Goal: Task Accomplishment & Management: Complete application form

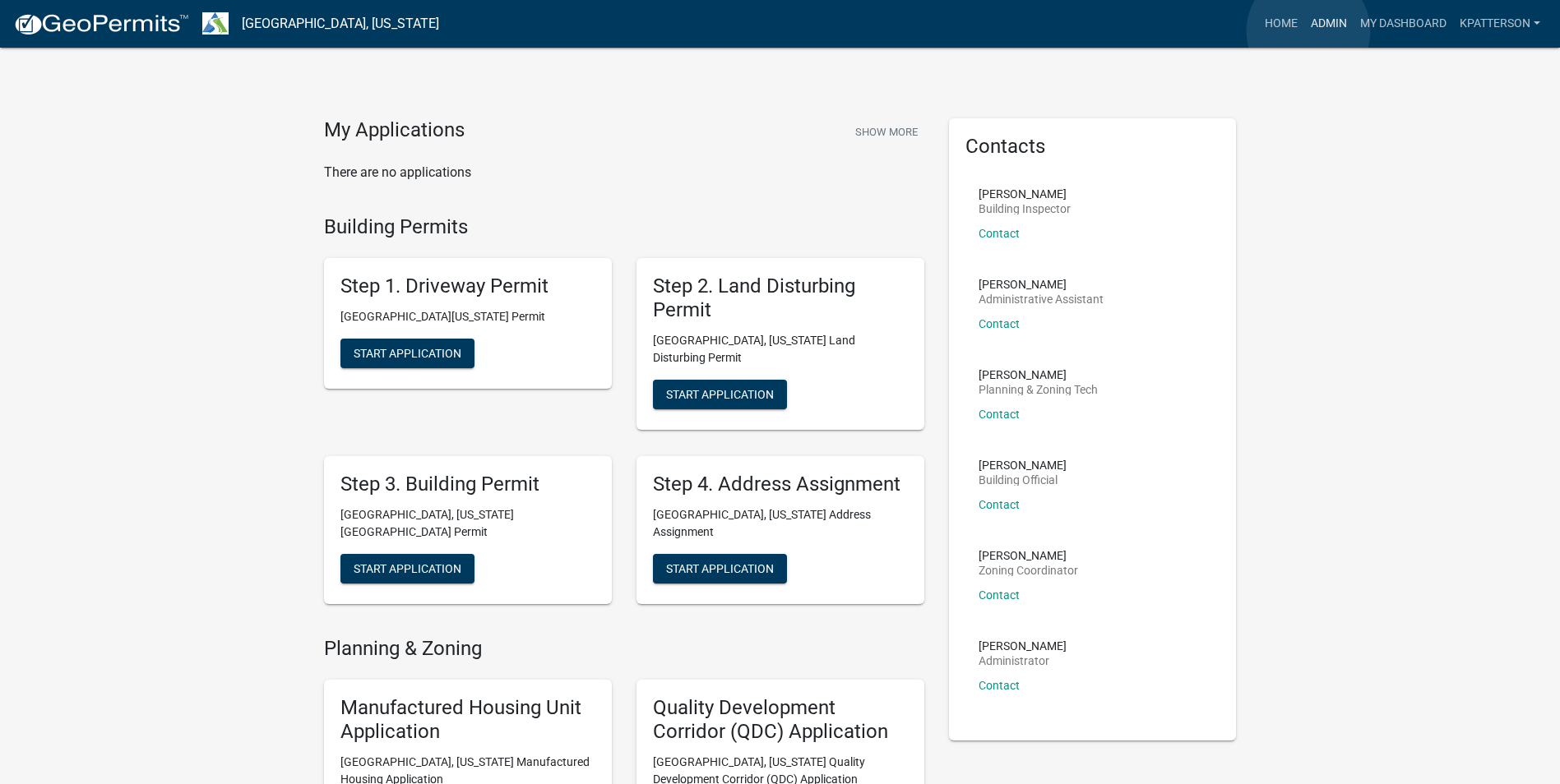
click at [1309, 32] on link "Admin" at bounding box center [1328, 24] width 49 height 32
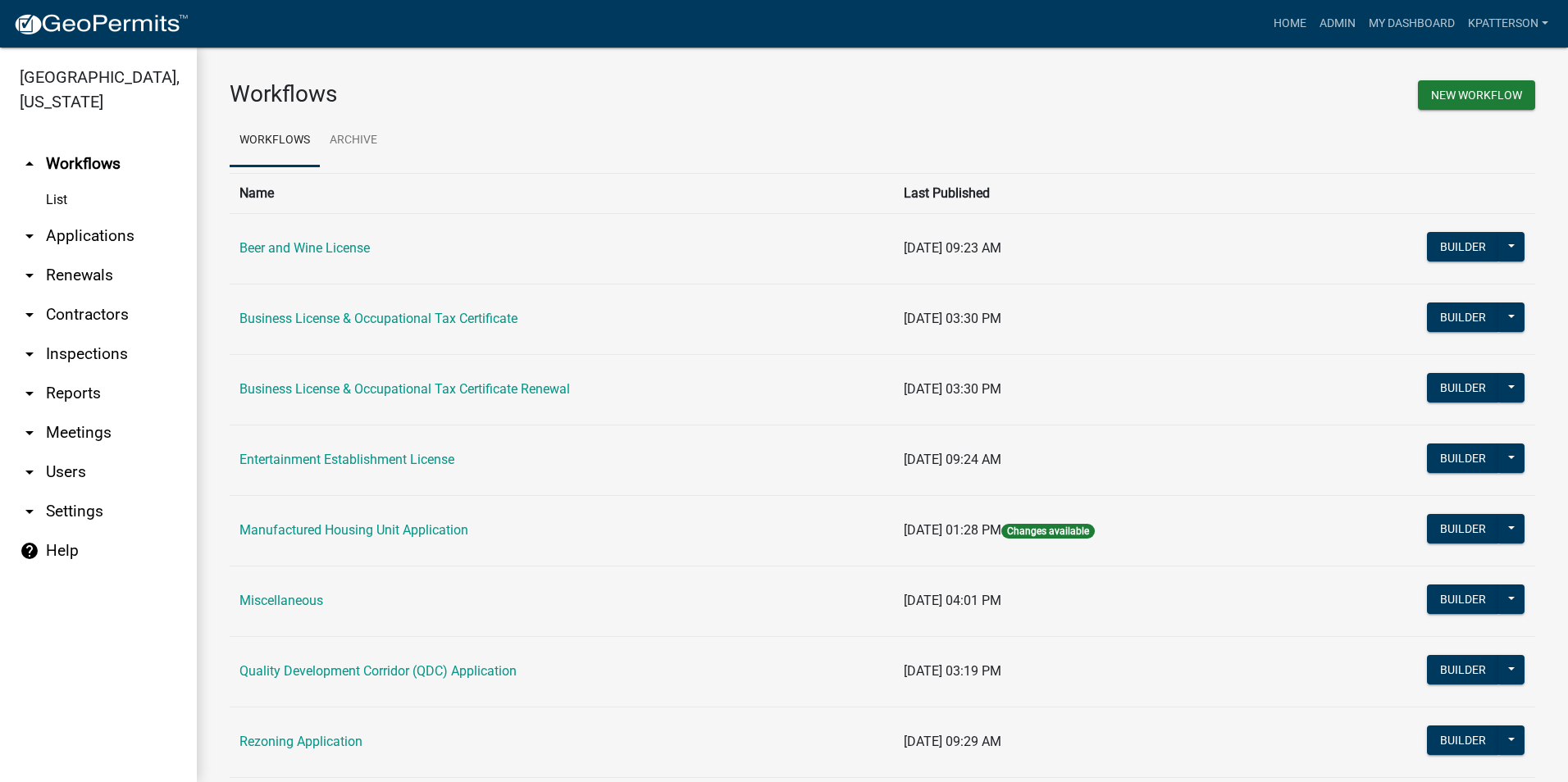
click at [113, 256] on link "arrow_drop_down Renewals" at bounding box center [98, 275] width 197 height 39
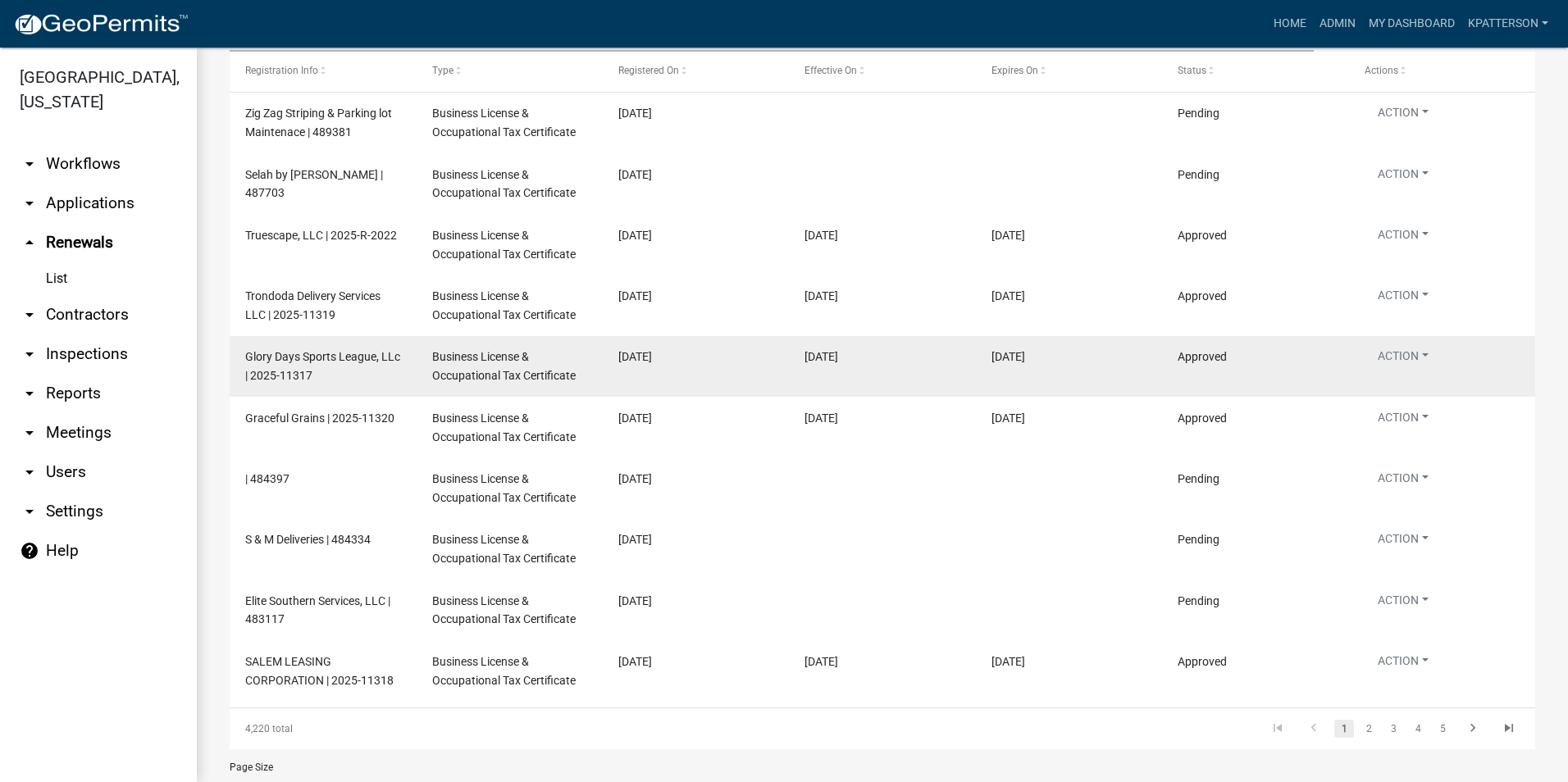
scroll to position [246, 0]
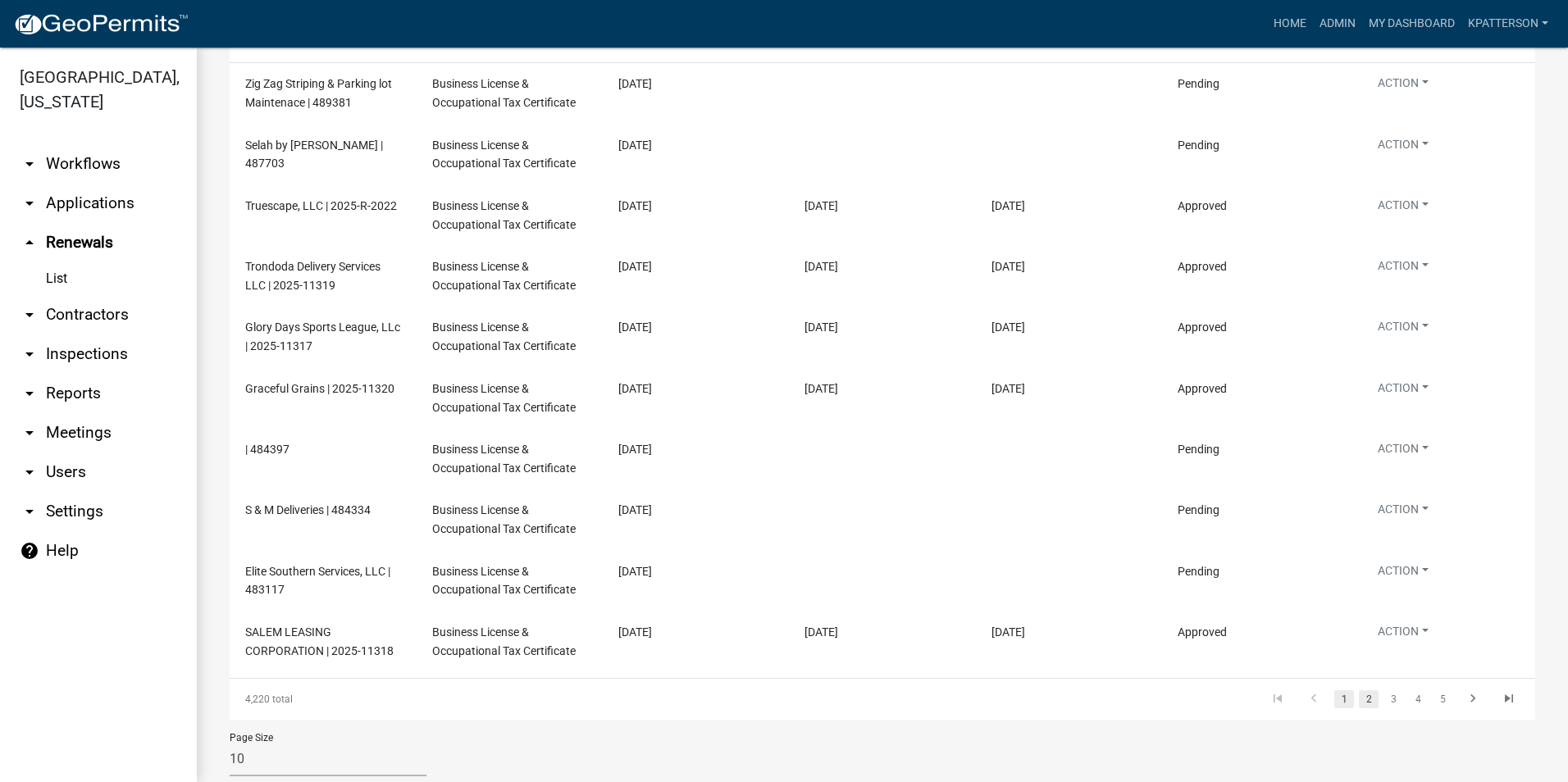
click at [1359, 697] on link "2" at bounding box center [1368, 699] width 20 height 18
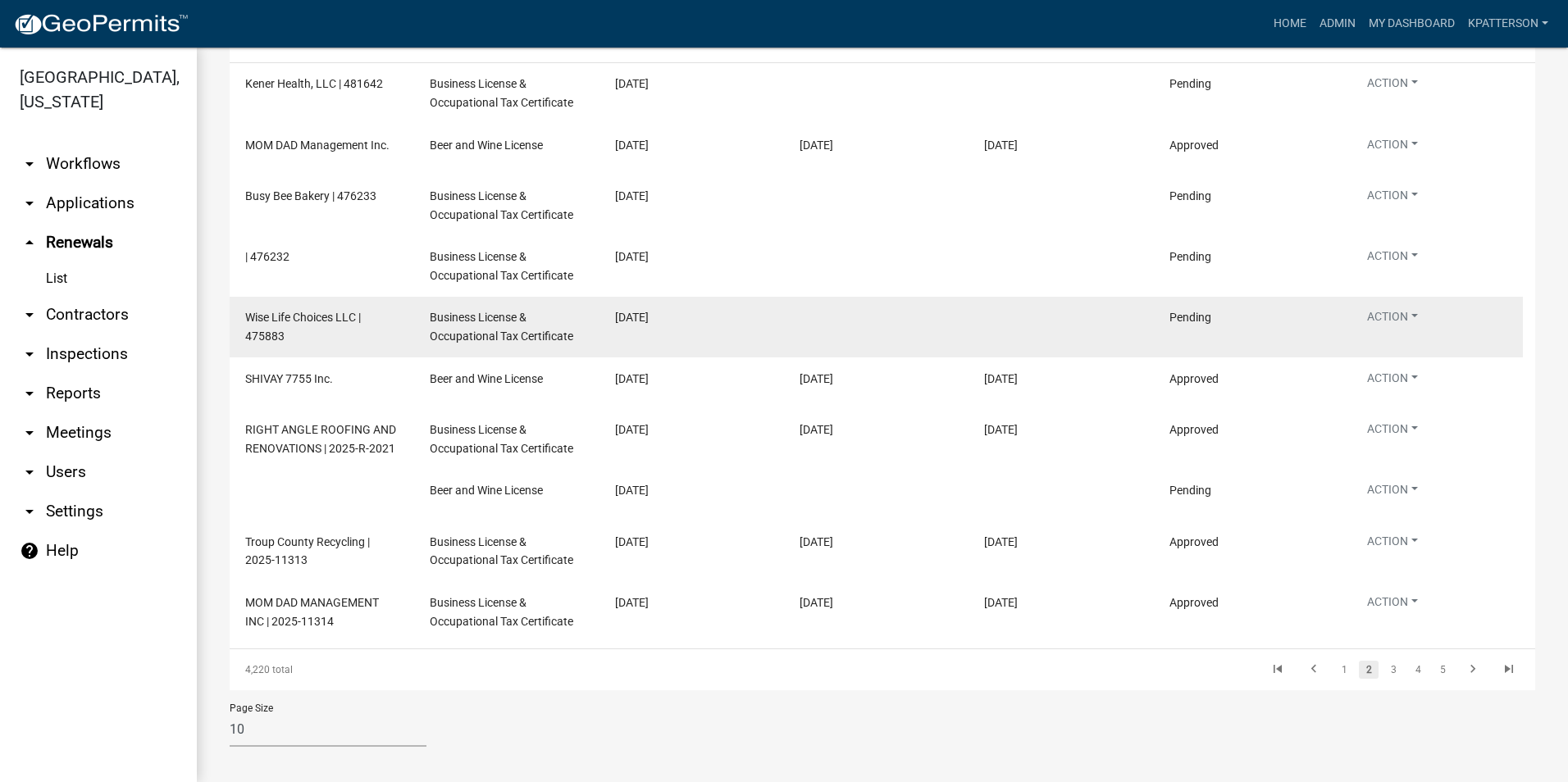
scroll to position [256, 0]
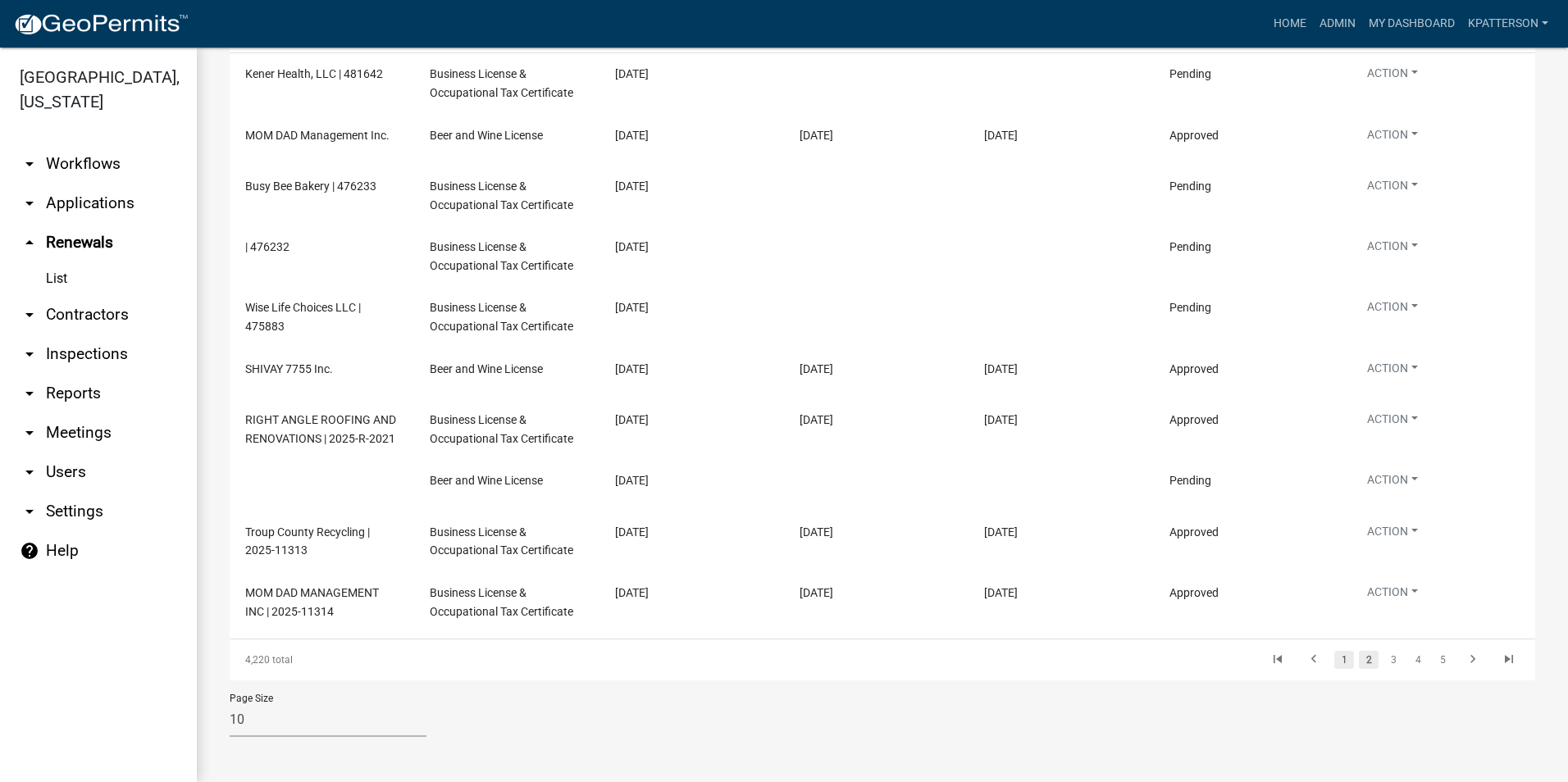
click at [1334, 658] on link "1" at bounding box center [1343, 660] width 20 height 18
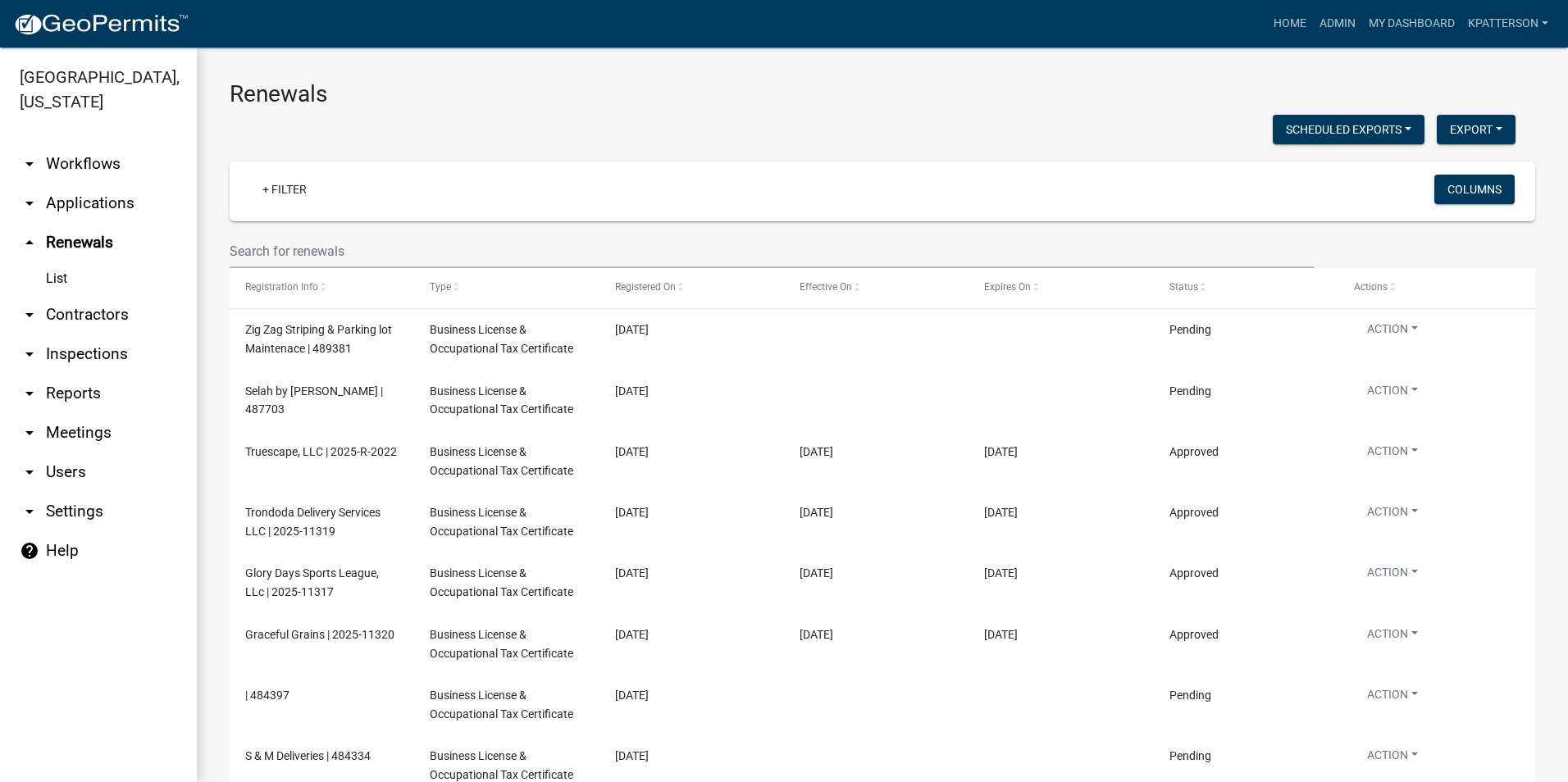
click at [121, 295] on link "arrow_drop_down Contractors" at bounding box center [98, 315] width 197 height 39
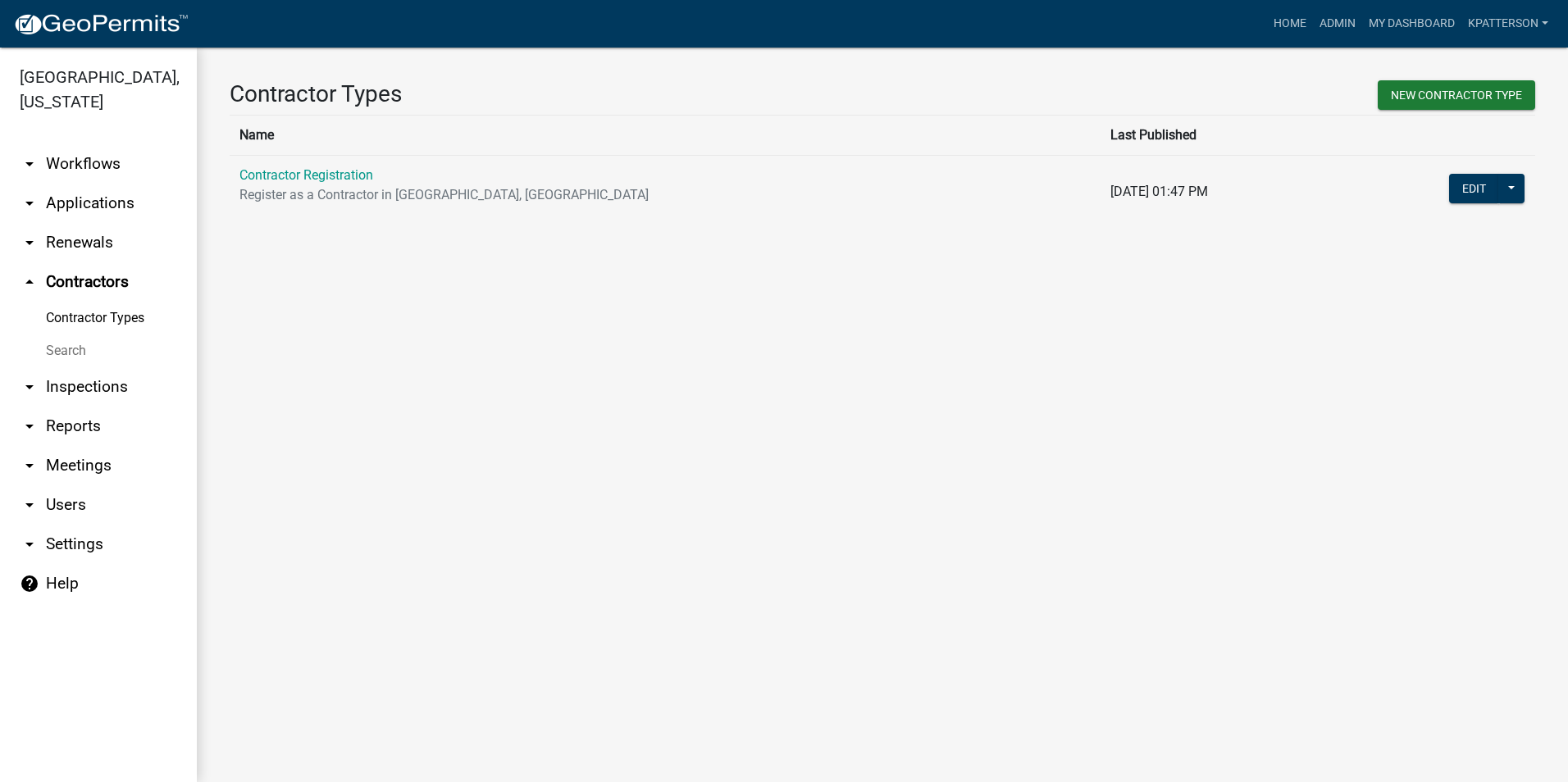
click at [119, 184] on link "arrow_drop_down Applications" at bounding box center [98, 203] width 197 height 39
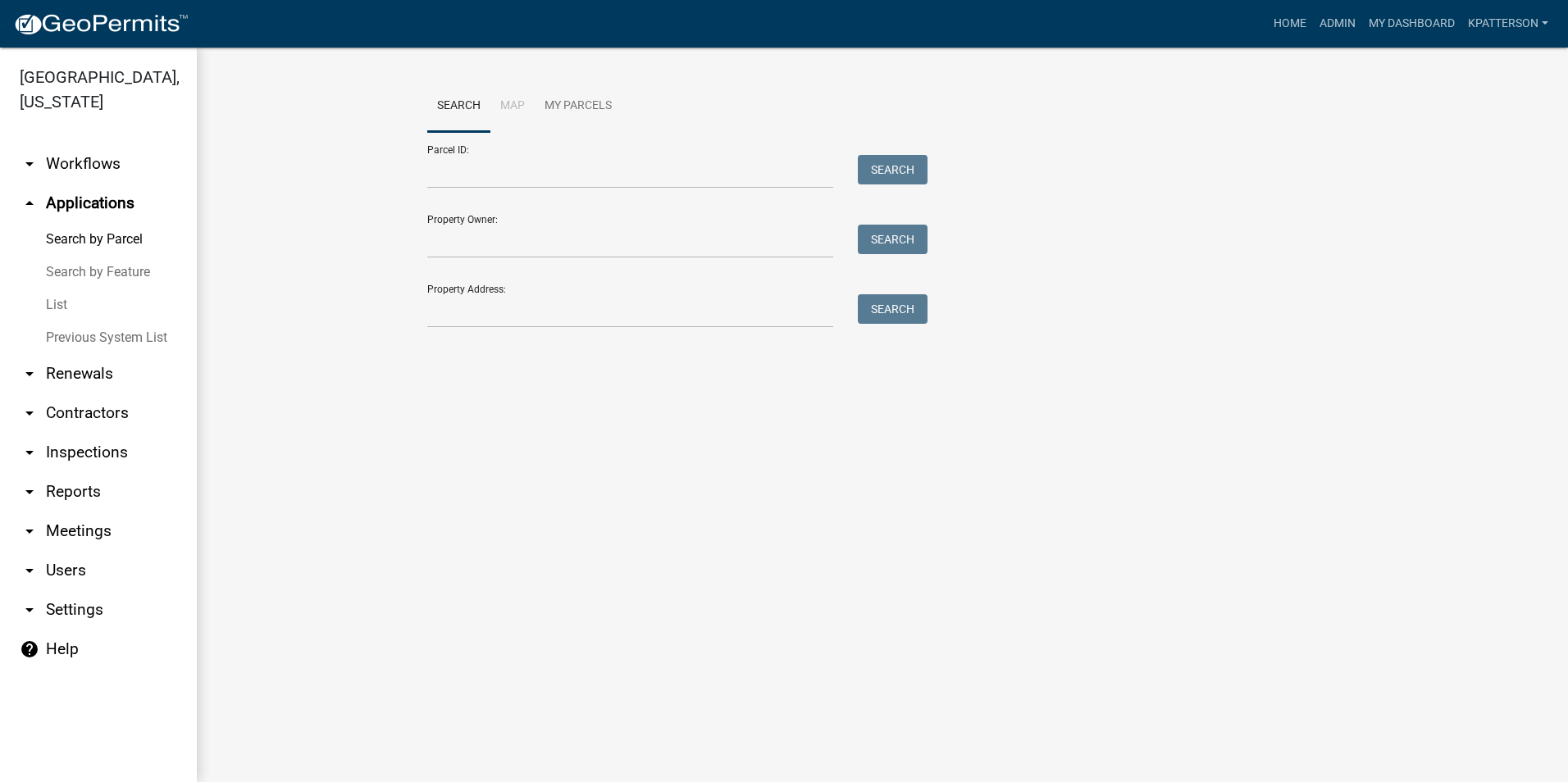
click at [105, 144] on link "arrow_drop_down Workflows" at bounding box center [98, 163] width 197 height 39
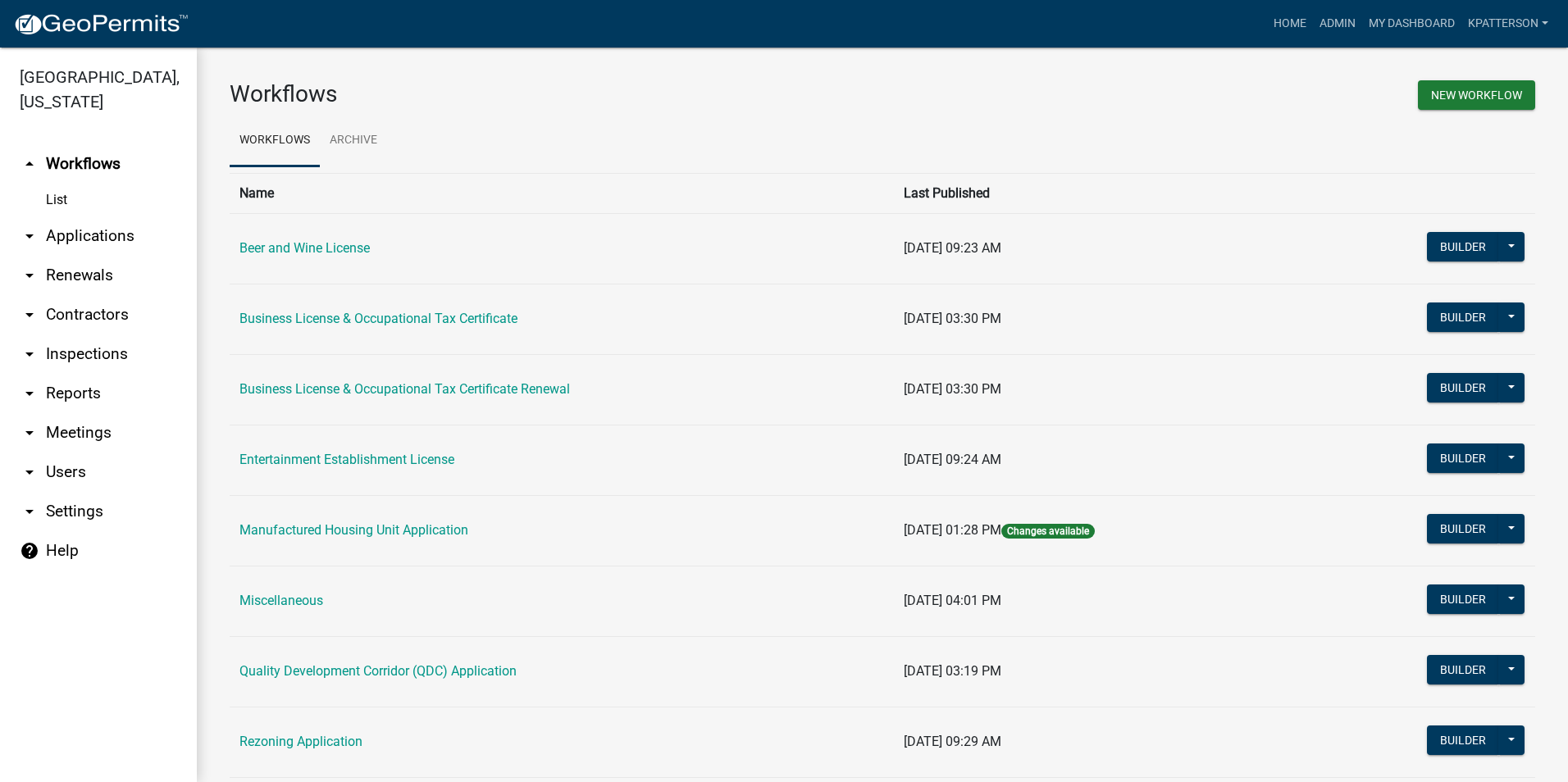
click at [120, 216] on link "arrow_drop_down Applications" at bounding box center [98, 235] width 197 height 39
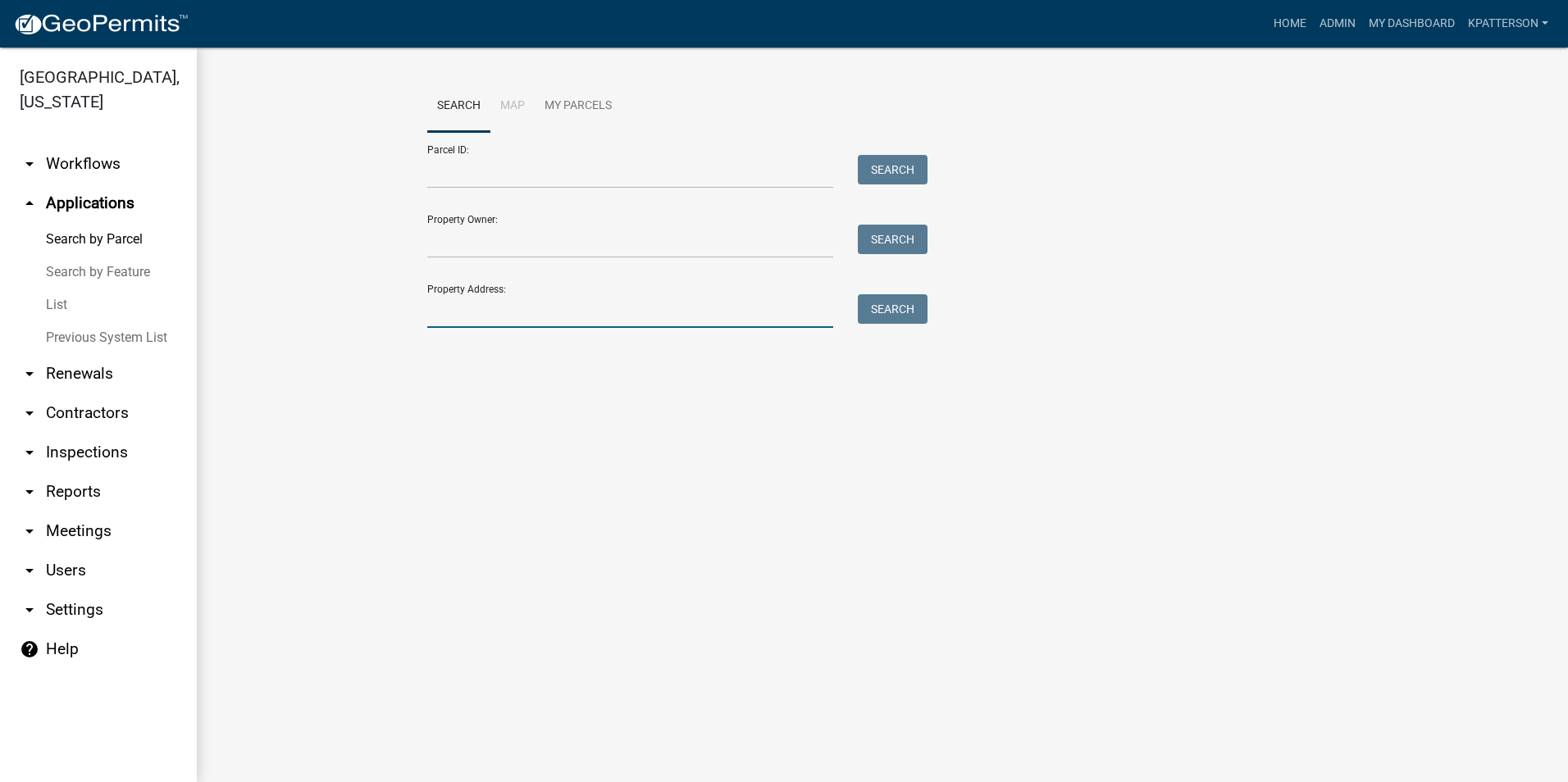
click at [513, 307] on input "Property Address:" at bounding box center [630, 311] width 406 height 33
type input "7"
click at [1282, 32] on link "Home" at bounding box center [1290, 24] width 46 height 32
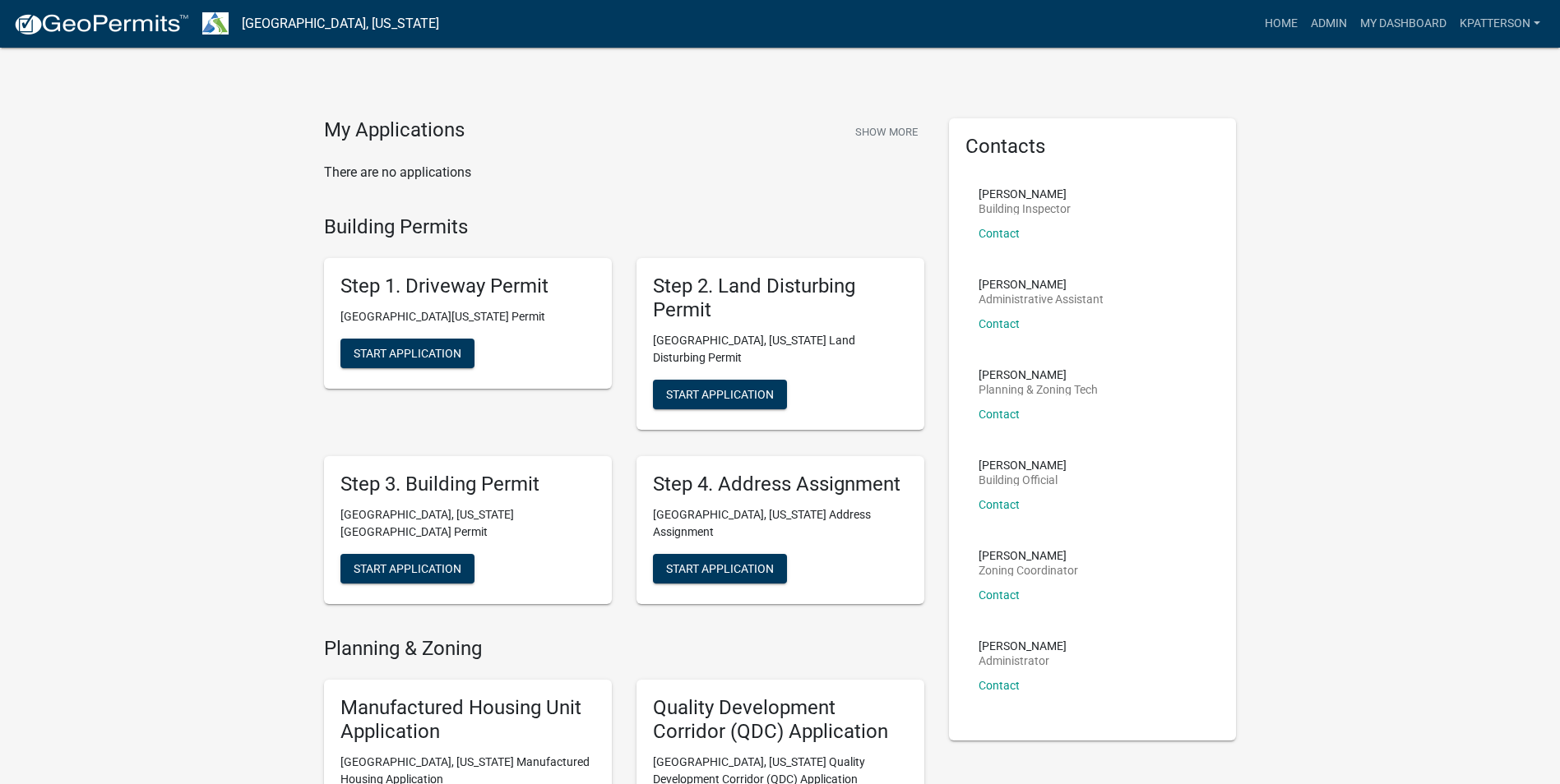
scroll to position [82, 0]
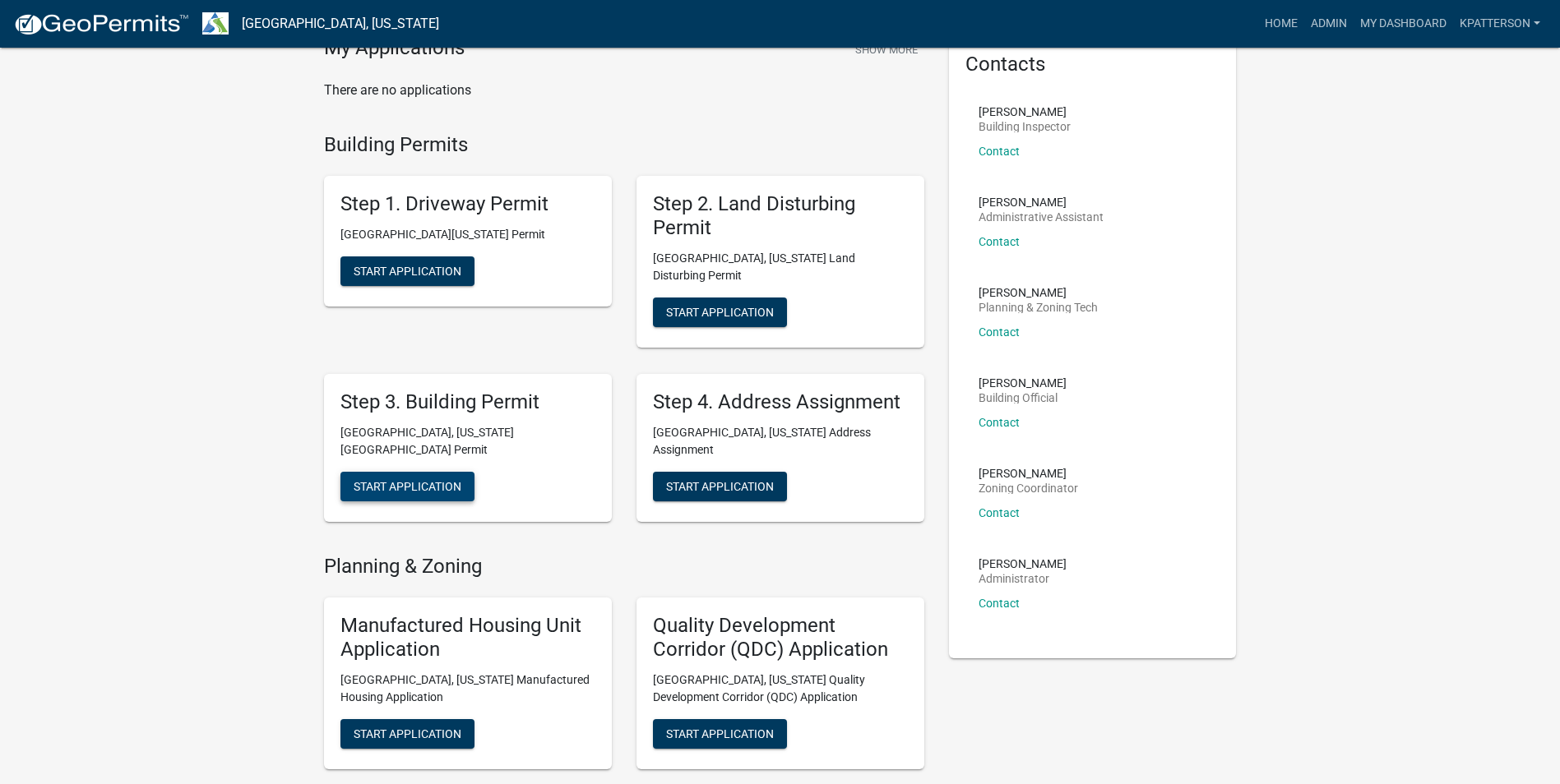
click at [446, 472] on button "Start Application" at bounding box center [407, 486] width 134 height 30
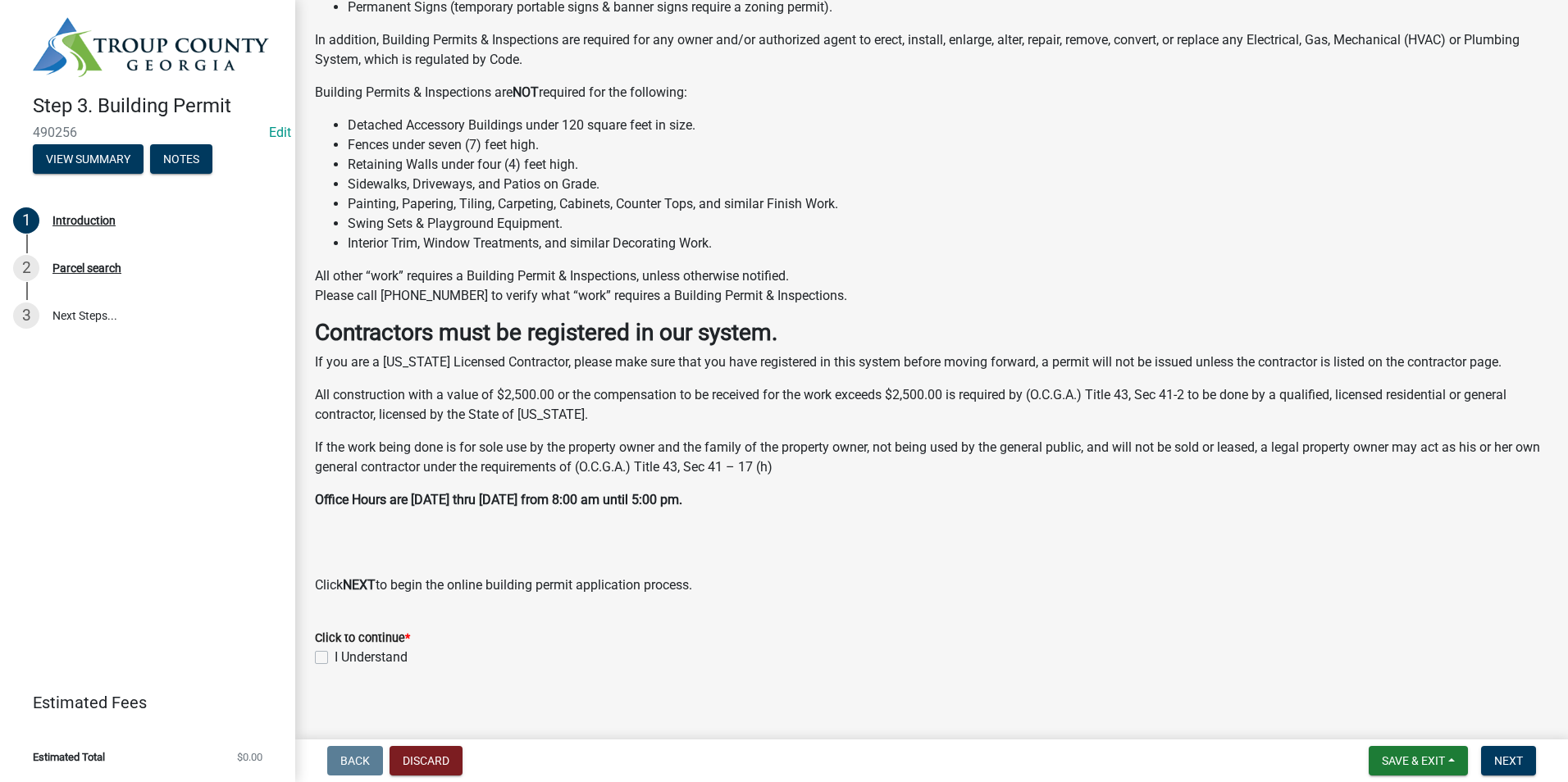
scroll to position [250, 0]
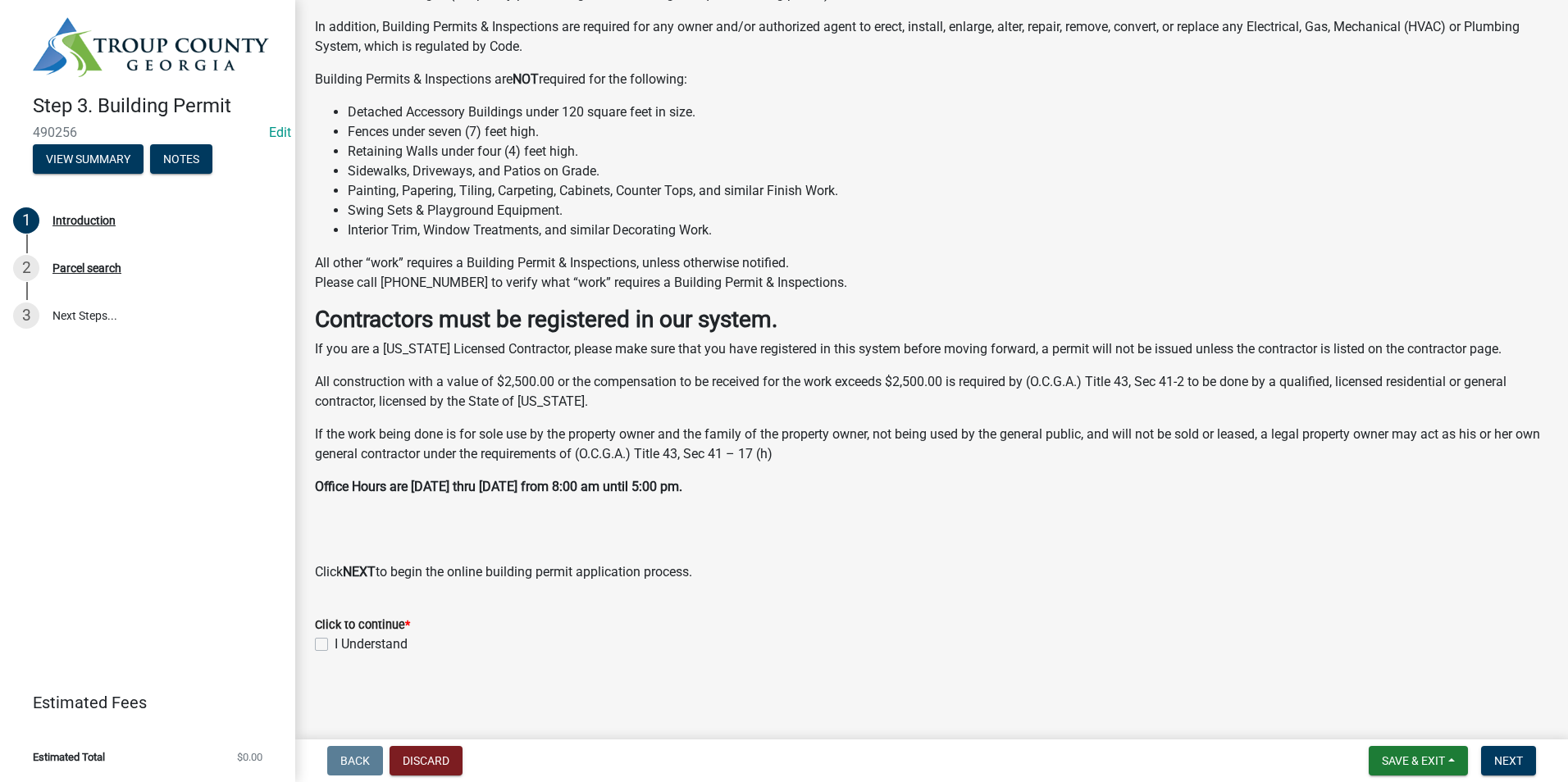
click at [335, 647] on label "I Understand" at bounding box center [371, 644] width 73 height 20
click at [335, 645] on input "I Understand" at bounding box center [339, 640] width 11 height 11
checkbox input "true"
click at [1506, 758] on span "Next" at bounding box center [1509, 761] width 29 height 13
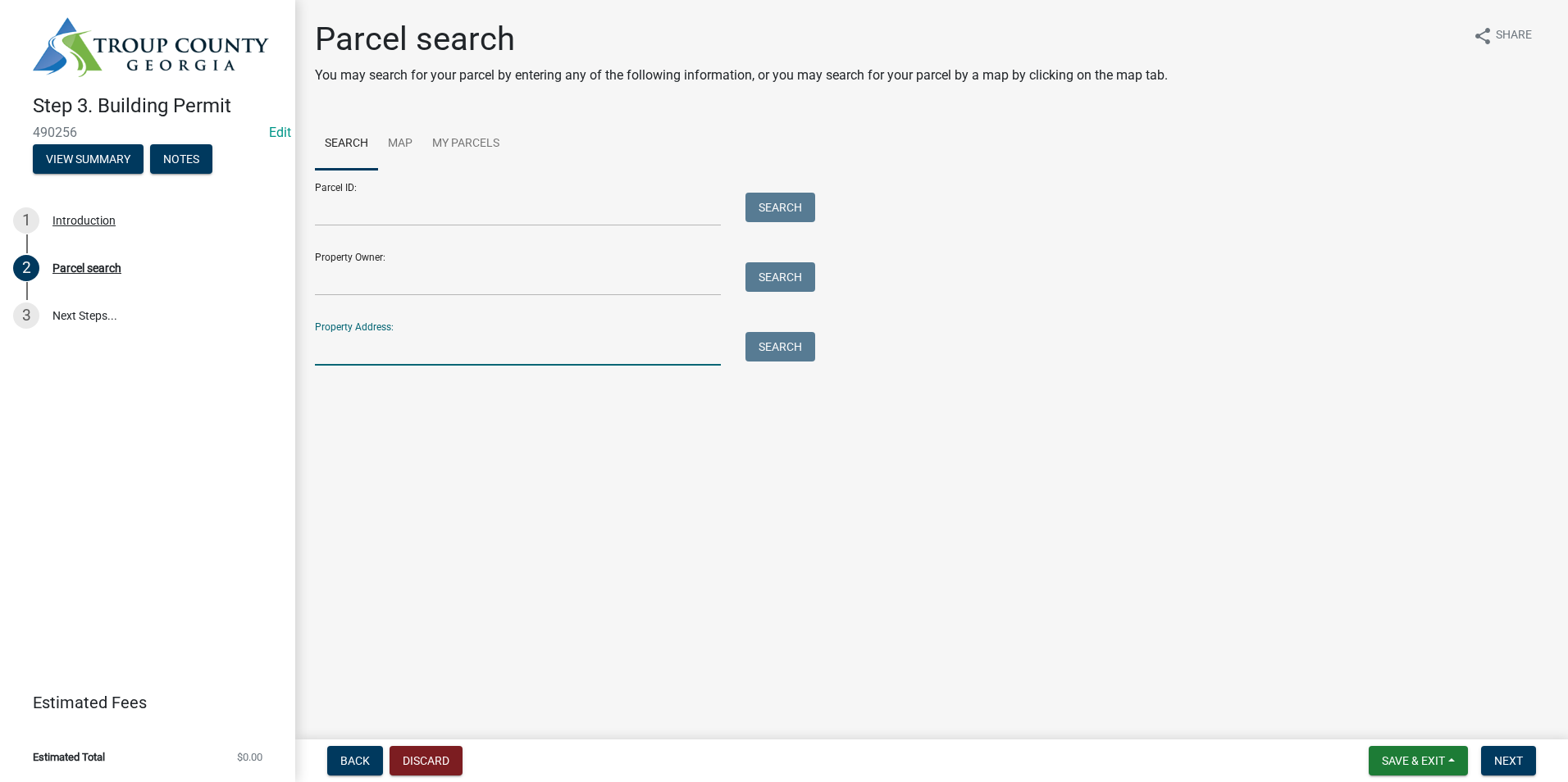
click at [410, 349] on input "Property Address:" at bounding box center [517, 348] width 406 height 33
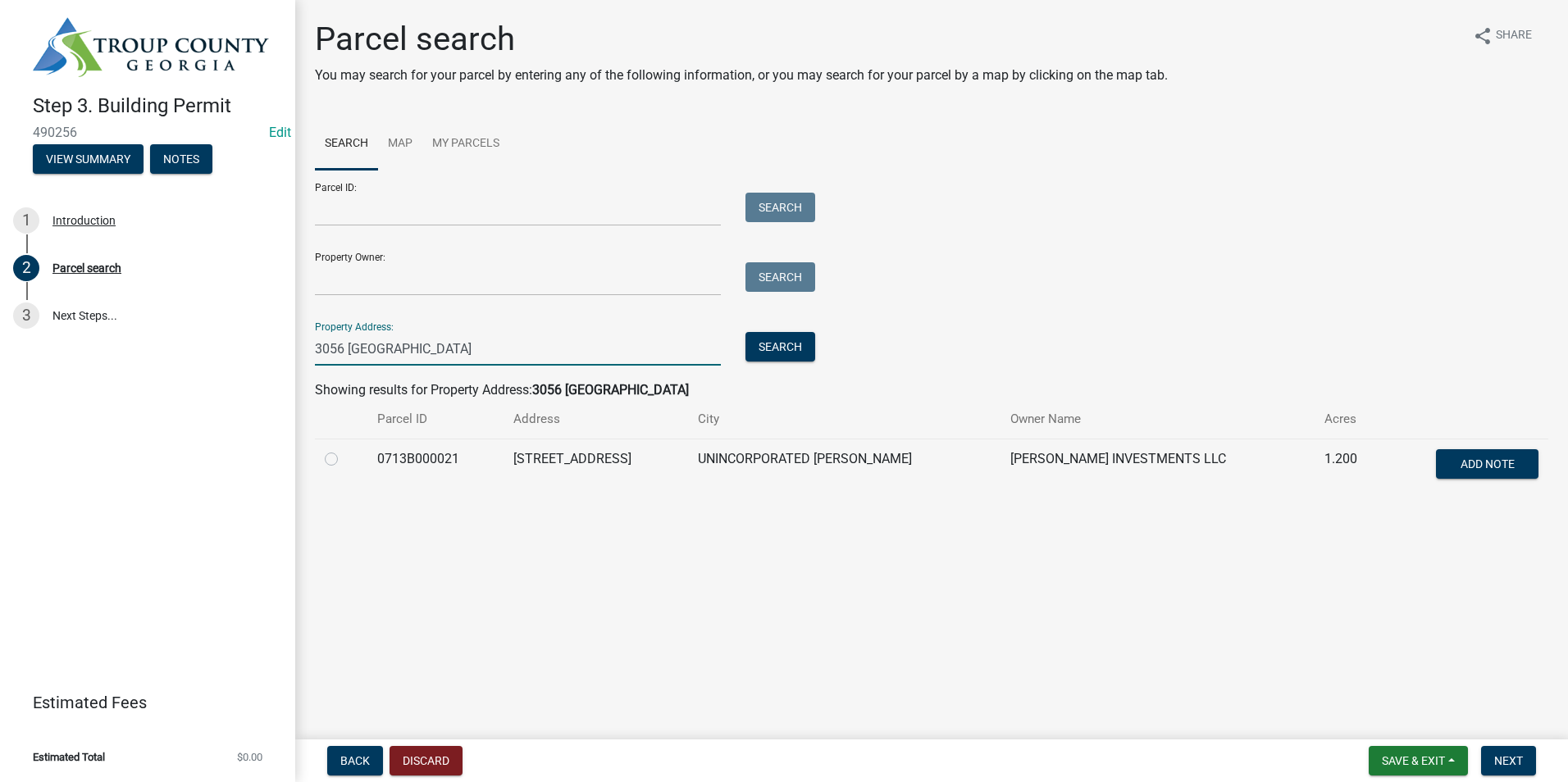
type input "3056 [GEOGRAPHIC_DATA]"
click at [344, 449] on label at bounding box center [344, 449] width 0 height 0
click at [344, 460] on input "radio" at bounding box center [349, 454] width 11 height 11
radio input "true"
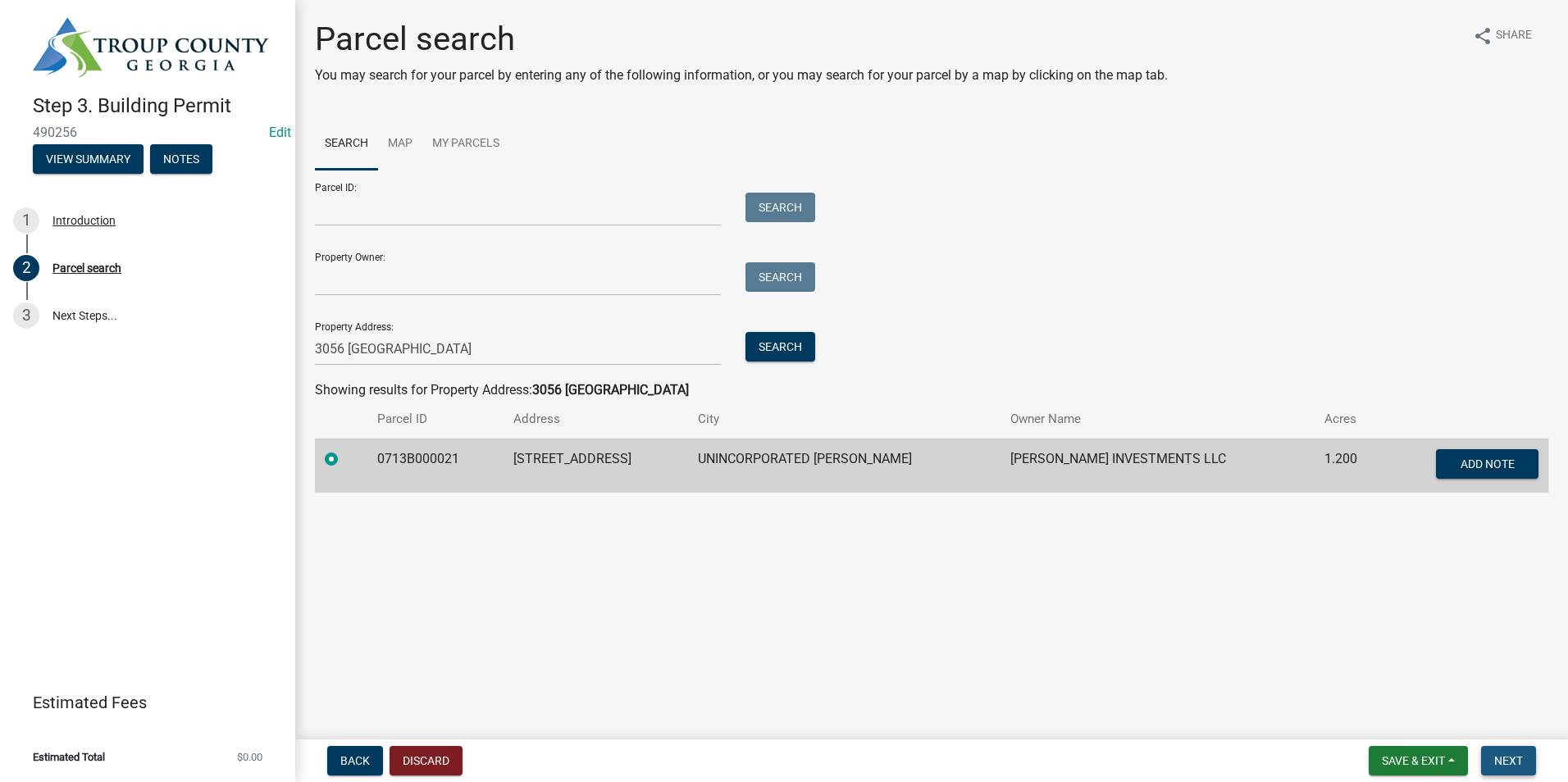
click at [1523, 763] on span "Next" at bounding box center [1509, 761] width 29 height 13
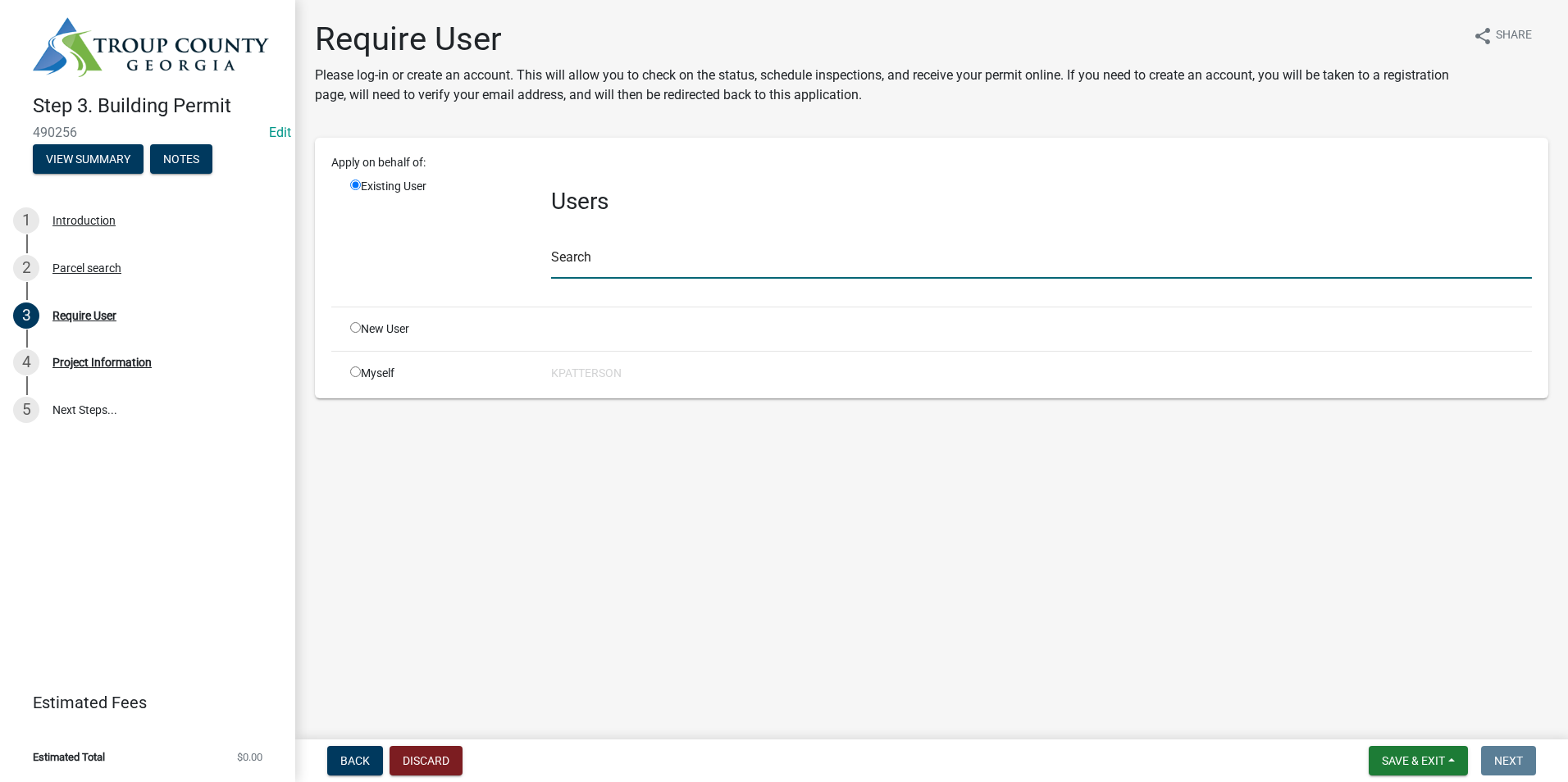
click at [622, 272] on input "text" at bounding box center [1041, 261] width 981 height 33
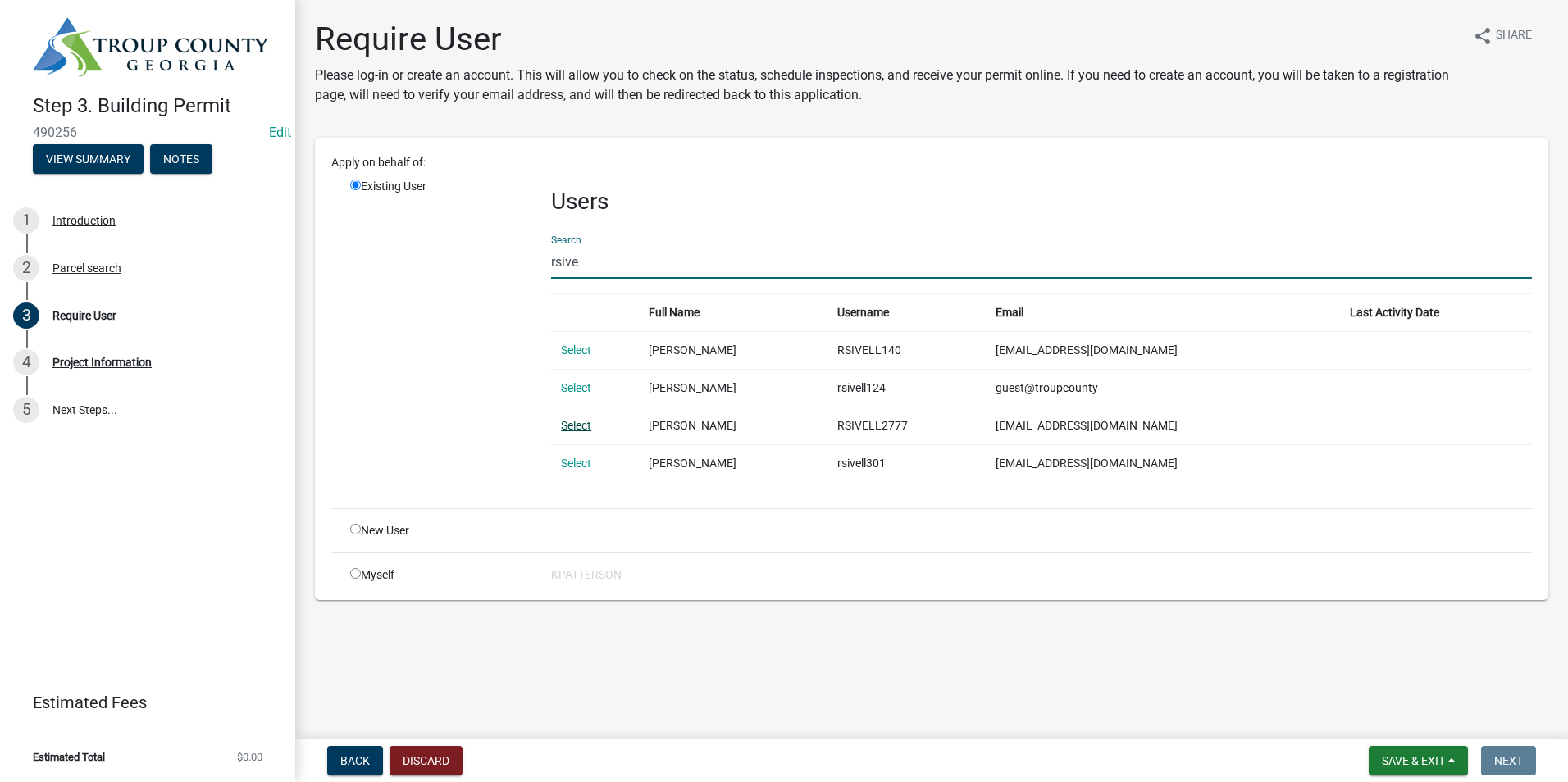
type input "rsive"
click at [590, 424] on link "Select" at bounding box center [577, 425] width 31 height 13
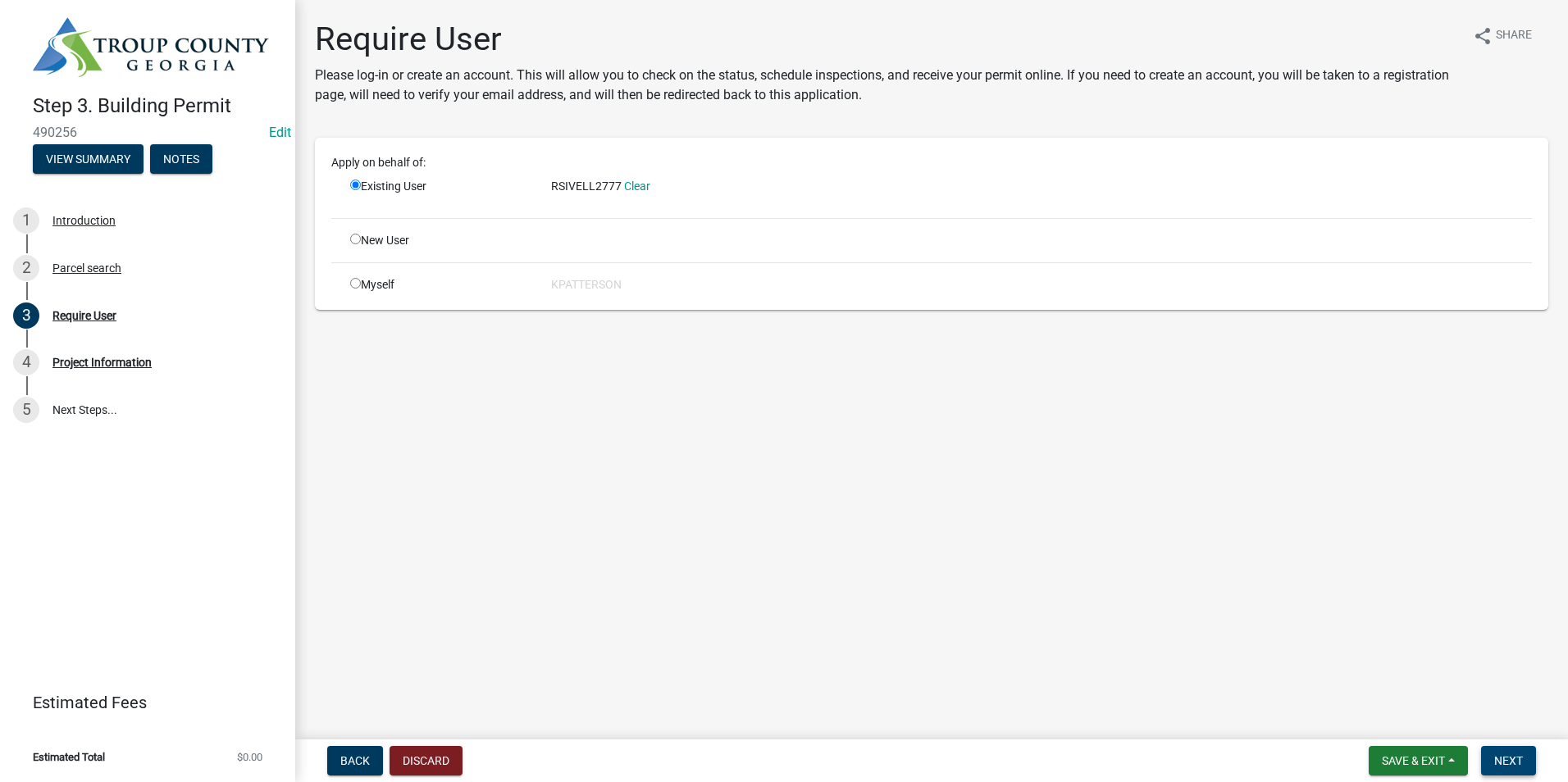
click at [1510, 760] on span "Next" at bounding box center [1509, 761] width 29 height 13
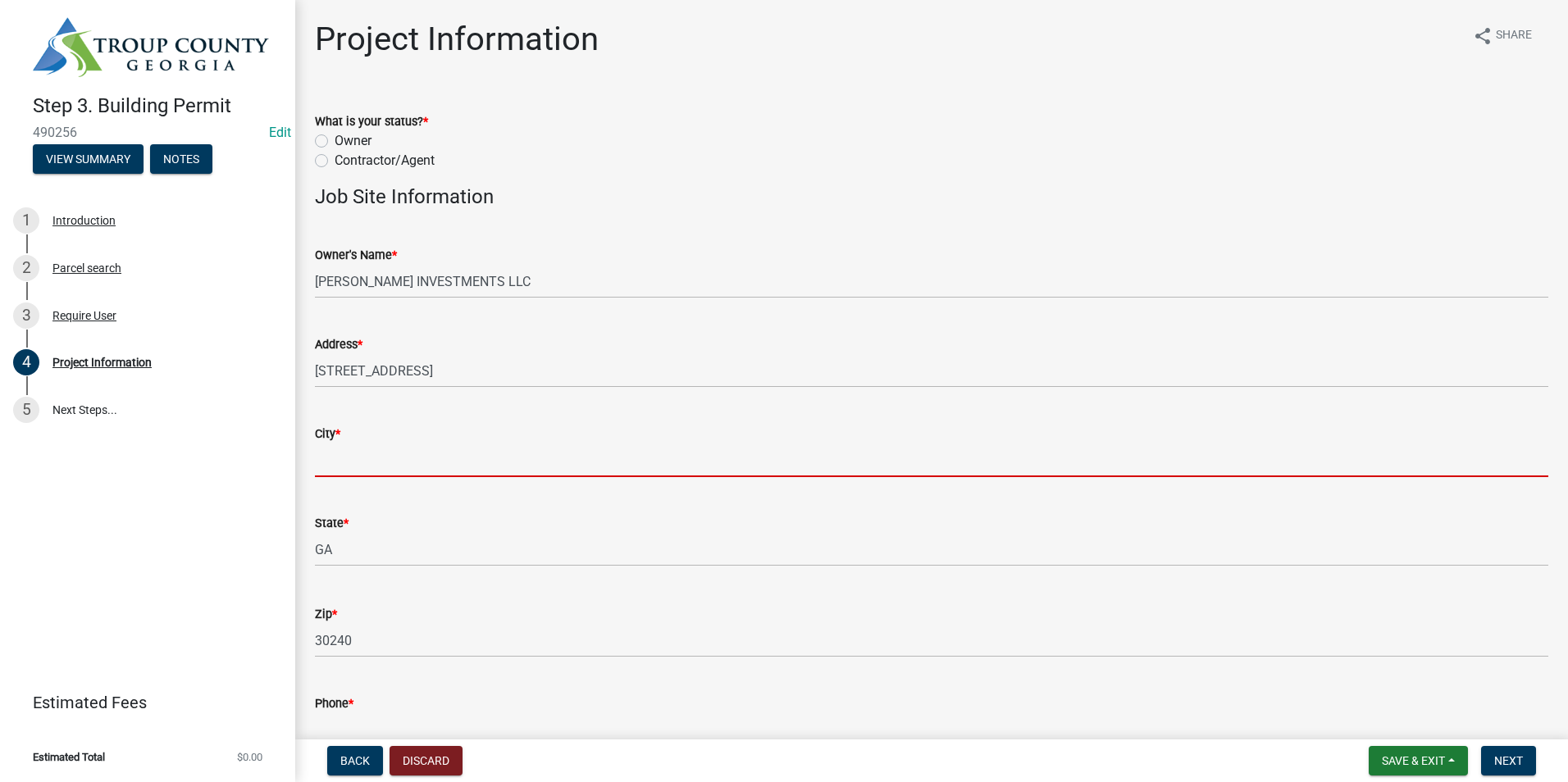
click at [337, 463] on input "City *" at bounding box center [931, 460] width 1233 height 33
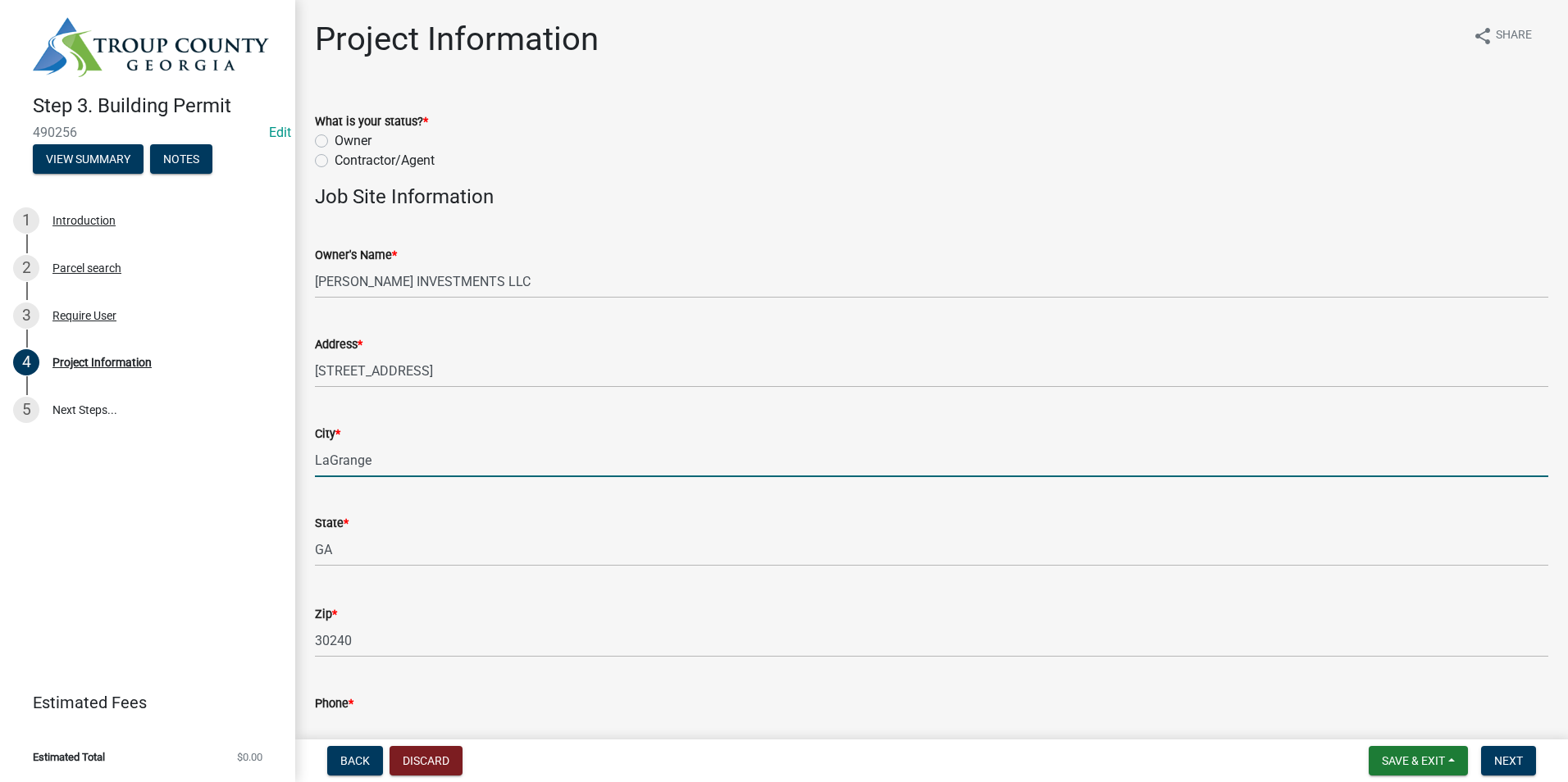
type input "LaGrange"
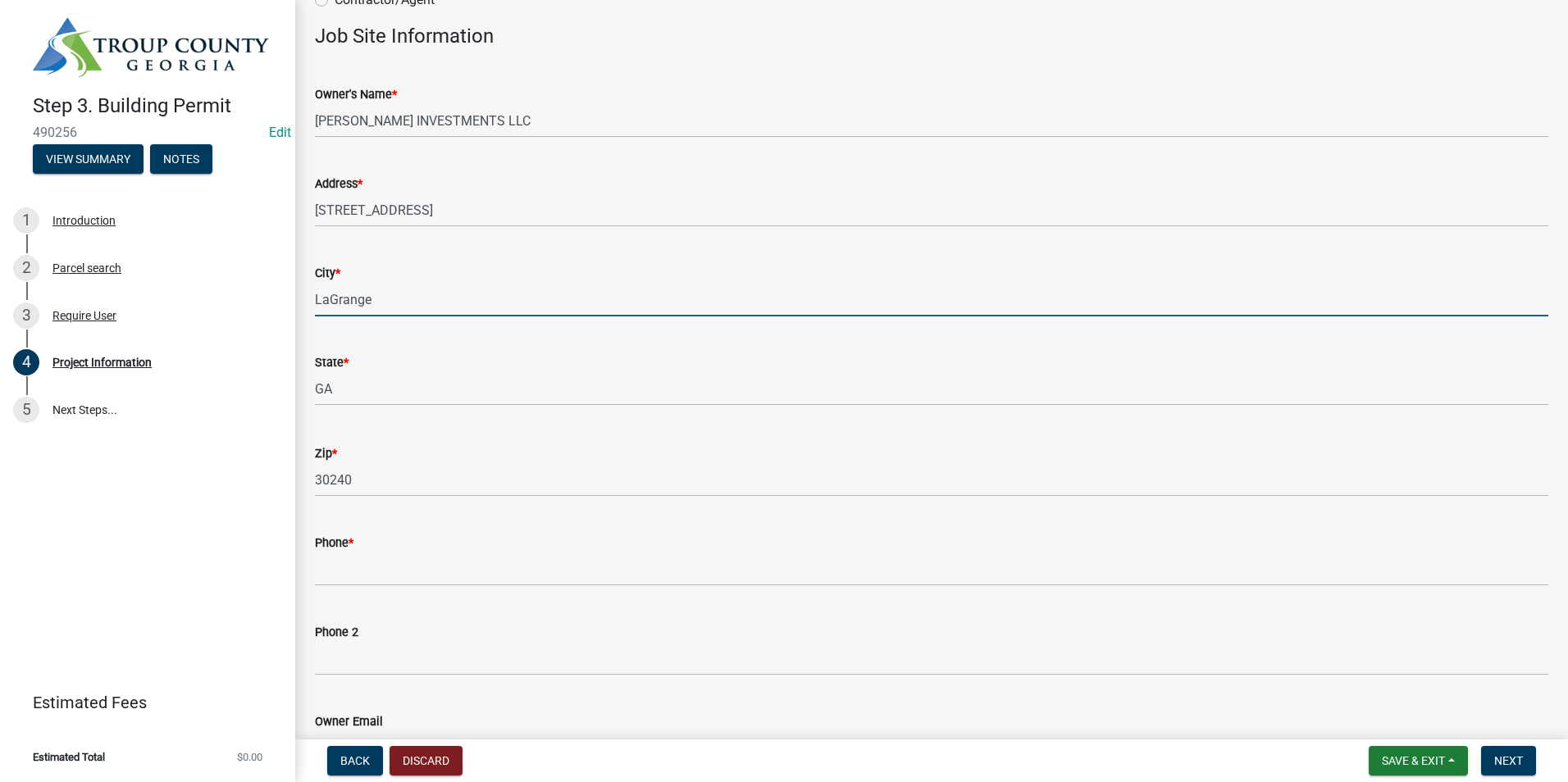
scroll to position [164, 0]
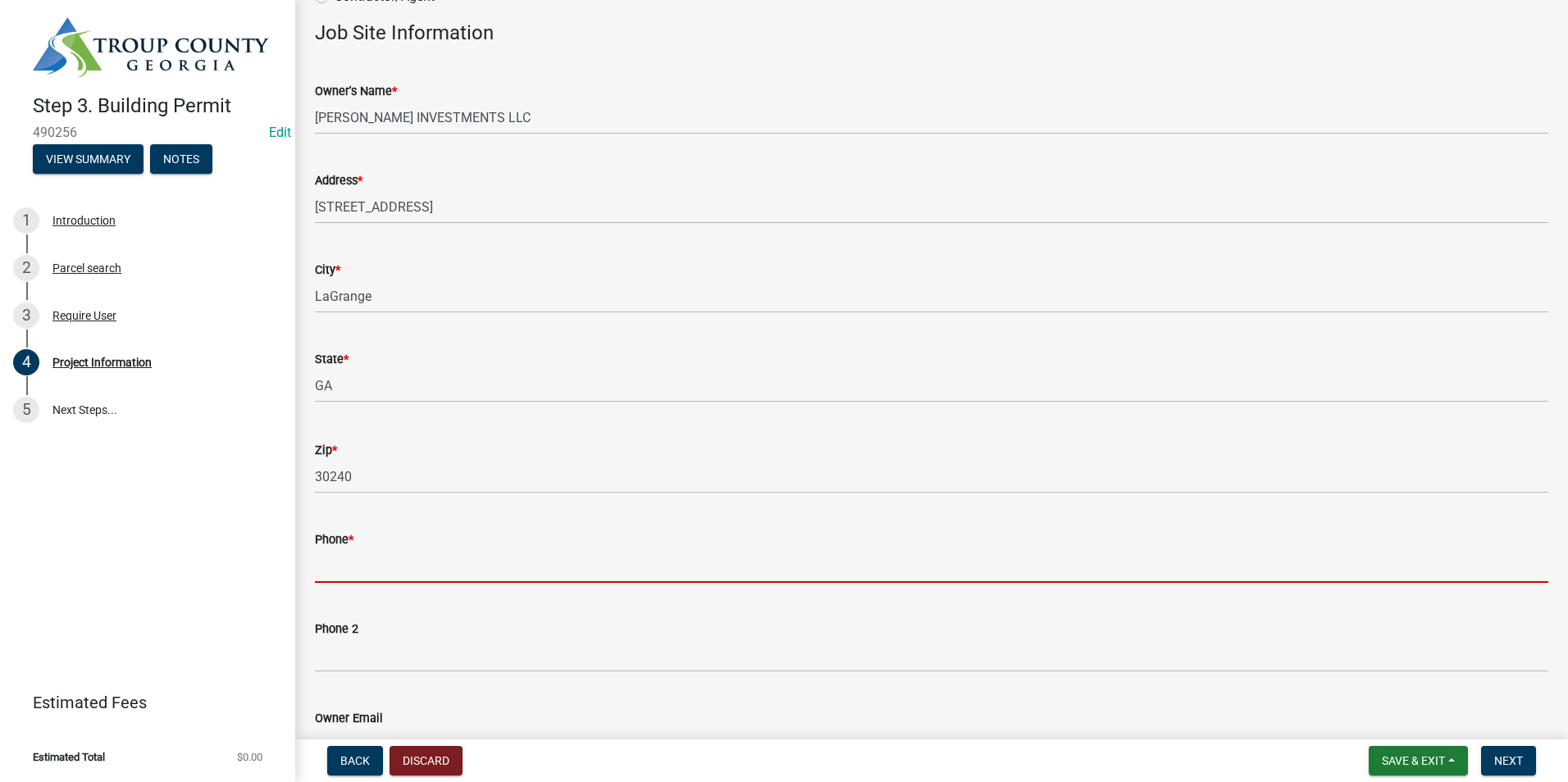
click at [406, 556] on input "Phone *" at bounding box center [931, 566] width 1233 height 33
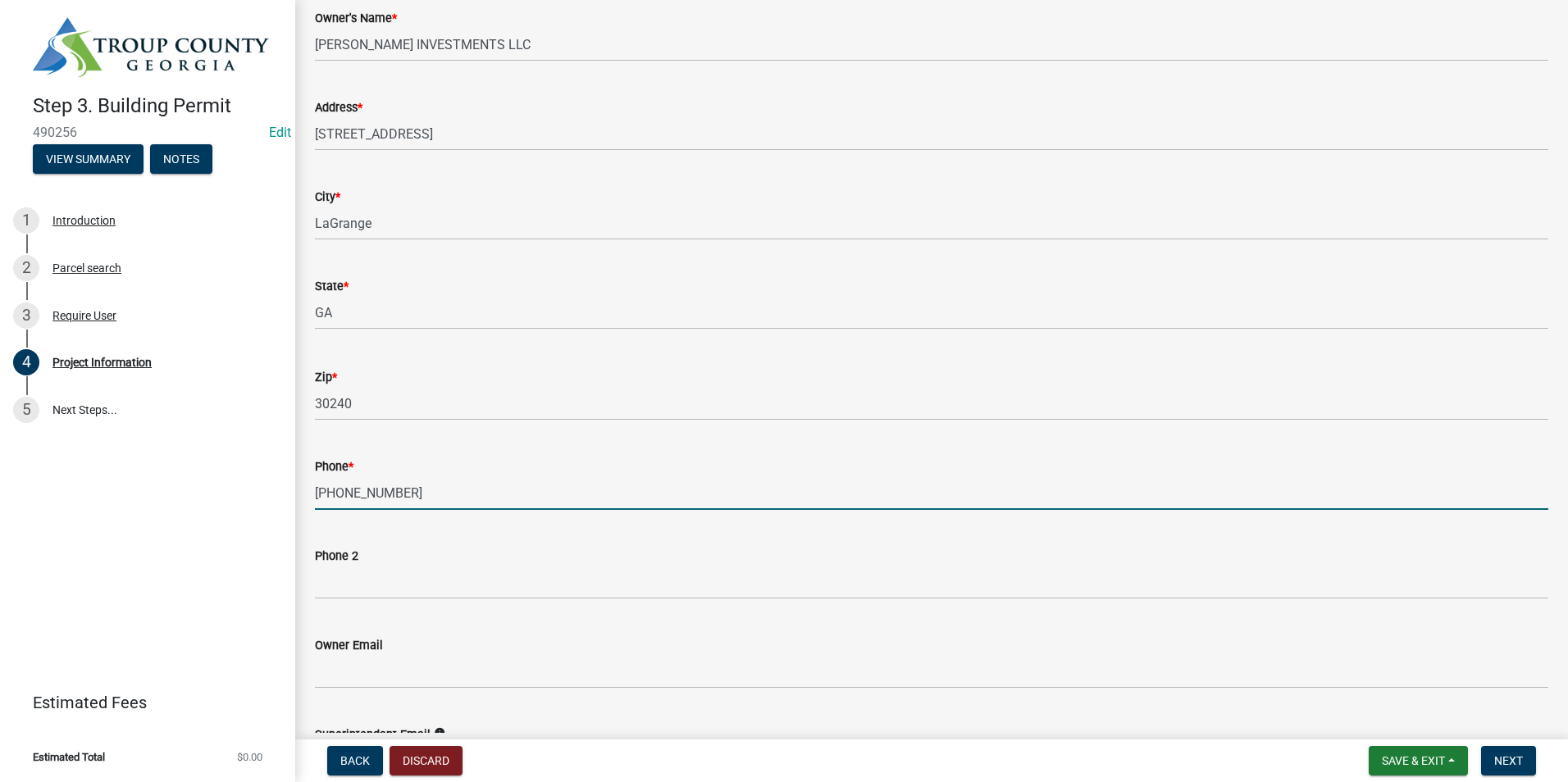
scroll to position [410, 0]
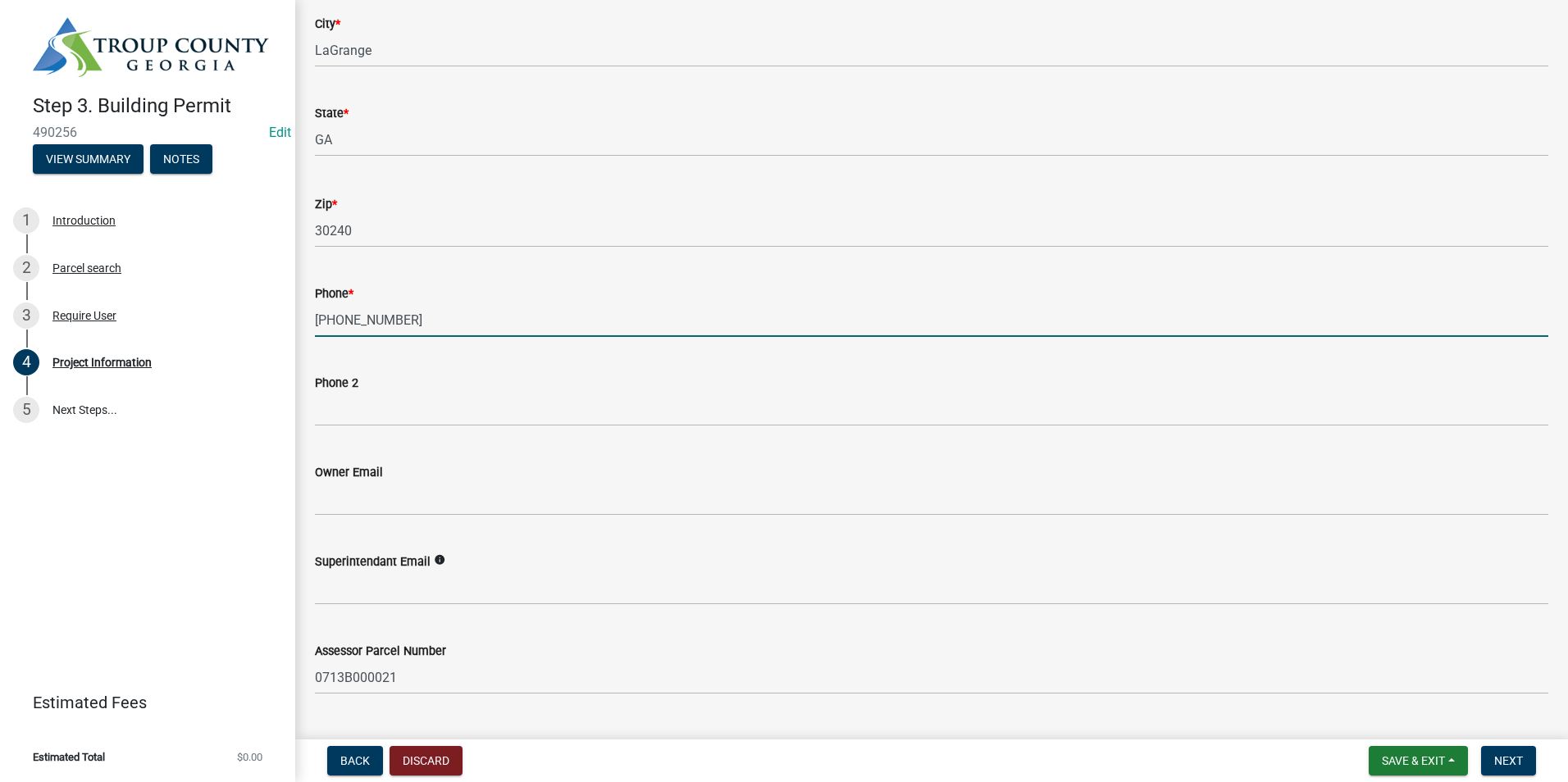
type input "[PHONE_NUMBER]"
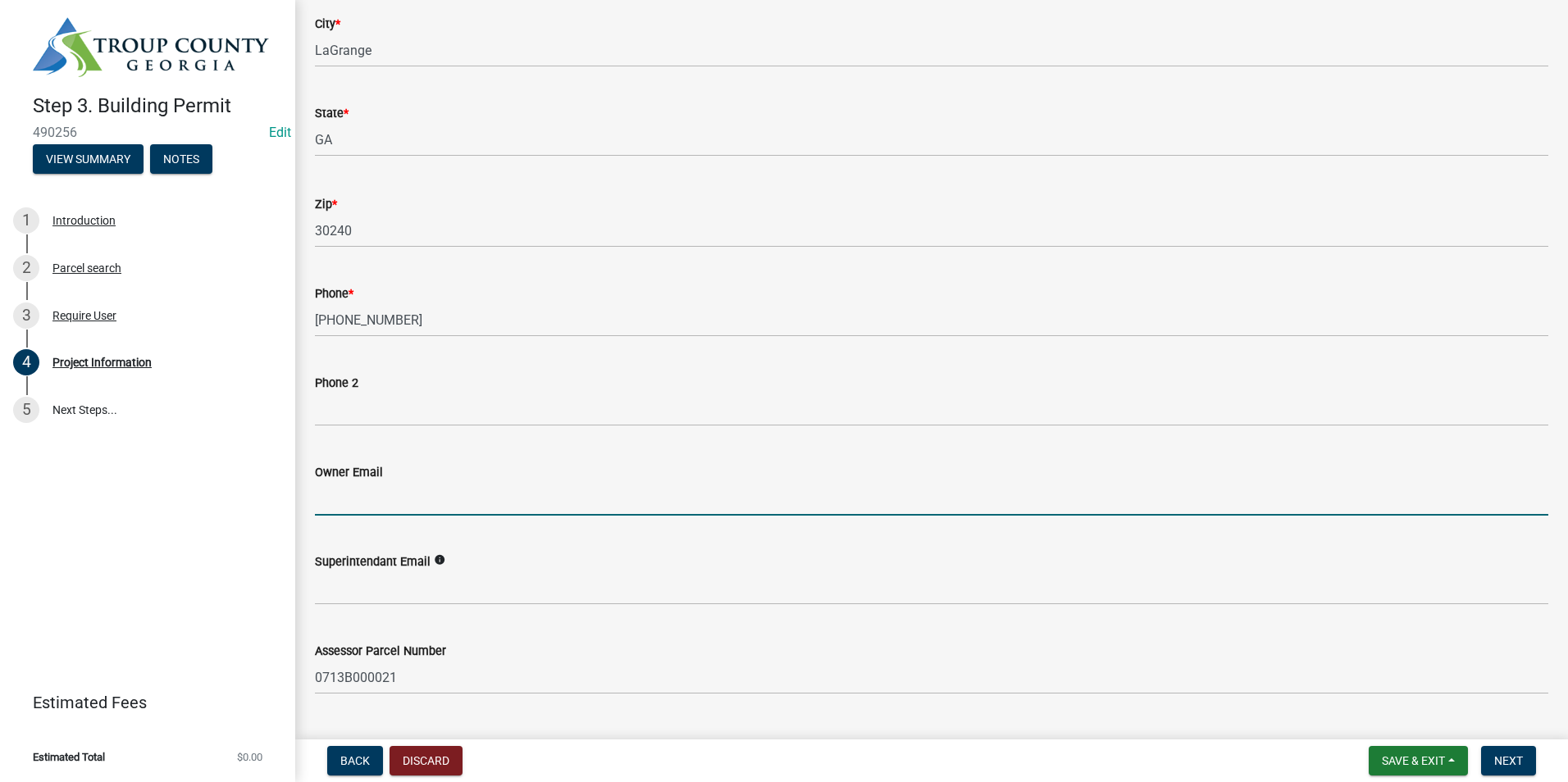
click at [417, 507] on input "Owner Email" at bounding box center [931, 498] width 1233 height 33
type input "[EMAIL_ADDRESS][DOMAIN_NAME]"
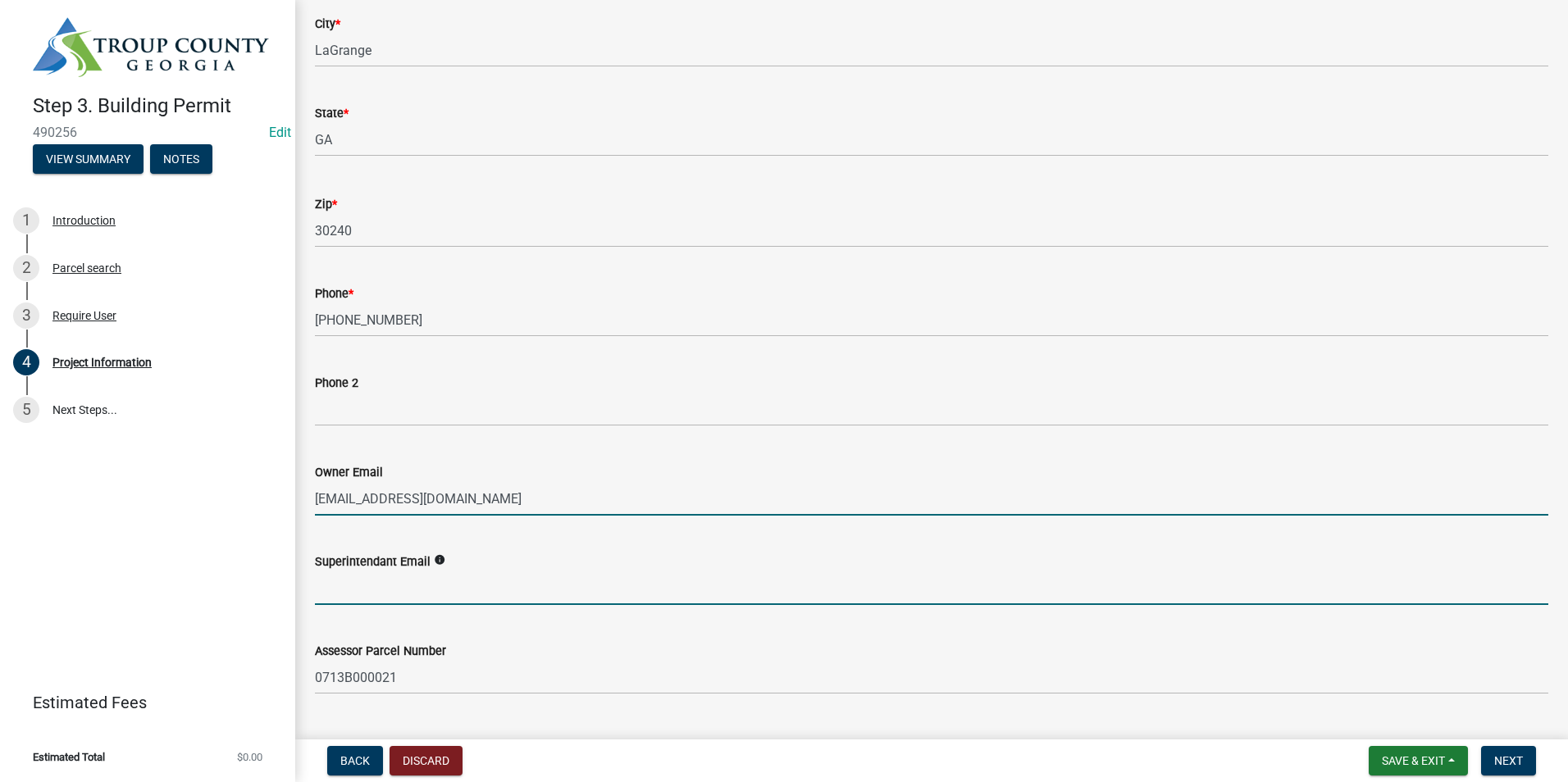
type input "[EMAIL_ADDRESS][DOMAIN_NAME]"
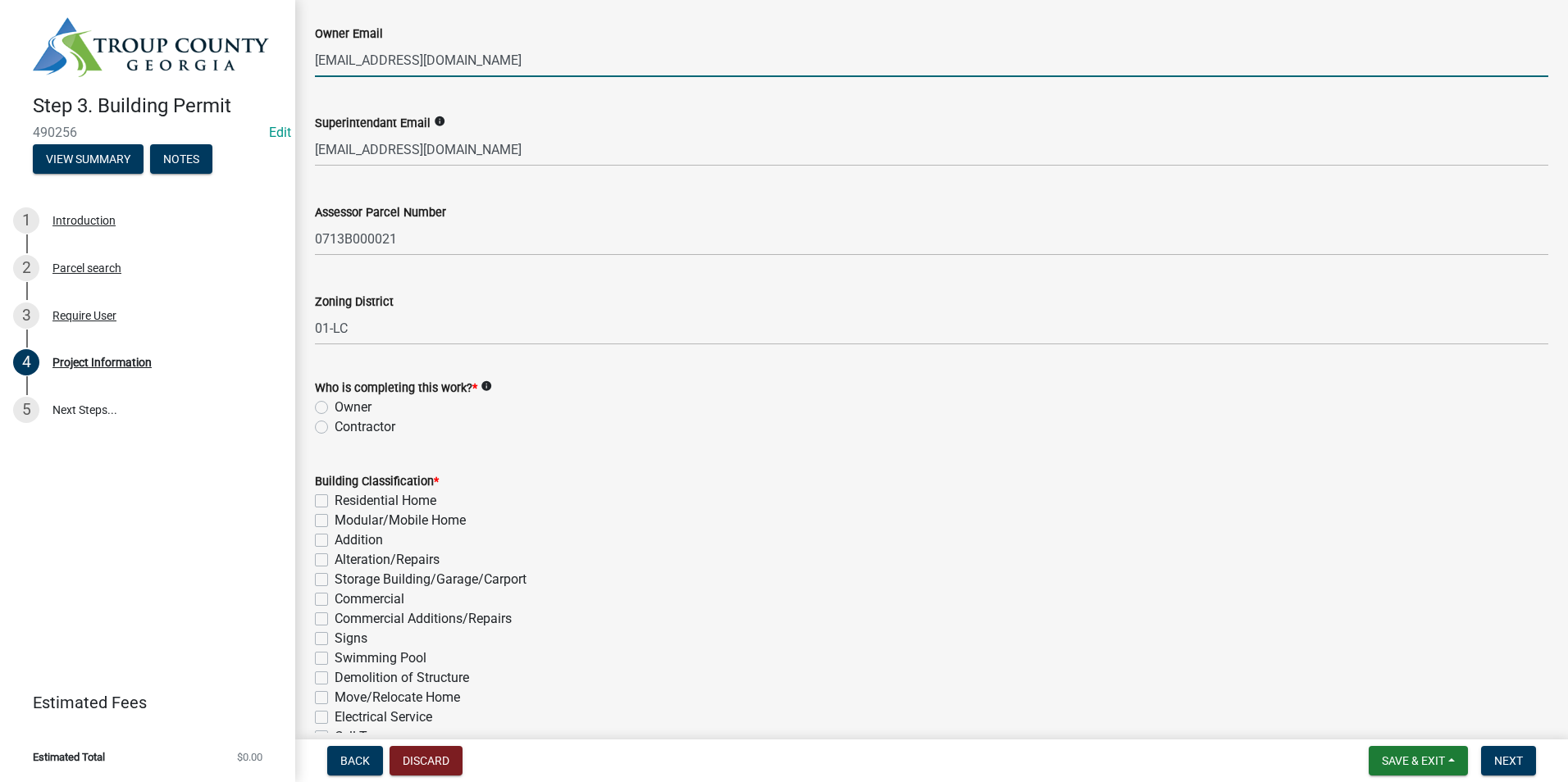
scroll to position [901, 0]
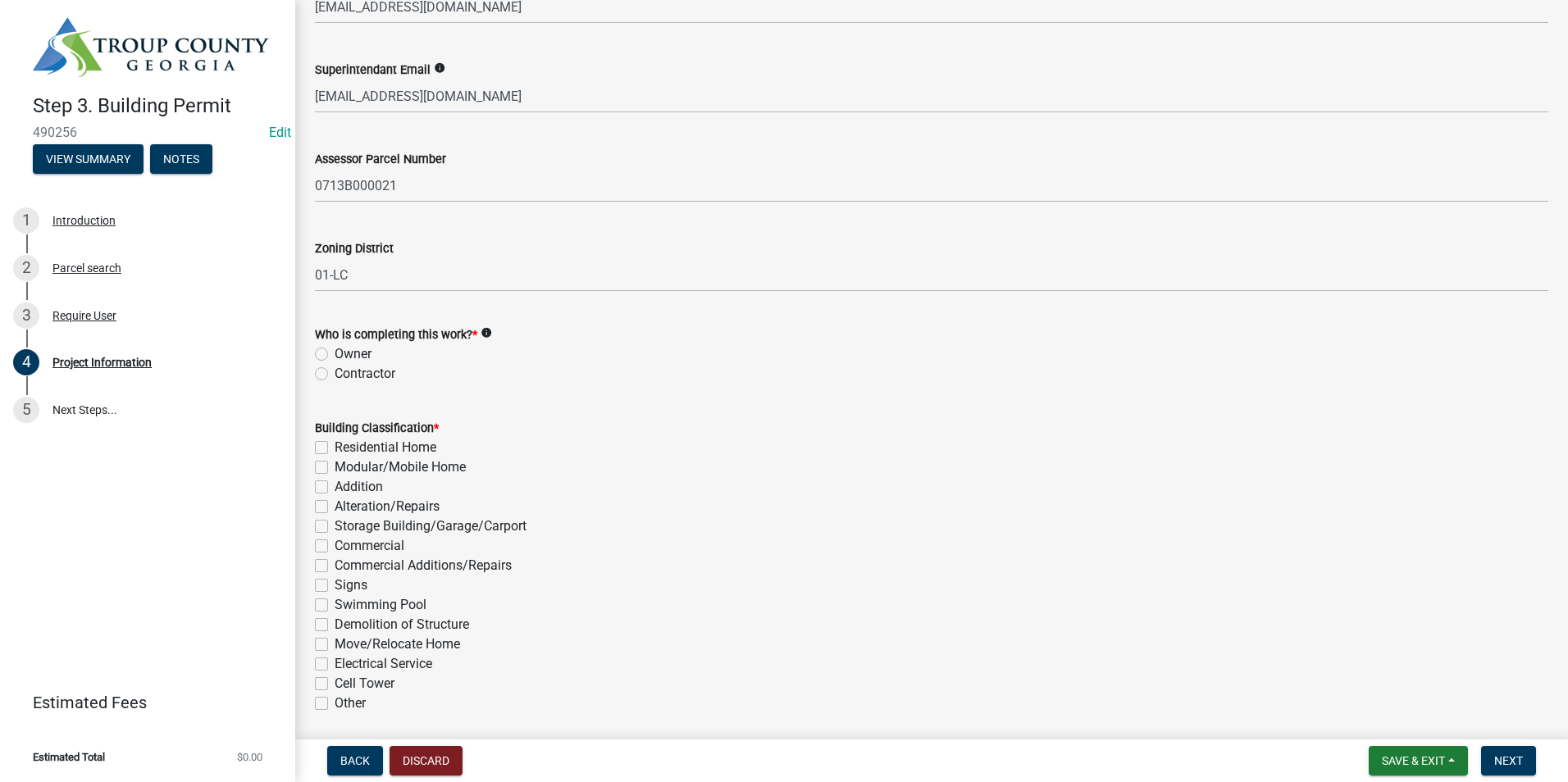
click at [335, 372] on label "Contractor" at bounding box center [364, 374] width 60 height 20
click at [335, 372] on input "Contractor" at bounding box center [339, 369] width 11 height 11
radio input "true"
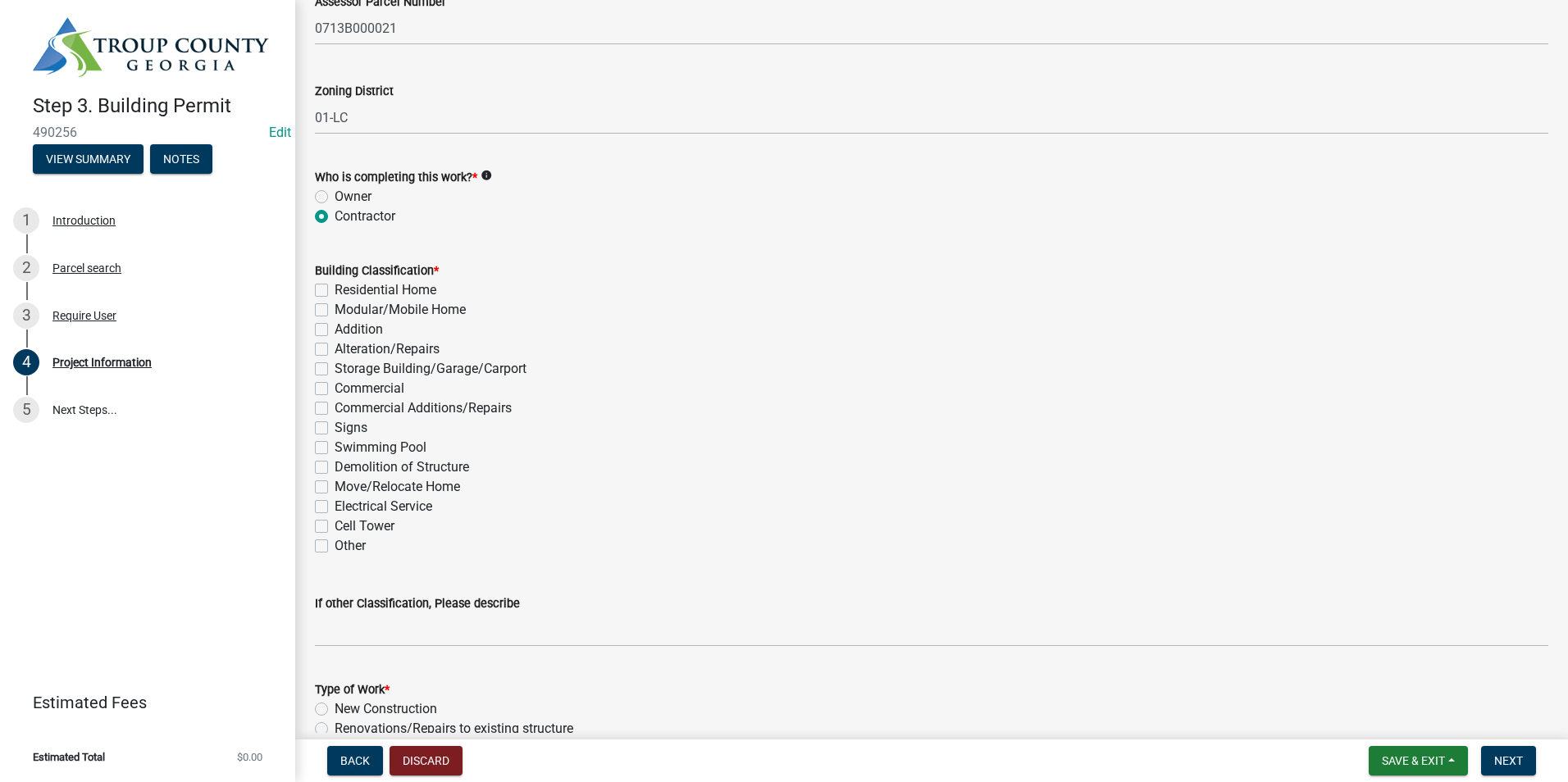
scroll to position [1066, 0]
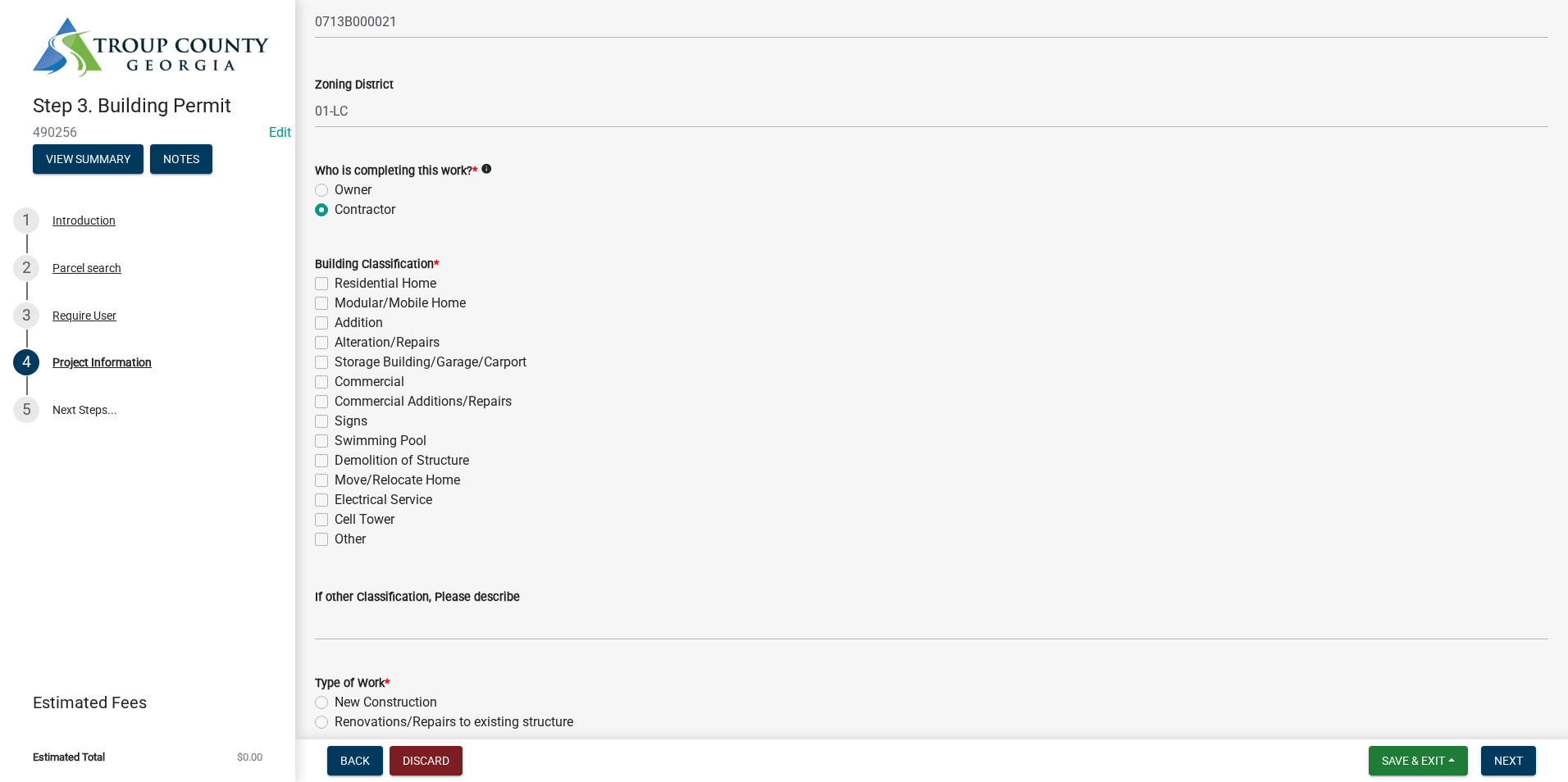
click at [335, 500] on label "Electrical Service" at bounding box center [383, 500] width 98 height 20
click at [335, 500] on input "Electrical Service" at bounding box center [339, 495] width 11 height 11
checkbox input "true"
checkbox input "false"
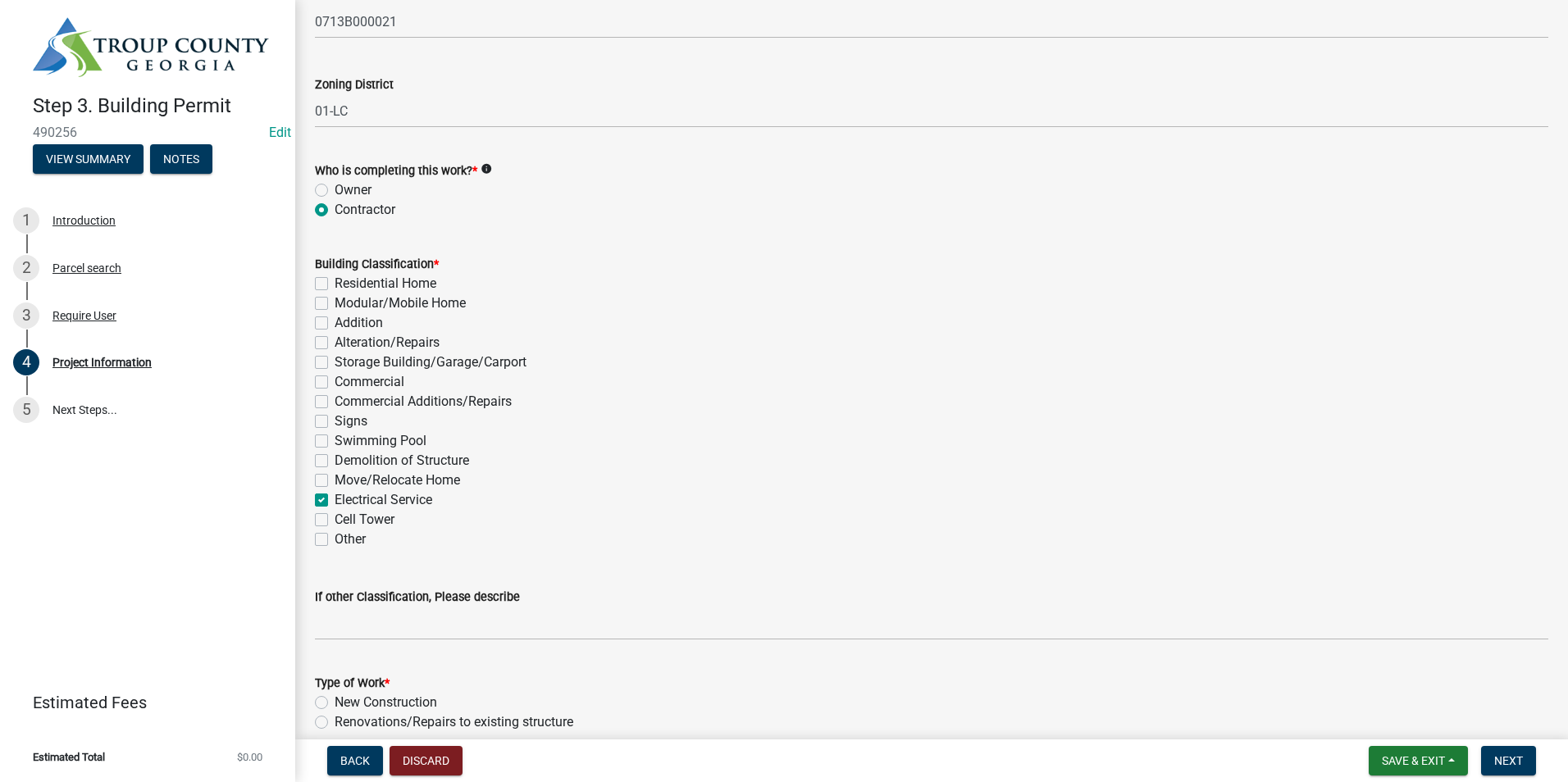
checkbox input "false"
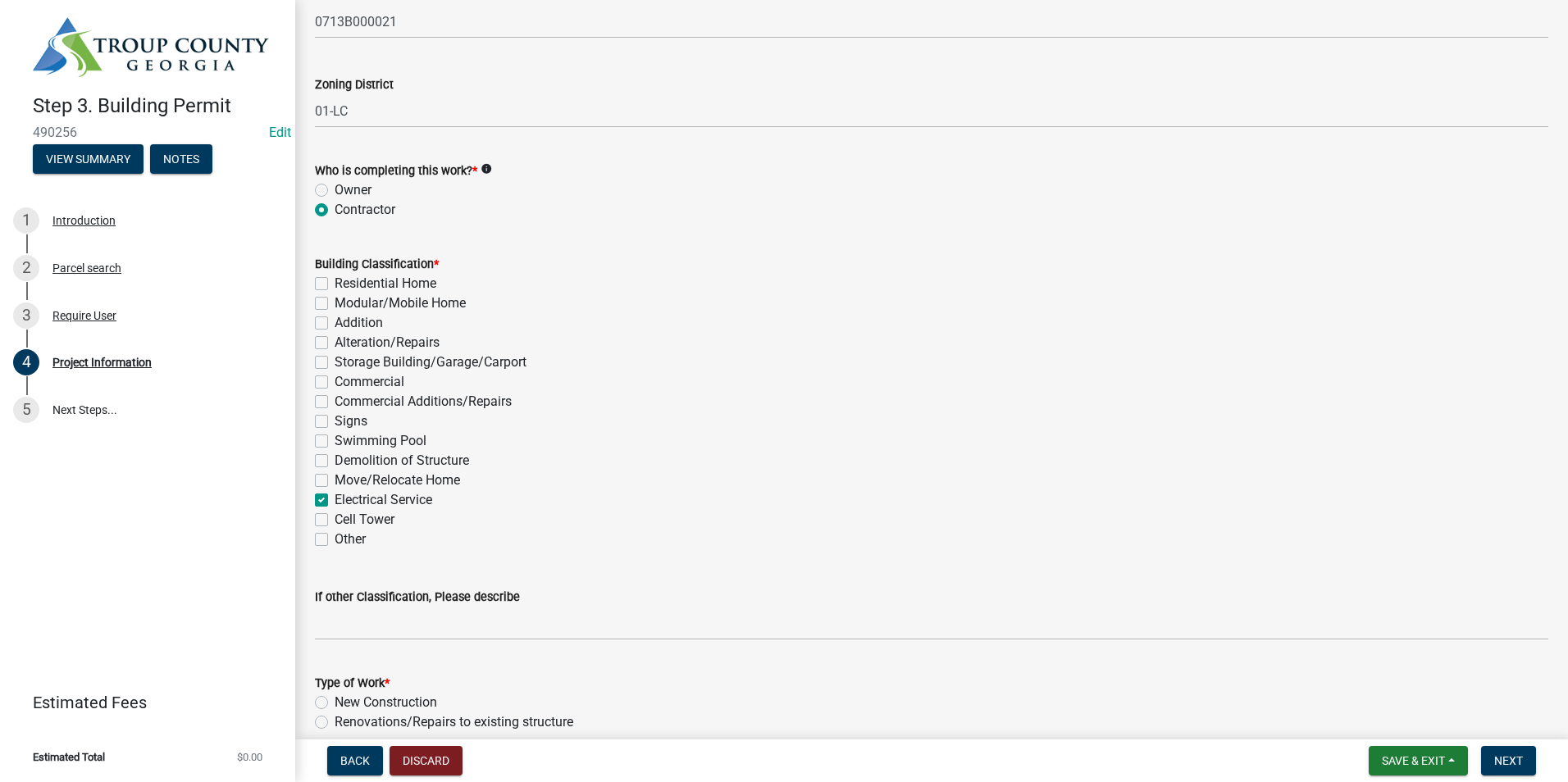
checkbox input "false"
checkbox input "true"
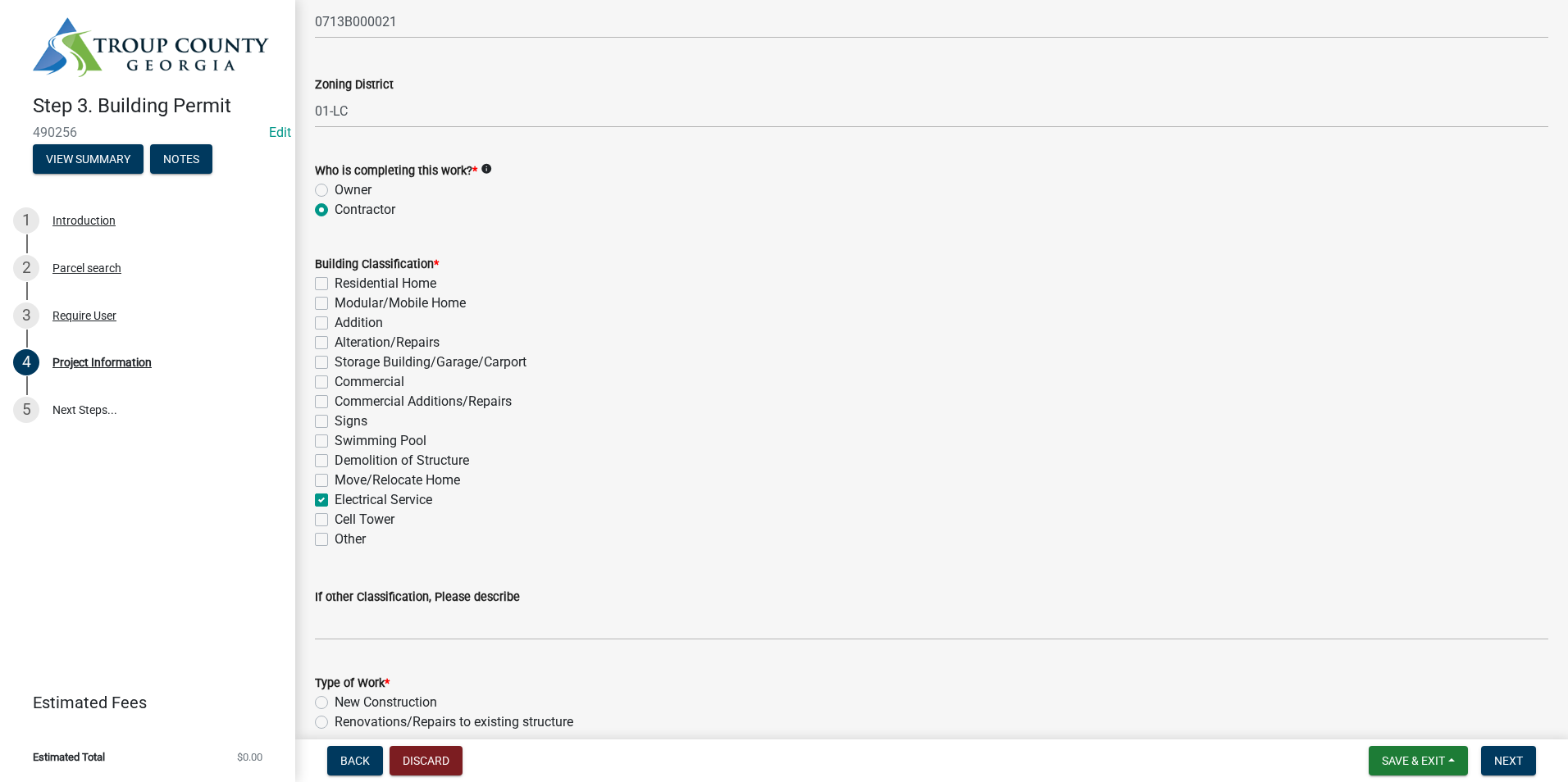
checkbox input "false"
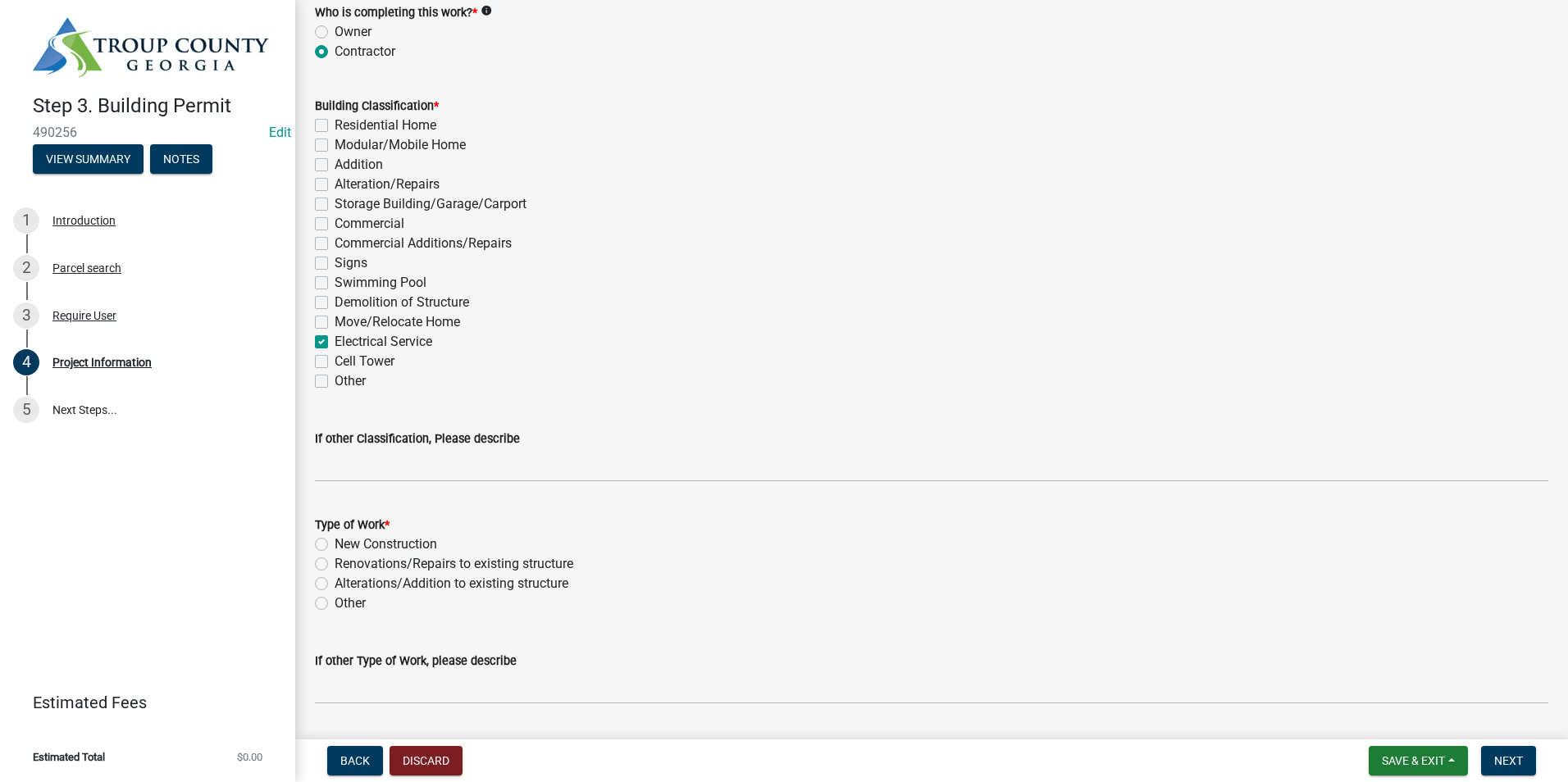
scroll to position [1312, 0]
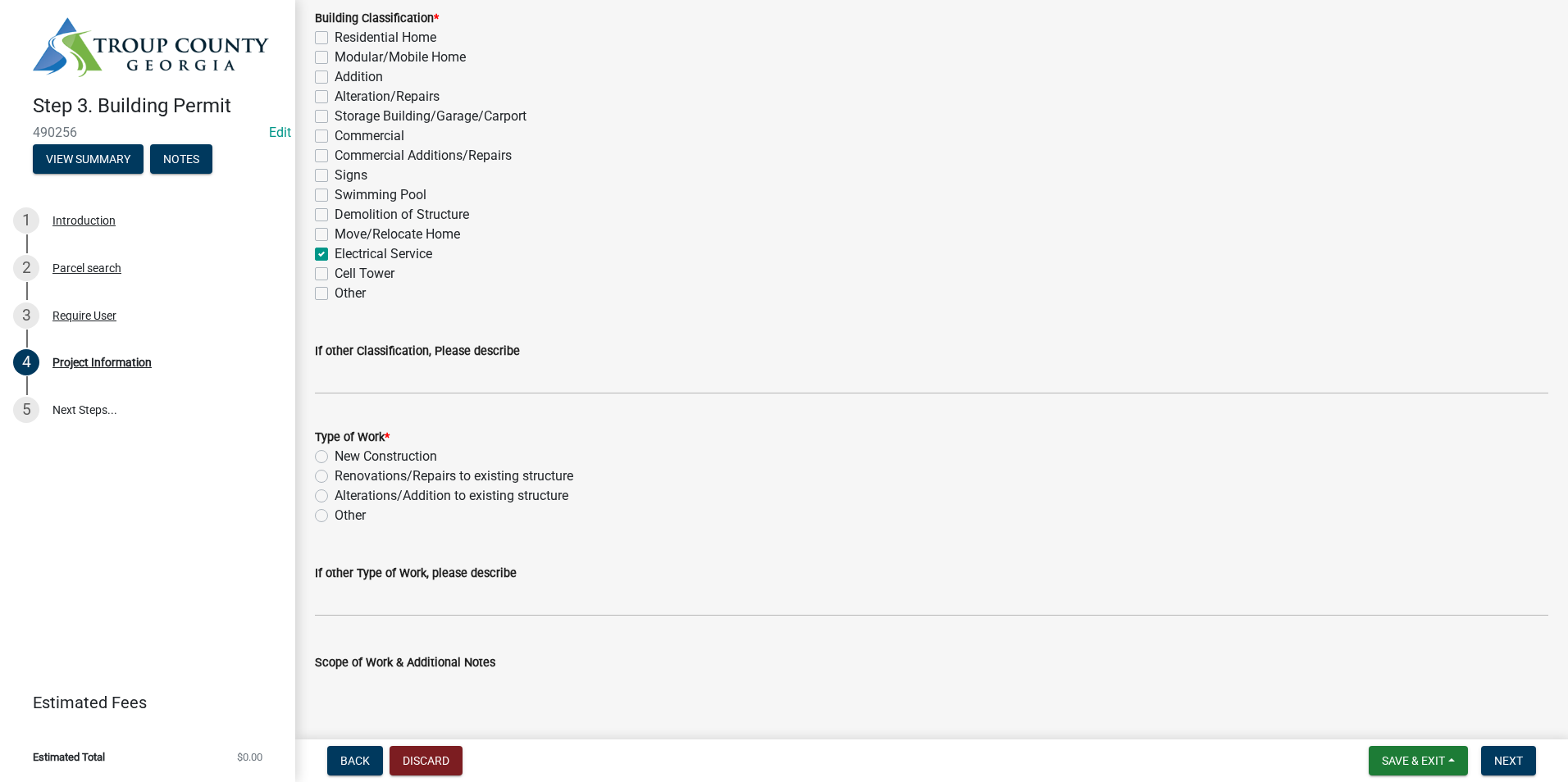
click at [335, 457] on label "New Construction" at bounding box center [385, 456] width 102 height 20
click at [335, 457] on input "New Construction" at bounding box center [339, 451] width 11 height 11
radio input "true"
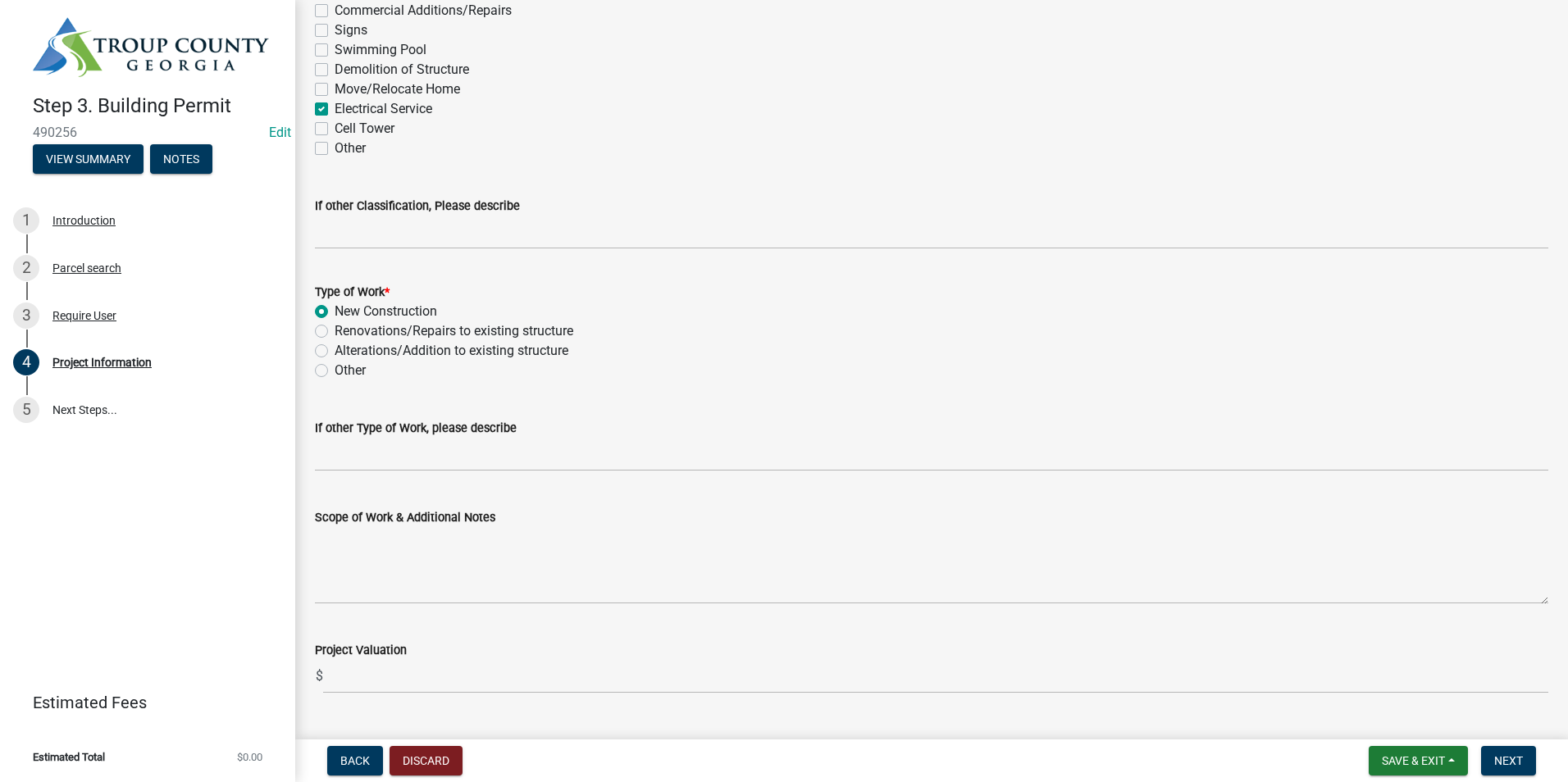
scroll to position [1496, 0]
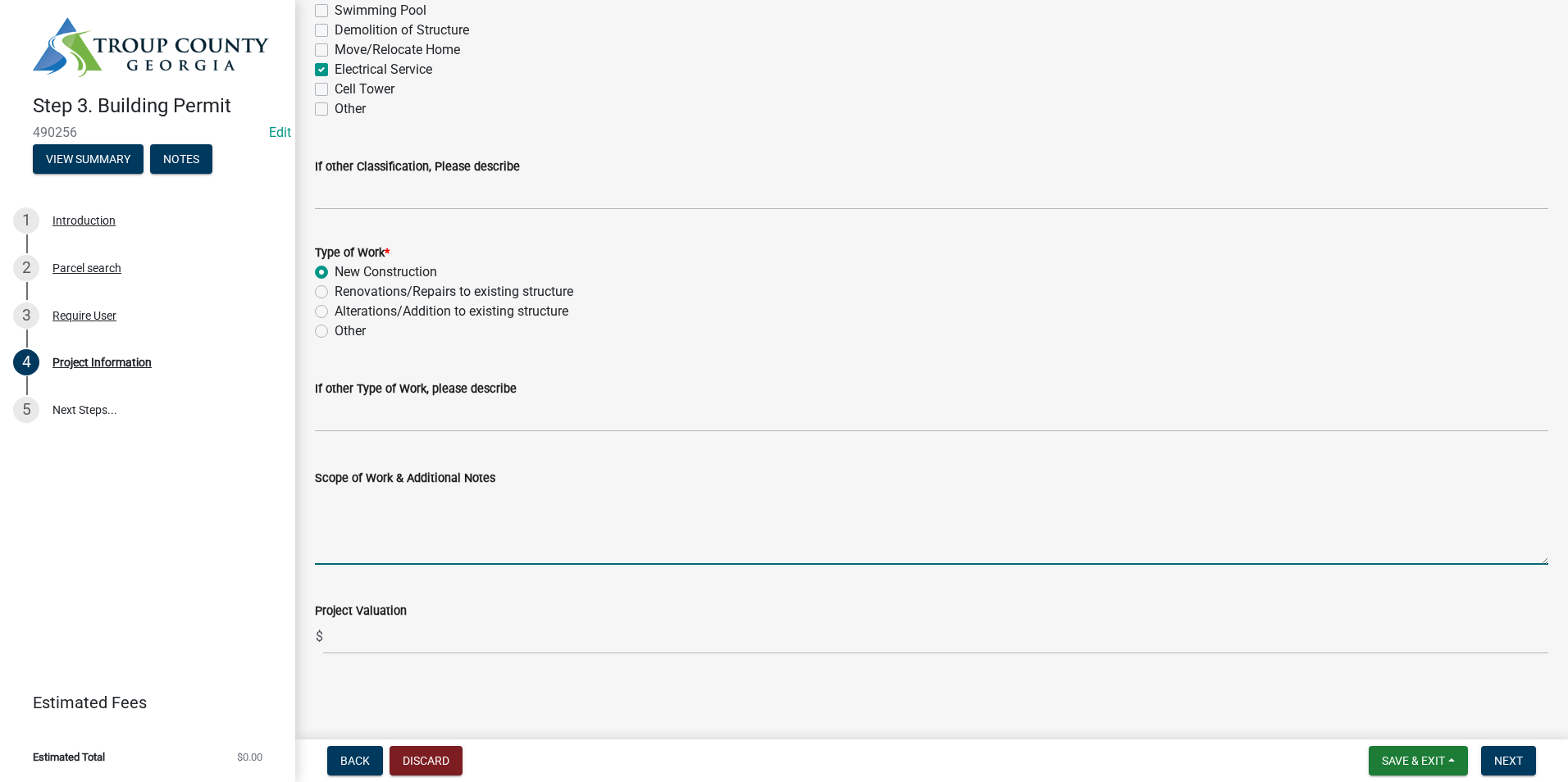
click at [400, 520] on textarea "Scope of Work & Additional Notes" at bounding box center [931, 526] width 1233 height 77
type textarea "E"
click at [1504, 768] on span "Next" at bounding box center [1509, 761] width 29 height 13
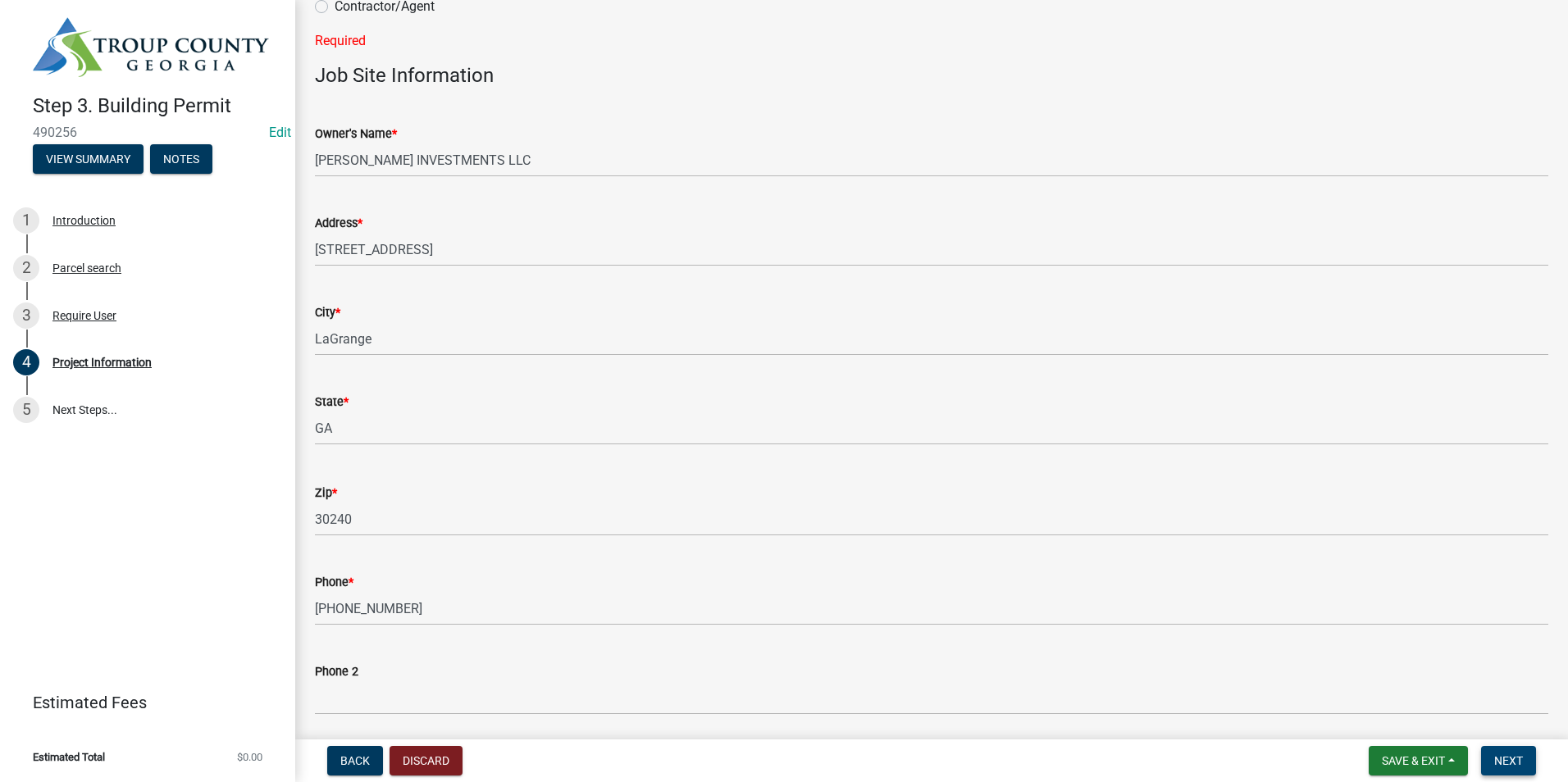
scroll to position [0, 0]
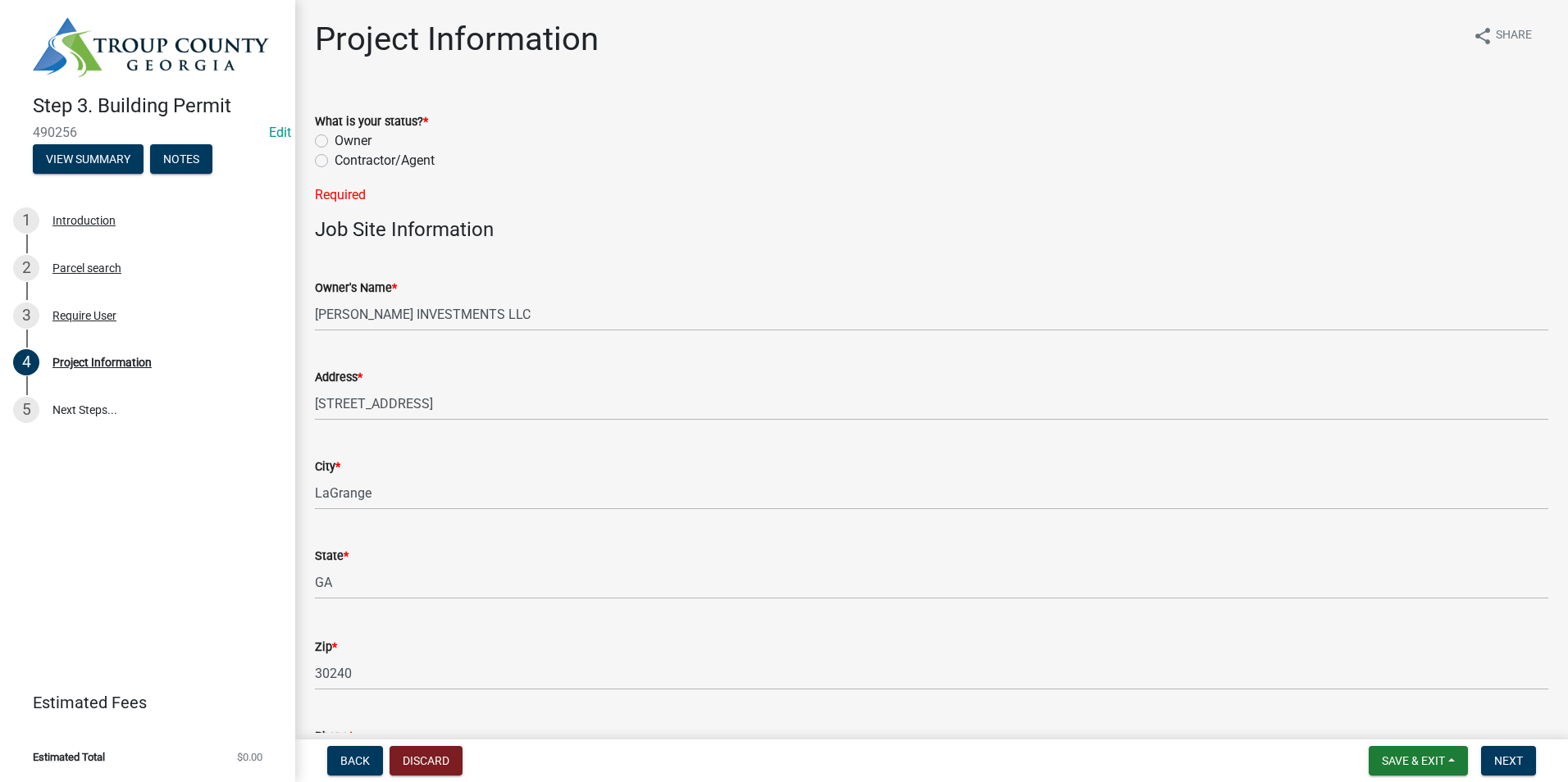
click at [335, 163] on label "Contractor/Agent" at bounding box center [384, 161] width 100 height 20
click at [335, 162] on input "Contractor/Agent" at bounding box center [339, 156] width 11 height 11
radio input "true"
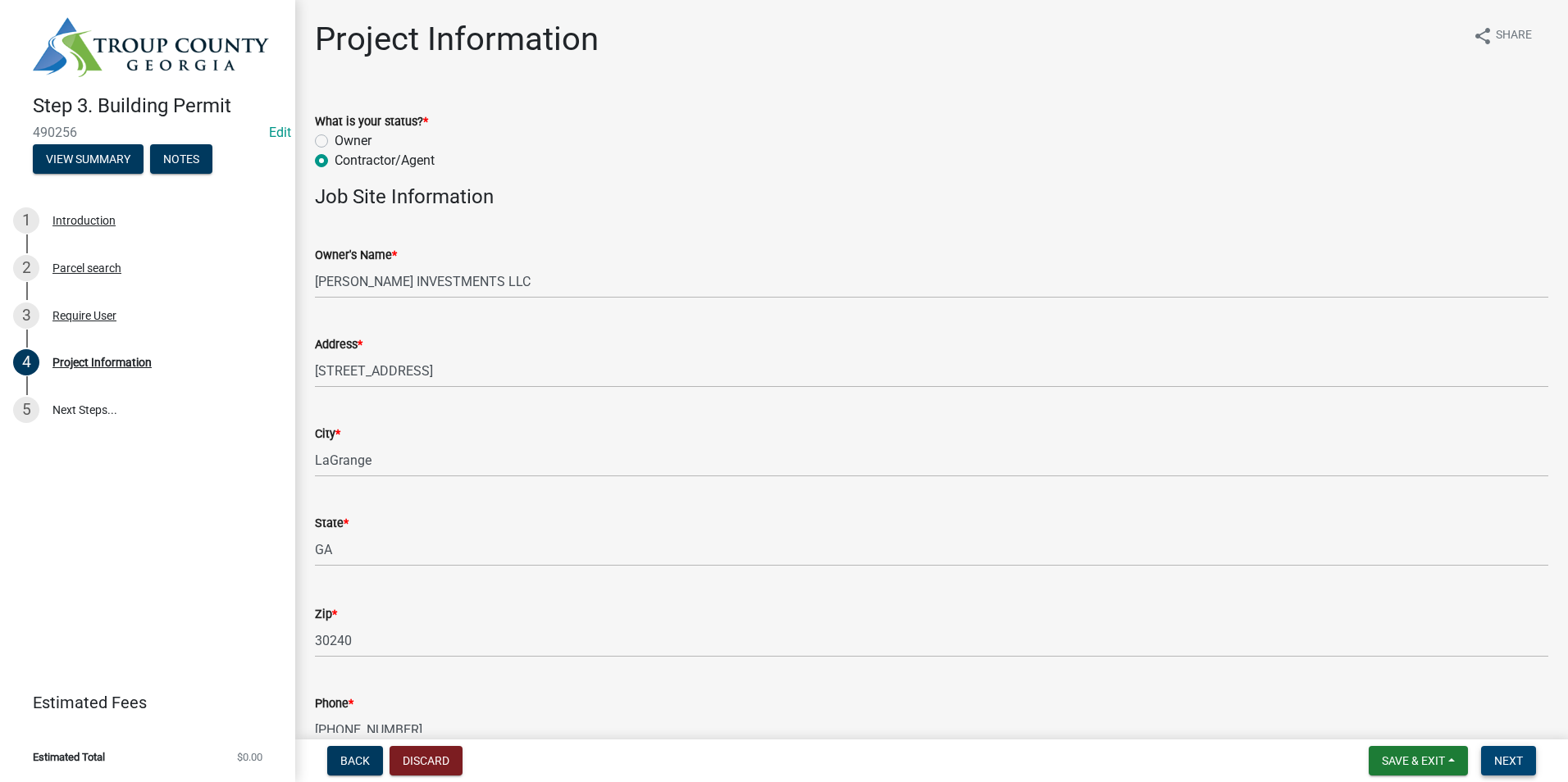
click at [1515, 762] on span "Next" at bounding box center [1509, 761] width 29 height 13
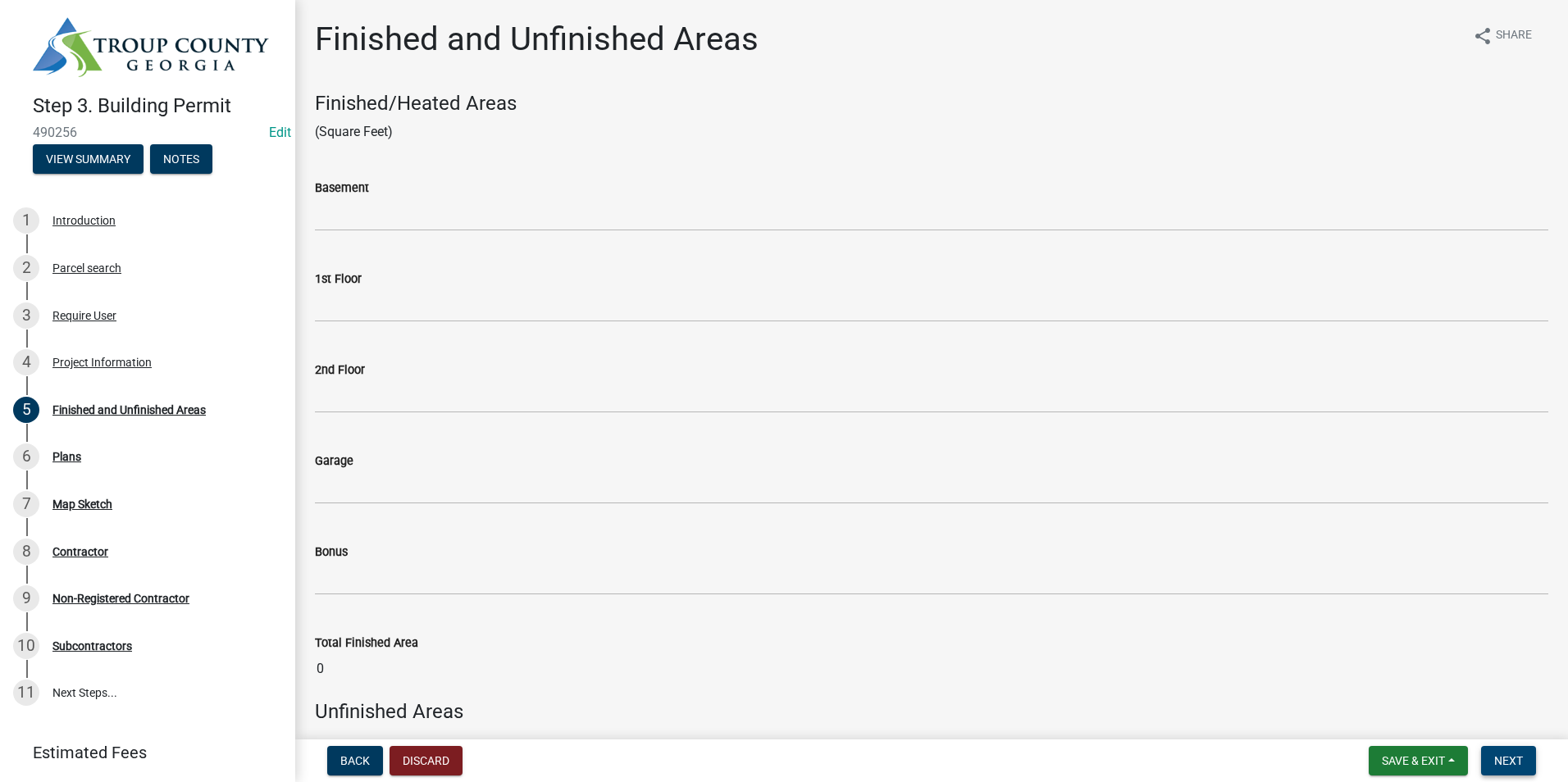
click at [1503, 772] on button "Next" at bounding box center [1508, 760] width 54 height 30
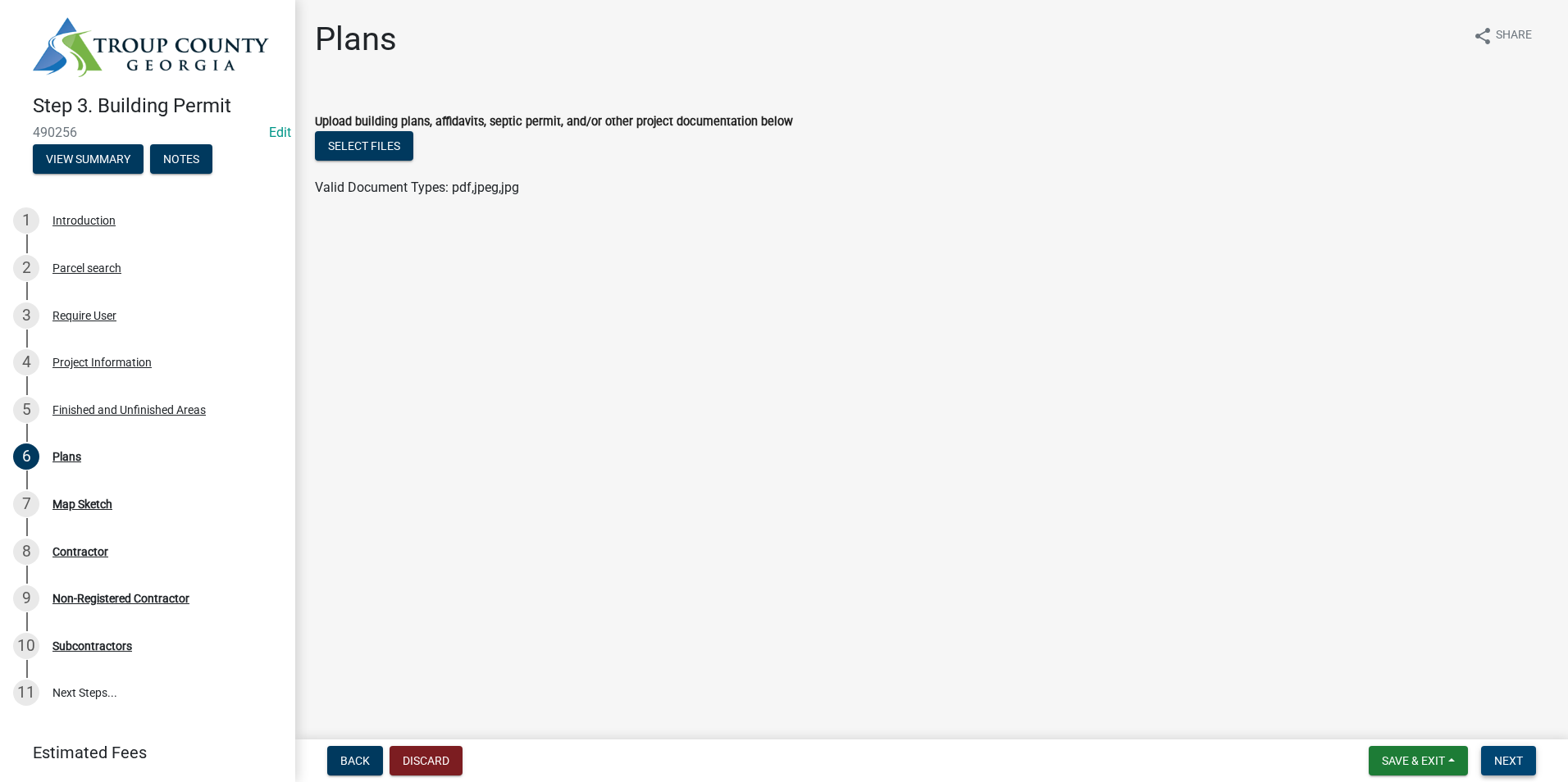
click at [1504, 755] on span "Next" at bounding box center [1509, 761] width 29 height 13
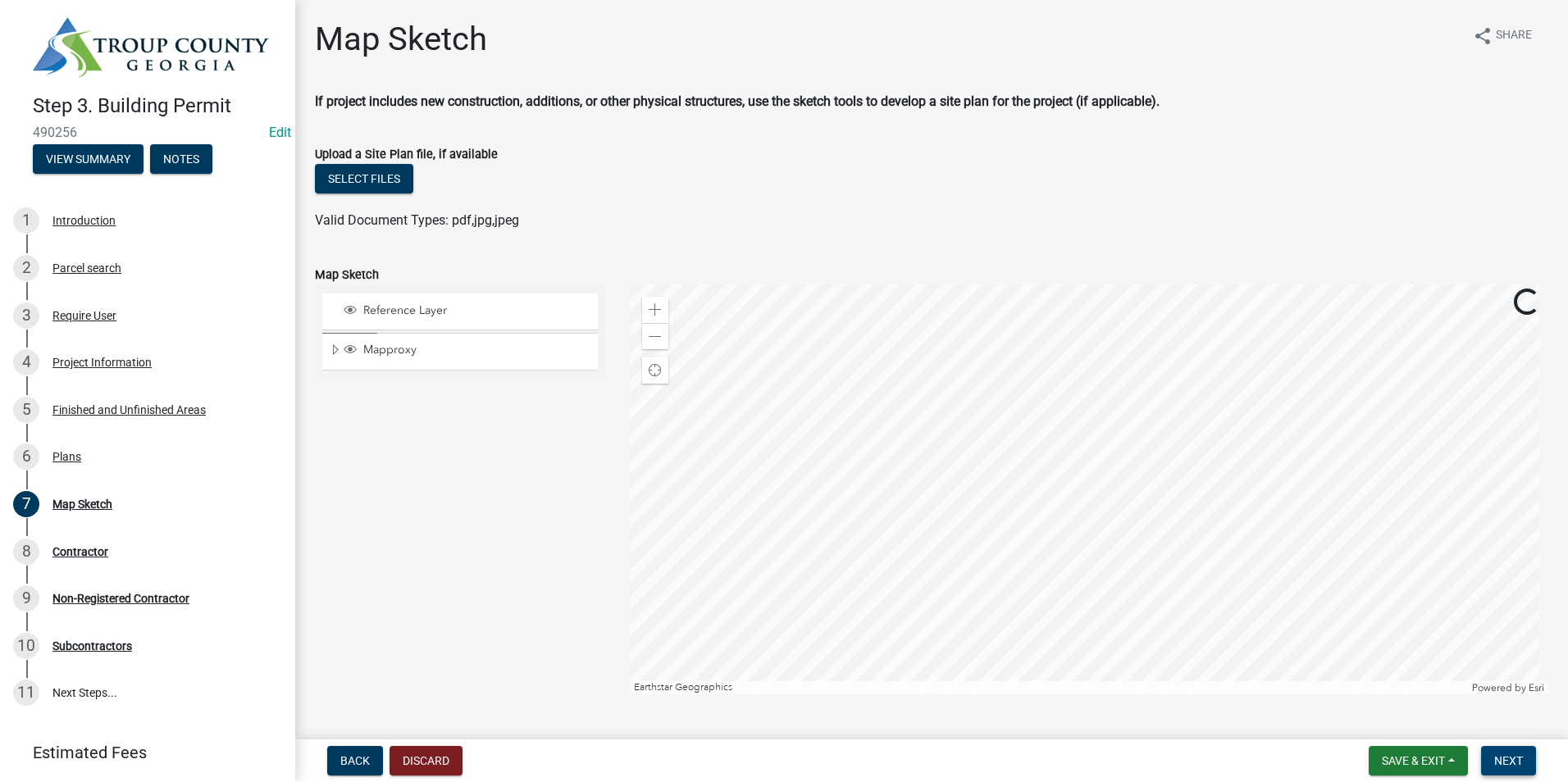
click at [1502, 749] on button "Next" at bounding box center [1508, 760] width 54 height 30
click at [1501, 753] on button "Next" at bounding box center [1508, 760] width 54 height 30
click at [1503, 758] on span "Next" at bounding box center [1509, 761] width 29 height 13
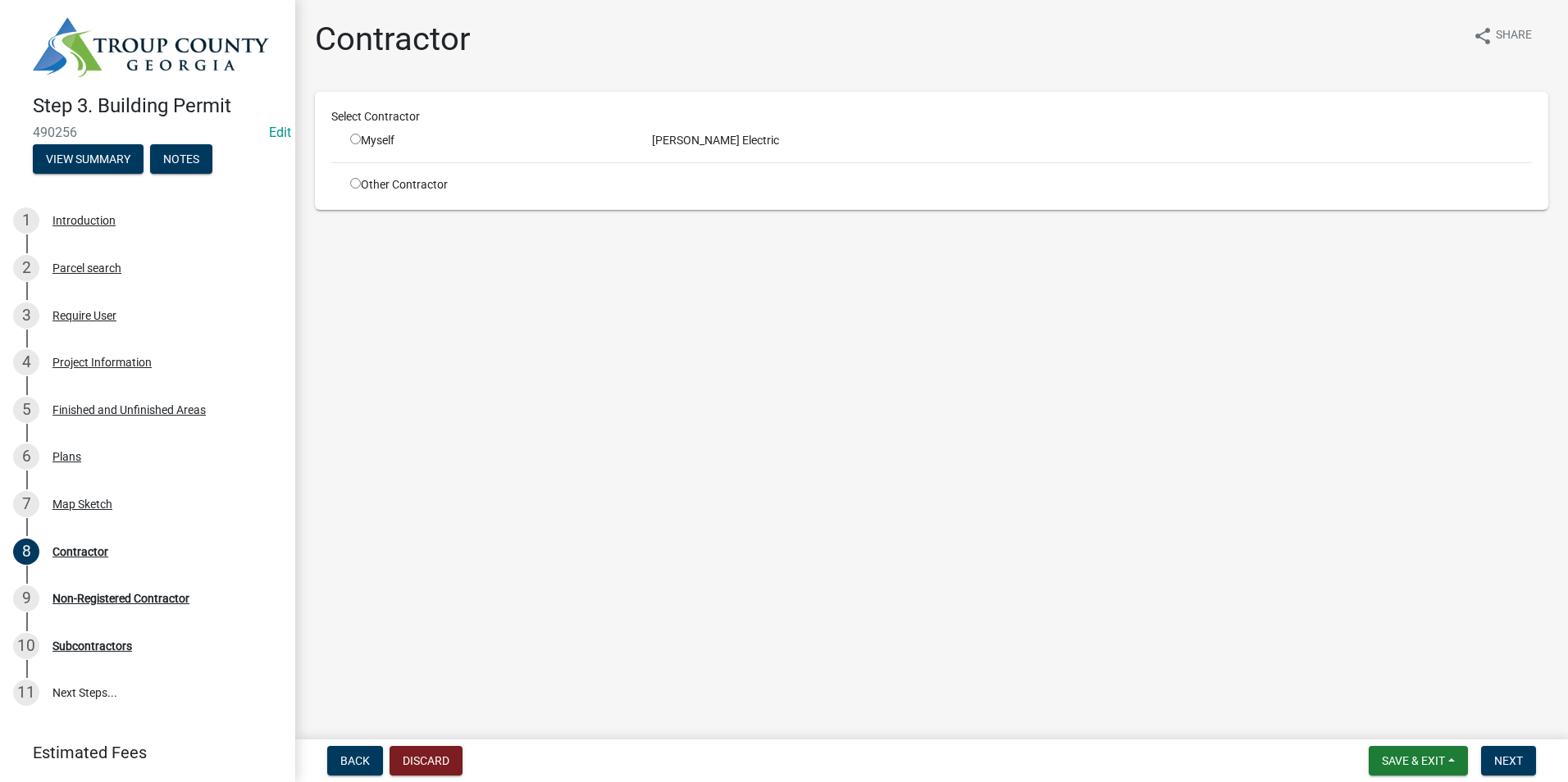
click at [351, 188] on div "Other Contractor" at bounding box center [489, 185] width 302 height 17
click at [355, 185] on input "radio" at bounding box center [355, 183] width 11 height 11
radio input "true"
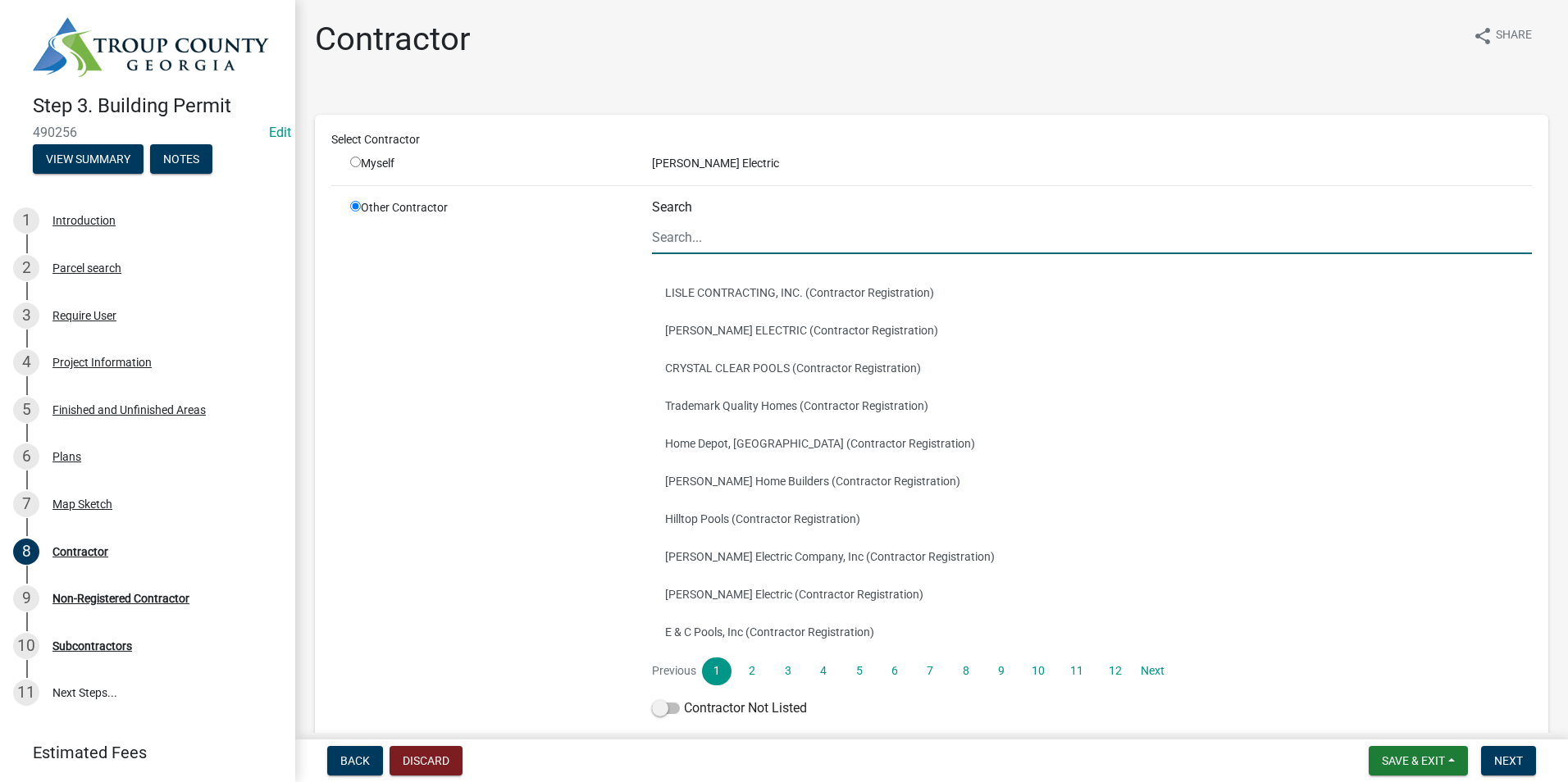
click at [718, 241] on input "Search" at bounding box center [1092, 237] width 880 height 33
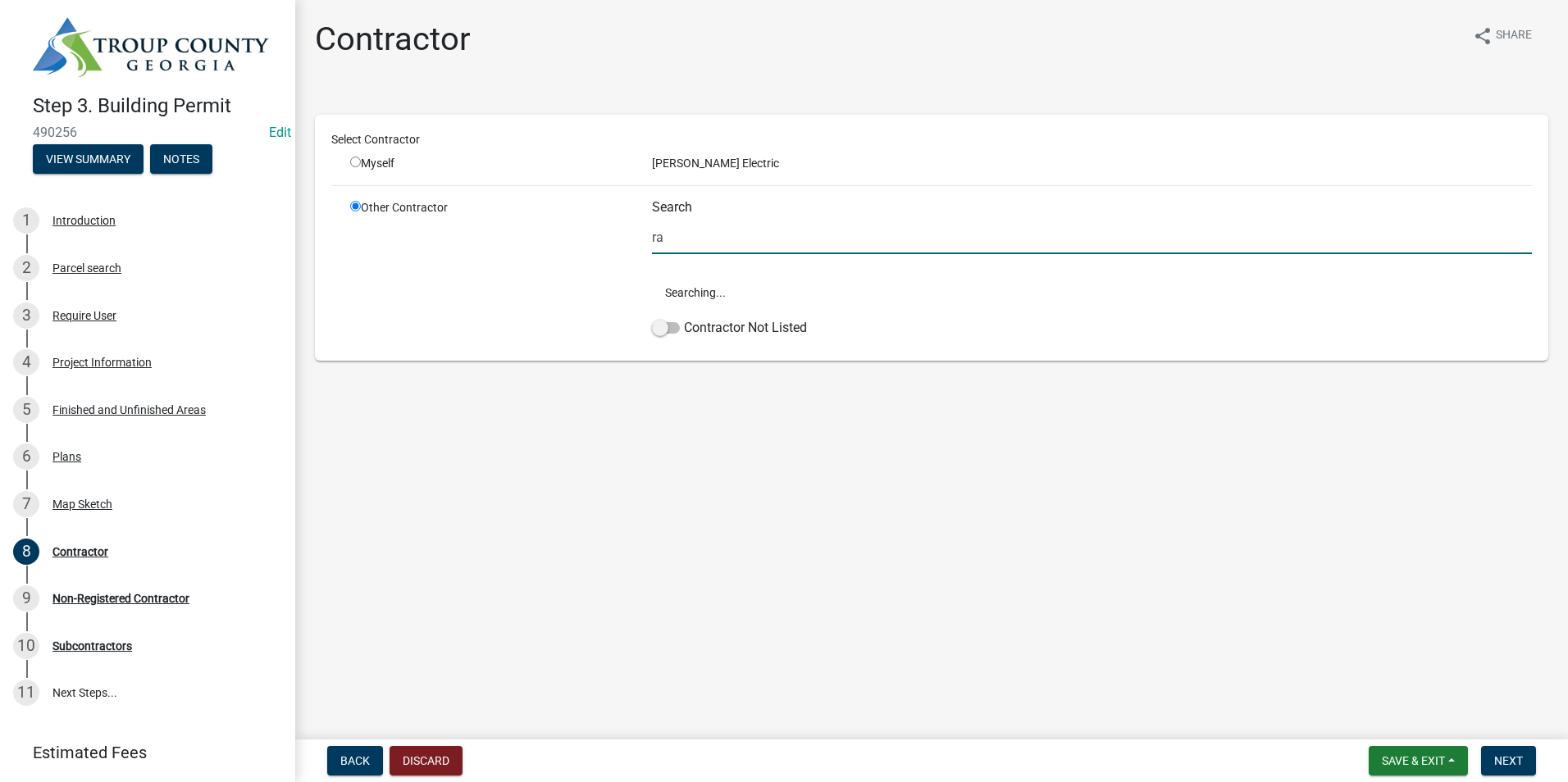
type input "r"
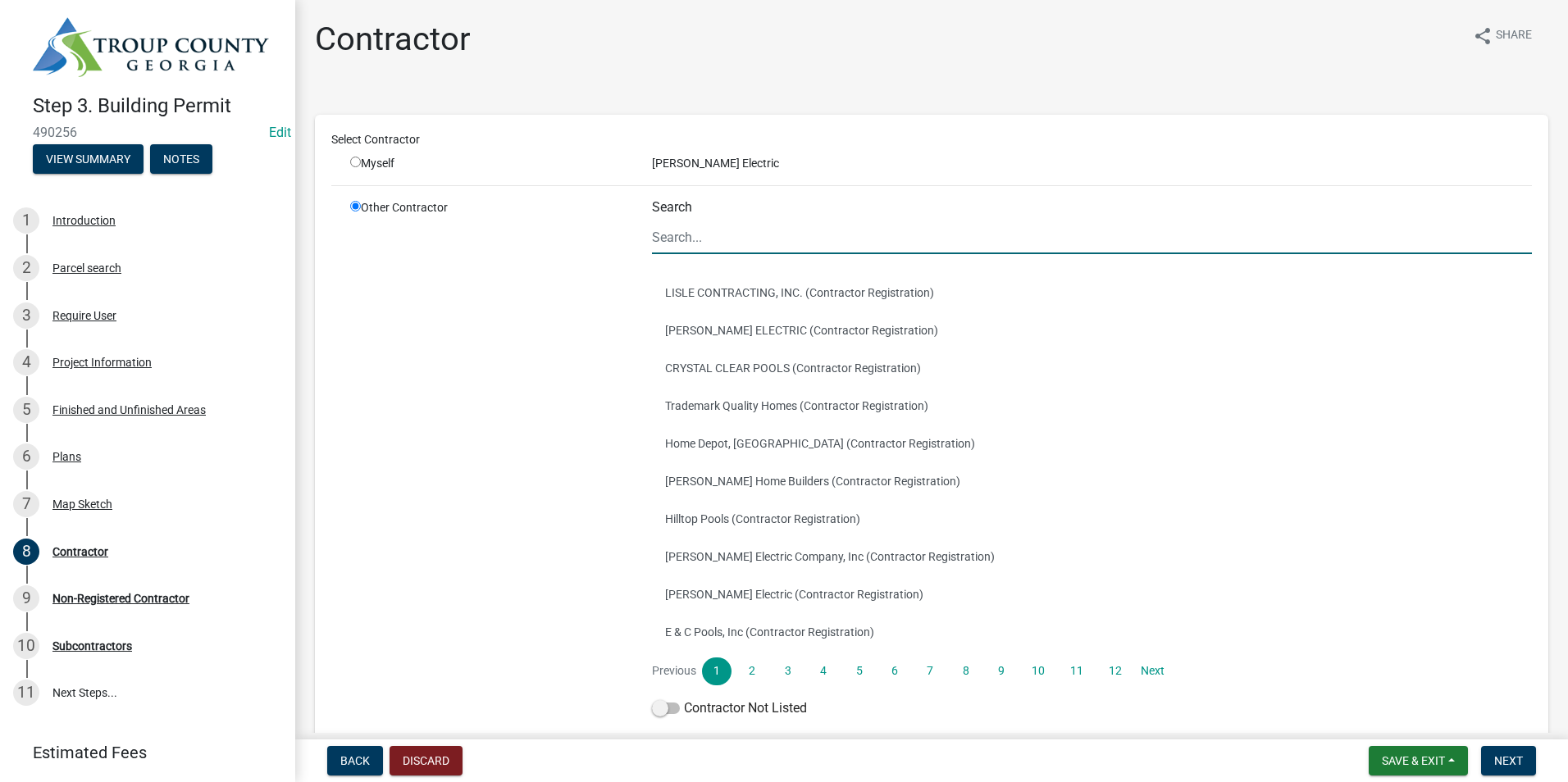
click at [355, 167] on div "Myself" at bounding box center [489, 163] width 277 height 17
click at [355, 157] on input "radio" at bounding box center [355, 162] width 11 height 11
radio input "true"
radio input "false"
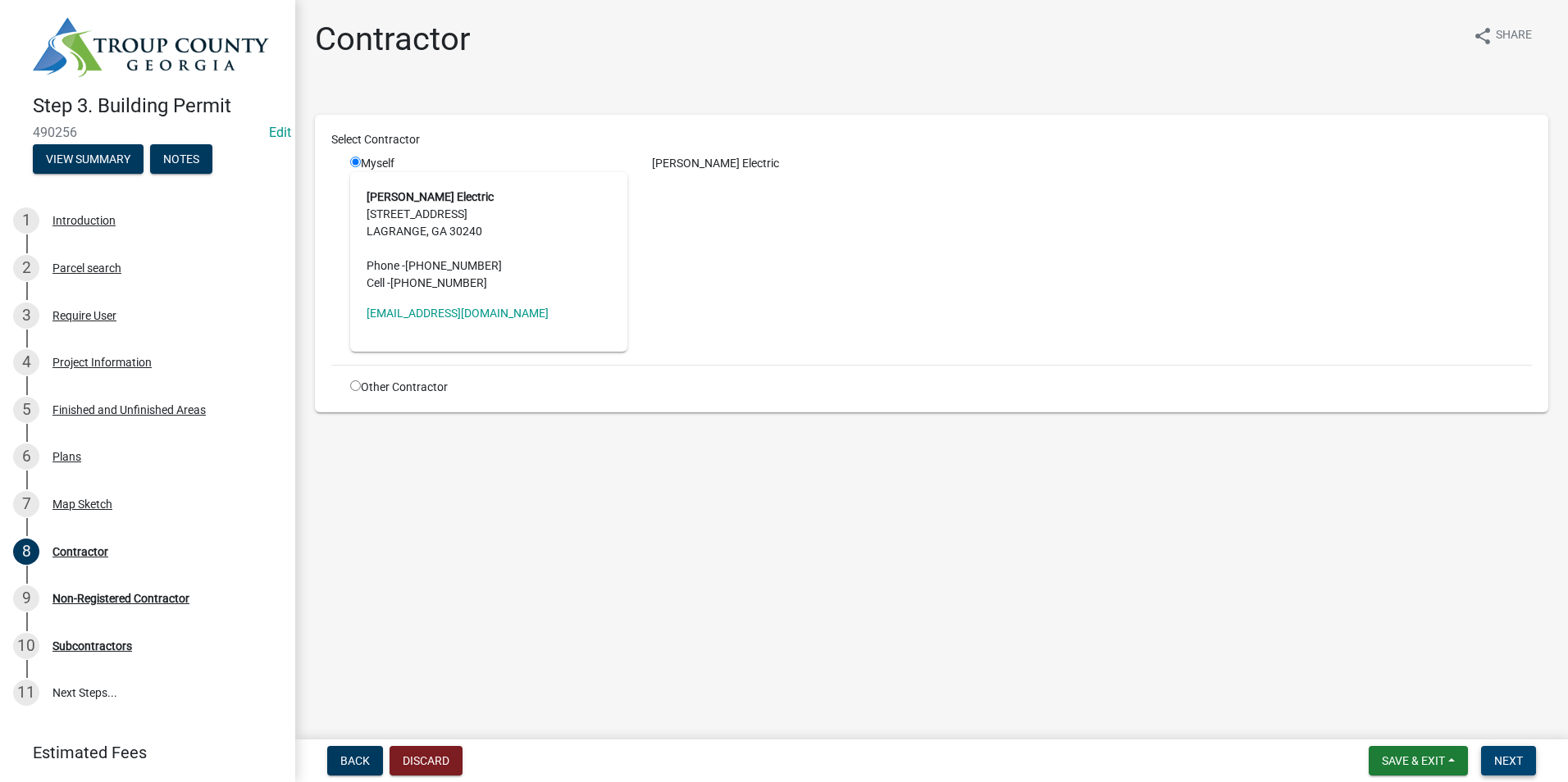
click at [1522, 766] on span "Next" at bounding box center [1509, 761] width 29 height 13
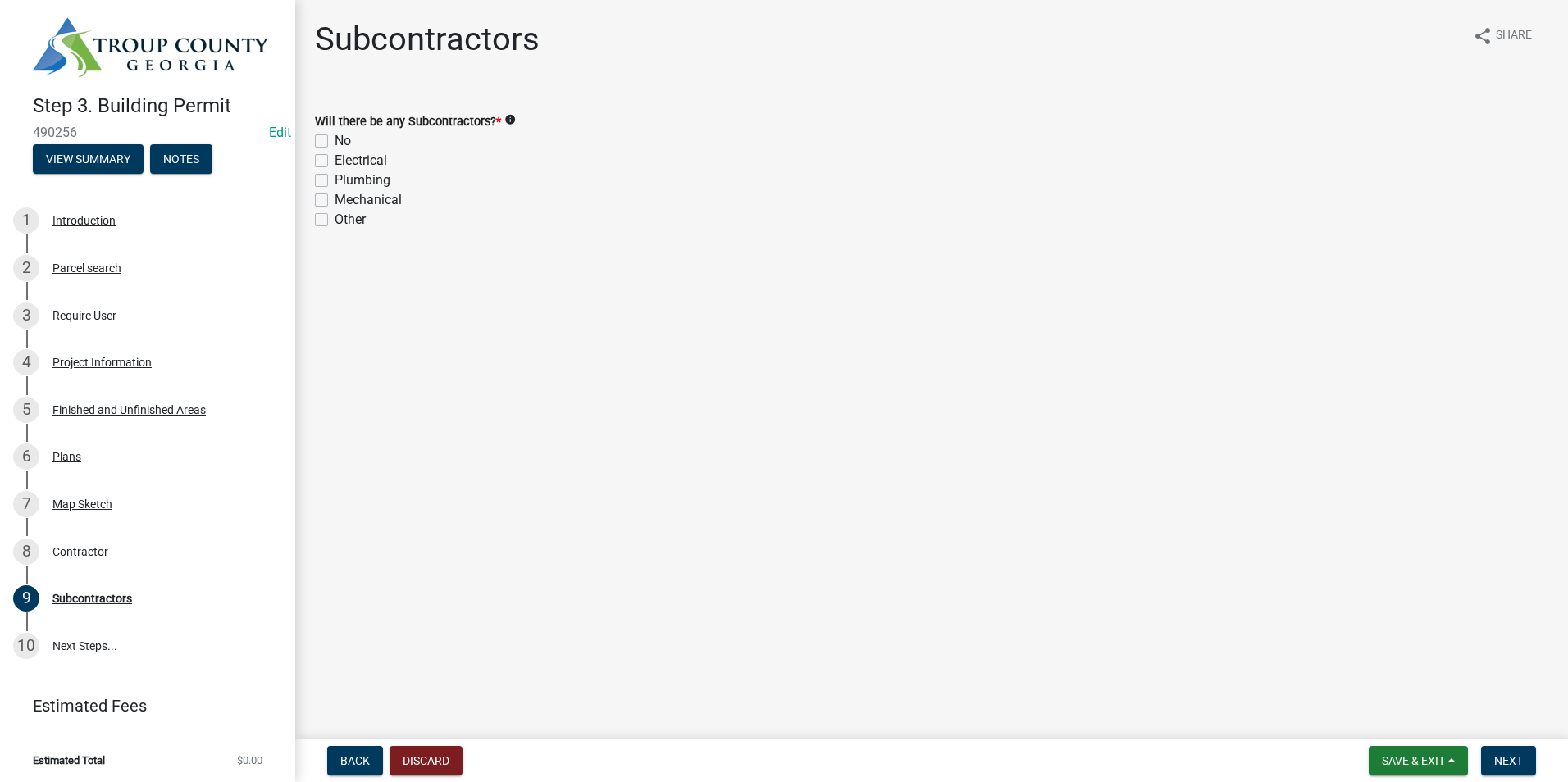
click at [335, 141] on label "No" at bounding box center [342, 141] width 16 height 20
click at [335, 141] on input "No" at bounding box center [339, 136] width 11 height 11
checkbox input "true"
checkbox input "false"
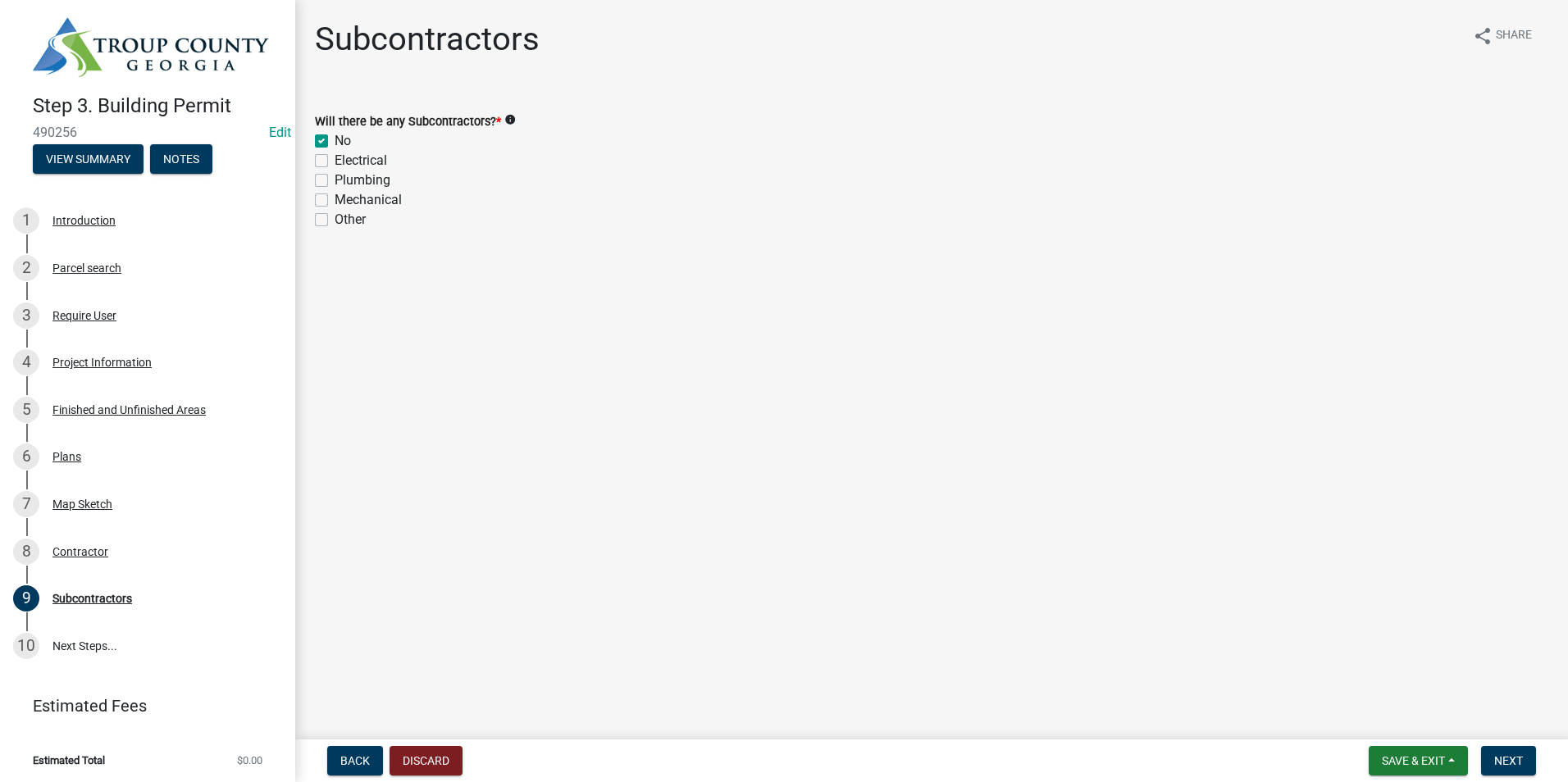
checkbox input "false"
click at [1502, 764] on span "Next" at bounding box center [1509, 761] width 29 height 13
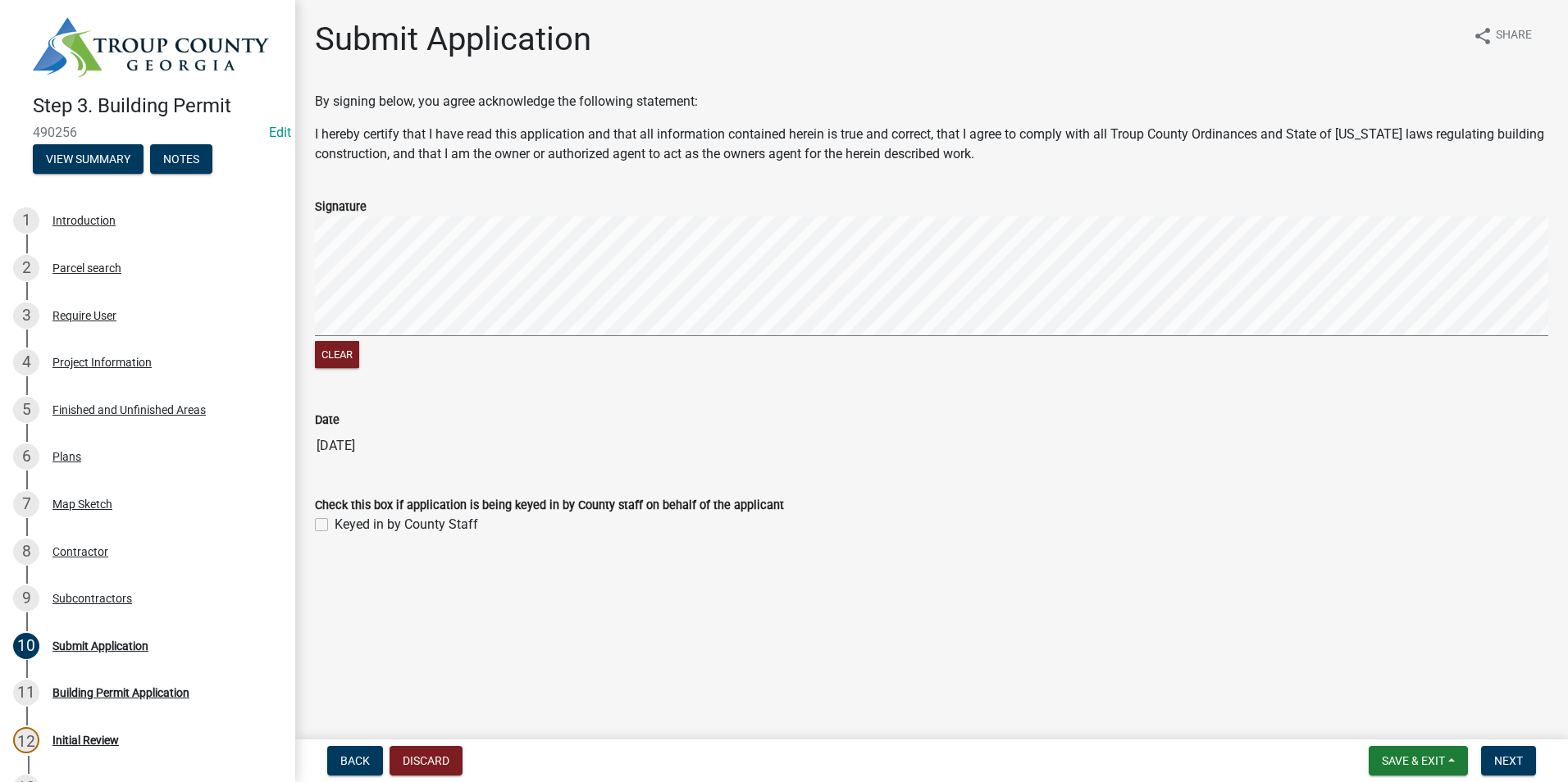
click at [335, 524] on label "Keyed in by County Staff" at bounding box center [406, 525] width 143 height 20
click at [335, 524] on input "Keyed in by County Staff" at bounding box center [339, 520] width 11 height 11
checkbox input "true"
click at [1514, 764] on span "Next" at bounding box center [1509, 761] width 29 height 13
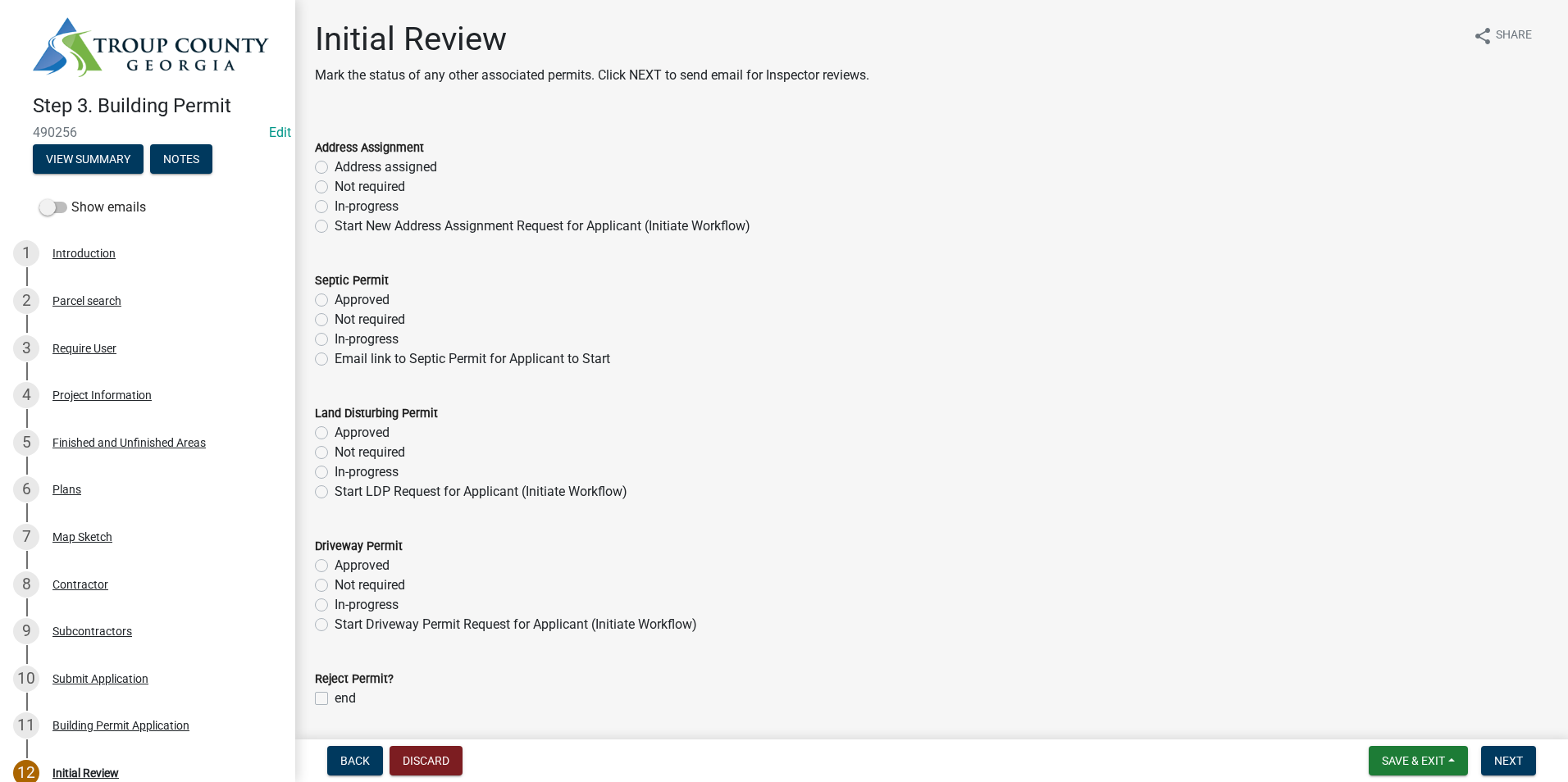
click at [335, 190] on label "Not required" at bounding box center [370, 186] width 71 height 20
click at [335, 187] on input "Not required" at bounding box center [339, 182] width 11 height 11
radio input "true"
click at [335, 322] on label "Not required" at bounding box center [370, 319] width 71 height 20
click at [335, 320] on input "Not required" at bounding box center [339, 315] width 11 height 11
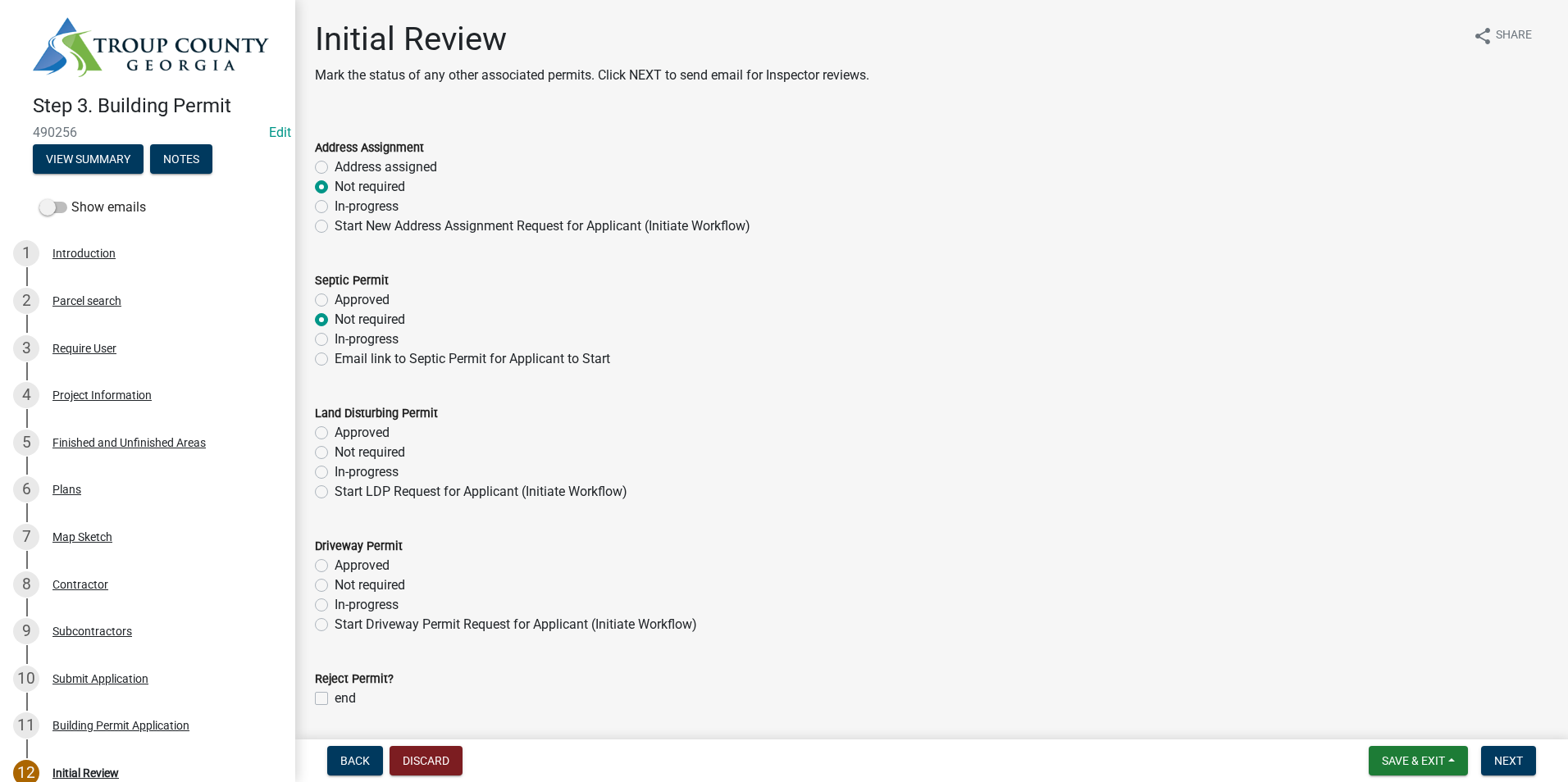
radio input "true"
click at [329, 452] on div "Not required" at bounding box center [931, 452] width 1233 height 20
click at [335, 452] on label "Not required" at bounding box center [370, 452] width 71 height 20
click at [335, 452] on input "Not required" at bounding box center [339, 447] width 11 height 11
radio input "true"
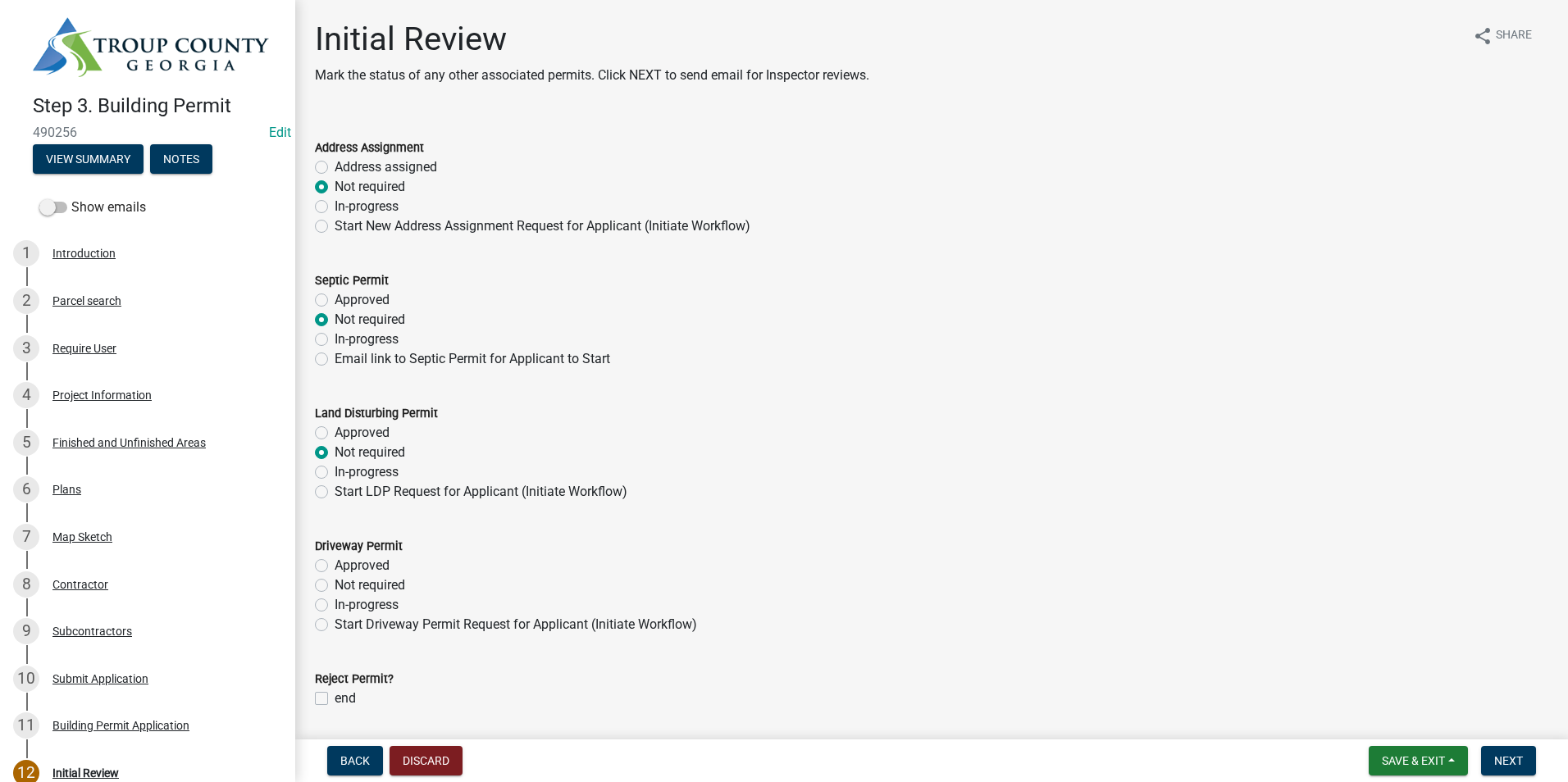
click at [335, 583] on label "Not required" at bounding box center [370, 585] width 71 height 20
click at [335, 583] on input "Not required" at bounding box center [339, 580] width 11 height 11
radio input "true"
click at [1513, 758] on span "Next" at bounding box center [1509, 761] width 29 height 13
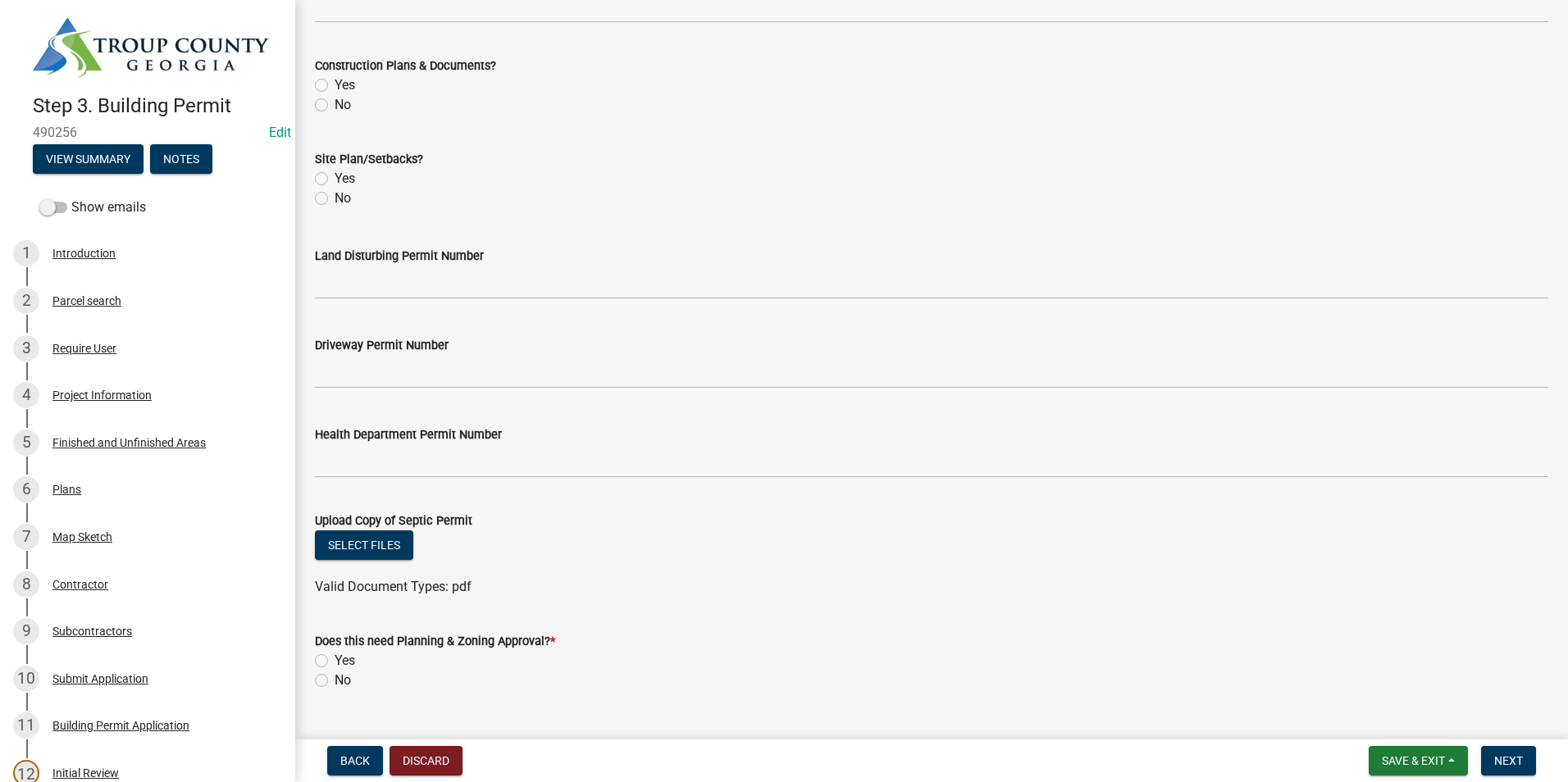
scroll to position [573, 0]
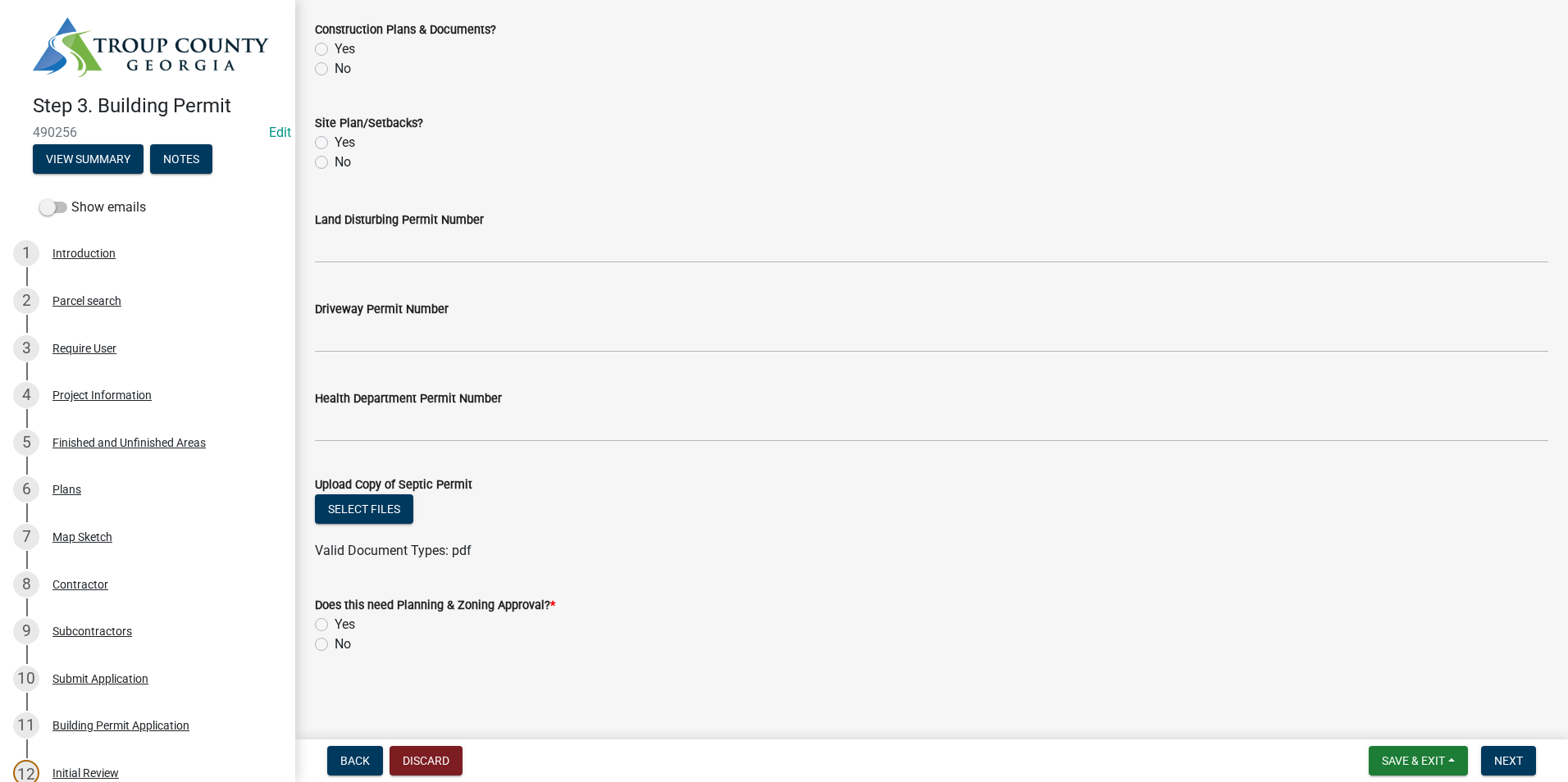
click at [335, 647] on label "No" at bounding box center [342, 644] width 16 height 20
click at [335, 645] on input "No" at bounding box center [339, 640] width 11 height 11
radio input "true"
click at [1504, 758] on span "Next" at bounding box center [1509, 761] width 29 height 13
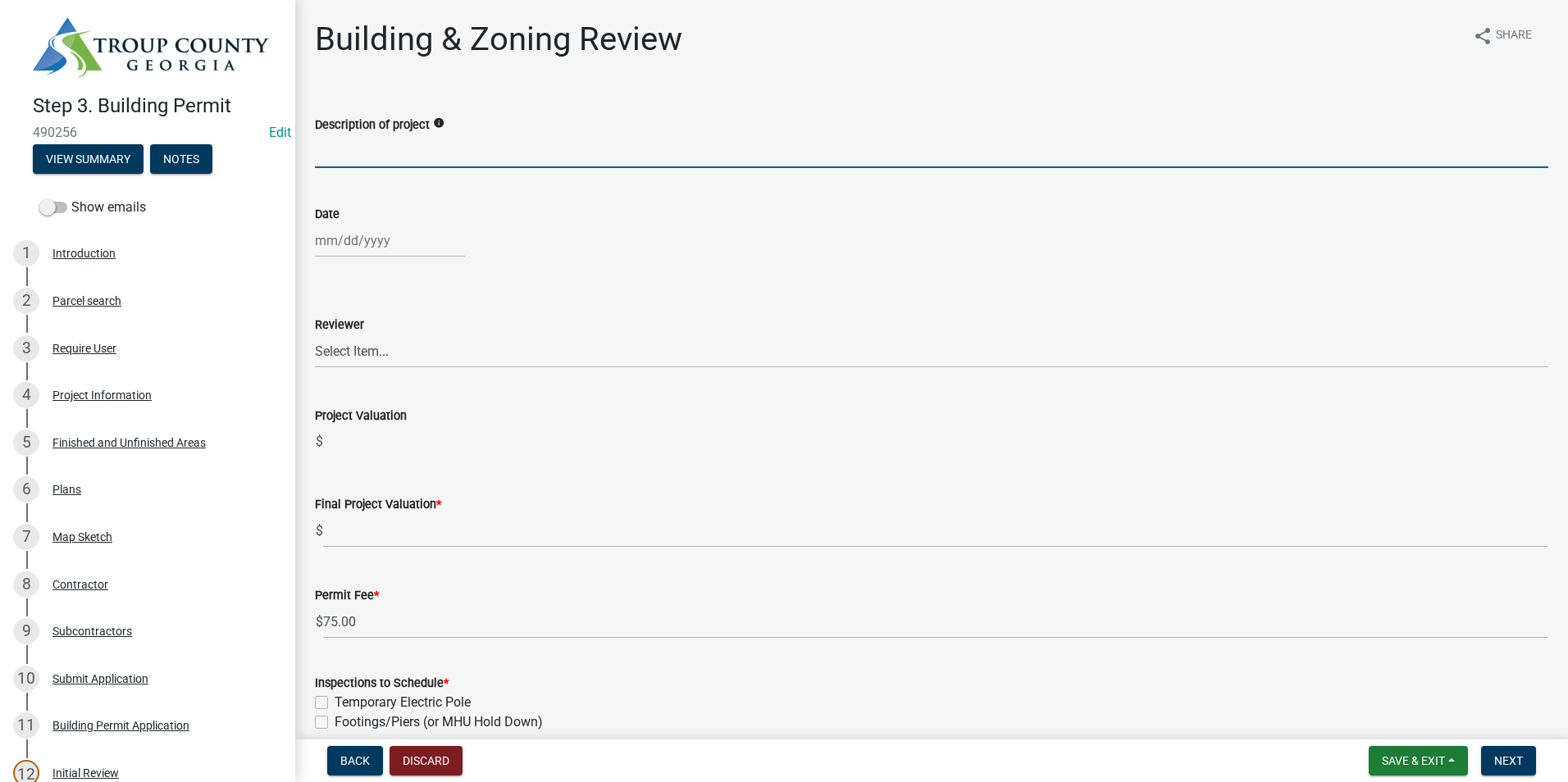
click at [446, 149] on input "Description of project" at bounding box center [931, 151] width 1233 height 33
click at [315, 149] on input "Restore Power to Building" at bounding box center [931, 151] width 1233 height 33
click at [429, 151] on input "Safety inspection, Restore Power to Building" at bounding box center [931, 151] width 1233 height 33
click at [473, 151] on input "Safety inspection, restore Power to Building" at bounding box center [931, 151] width 1233 height 33
drag, startPoint x: 529, startPoint y: 149, endPoint x: 534, endPoint y: 170, distance: 21.6
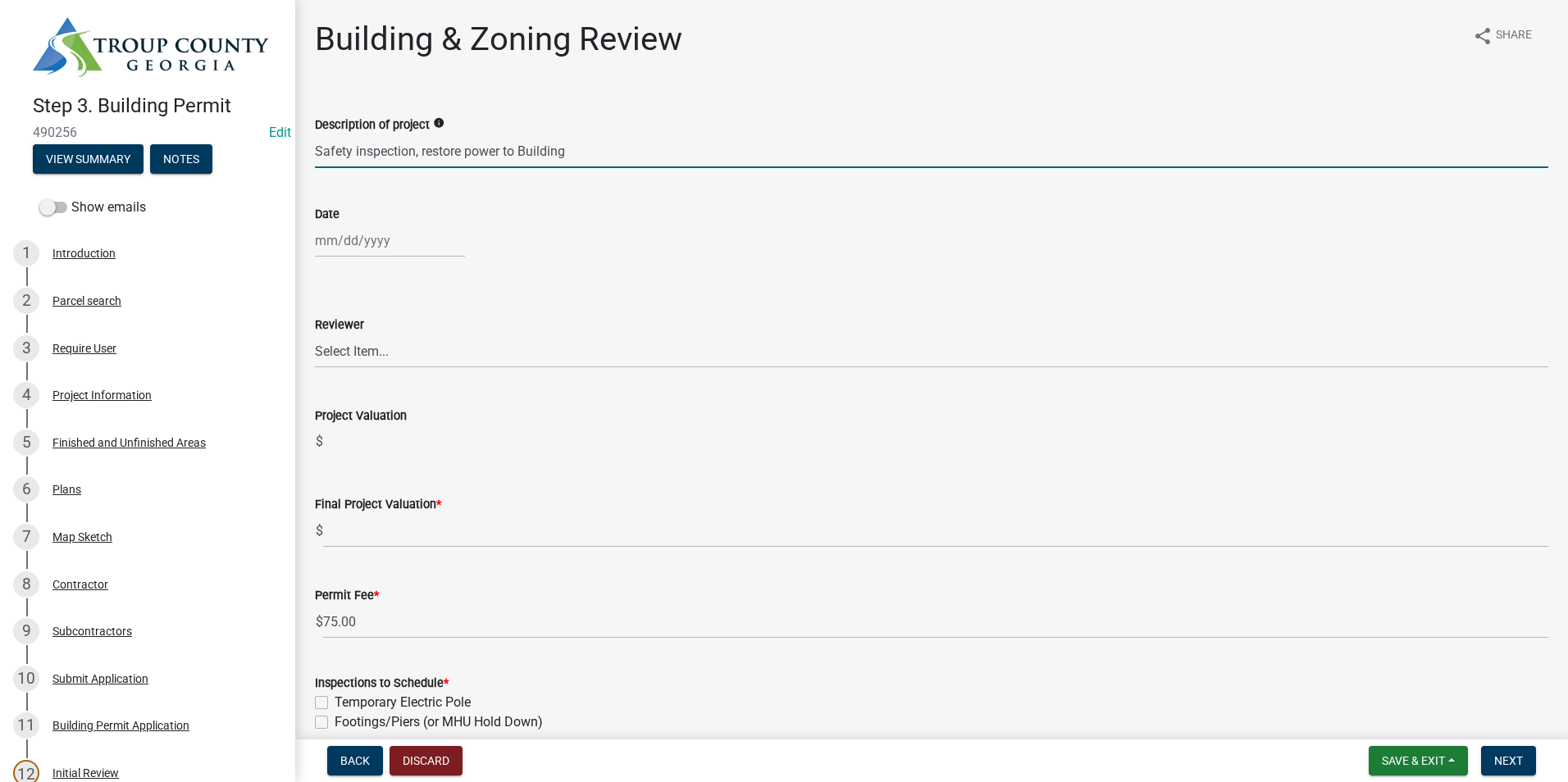
click at [529, 150] on input "Safety inspection, restore power to Building" at bounding box center [931, 151] width 1233 height 33
type input "Safety inspection, restore power to building"
click at [410, 240] on div at bounding box center [389, 240] width 150 height 33
select select "10"
select select "2025"
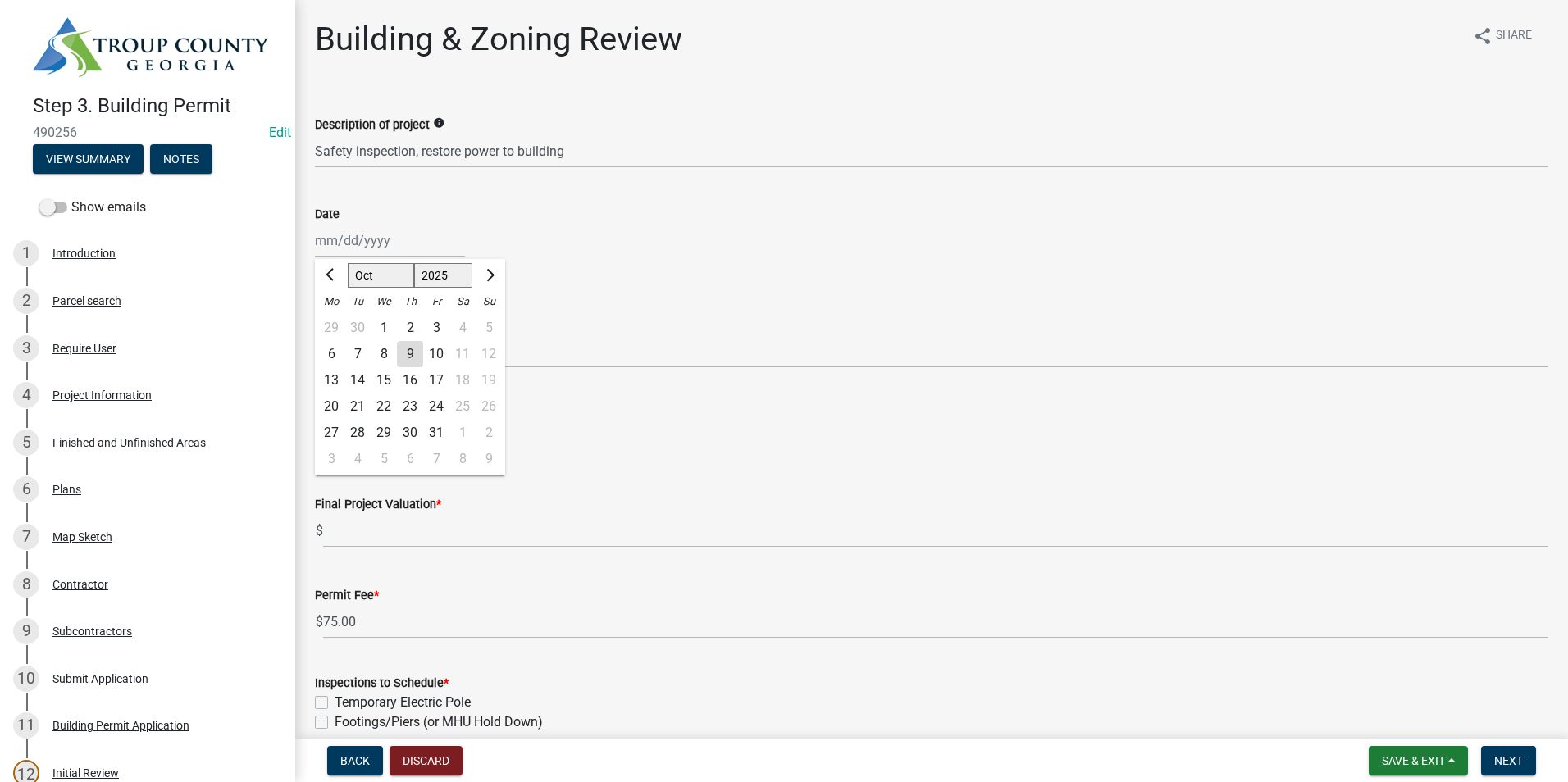
click at [409, 356] on div "9" at bounding box center [409, 354] width 26 height 26
type input "[DATE]"
click at [397, 346] on select "Select Item... [PERSON_NAME] [PERSON_NAME] [PERSON_NAME] [PERSON_NAME]" at bounding box center [931, 351] width 1233 height 33
click at [315, 335] on select "Select Item... [PERSON_NAME] [PERSON_NAME] [PERSON_NAME] [PERSON_NAME]" at bounding box center [931, 351] width 1233 height 33
select select "2b86b0c4-e8a1-45ee-90a7-b8d4cb5b2682"
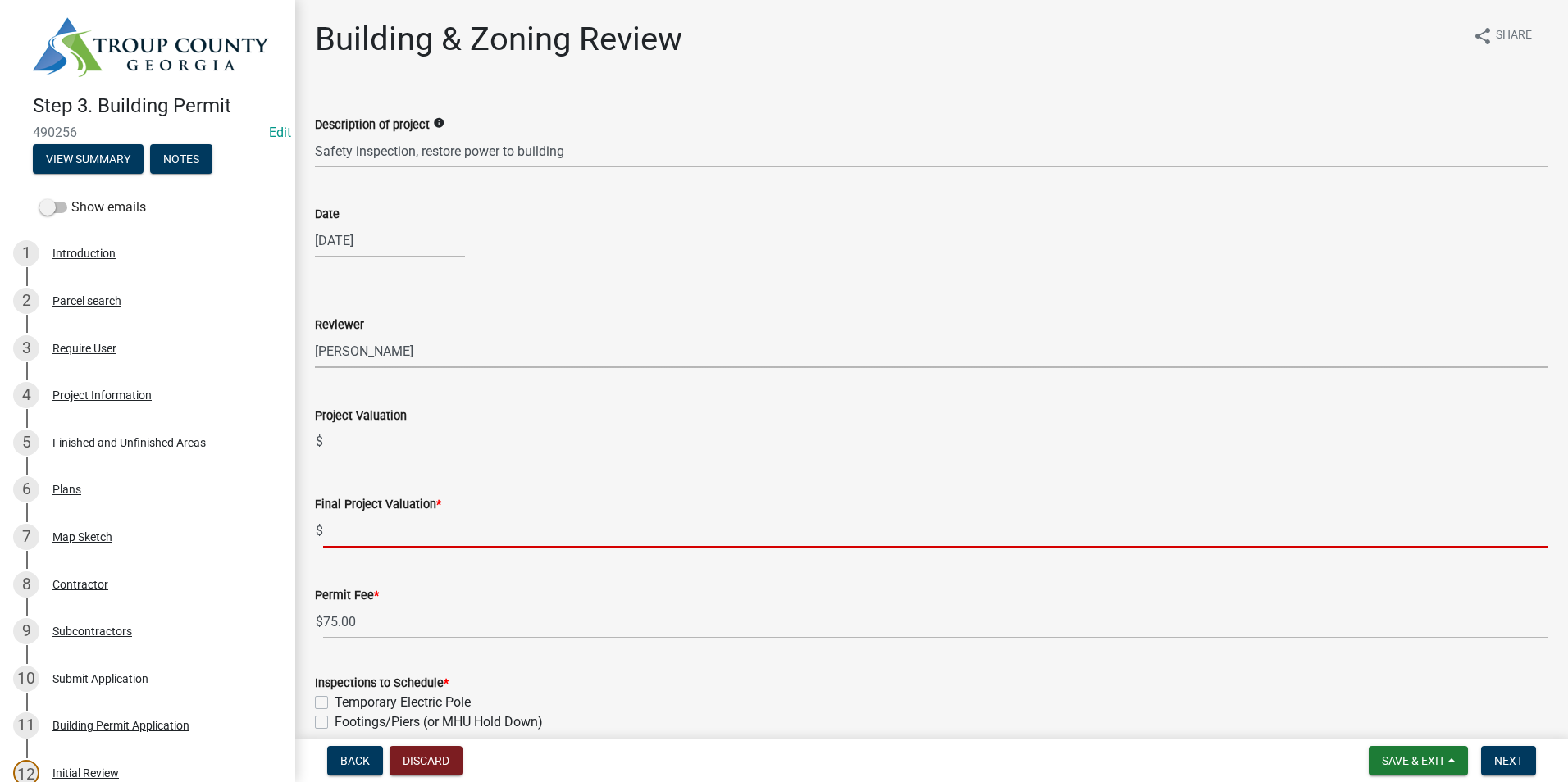
click at [423, 539] on input "text" at bounding box center [935, 531] width 1225 height 33
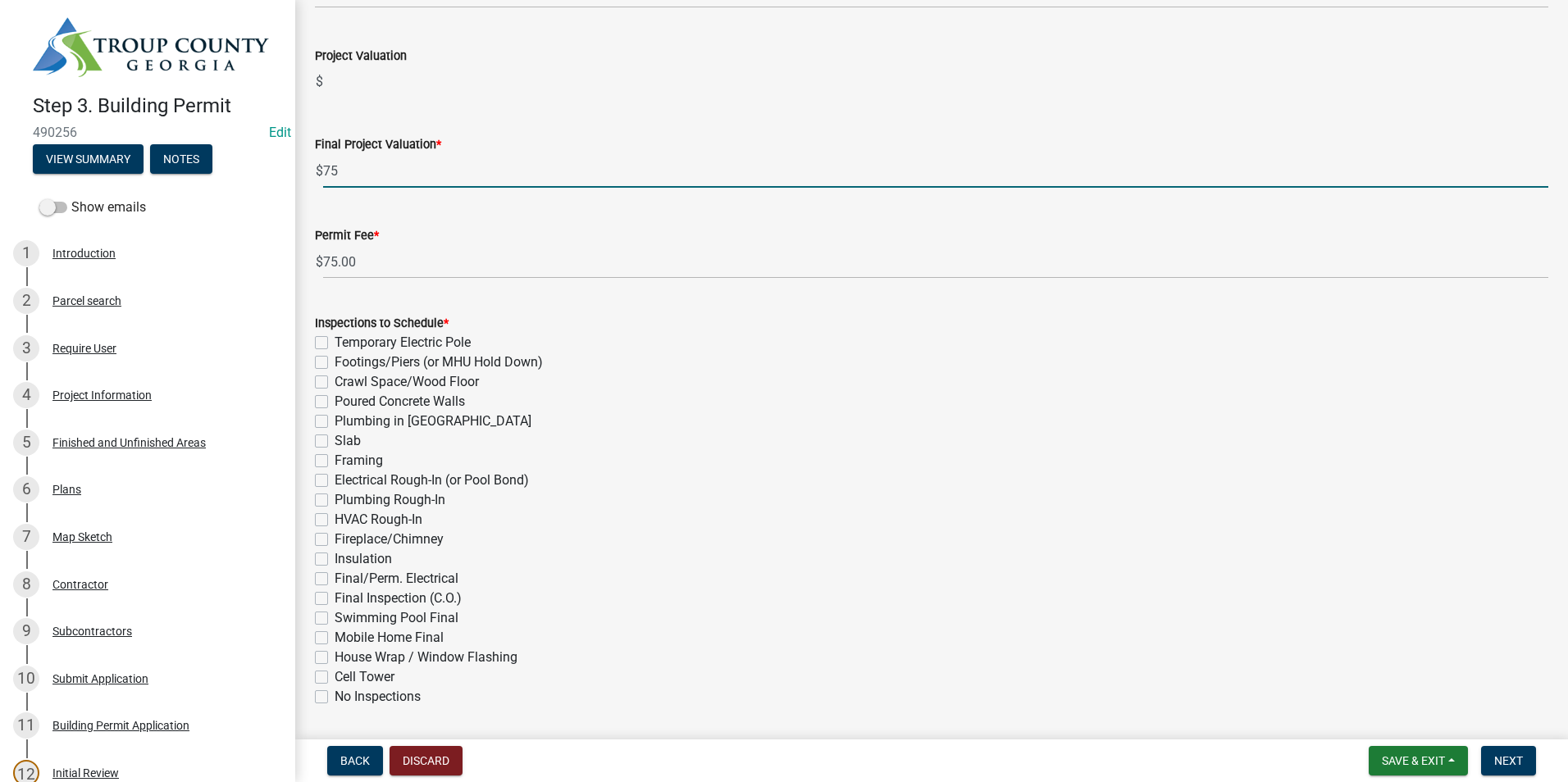
scroll to position [502, 0]
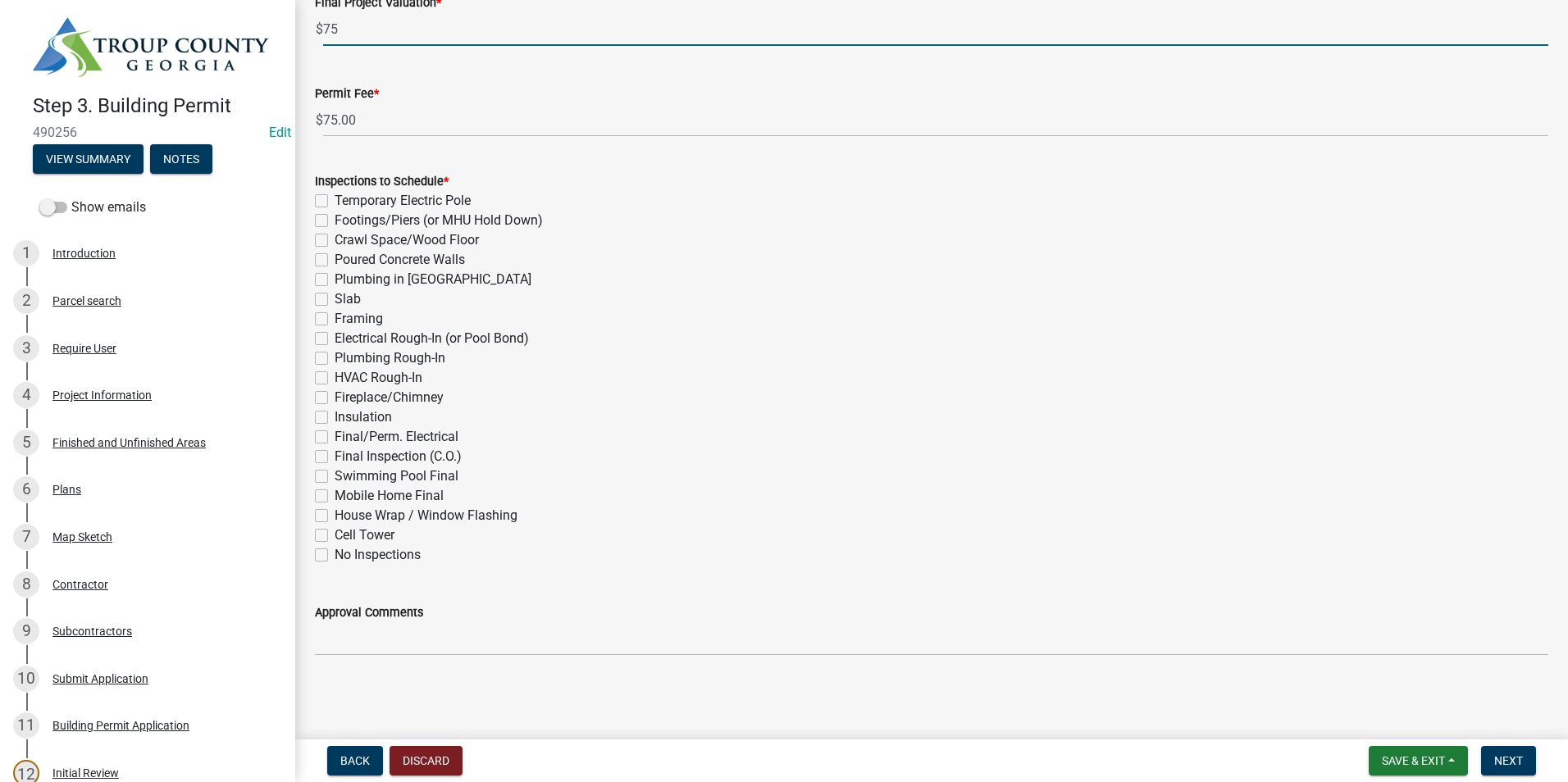
type input "75"
click at [335, 437] on label "Final/Perm. Electrical" at bounding box center [397, 437] width 124 height 20
click at [335, 437] on input "Final/Perm. Electrical" at bounding box center [339, 432] width 11 height 11
checkbox input "true"
checkbox input "false"
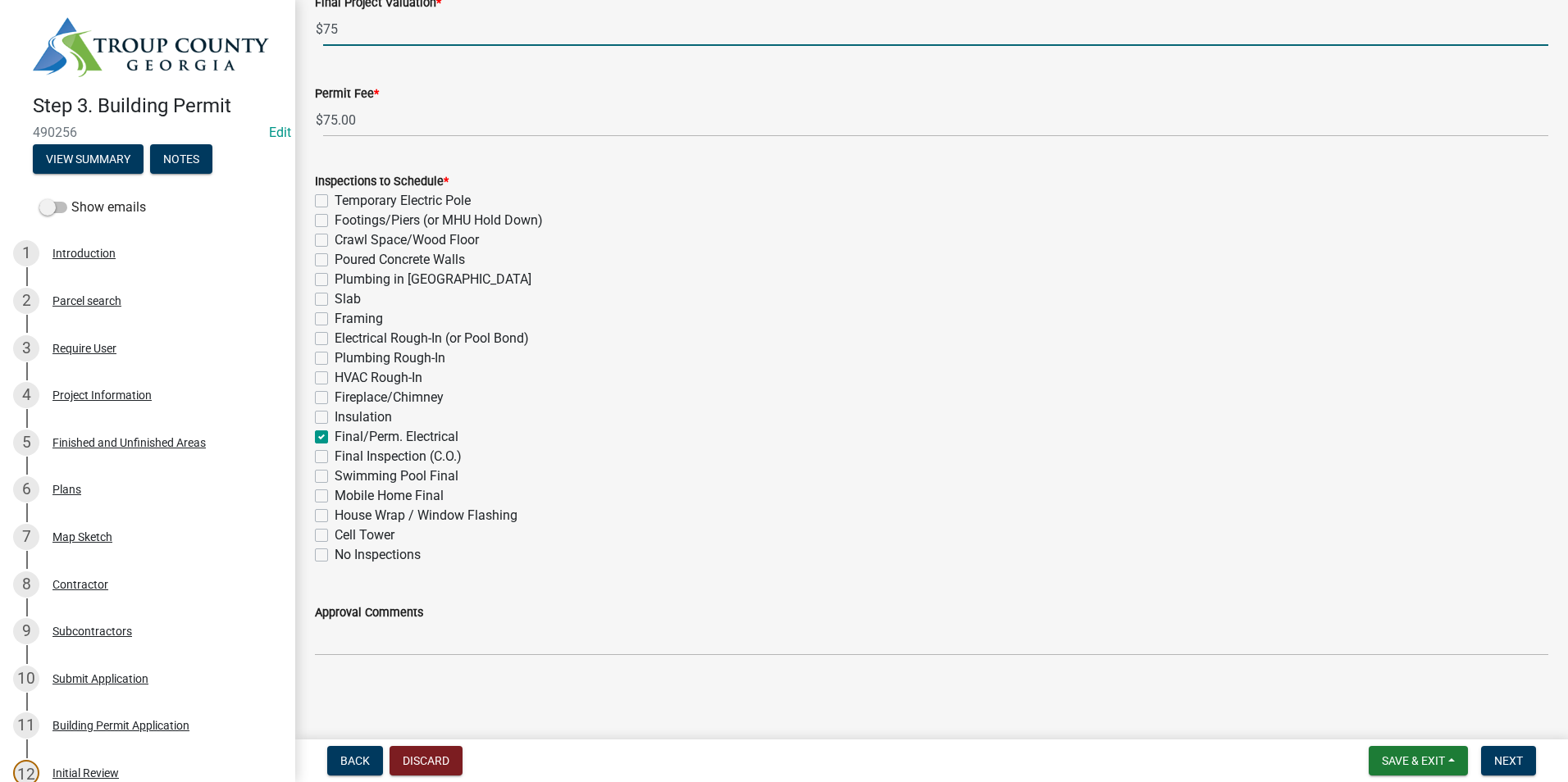
checkbox input "false"
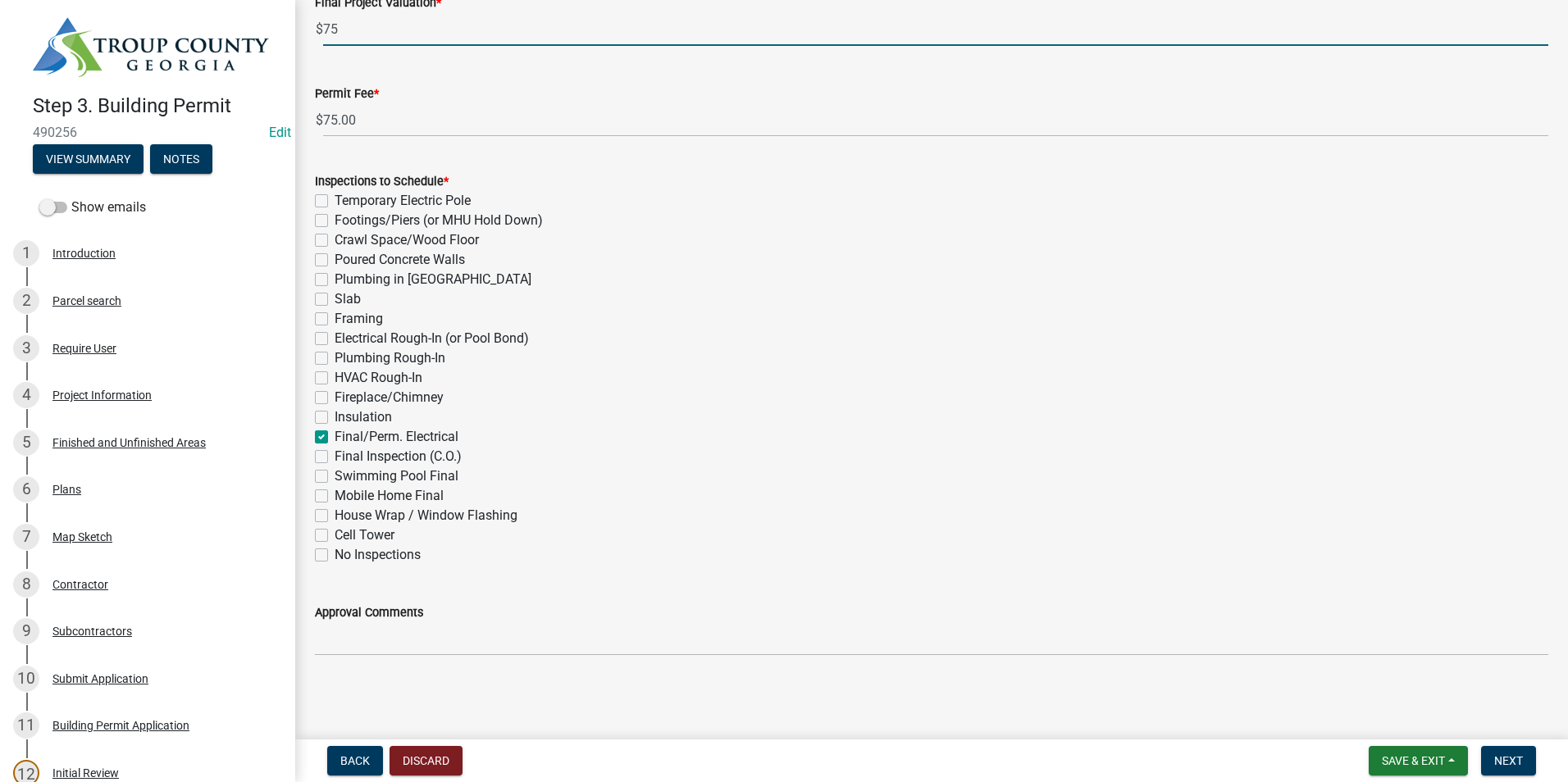
checkbox input "false"
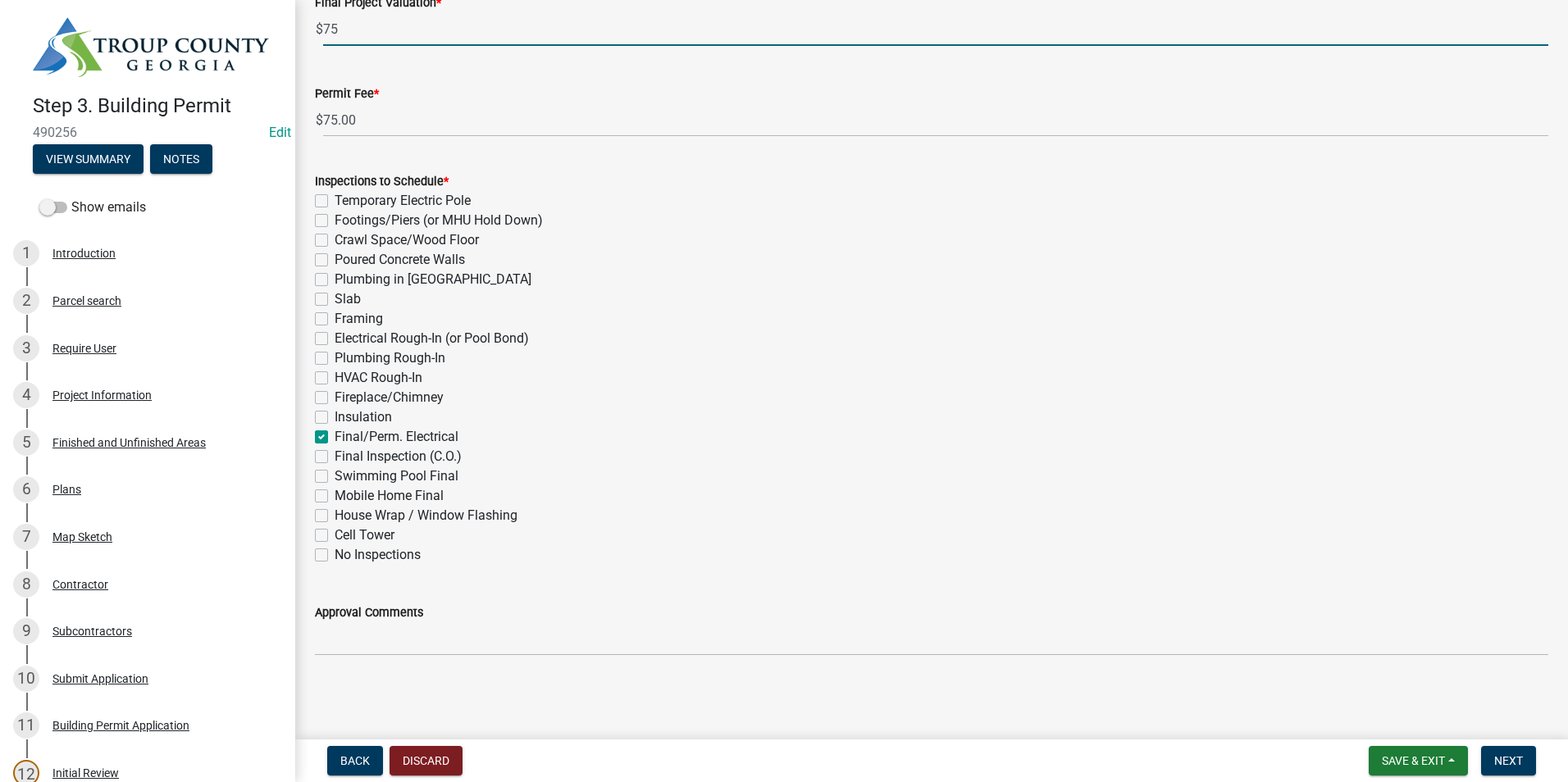
checkbox input "false"
checkbox input "true"
checkbox input "false"
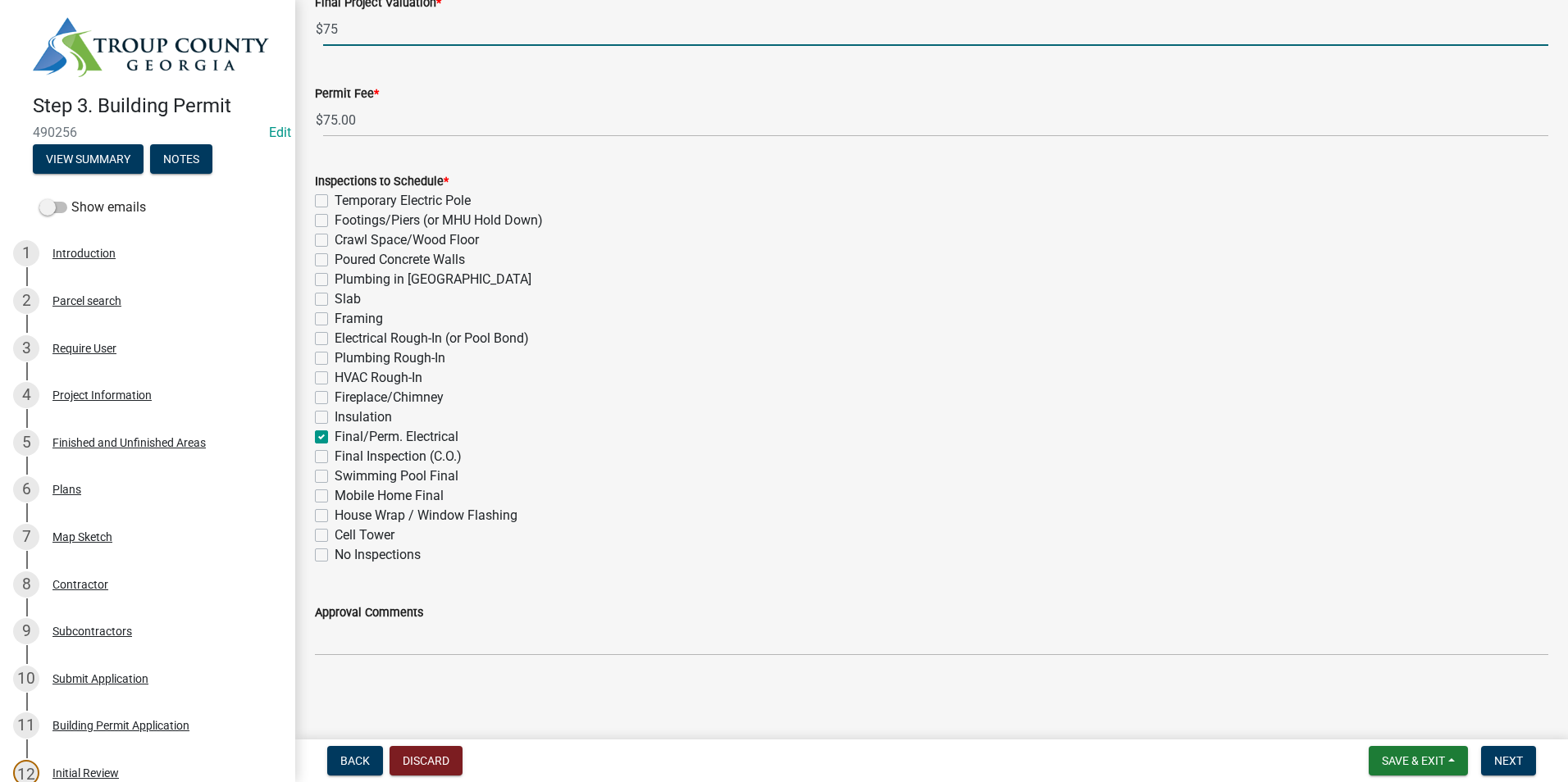
checkbox input "false"
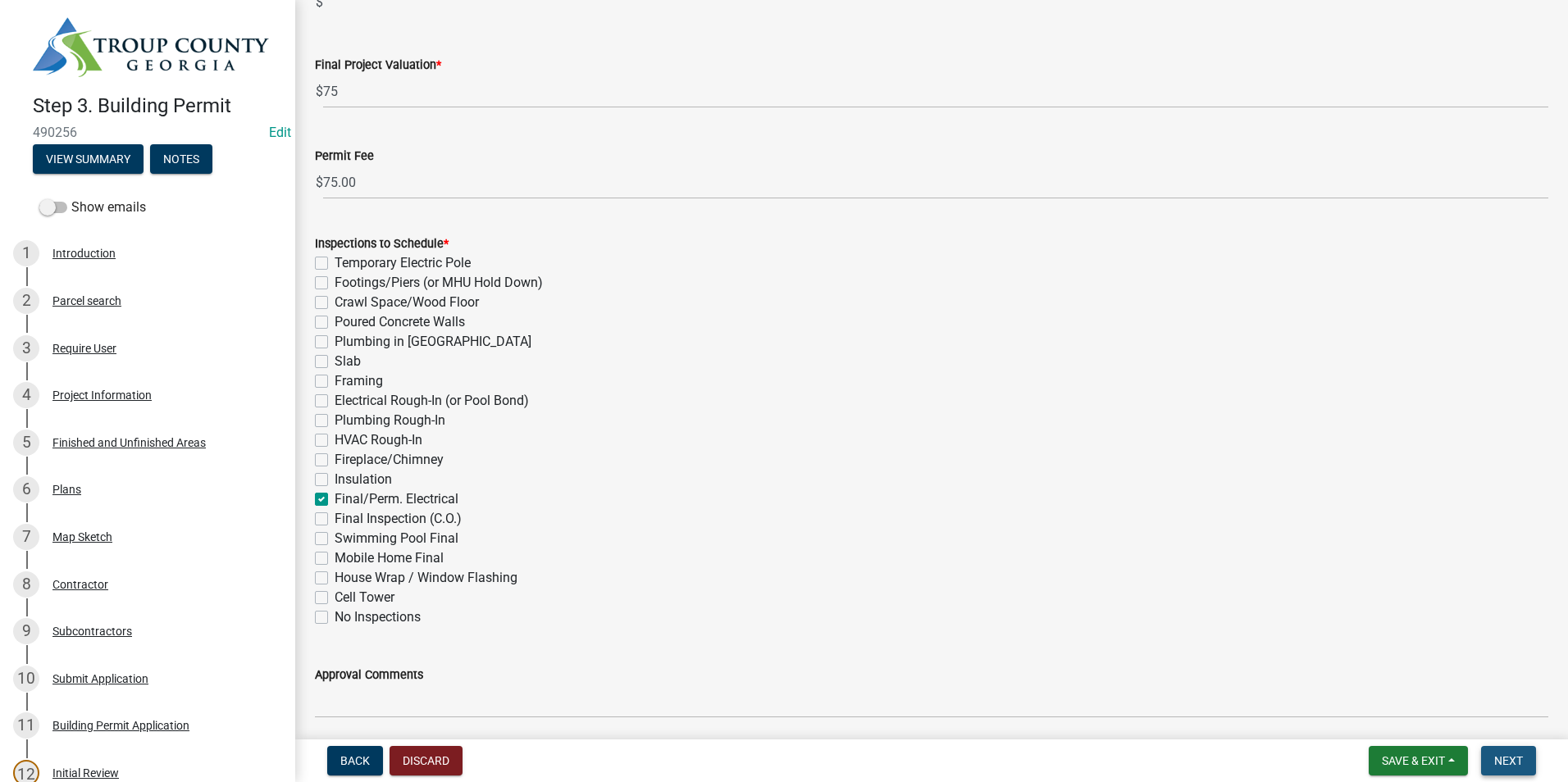
click at [1528, 766] on button "Next" at bounding box center [1508, 760] width 54 height 30
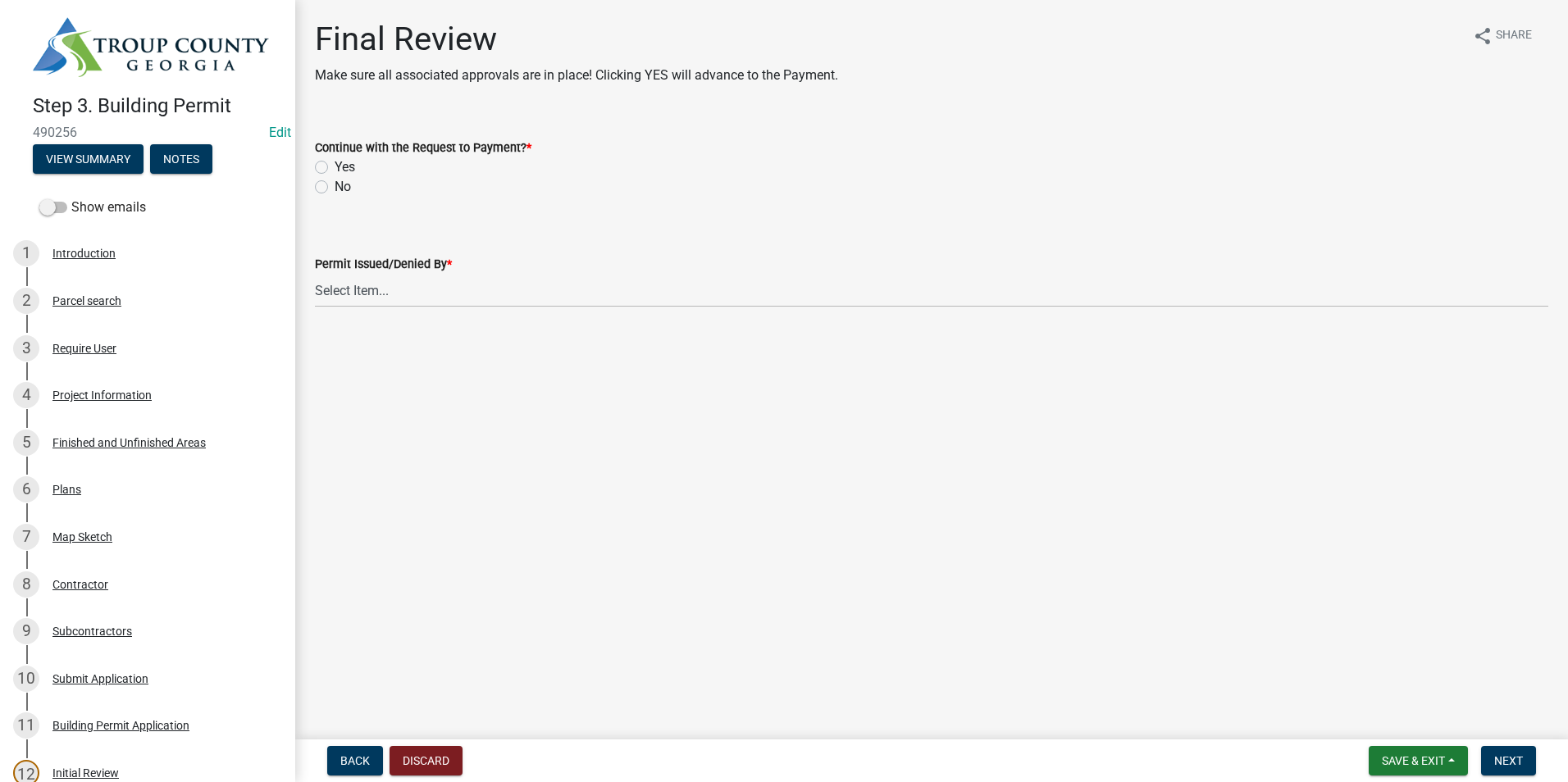
click at [335, 162] on label "Yes" at bounding box center [344, 167] width 20 height 20
click at [335, 162] on input "Yes" at bounding box center [339, 163] width 11 height 11
radio input "true"
click at [403, 302] on select "Select Item... [PERSON_NAME] [PERSON_NAME] [PERSON_NAME] [PERSON_NAME]" at bounding box center [931, 290] width 1233 height 33
click at [315, 273] on select "Select Item... [PERSON_NAME] [PERSON_NAME] [PERSON_NAME] [PERSON_NAME]" at bounding box center [931, 290] width 1233 height 33
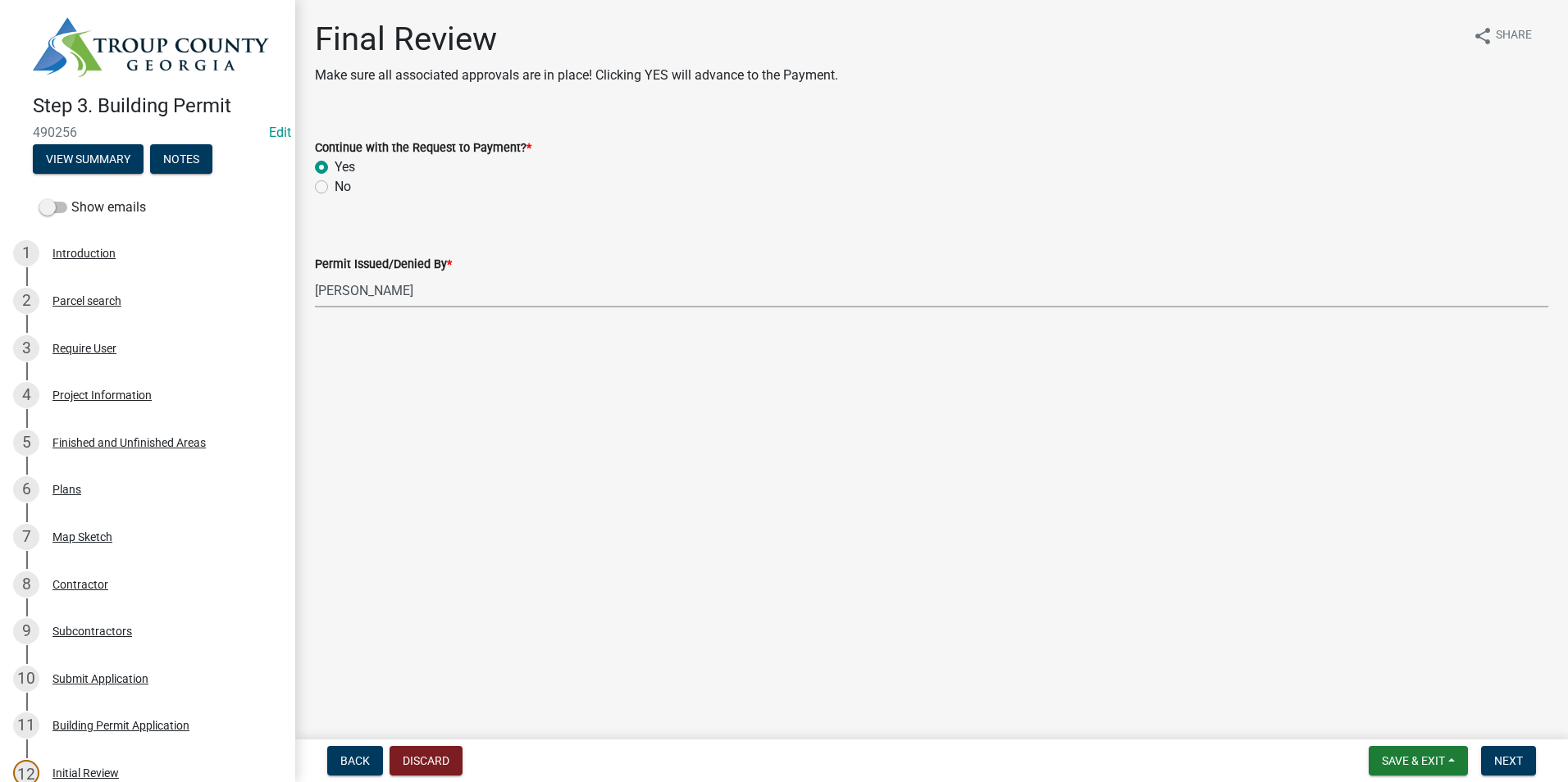
select select "2b86b0c4-e8a1-45ee-90a7-b8d4cb5b2682"
click at [1493, 755] on button "Next" at bounding box center [1508, 760] width 54 height 30
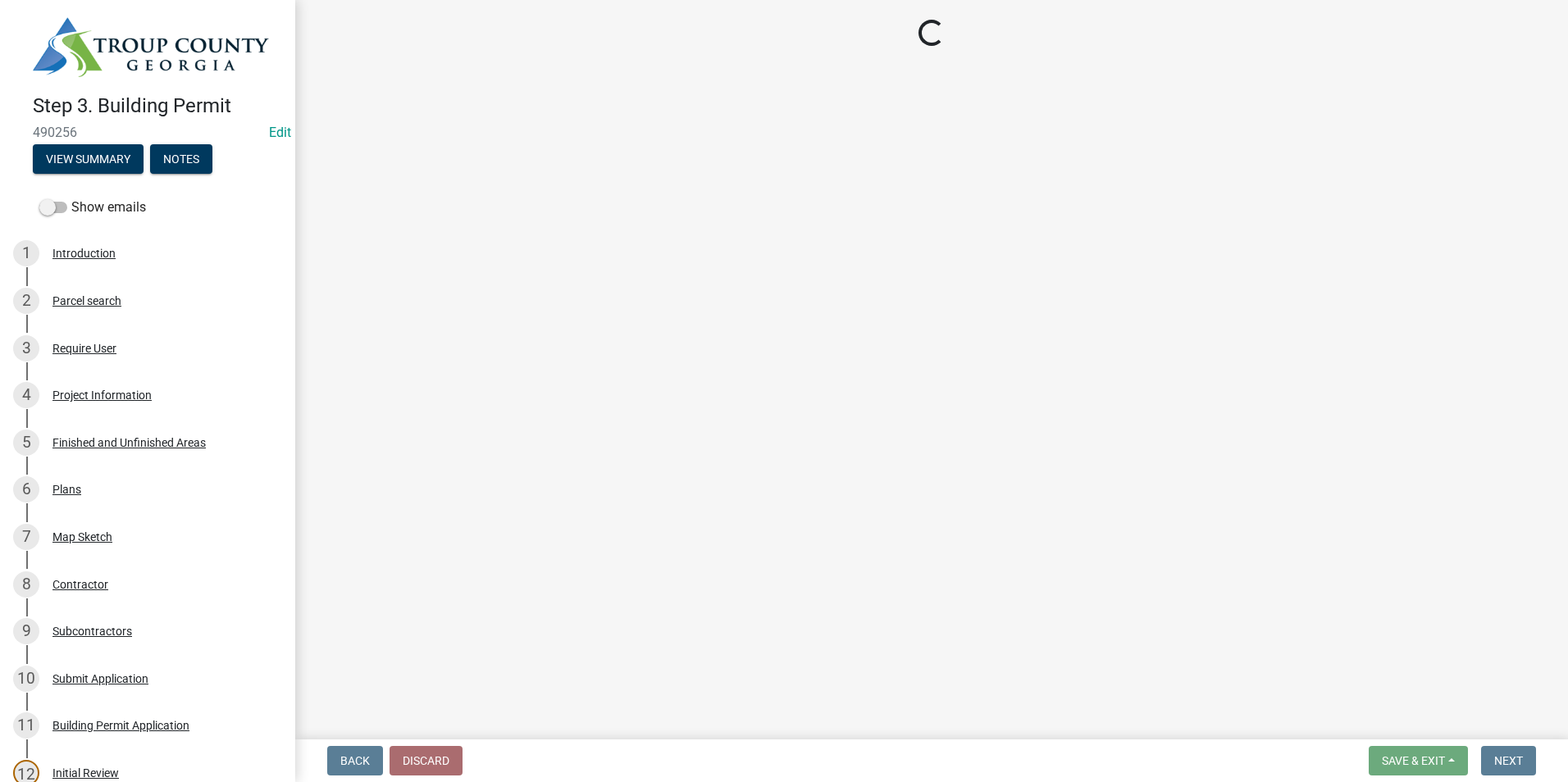
select select "3: 3"
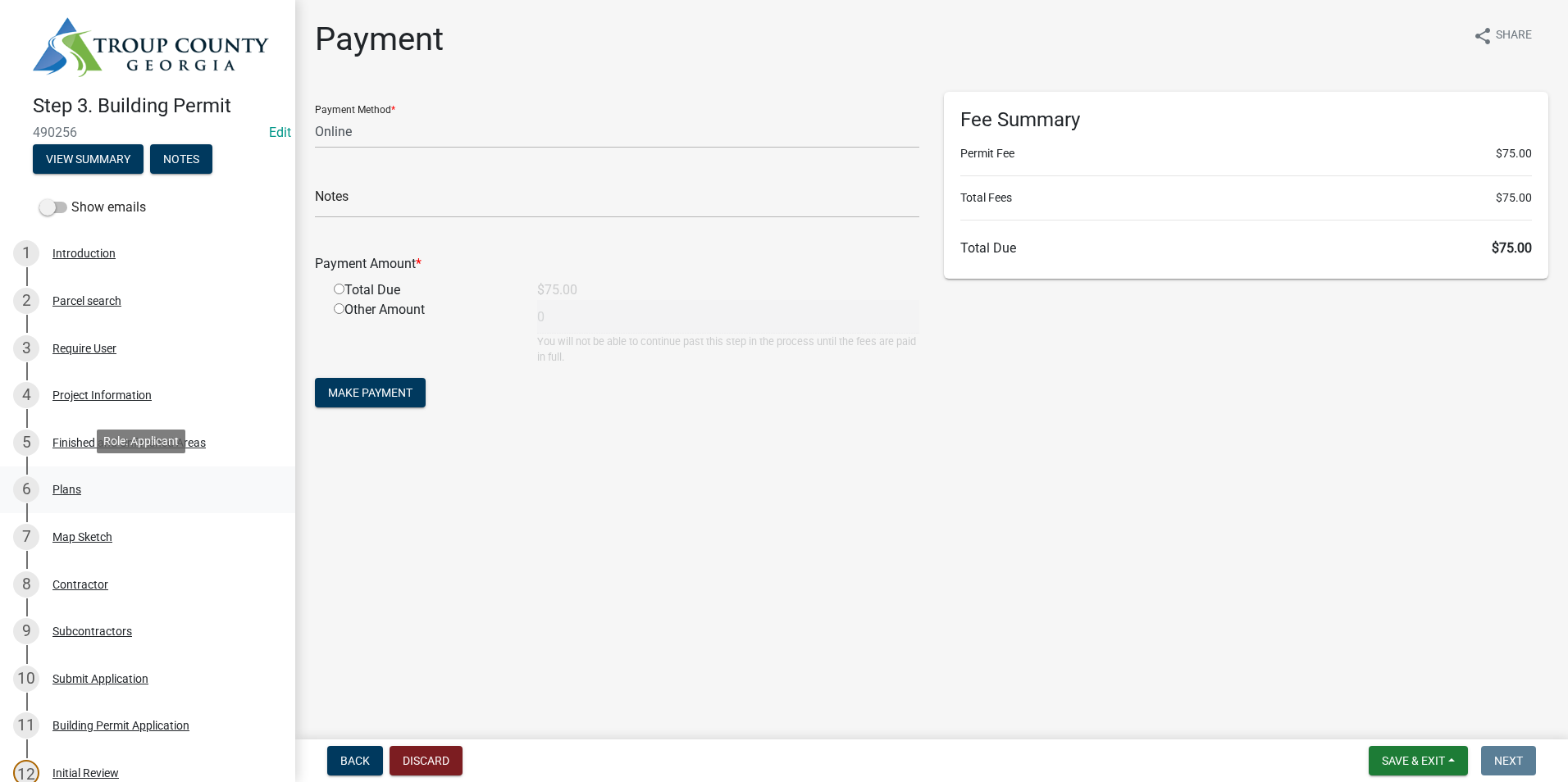
click at [115, 487] on div "6 Plans" at bounding box center [142, 489] width 256 height 26
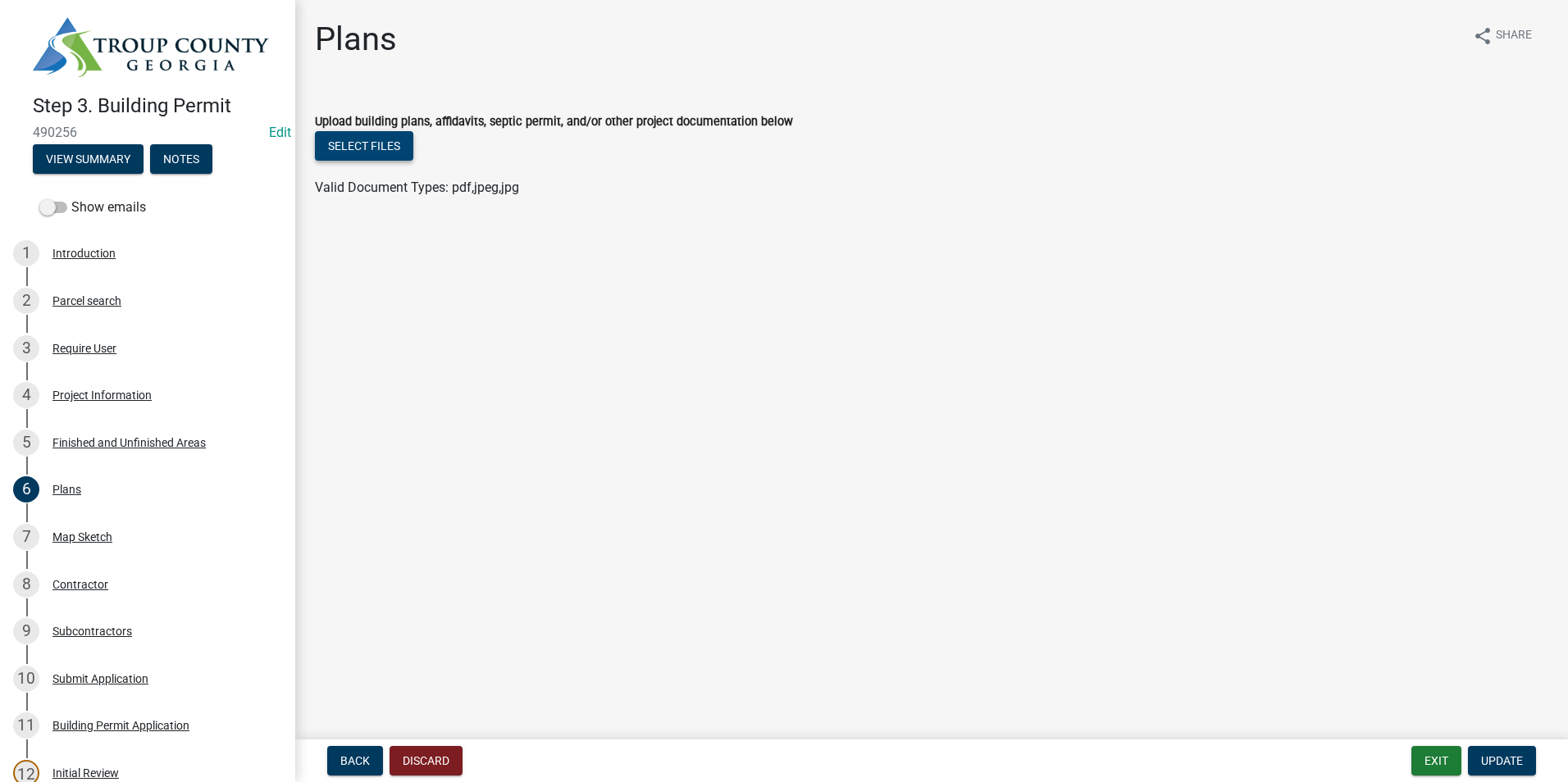
click at [390, 149] on button "Select files" at bounding box center [363, 145] width 98 height 30
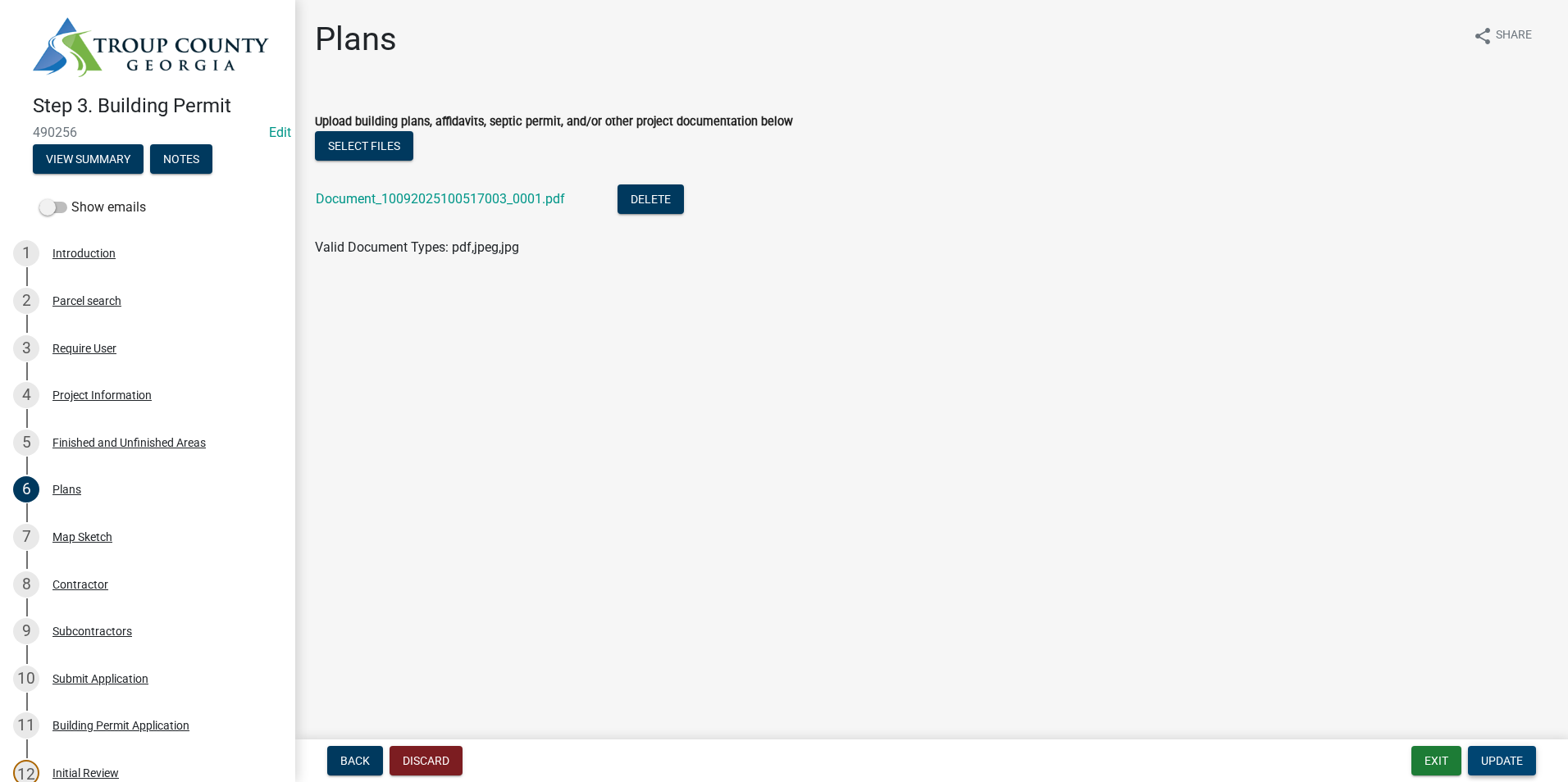
click at [1497, 751] on button "Update" at bounding box center [1501, 760] width 68 height 30
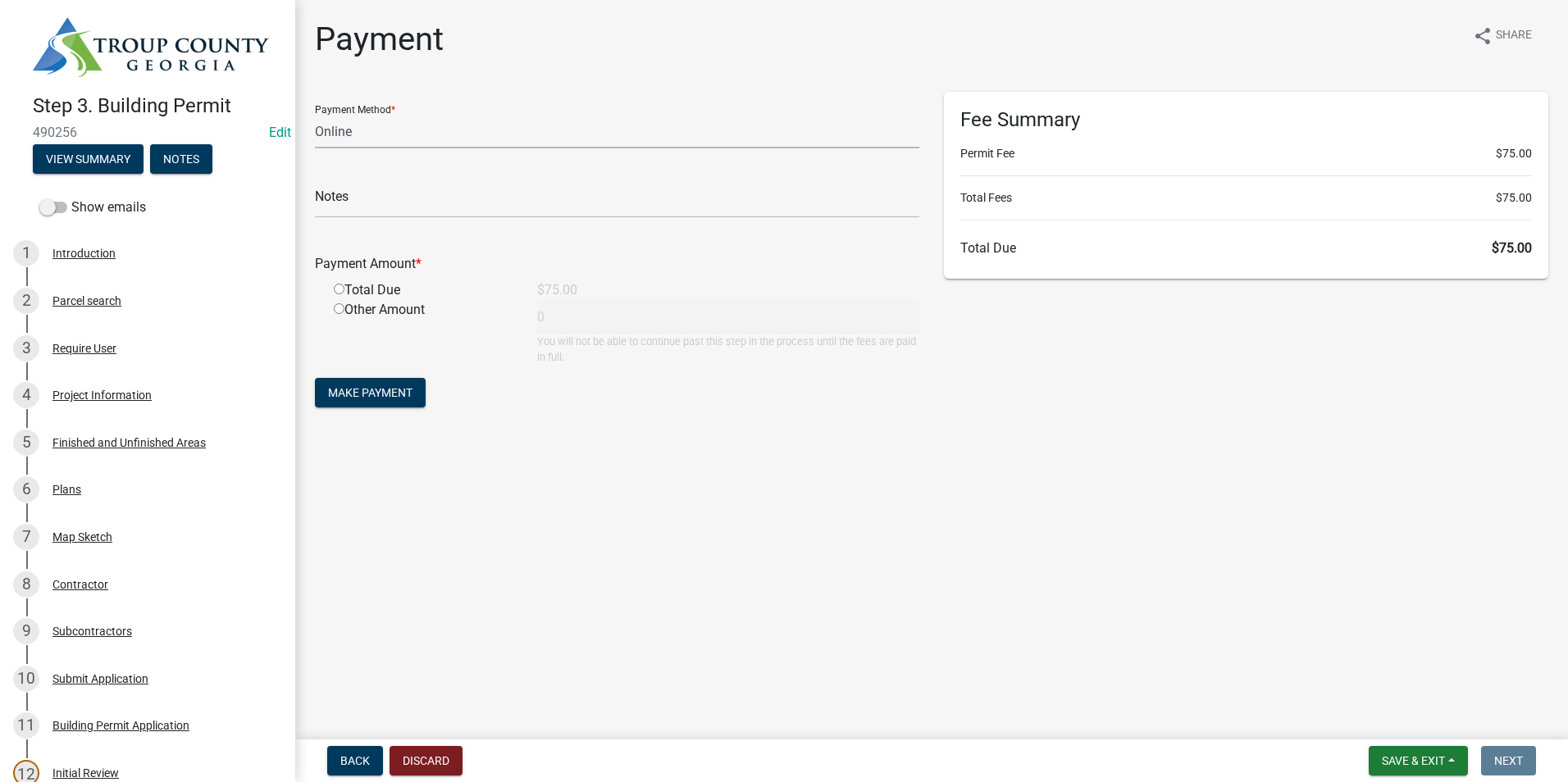
click at [414, 133] on select "Credit Card POS Check Cash Online" at bounding box center [617, 131] width 604 height 33
select select "0: 2"
click at [315, 115] on select "Credit Card POS Check Cash Online" at bounding box center [617, 131] width 604 height 33
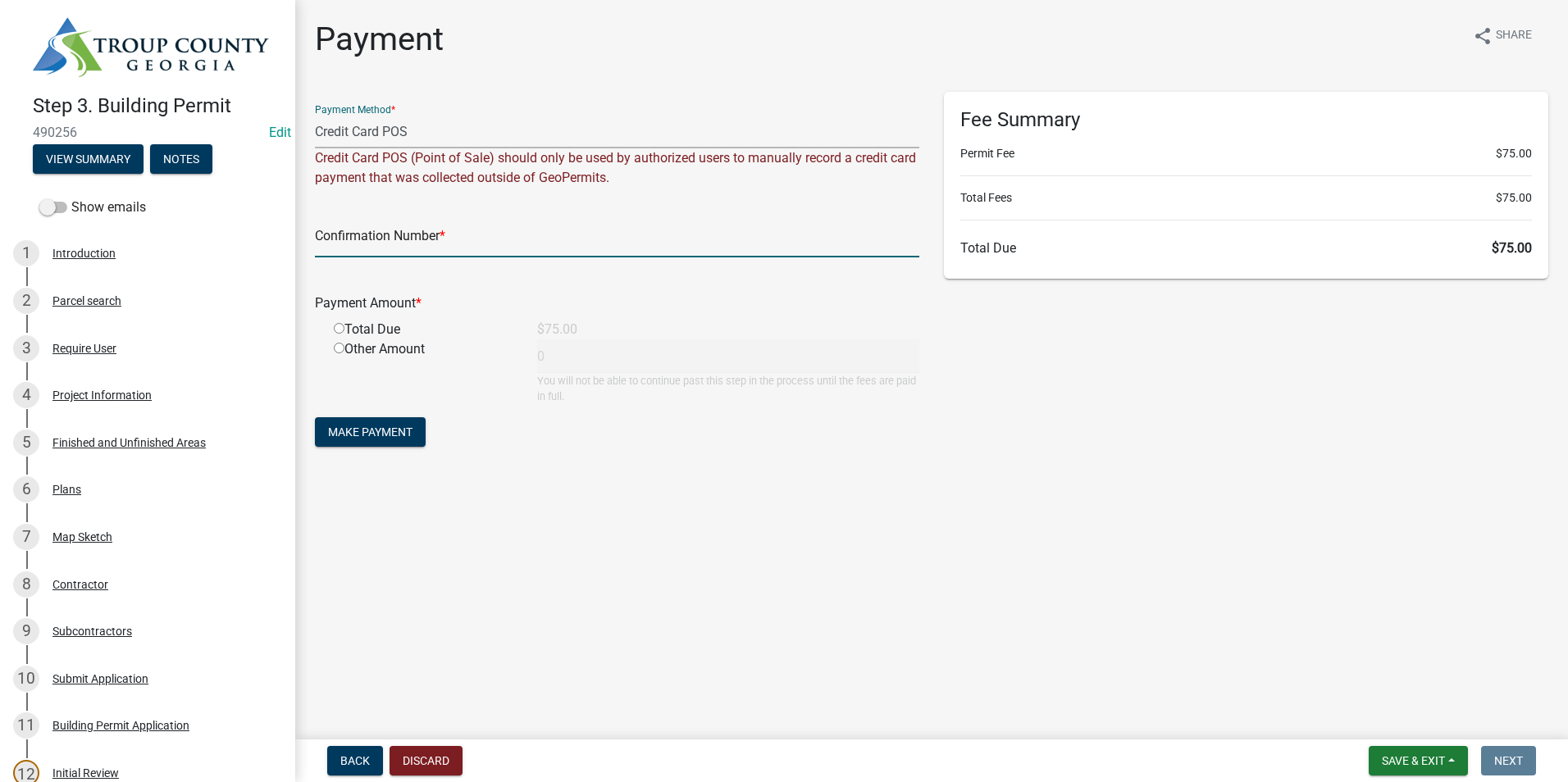
click at [397, 242] on input "text" at bounding box center [617, 240] width 604 height 33
type input "1035027265"
click at [342, 330] on input "radio" at bounding box center [338, 328] width 11 height 11
radio input "true"
type input "75"
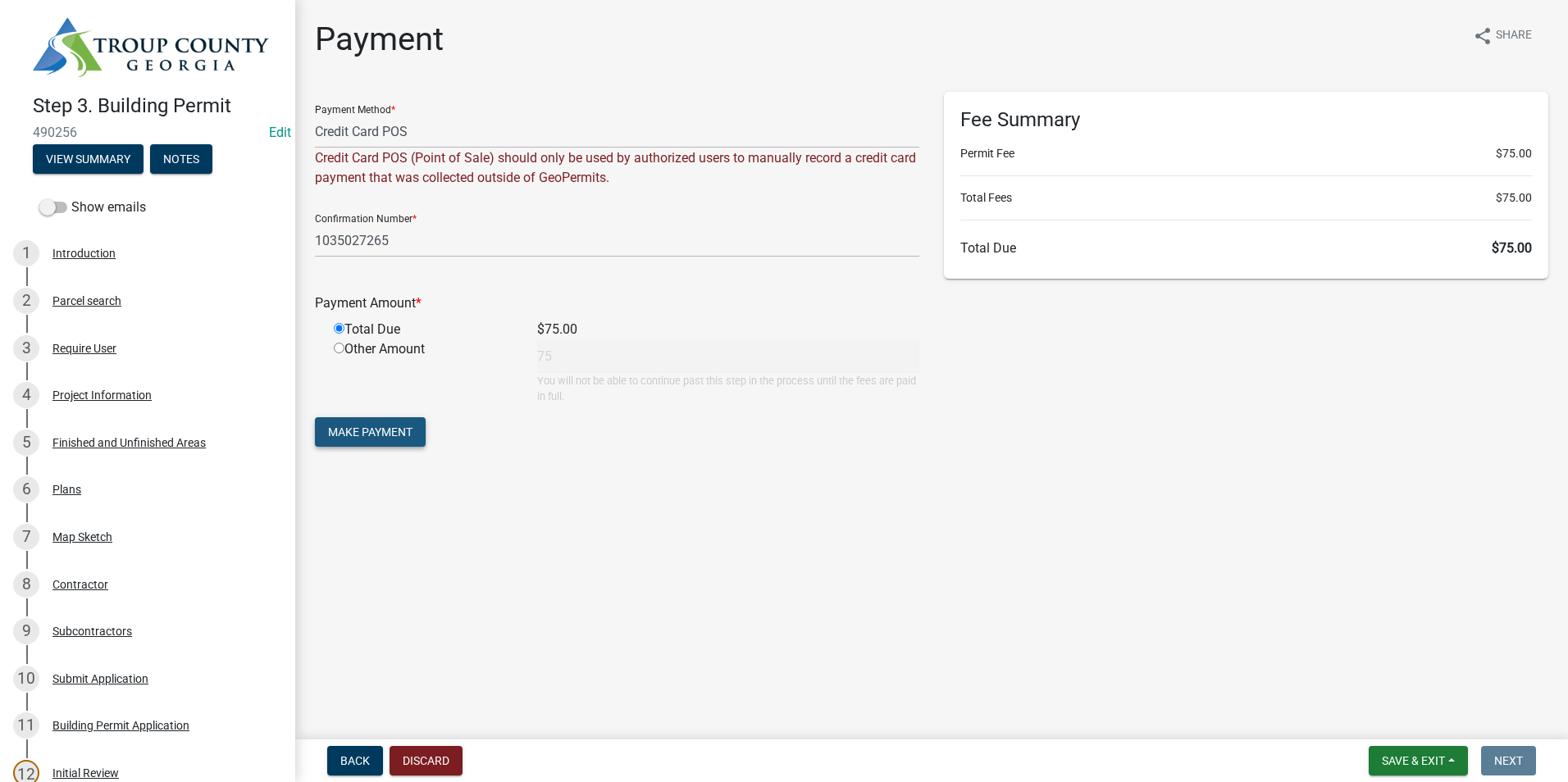
click at [380, 440] on button "Make Payment" at bounding box center [370, 432] width 111 height 30
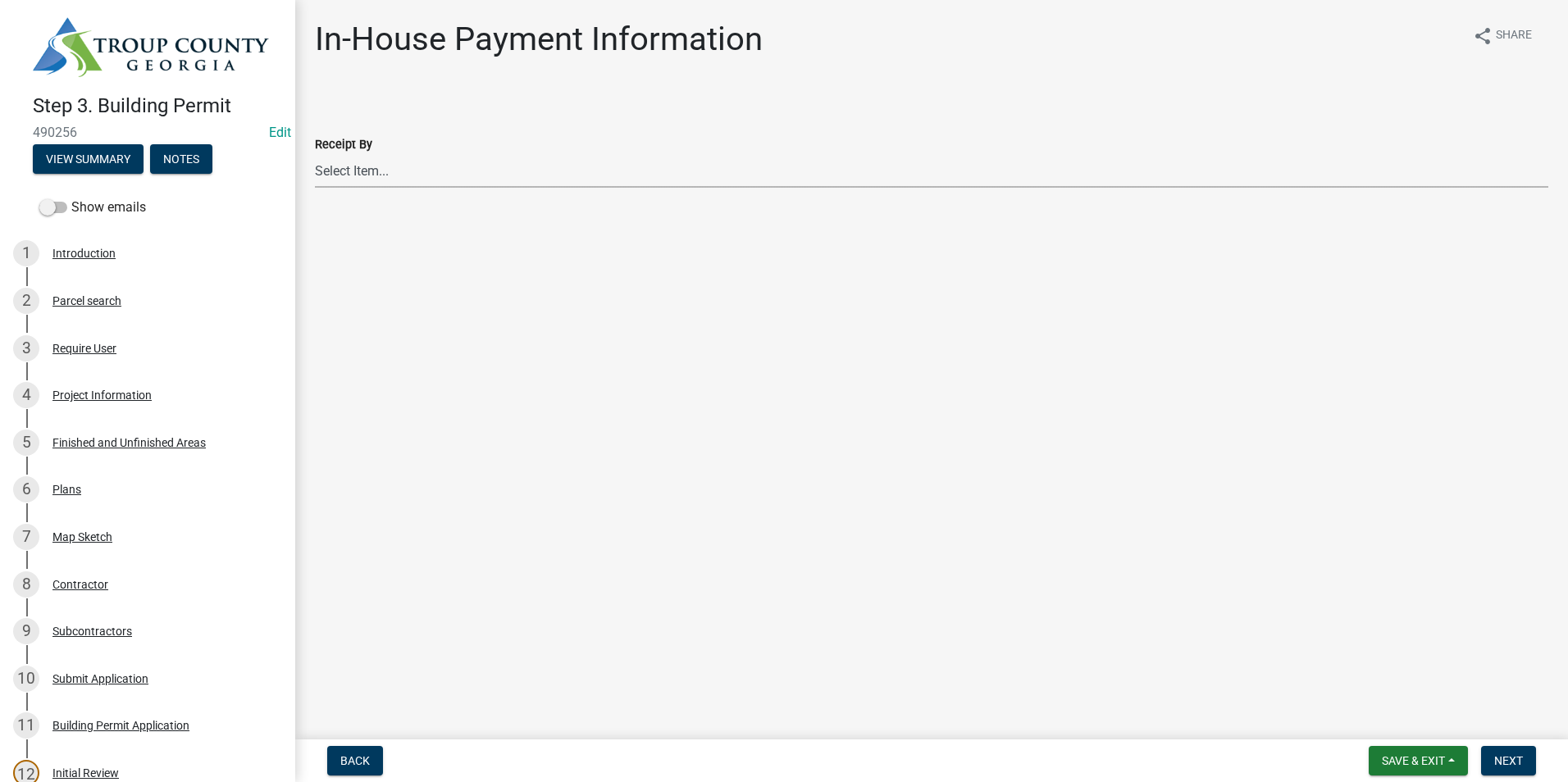
click at [422, 157] on select "Select Item... [PERSON_NAME] [PERSON_NAME] [PERSON_NAME] [PERSON_NAME]" at bounding box center [931, 170] width 1233 height 33
click at [315, 154] on select "Select Item... [PERSON_NAME] [PERSON_NAME] [PERSON_NAME] [PERSON_NAME]" at bounding box center [931, 170] width 1233 height 33
select select "2b86b0c4-e8a1-45ee-90a7-b8d4cb5b2682"
click at [1524, 767] on button "Next" at bounding box center [1508, 760] width 54 height 30
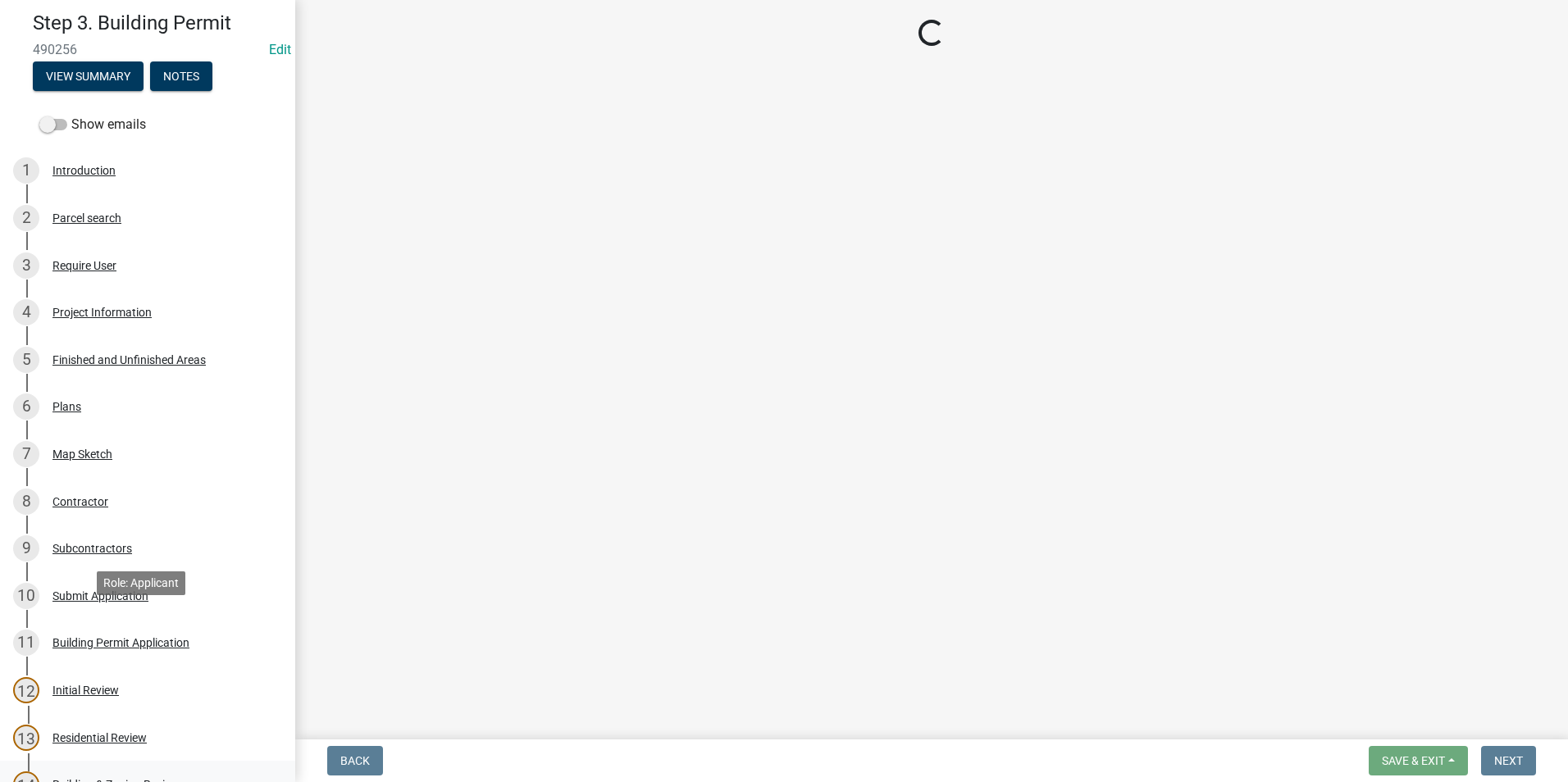
scroll to position [246, 0]
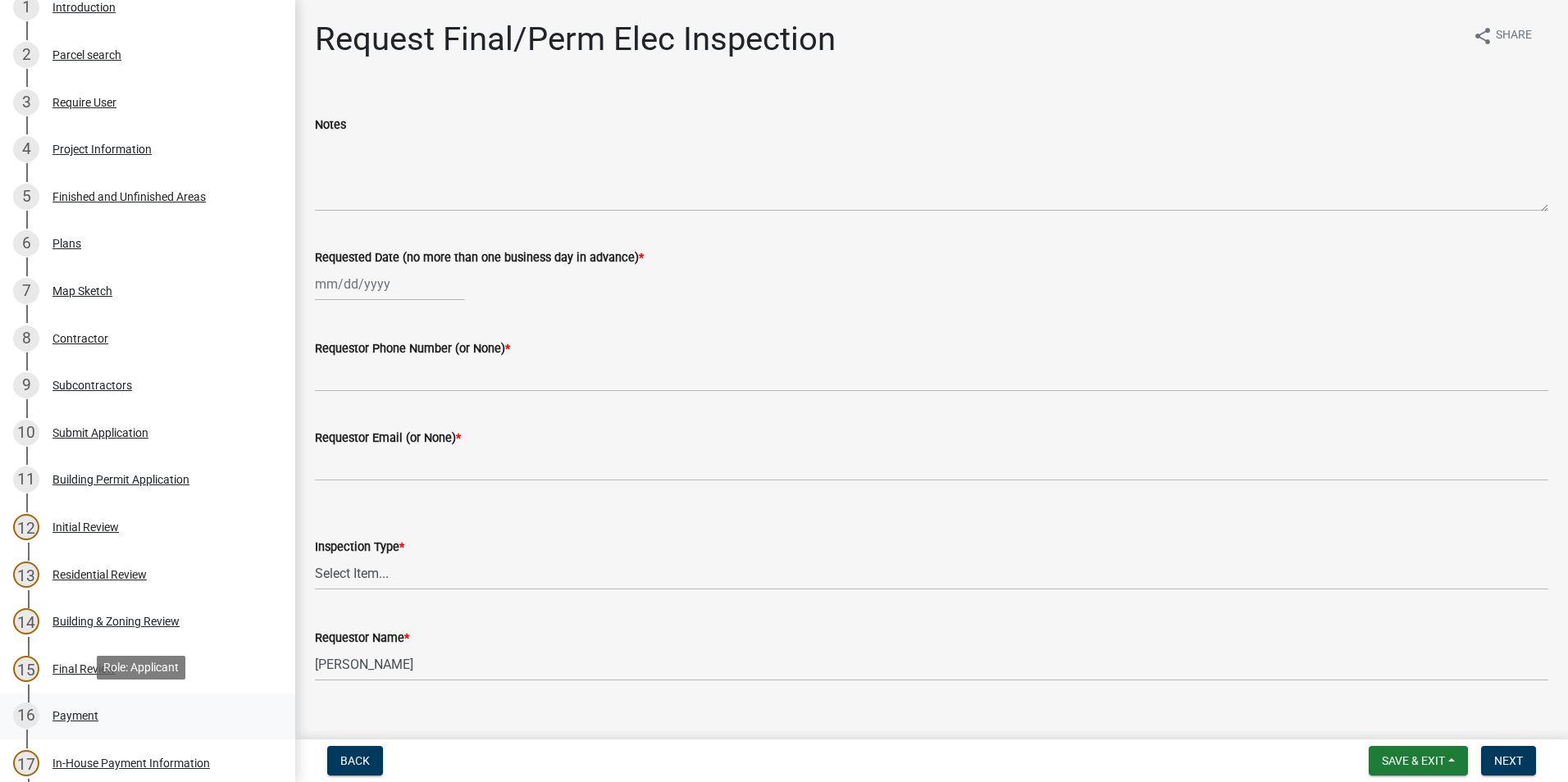
click at [119, 695] on link "16 Payment" at bounding box center [147, 717] width 295 height 48
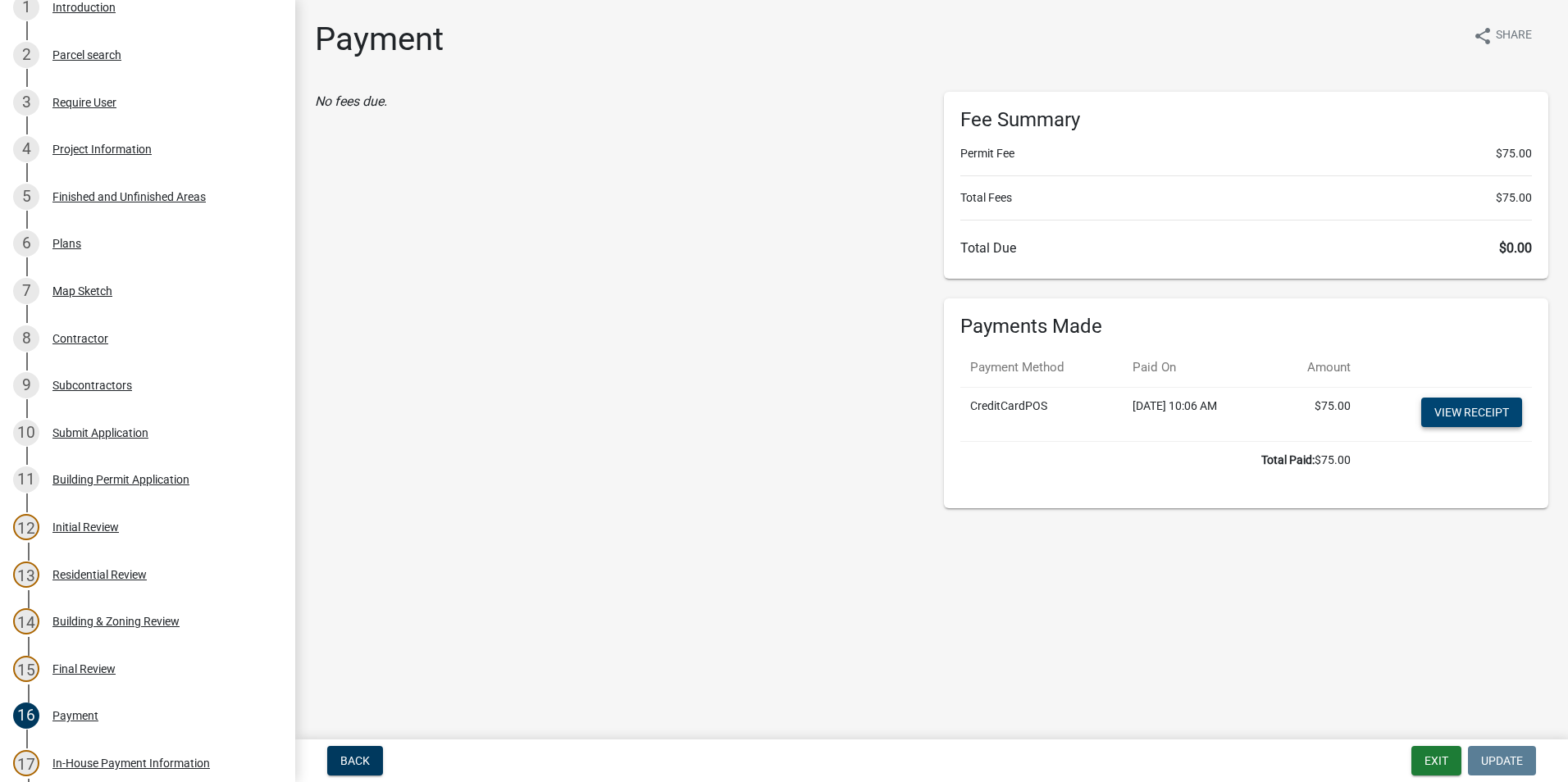
click at [1458, 405] on link "View receipt" at bounding box center [1470, 412] width 100 height 30
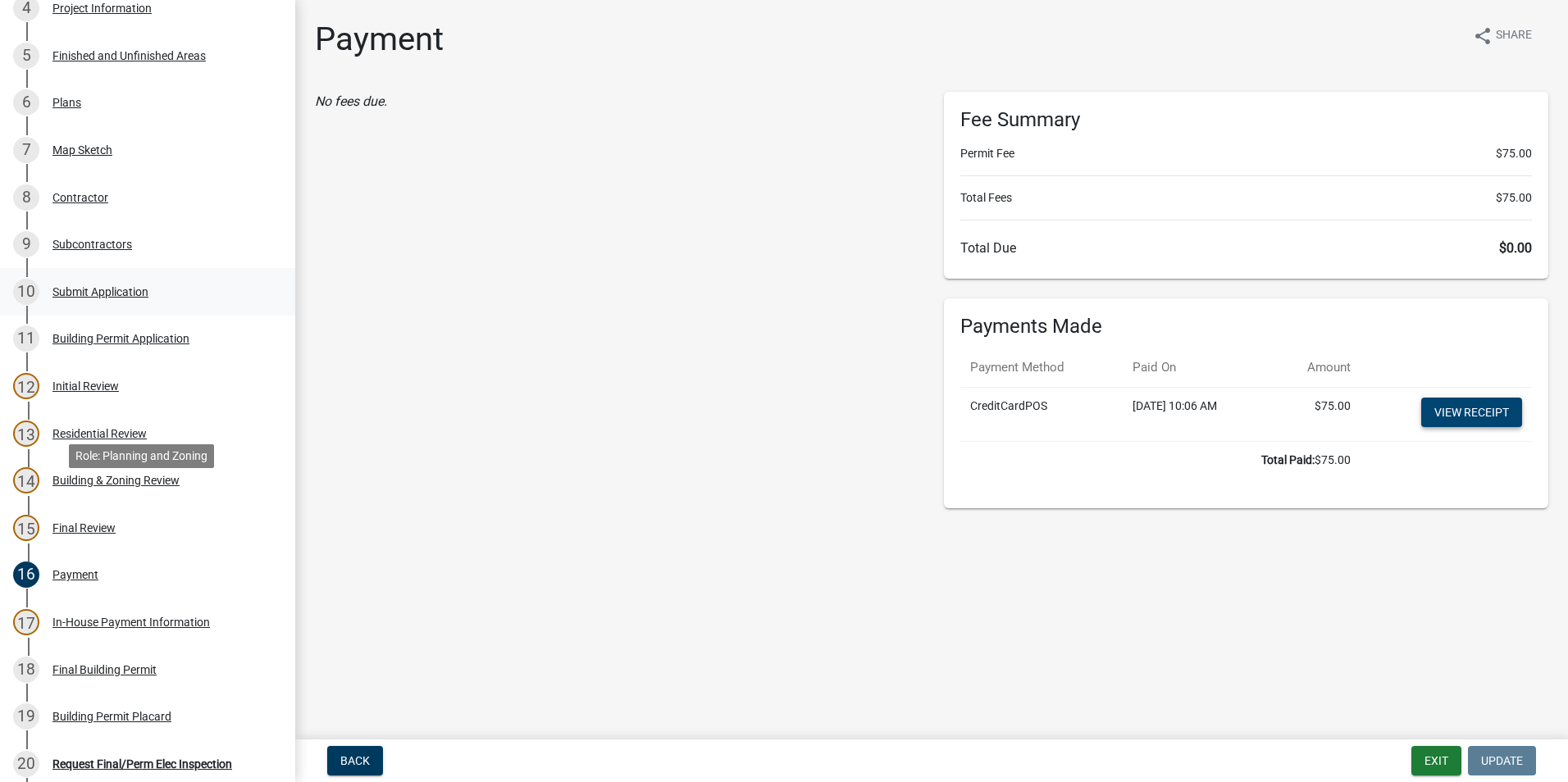
scroll to position [410, 0]
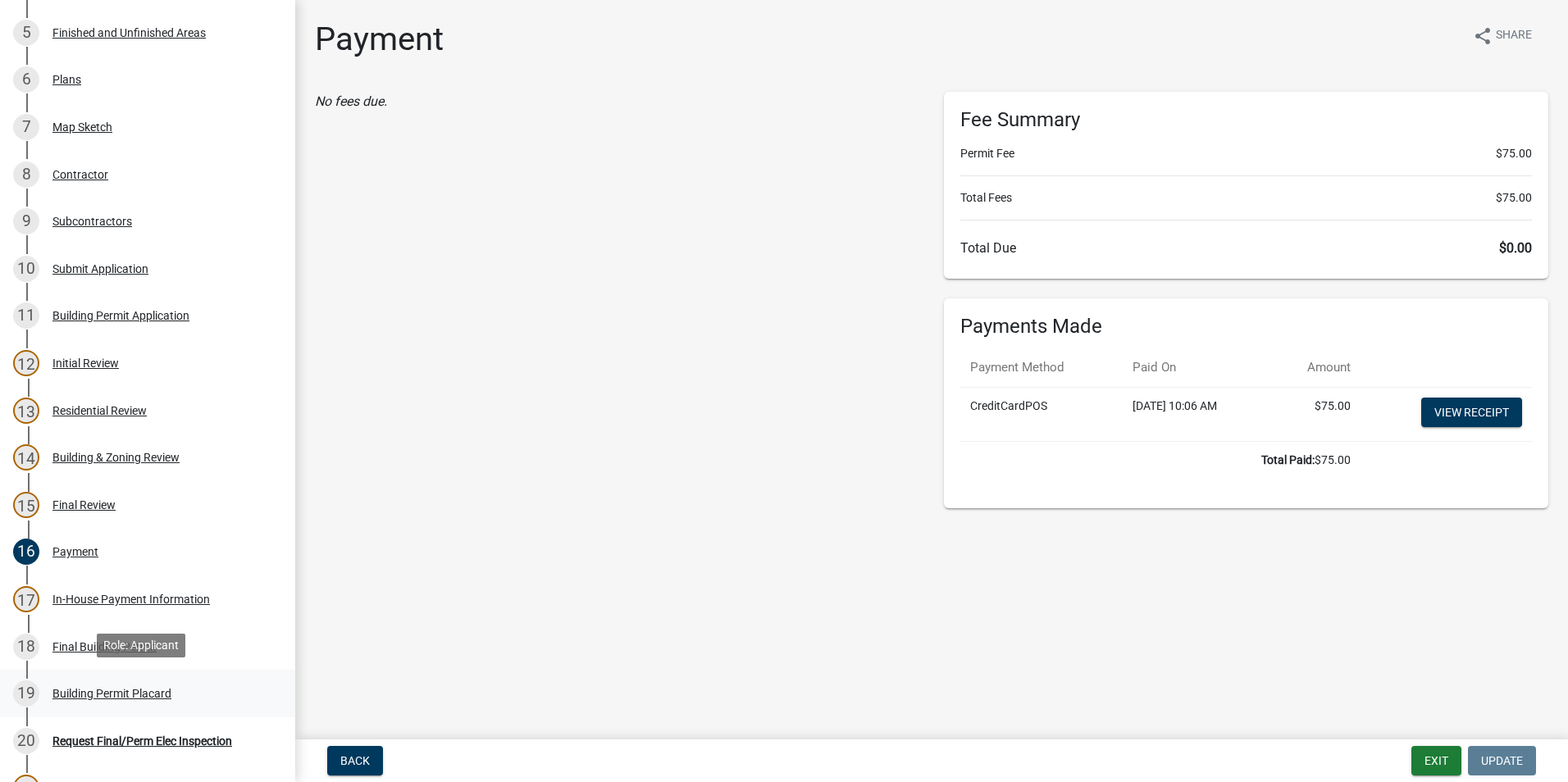
click at [118, 696] on div "Building Permit Placard" at bounding box center [112, 694] width 119 height 11
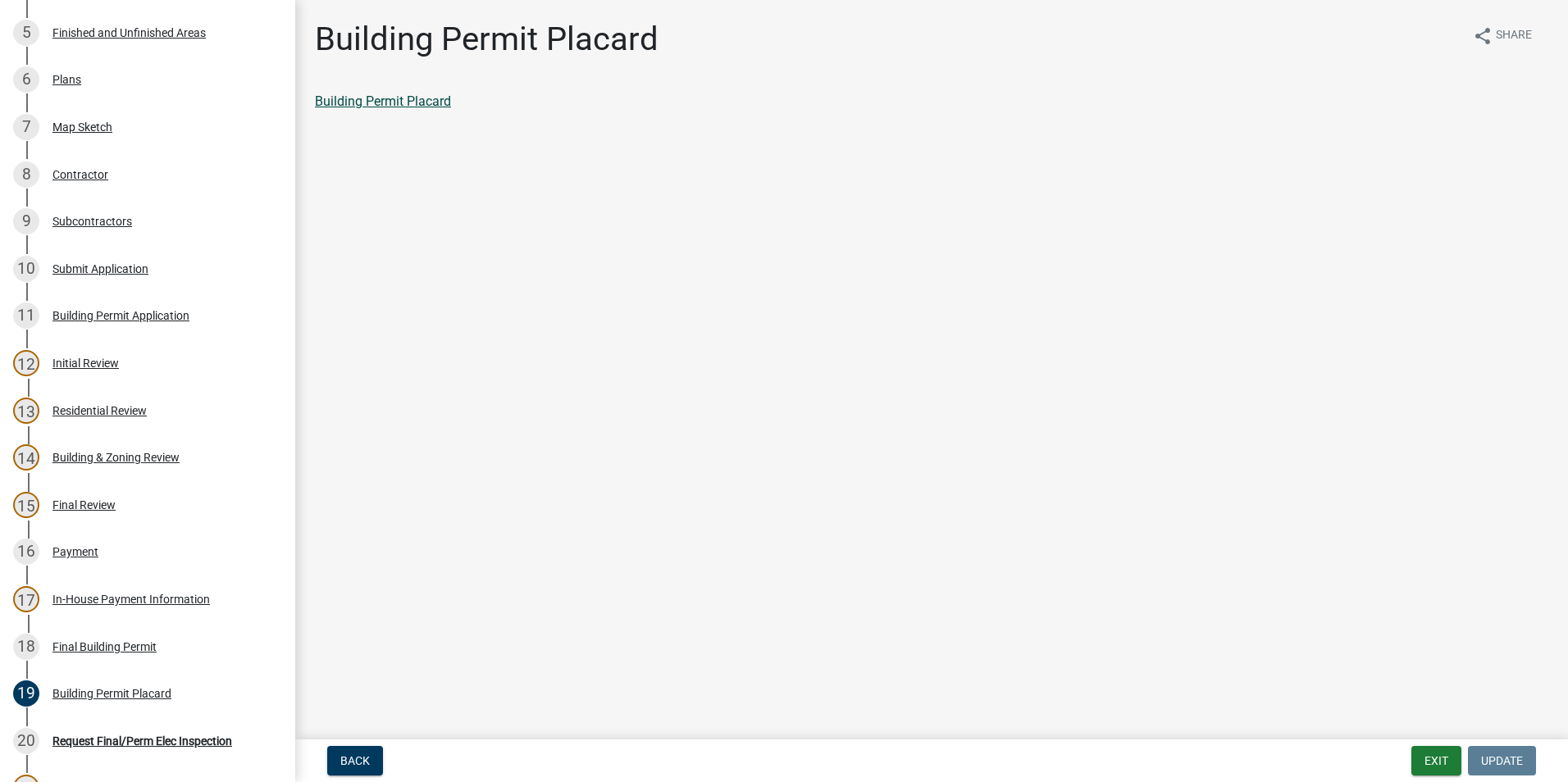
click at [366, 105] on link "Building Permit Placard" at bounding box center [382, 101] width 136 height 15
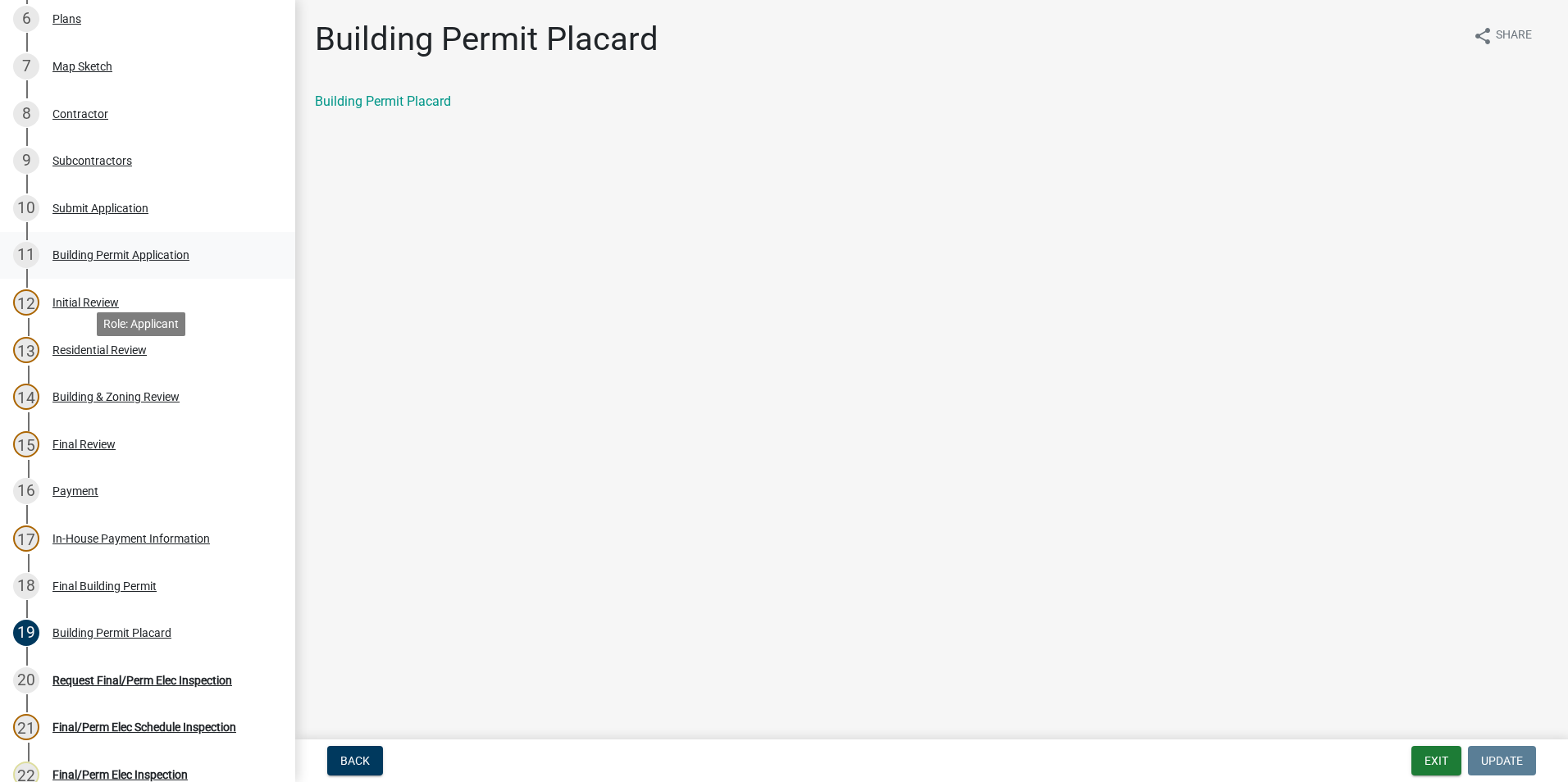
scroll to position [684, 0]
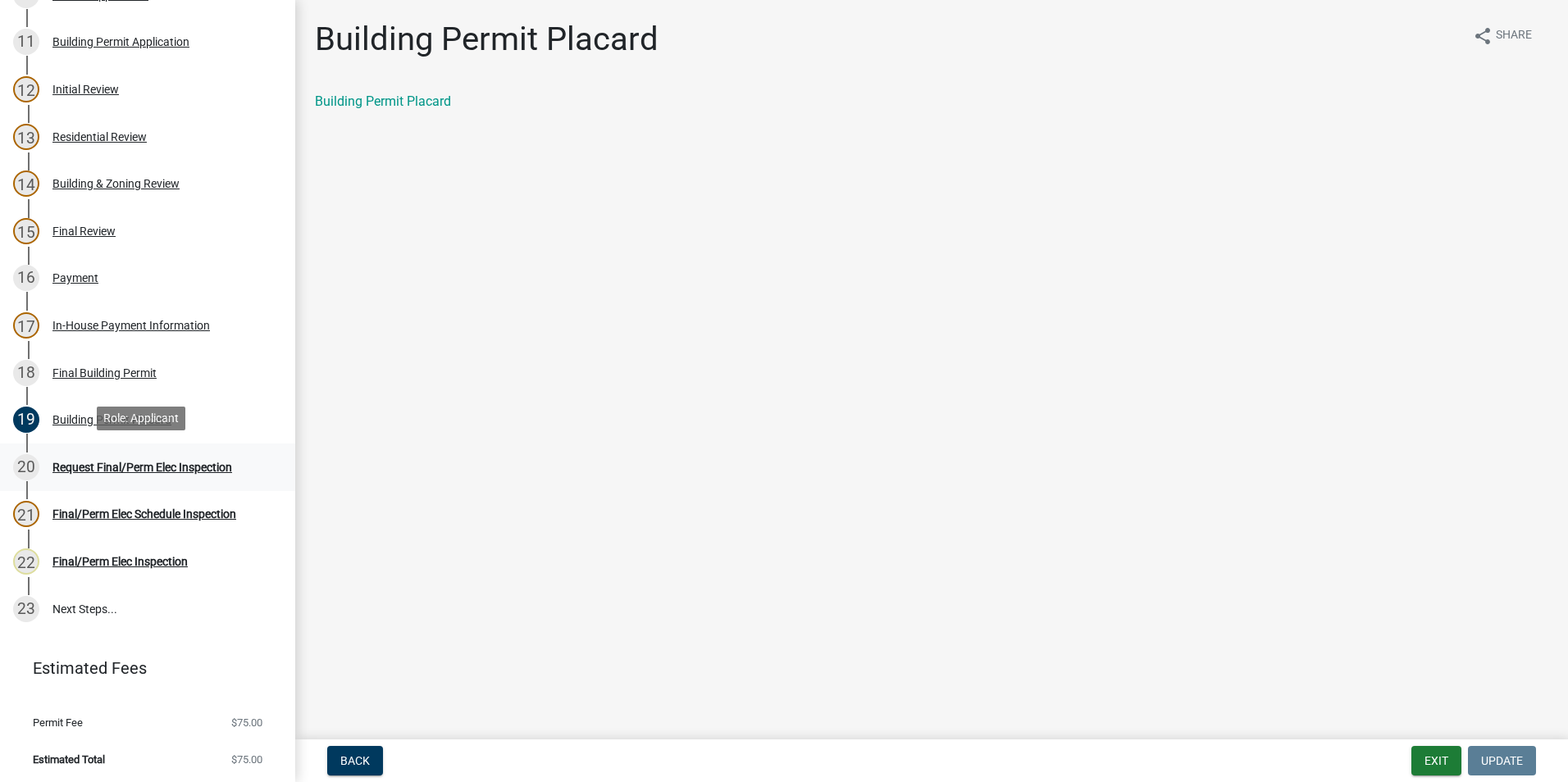
click at [163, 462] on div "Request Final/Perm Elec Inspection" at bounding box center [142, 467] width 180 height 11
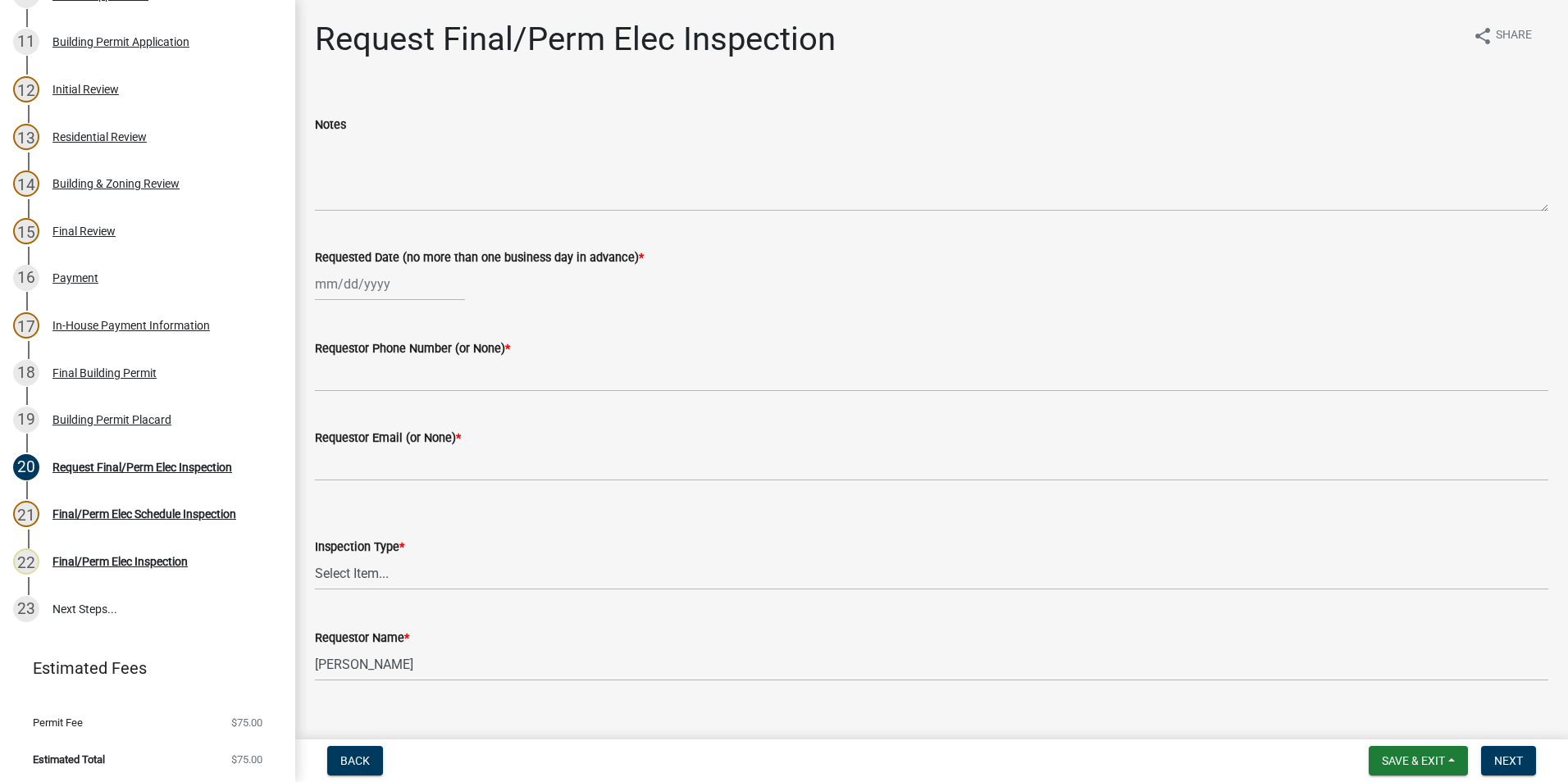
click at [376, 282] on div at bounding box center [389, 284] width 150 height 33
select select "10"
select select "2025"
click at [418, 398] on div "9" at bounding box center [409, 397] width 26 height 26
type input "[DATE]"
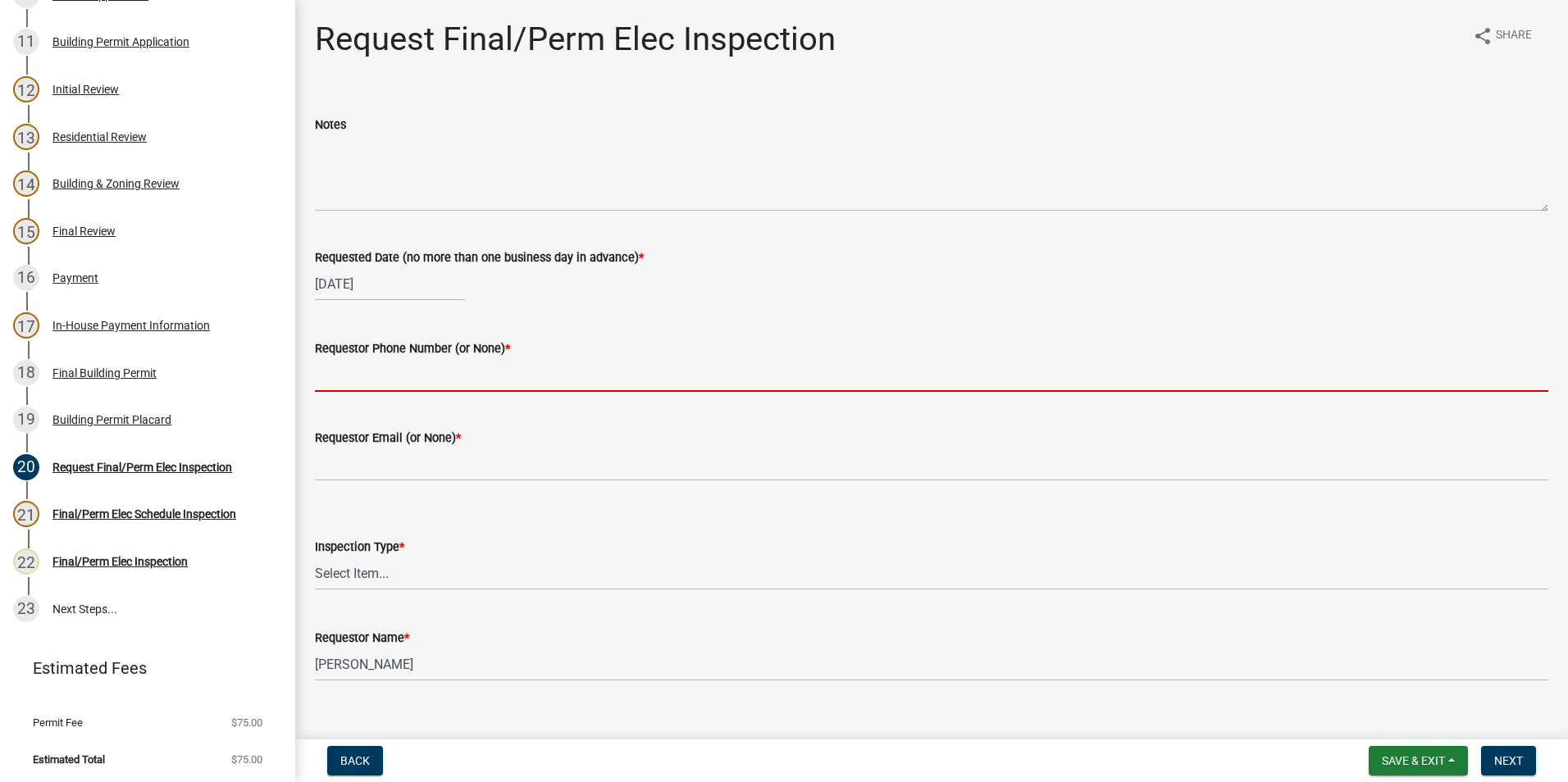
click at [405, 374] on input "Requestor Phone Number (or None) *" at bounding box center [931, 375] width 1233 height 33
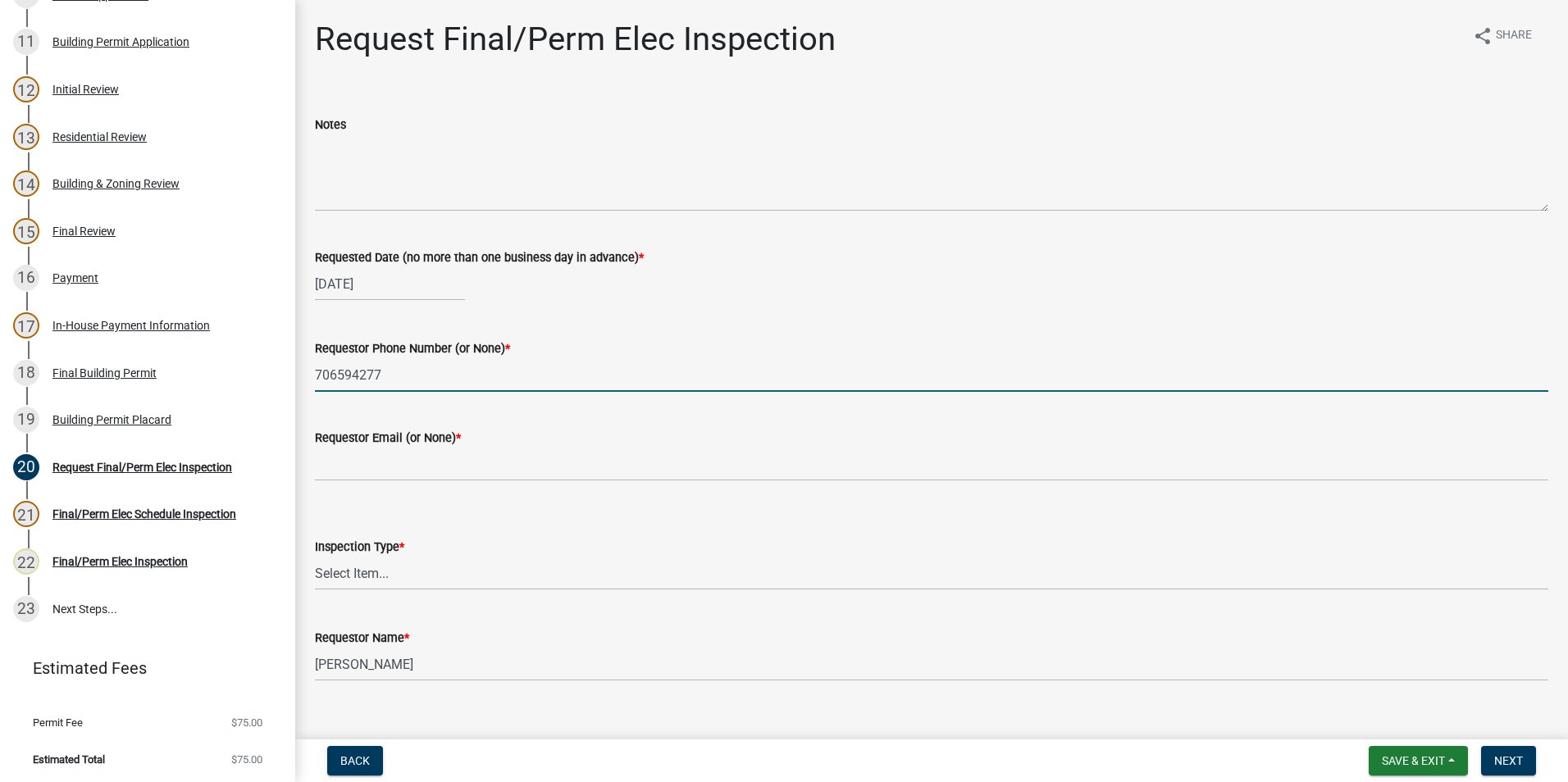
type input "7065942777"
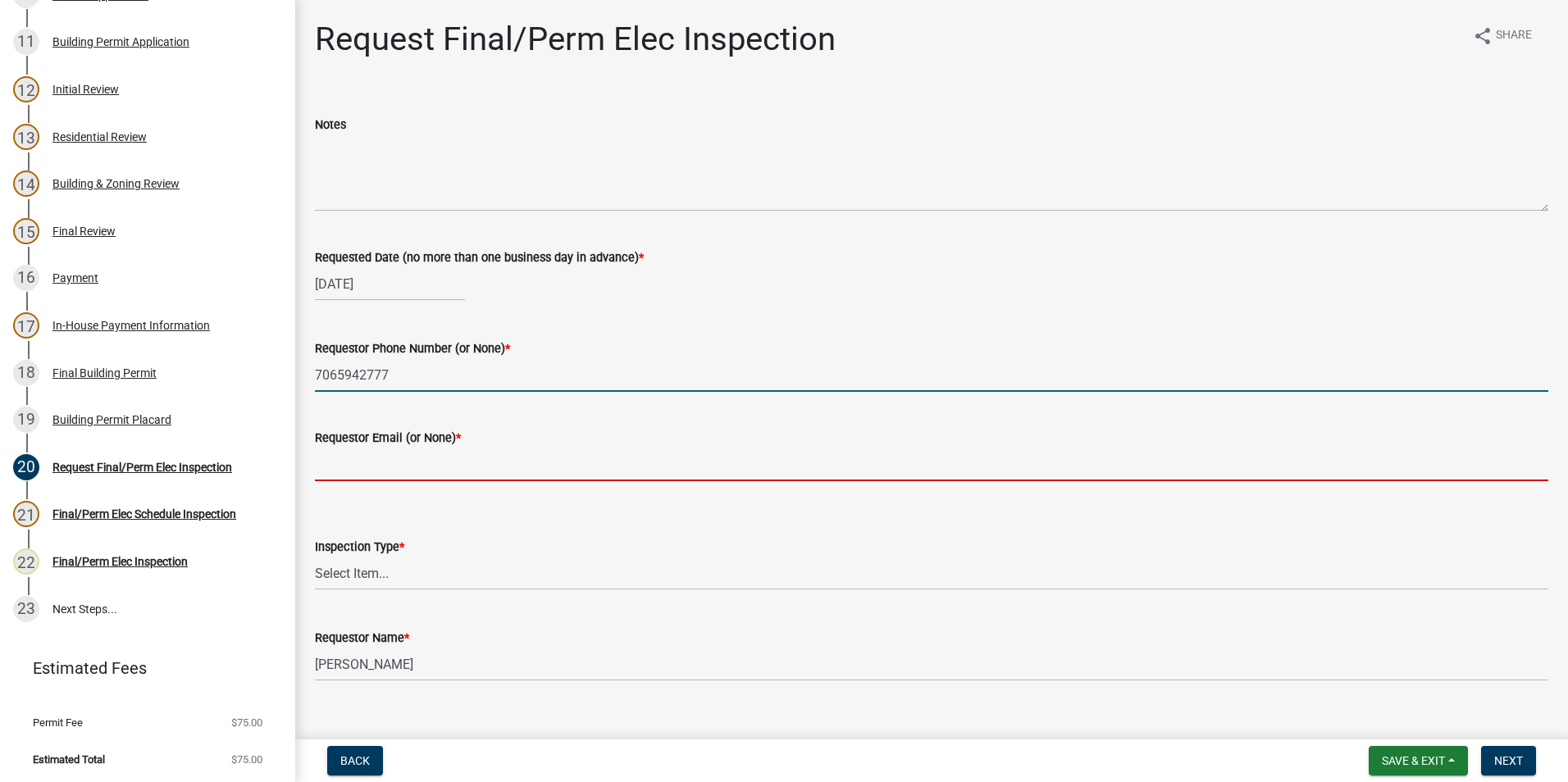
type input "[EMAIL_ADDRESS][DOMAIN_NAME]"
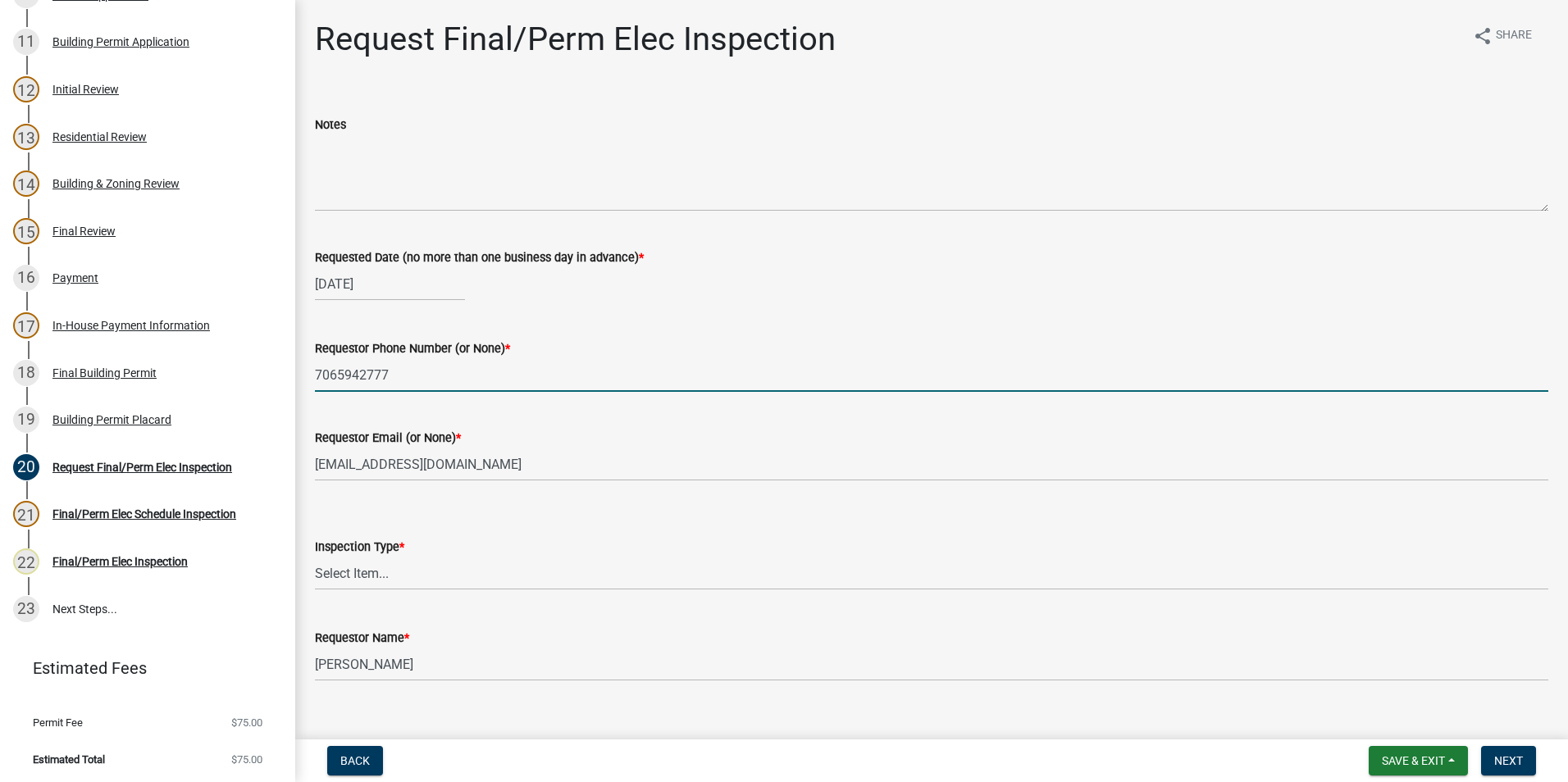
type input "7065942777"
click at [404, 574] on select "Select Item... Final/Permanent Electrical" at bounding box center [931, 573] width 1233 height 33
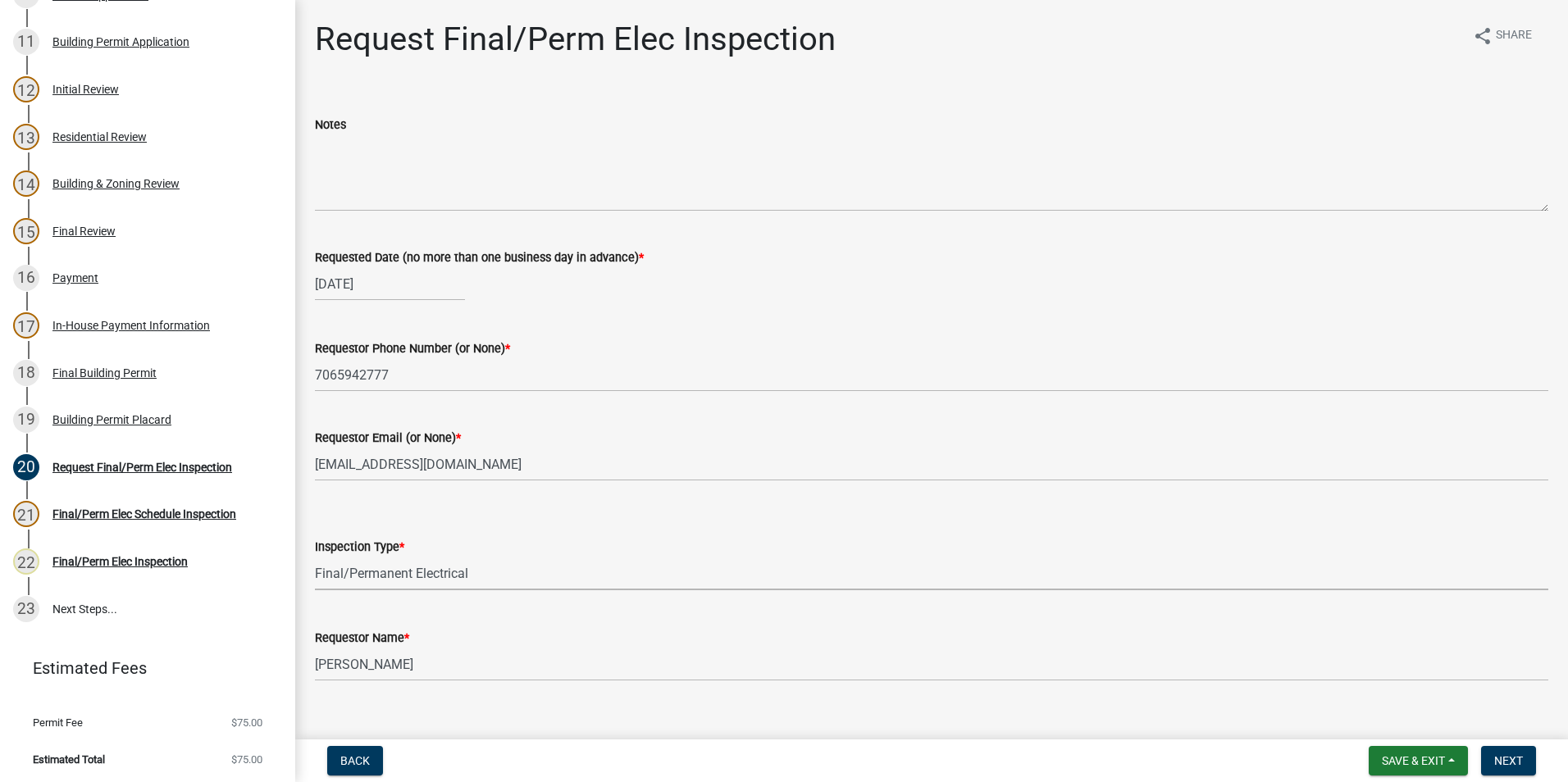
click at [315, 556] on select "Select Item... Final/Permanent Electrical" at bounding box center [931, 573] width 1233 height 33
select select "15602396-5ec3-4d50-b7ba-128f4fe7a0c1"
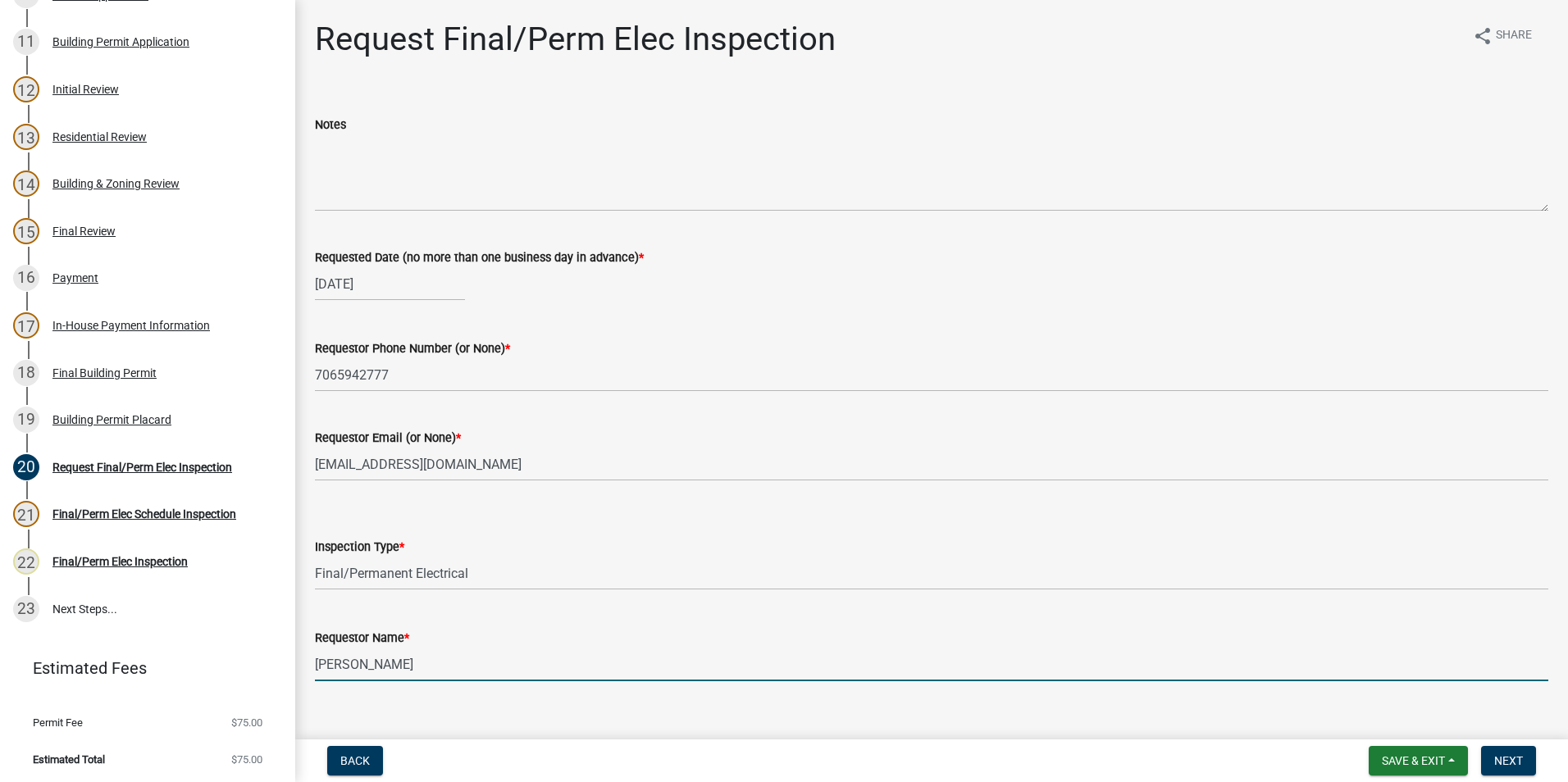
drag, startPoint x: 441, startPoint y: 662, endPoint x: 270, endPoint y: 708, distance: 177.1
click at [290, 705] on div "Step 3. Building Permit BP-2025-2125 Edit View Summary Notes Show emails 1 Intr…" at bounding box center [784, 391] width 1568 height 782
type input "[PERSON_NAME]"
click at [1508, 761] on span "Next" at bounding box center [1509, 761] width 29 height 13
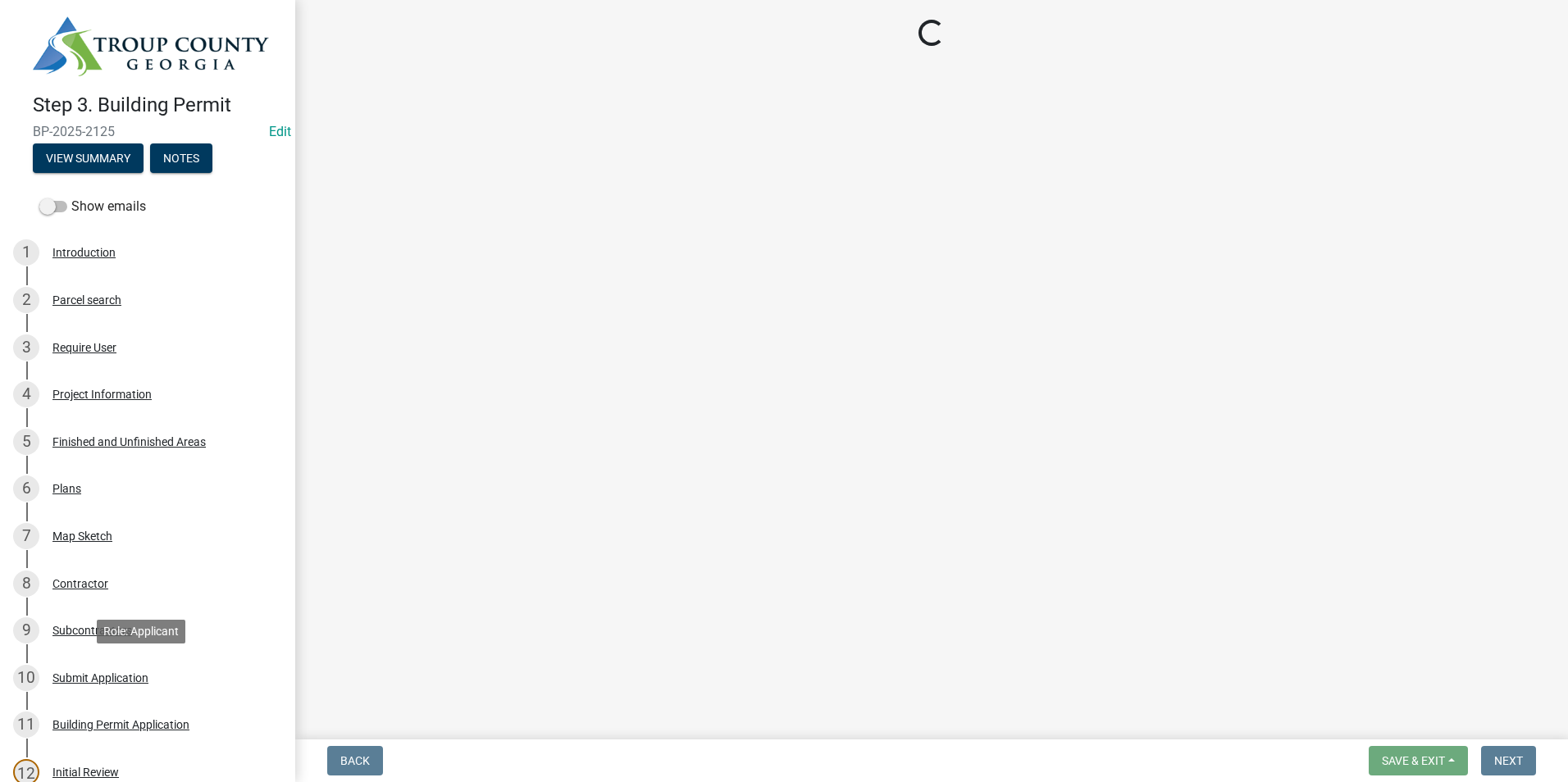
scroll to position [0, 0]
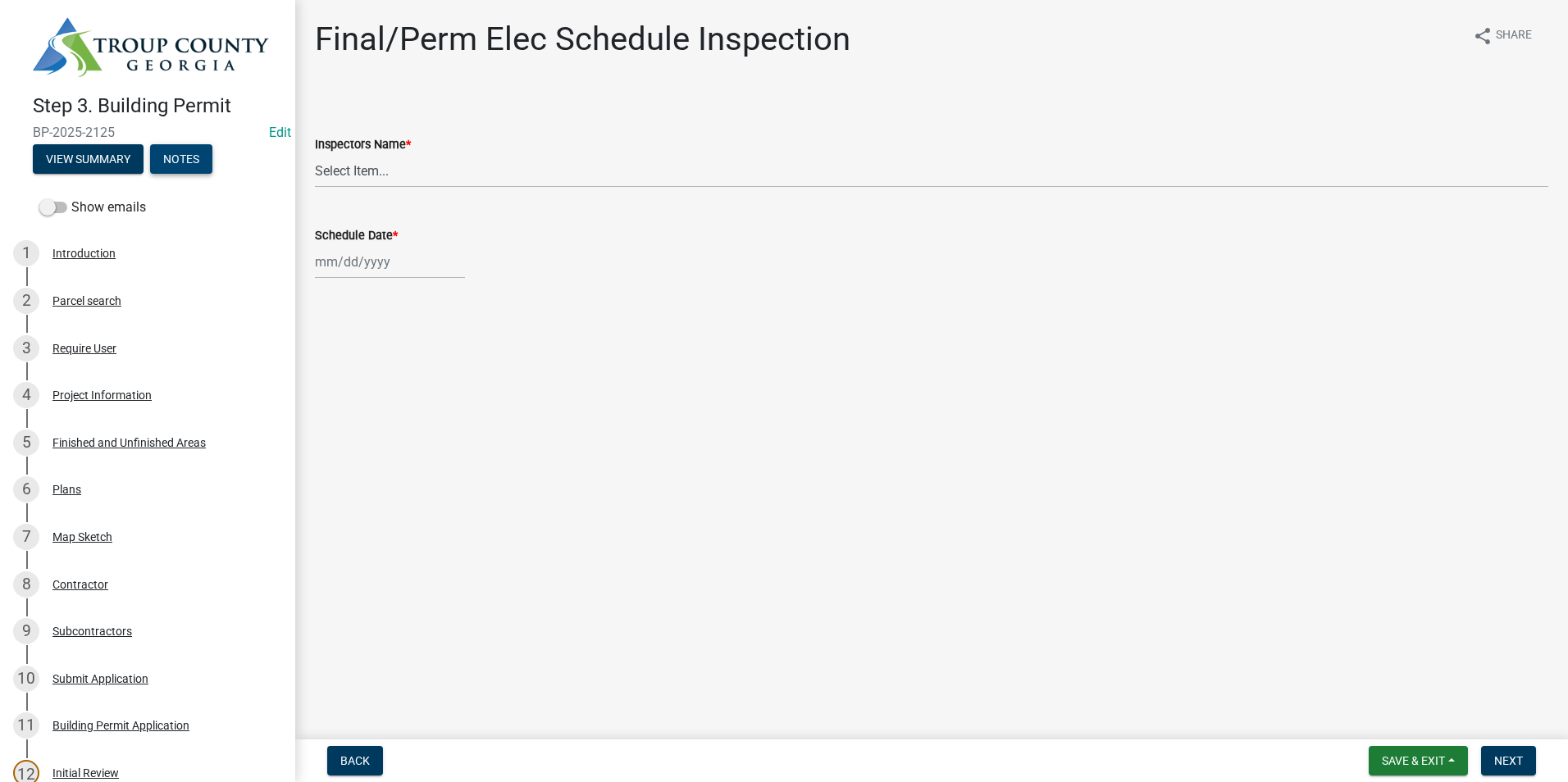
click at [185, 159] on button "Notes" at bounding box center [181, 159] width 62 height 30
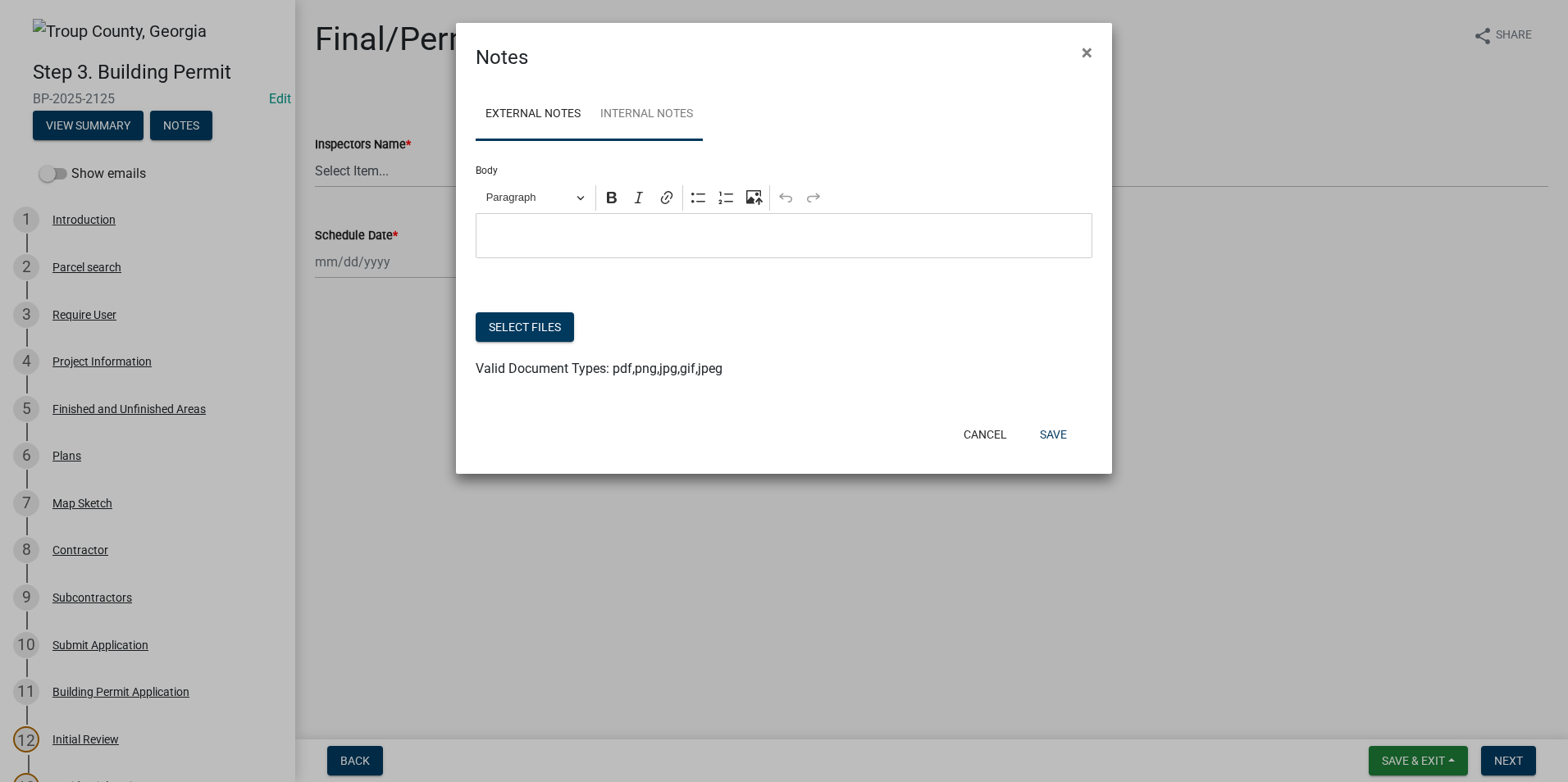
click at [638, 100] on link "Internal Notes" at bounding box center [647, 115] width 113 height 53
click at [534, 336] on button "Select files" at bounding box center [524, 327] width 98 height 30
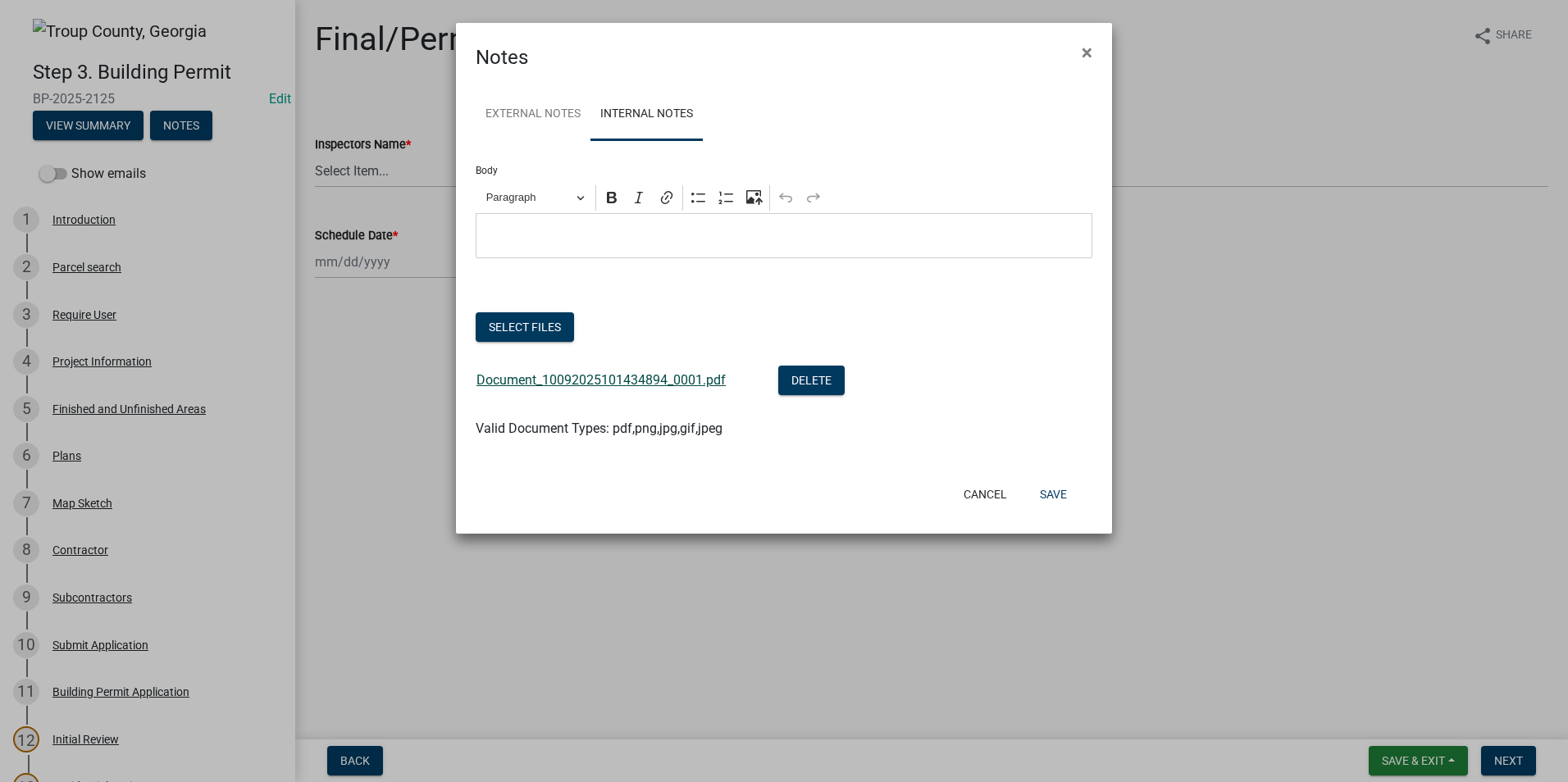
click at [590, 381] on link "Document_10092025101434894_0001.pdf" at bounding box center [600, 380] width 250 height 15
click at [1056, 501] on button "Save" at bounding box center [1054, 494] width 54 height 30
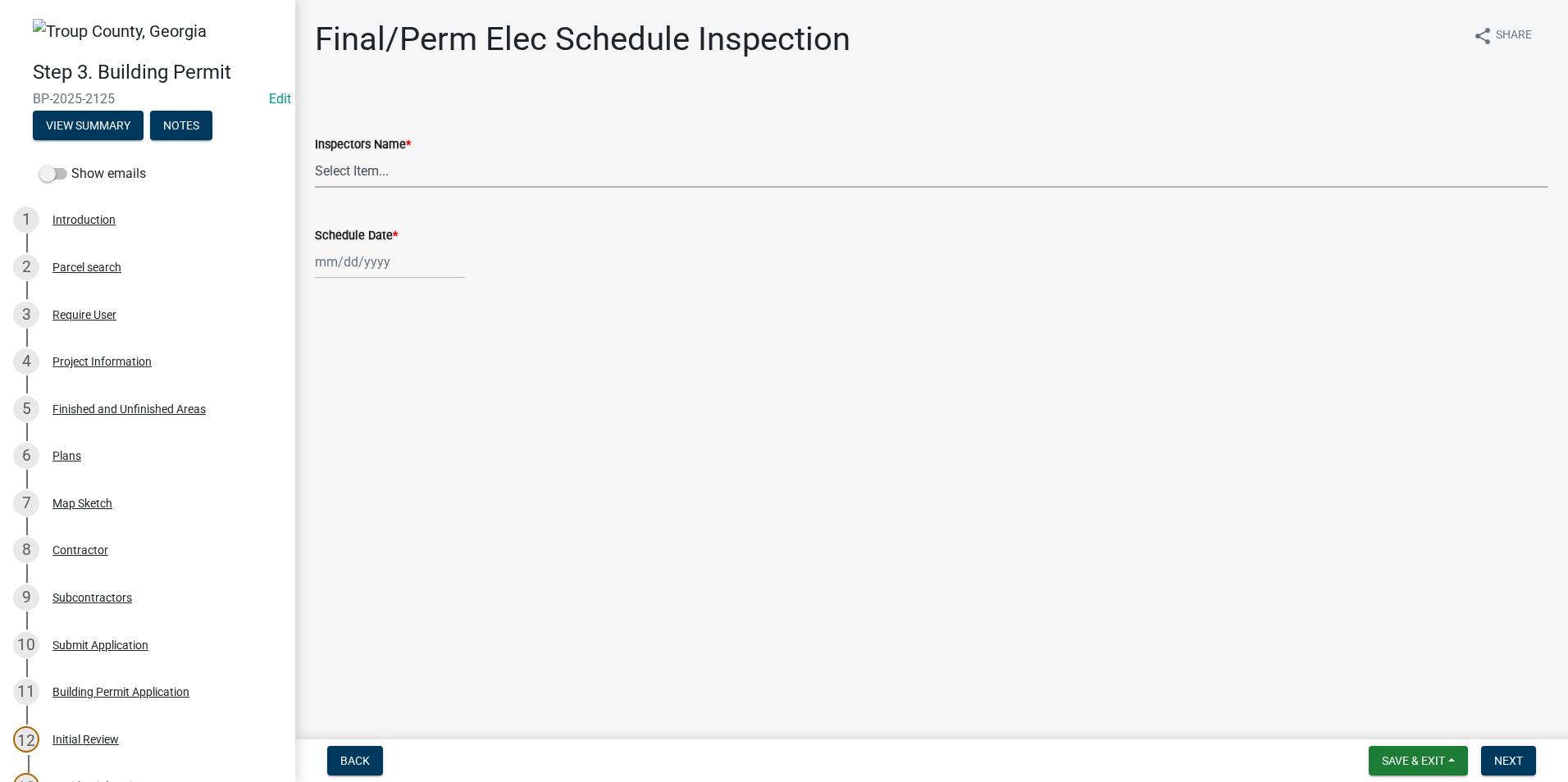
click at [480, 171] on select "Select Item... [PERSON_NAME] ([PERSON_NAME]) drichardson ([PERSON_NAME]) knorre…" at bounding box center [931, 170] width 1233 height 33
select select "e20251c8-f858-4aed-a4a0-52e27fd5066e"
click at [315, 154] on select "Select Item... [PERSON_NAME] ([PERSON_NAME]) drichardson ([PERSON_NAME]) knorre…" at bounding box center [931, 170] width 1233 height 33
click at [414, 256] on div at bounding box center [389, 261] width 150 height 33
select select "10"
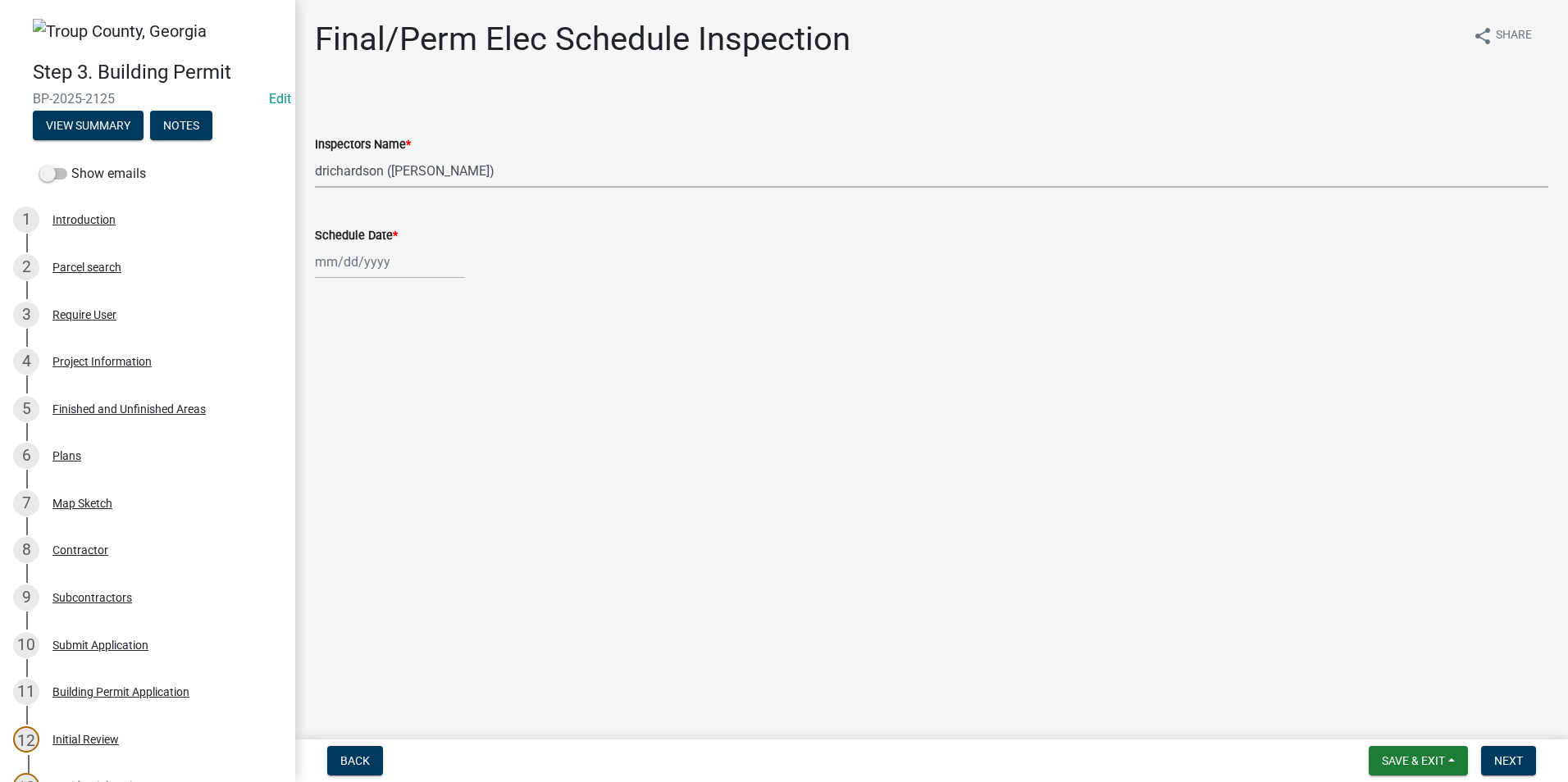
select select "2025"
click at [400, 372] on div "9" at bounding box center [409, 375] width 26 height 26
type input "[DATE]"
click at [1518, 766] on span "Next" at bounding box center [1509, 761] width 29 height 13
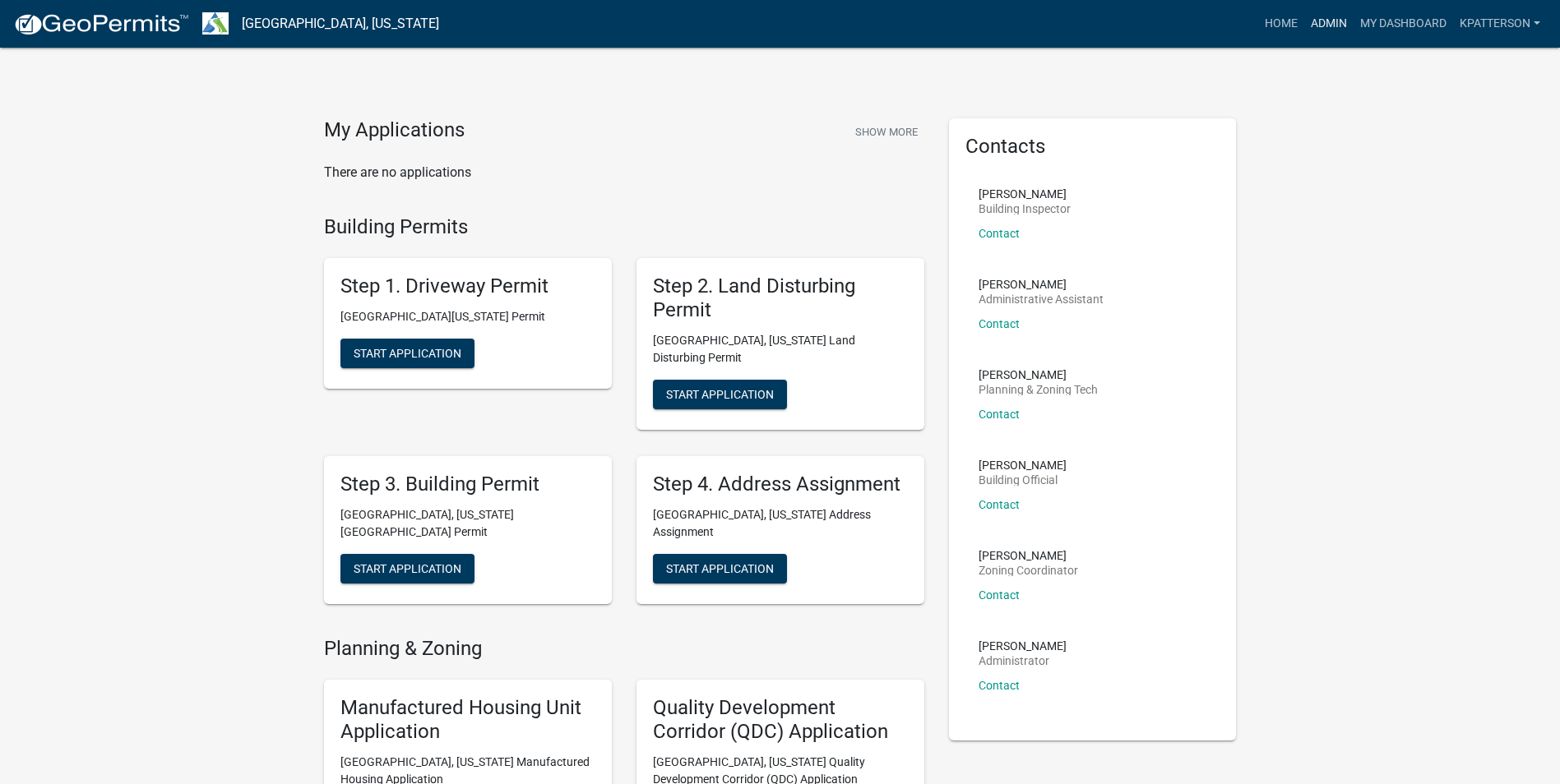
click at [1309, 22] on link "Admin" at bounding box center [1328, 24] width 49 height 32
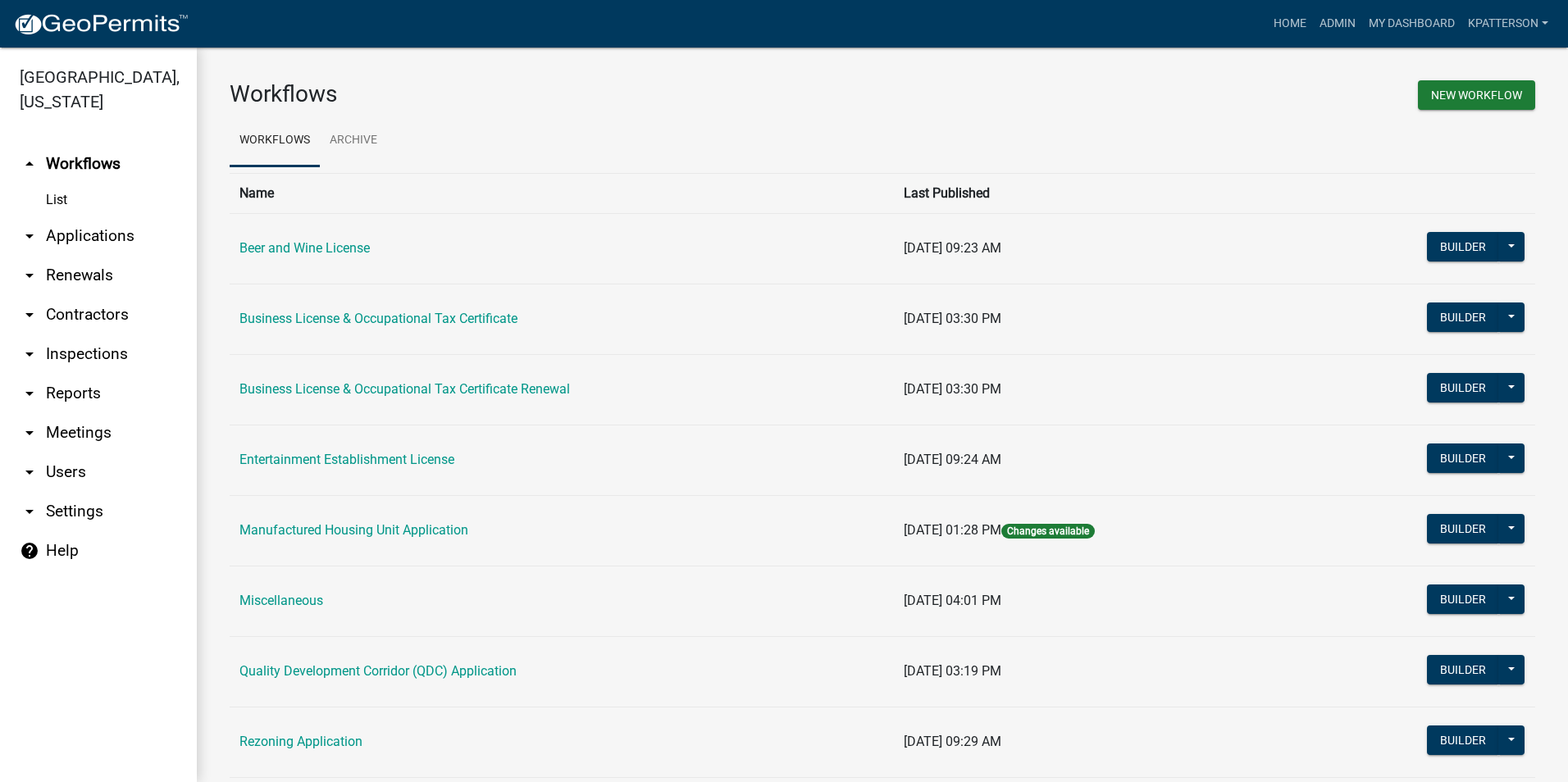
click at [105, 216] on link "arrow_drop_down Applications" at bounding box center [98, 235] width 197 height 39
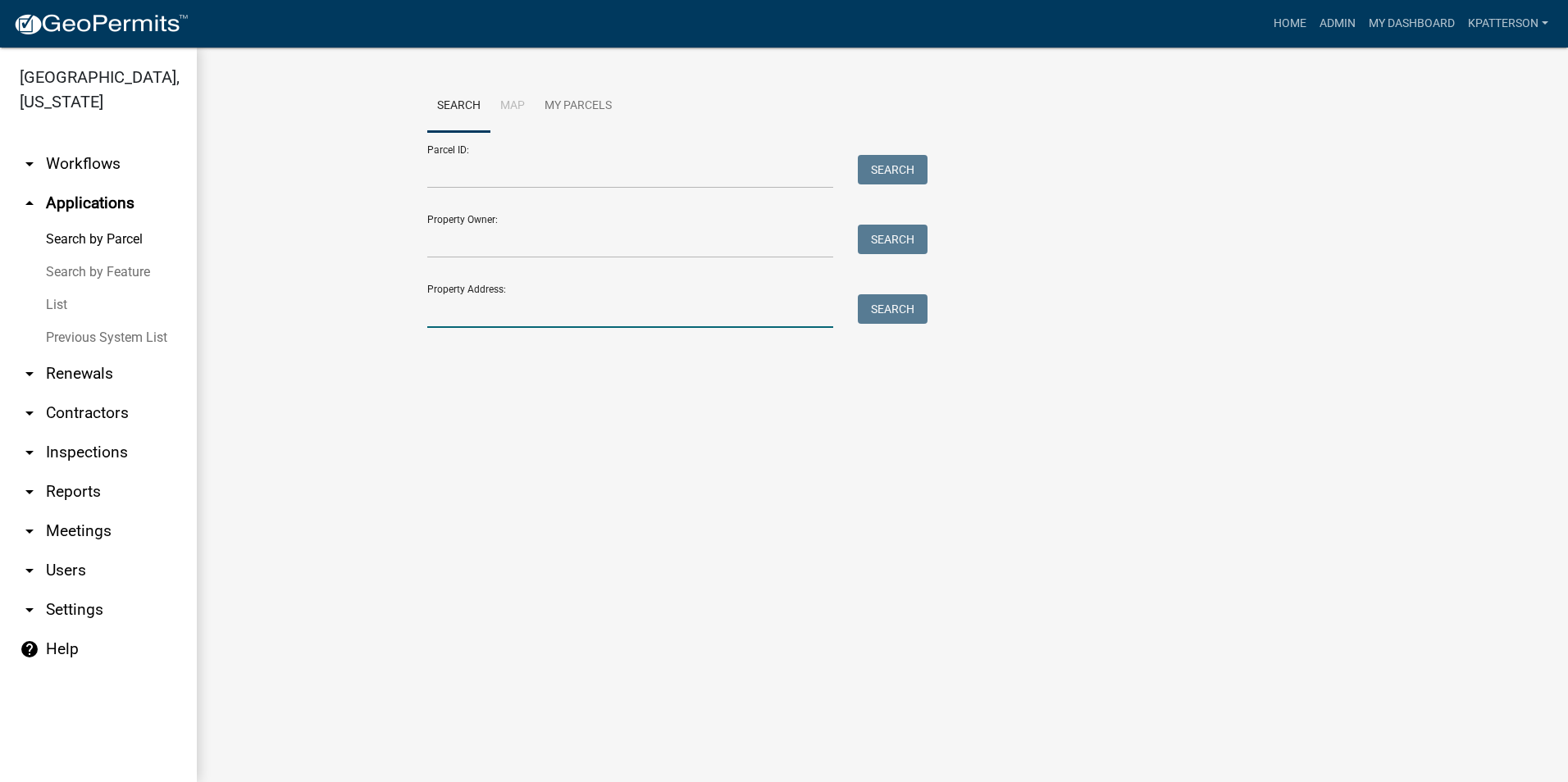
click at [445, 312] on input "Property Address:" at bounding box center [630, 311] width 406 height 33
type input "780 [PERSON_NAME]"
click at [905, 303] on button "Search" at bounding box center [892, 309] width 70 height 30
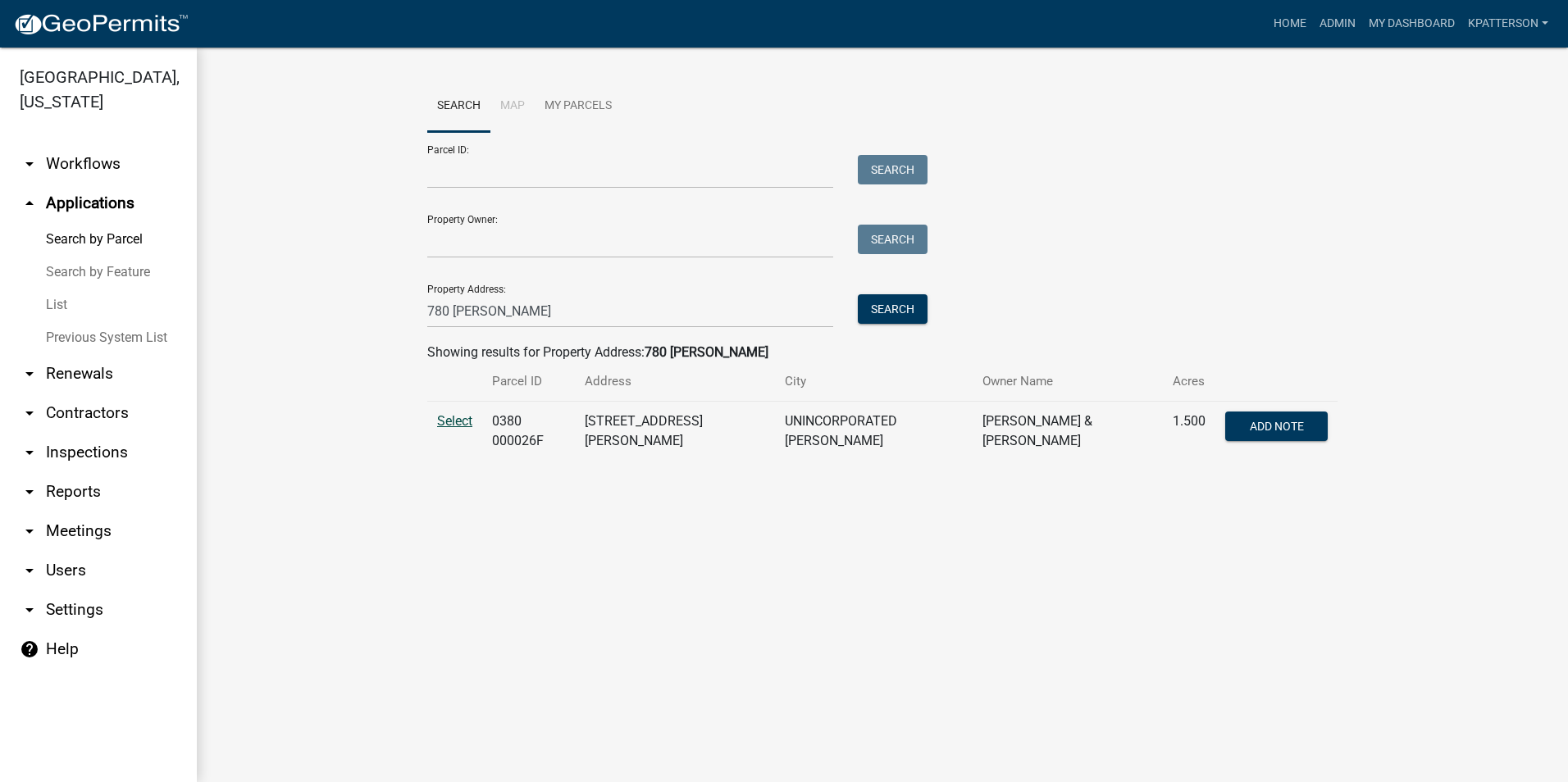
click at [448, 422] on span "Select" at bounding box center [454, 421] width 35 height 15
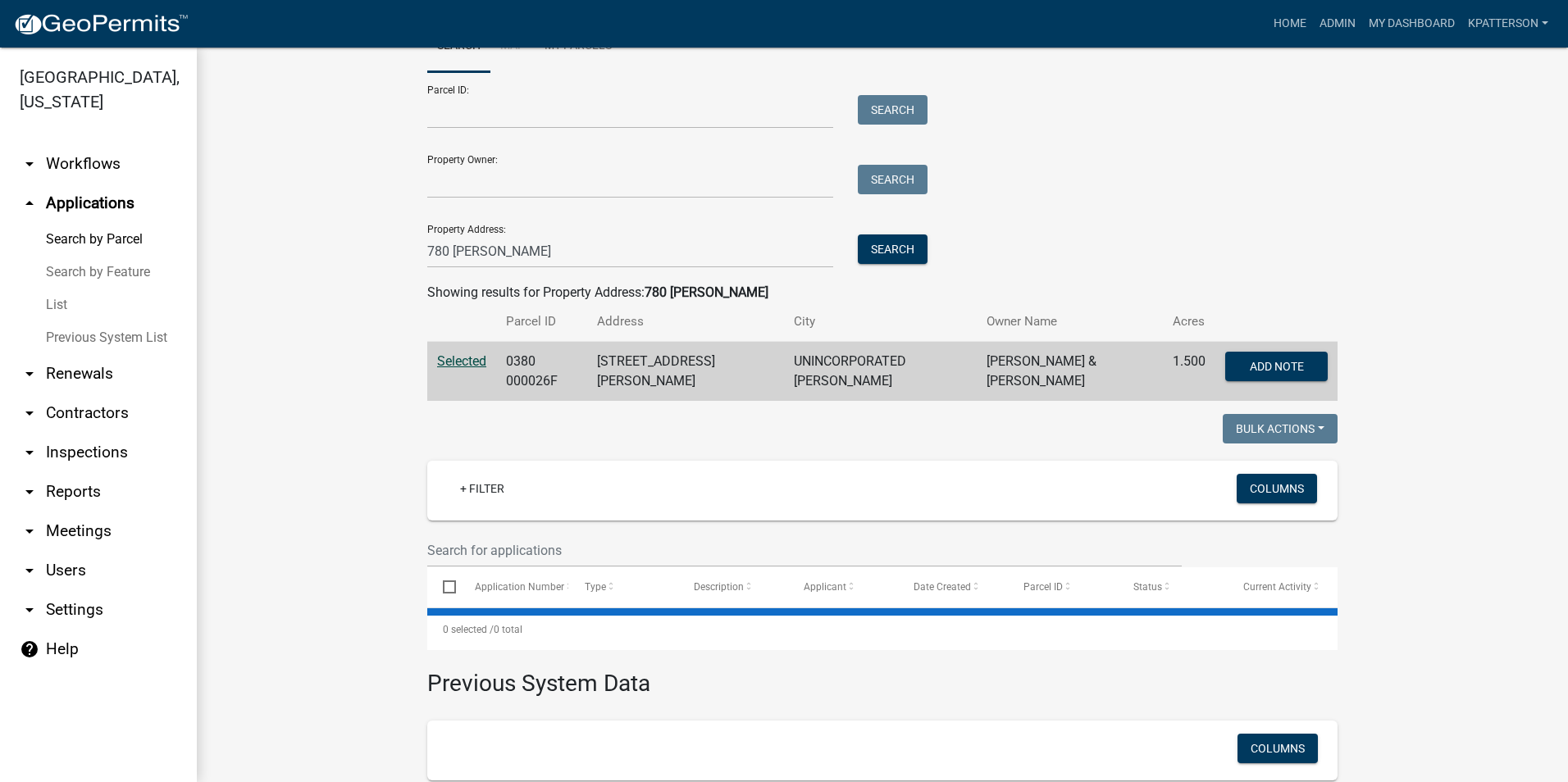
scroll to position [214, 0]
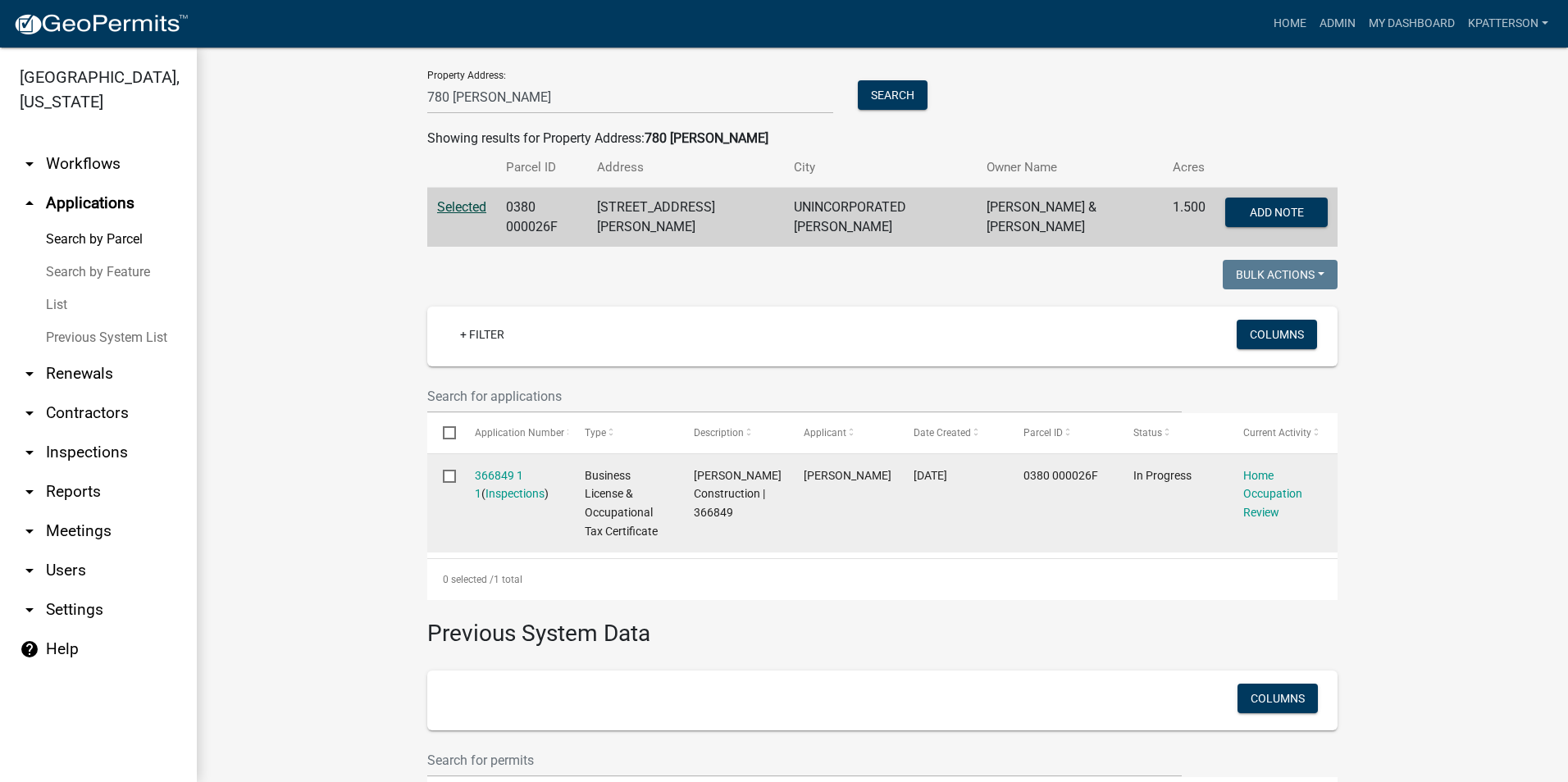
click at [1304, 487] on div "Home Occupation Review" at bounding box center [1282, 494] width 78 height 55
click at [1294, 489] on link "Home Occupation Review" at bounding box center [1273, 494] width 59 height 51
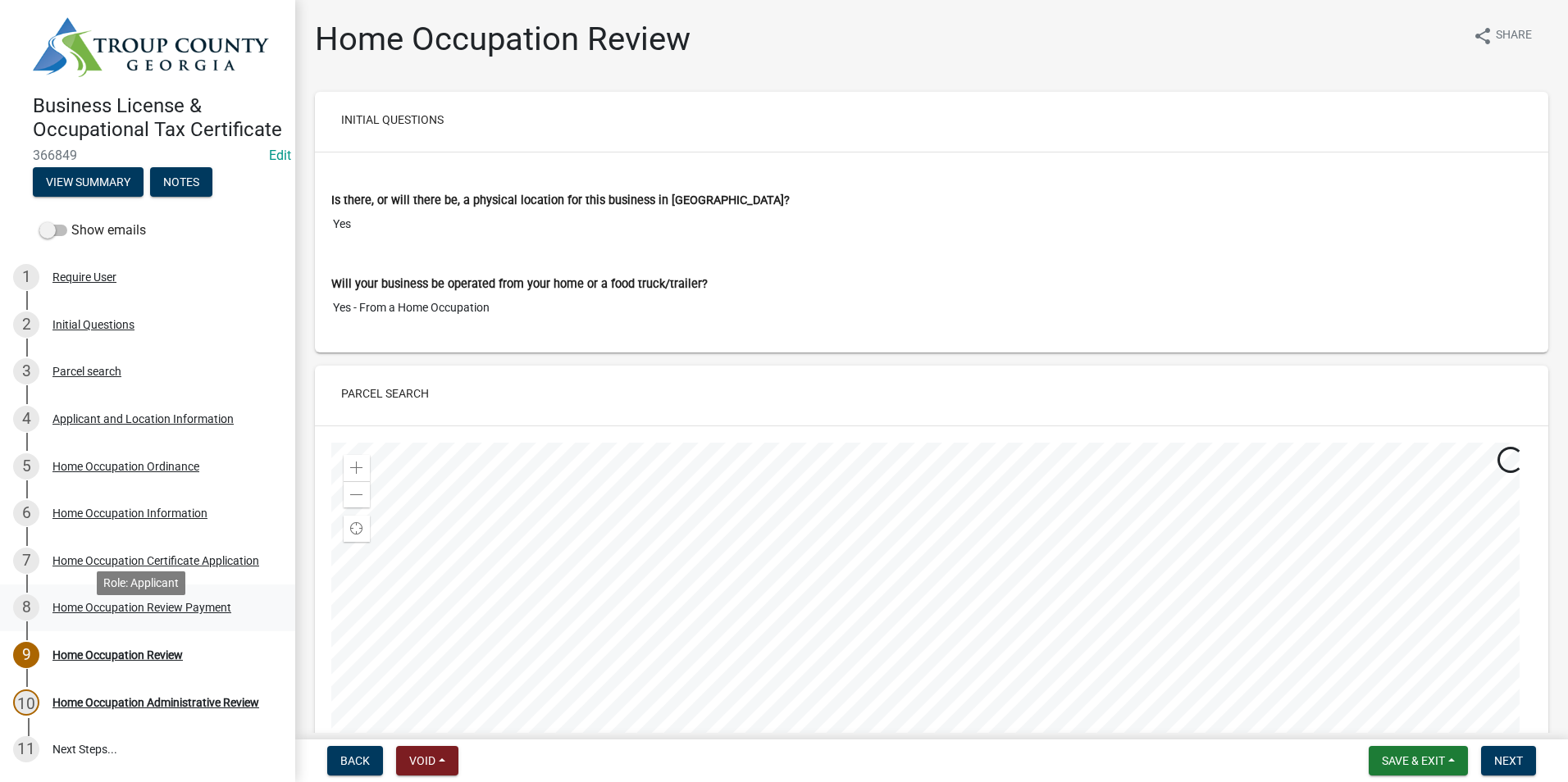
click at [175, 612] on link "8 Home Occupation Review Payment" at bounding box center [147, 609] width 295 height 48
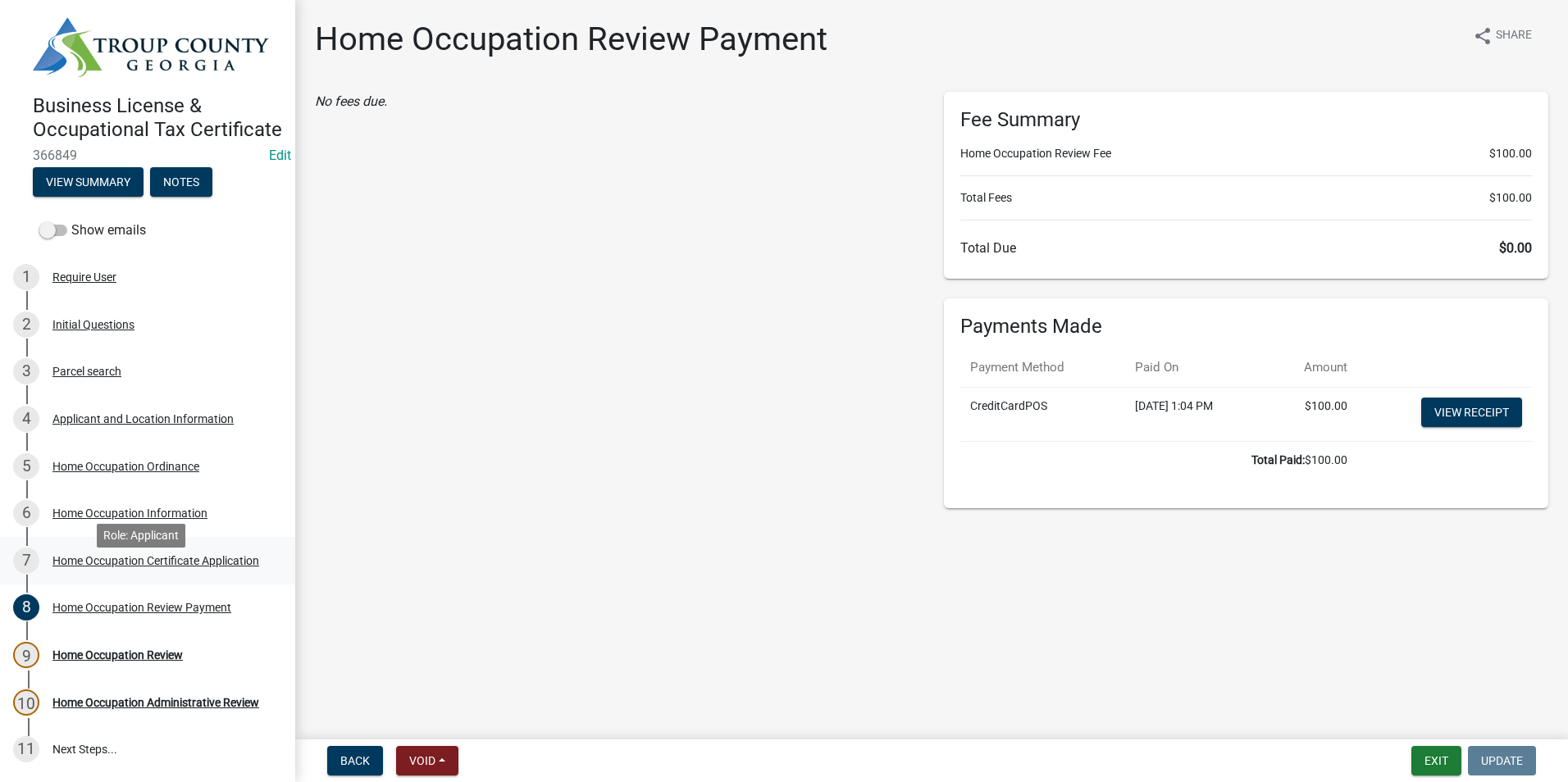
click at [168, 567] on div "Home Occupation Certificate Application" at bounding box center [156, 561] width 207 height 11
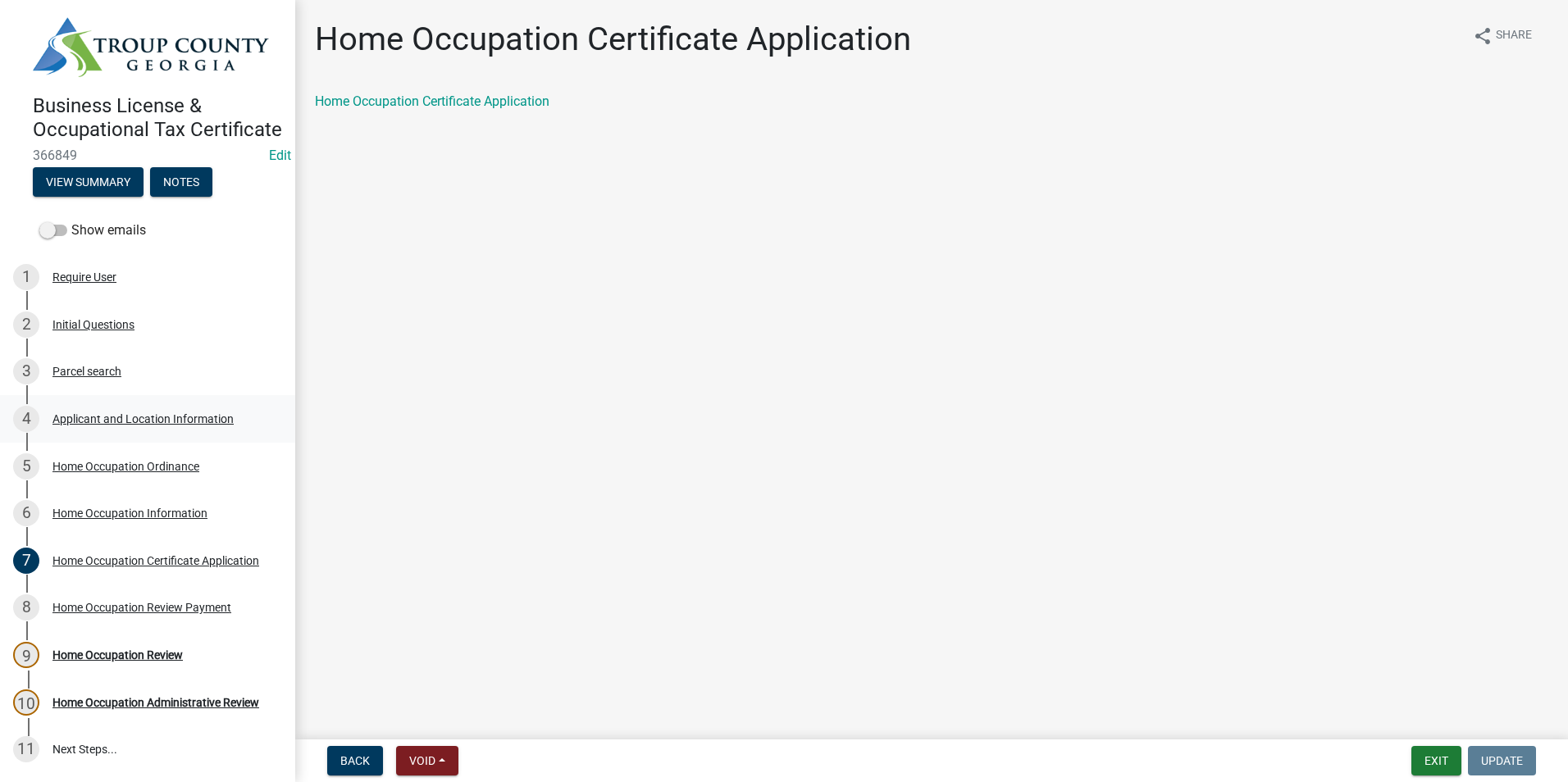
click at [147, 432] on div "4 Applicant and Location Information" at bounding box center [142, 419] width 256 height 26
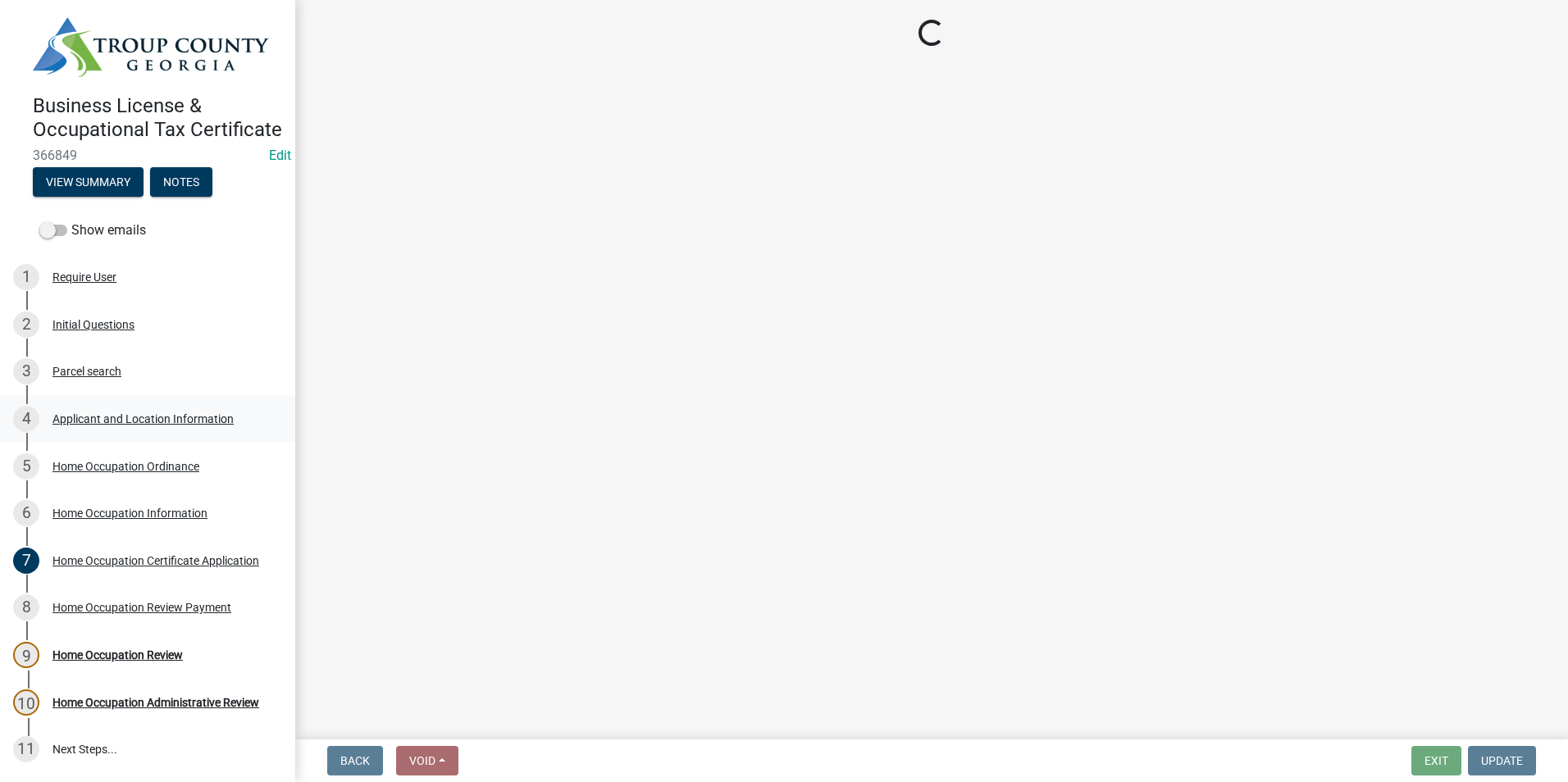
select select "GA"
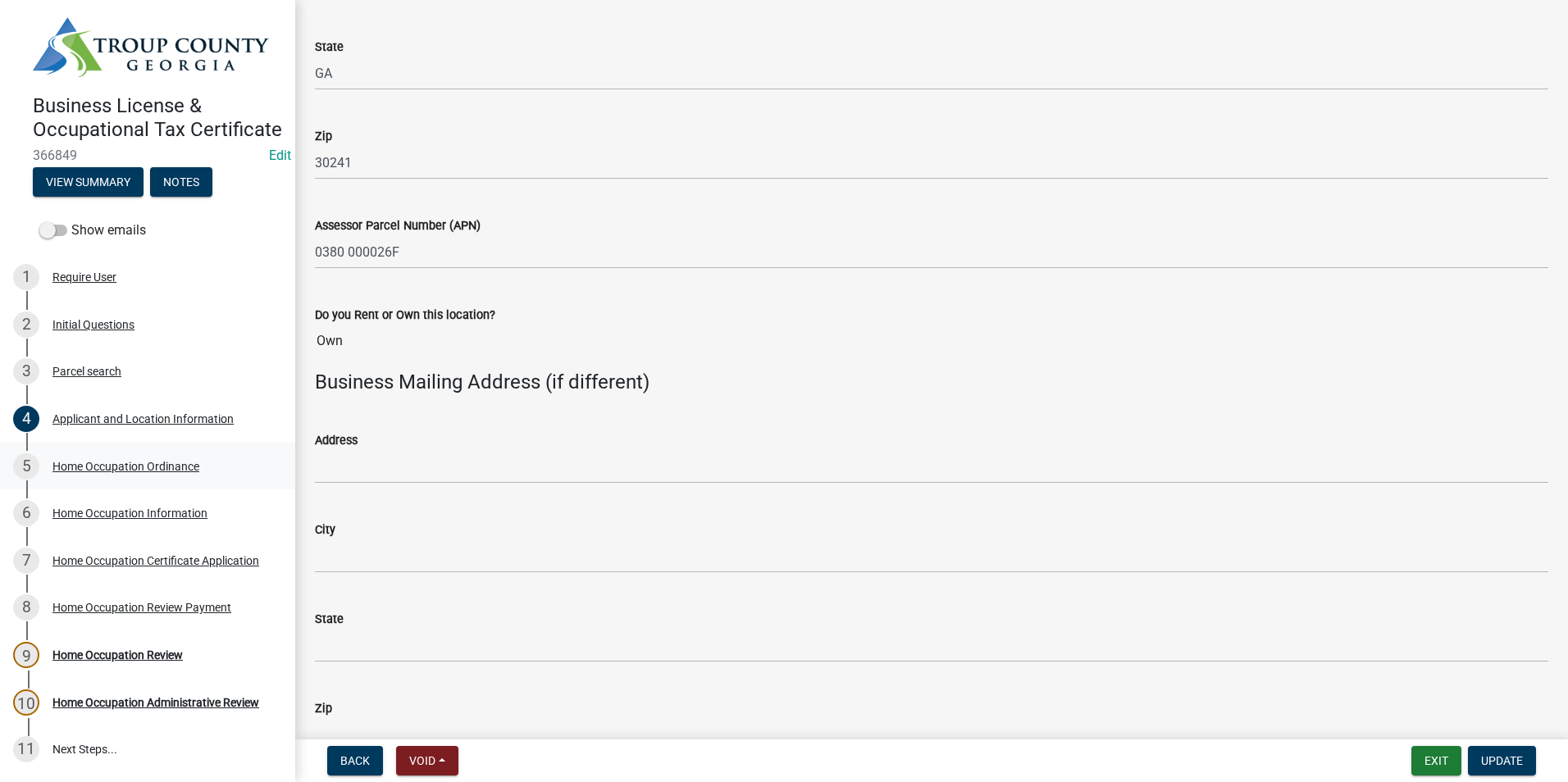
scroll to position [1640, 0]
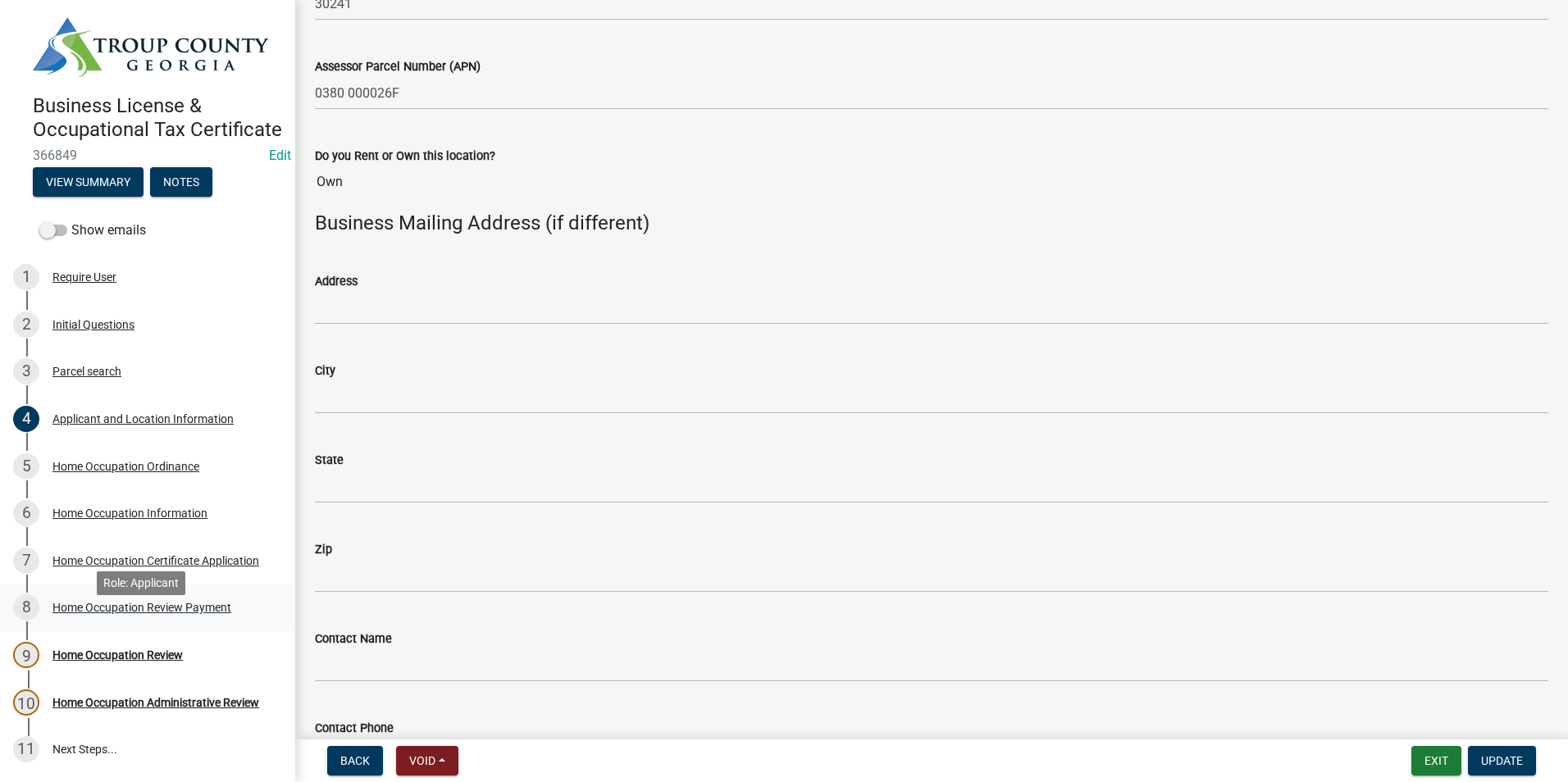
click at [136, 632] on link "8 Home Occupation Review Payment" at bounding box center [147, 609] width 295 height 48
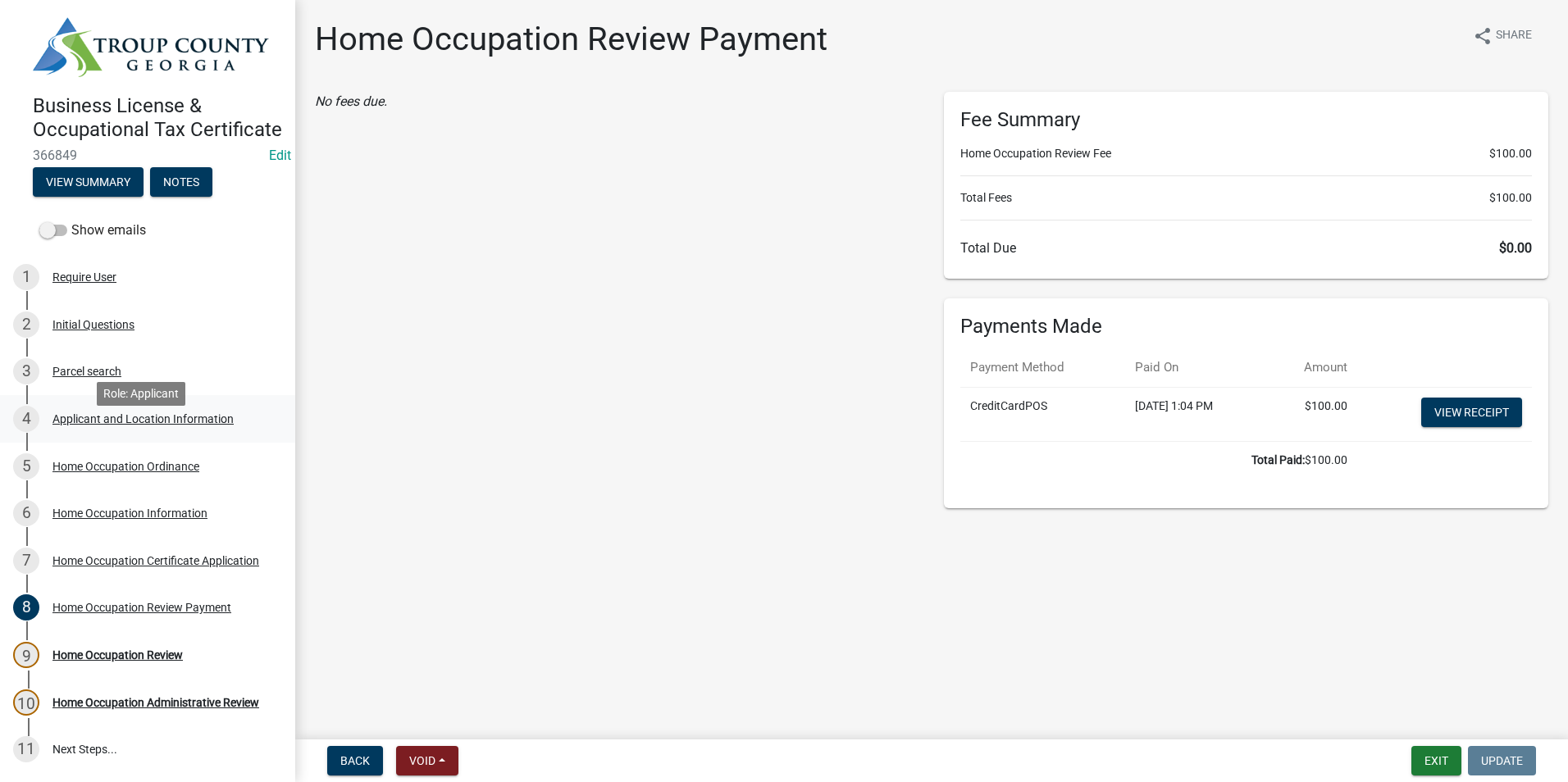
click at [191, 432] on div "4 Applicant and Location Information" at bounding box center [142, 419] width 256 height 26
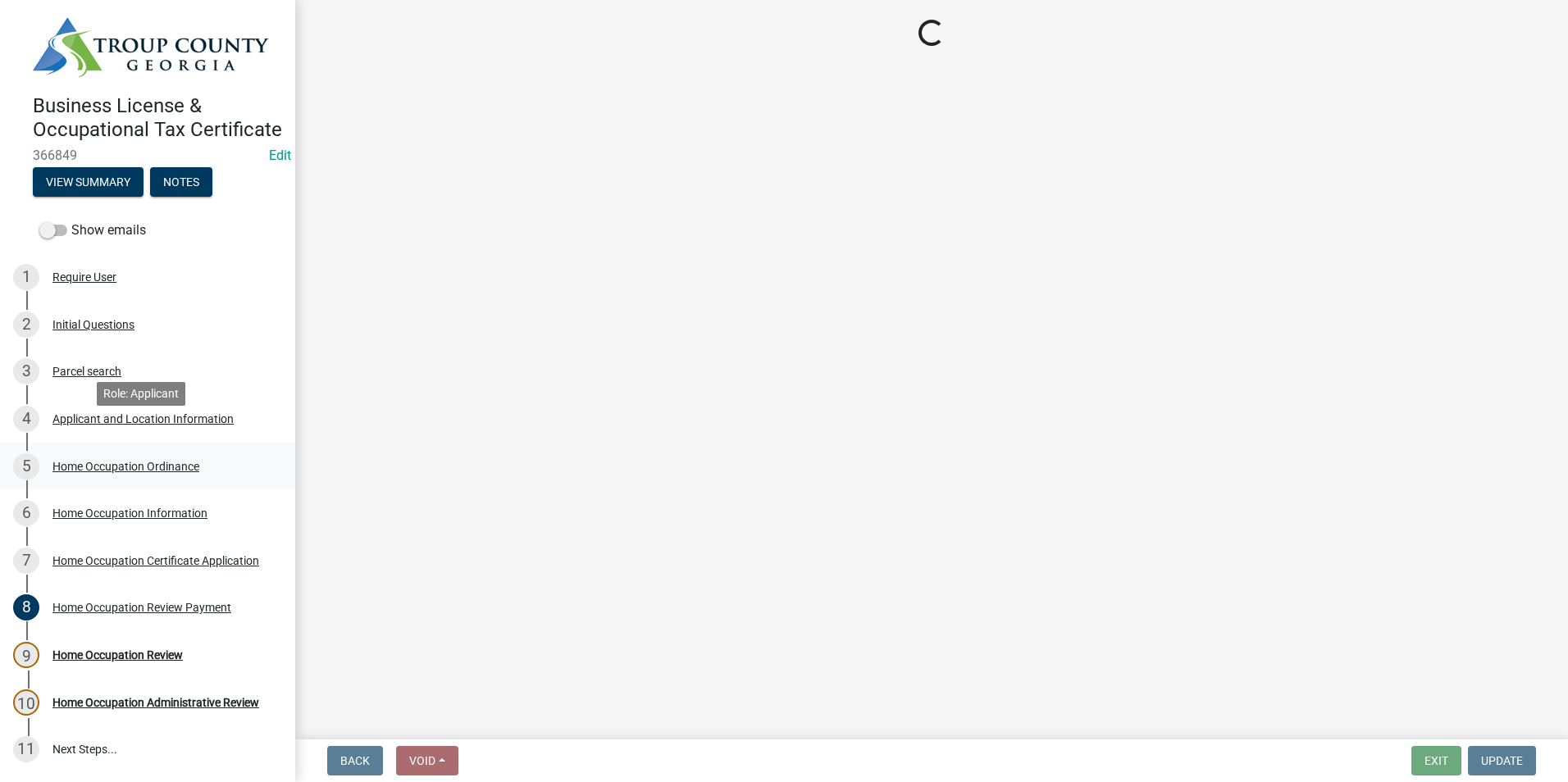
select select "GA"
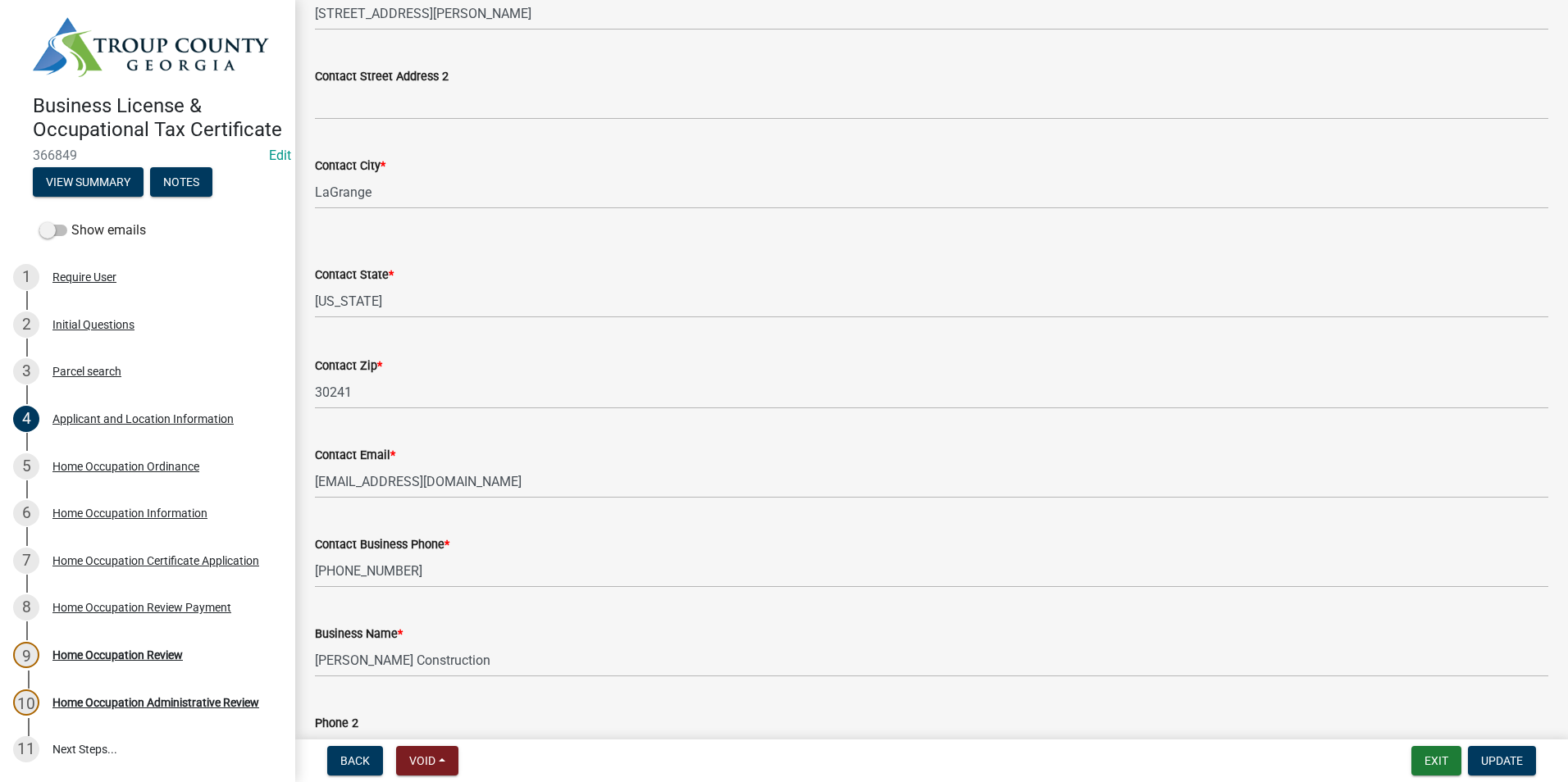
scroll to position [492, 0]
